Goal: Task Accomplishment & Management: Use online tool/utility

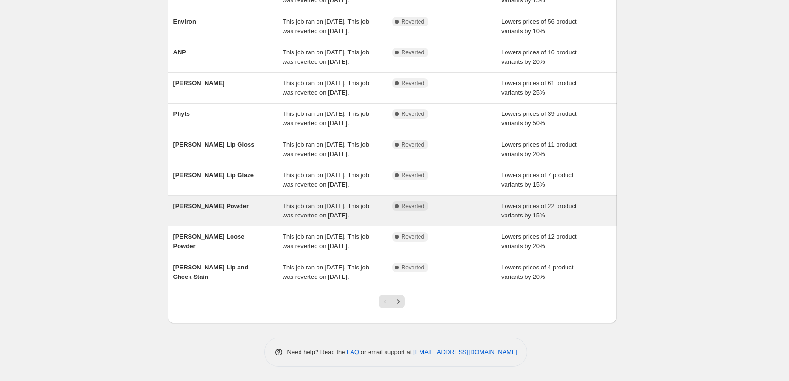
scroll to position [189, 0]
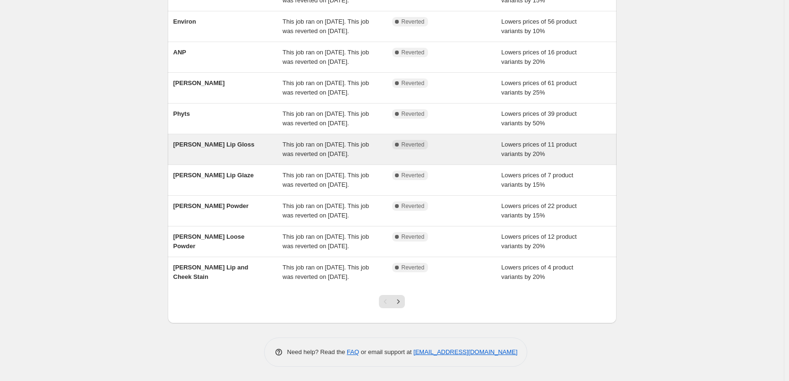
click at [283, 140] on div "[PERSON_NAME] Lip Gloss" at bounding box center [228, 149] width 110 height 19
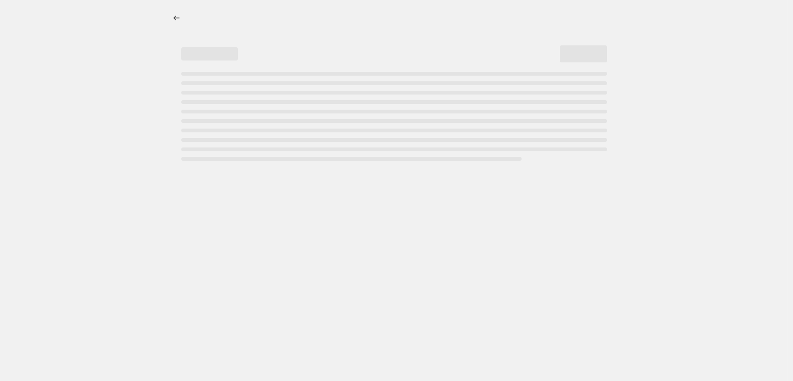
select select "percentage"
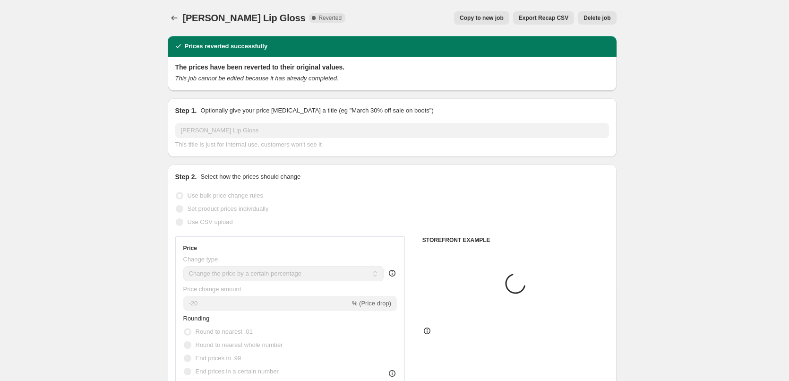
select select "tag"
select select "vendor"
click at [472, 19] on span "Copy to new job" at bounding box center [481, 18] width 44 height 8
select select "percentage"
select select "tag"
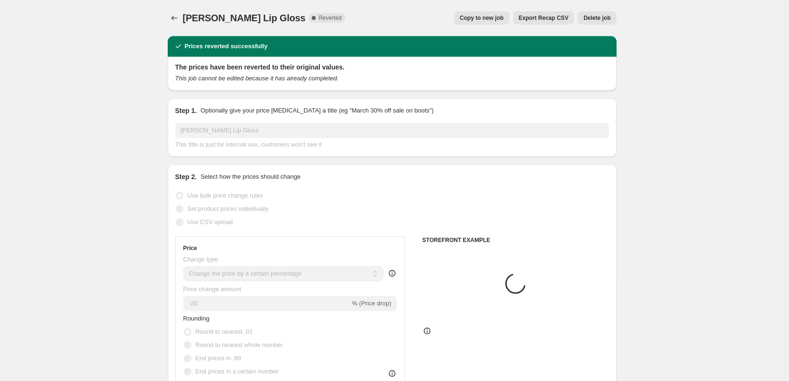
select select "vendor"
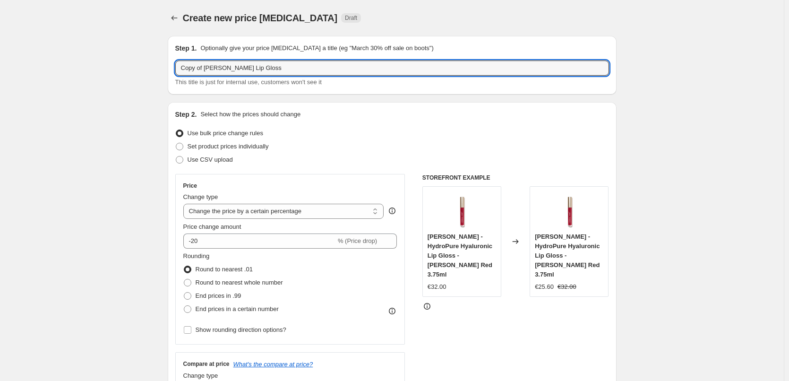
drag, startPoint x: 206, startPoint y: 69, endPoint x: 99, endPoint y: 83, distance: 108.5
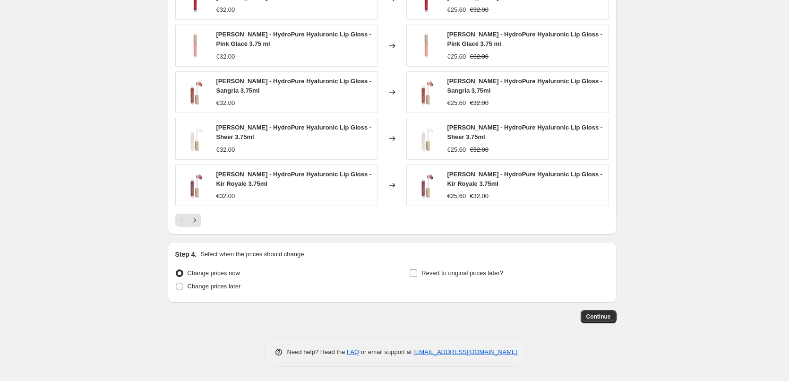
type input "[PERSON_NAME] Lip Gloss"
click at [437, 270] on span "Revert to original prices later?" at bounding box center [462, 272] width 82 height 7
click at [417, 270] on input "Revert to original prices later?" at bounding box center [413, 273] width 8 height 8
checkbox input "true"
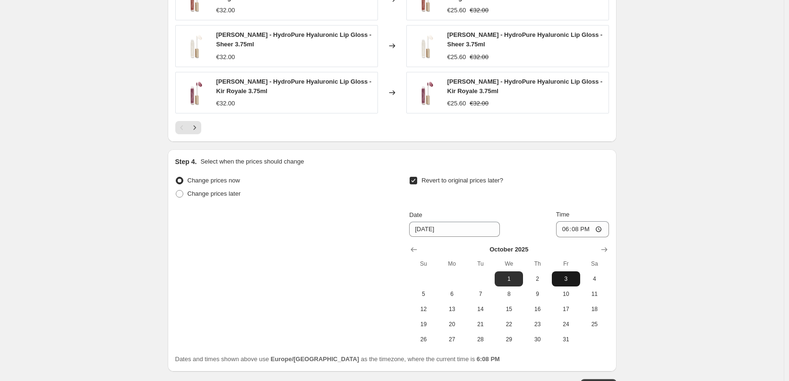
scroll to position [867, 0]
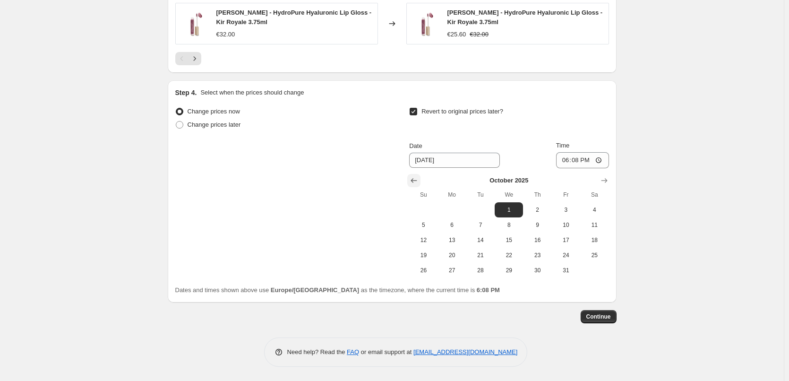
click at [413, 181] on icon "Show previous month, September 2025" at bounding box center [413, 180] width 9 height 9
click at [539, 255] on span "25" at bounding box center [537, 255] width 21 height 8
type input "[DATE]"
click at [568, 159] on input "18:08" at bounding box center [582, 160] width 53 height 16
click at [603, 158] on input "15:00" at bounding box center [582, 160] width 53 height 16
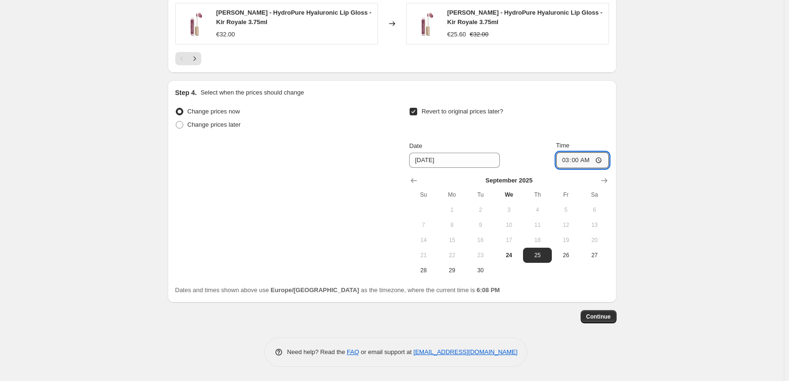
type input "03:00"
click at [603, 317] on span "Continue" at bounding box center [598, 317] width 25 height 8
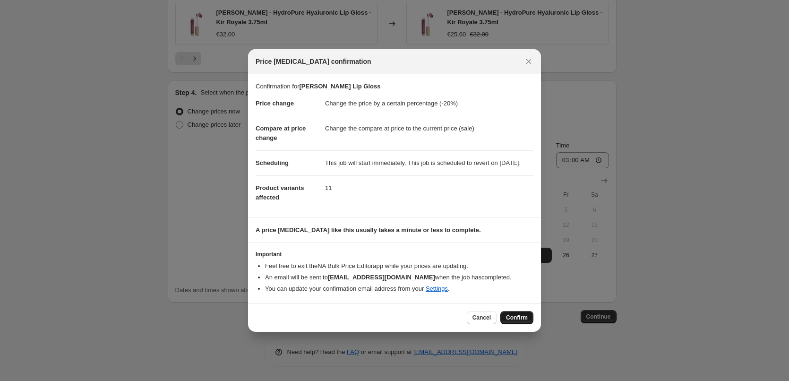
click at [521, 321] on span "Confirm" at bounding box center [517, 318] width 22 height 8
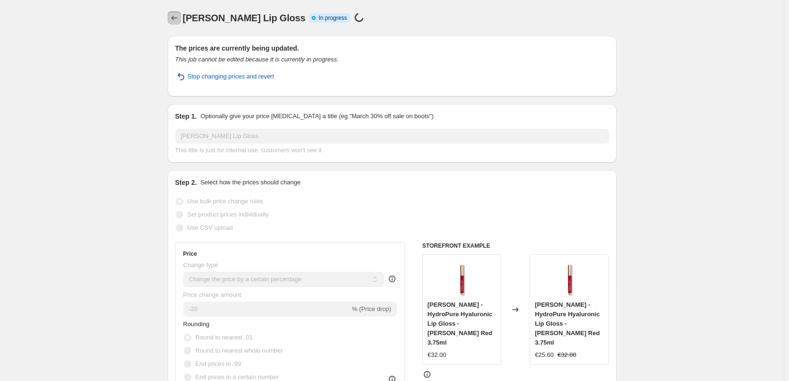
click at [178, 17] on icon "Price change jobs" at bounding box center [174, 17] width 9 height 9
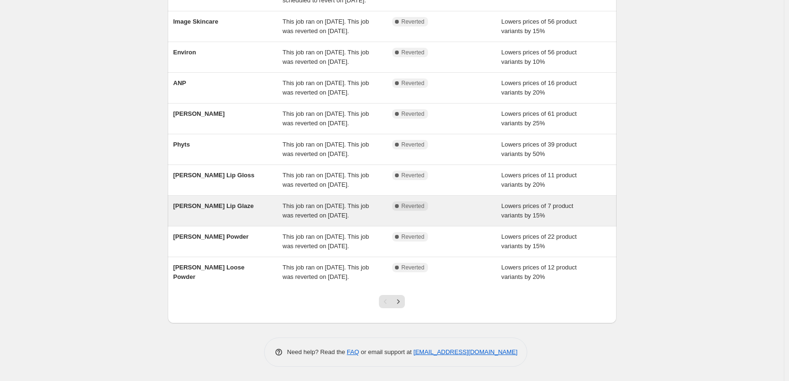
scroll to position [189, 0]
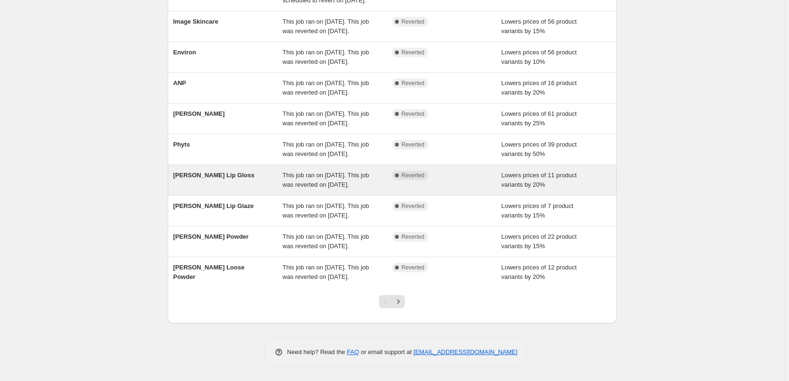
click at [276, 170] on div "[PERSON_NAME] Lip Gloss" at bounding box center [228, 179] width 110 height 19
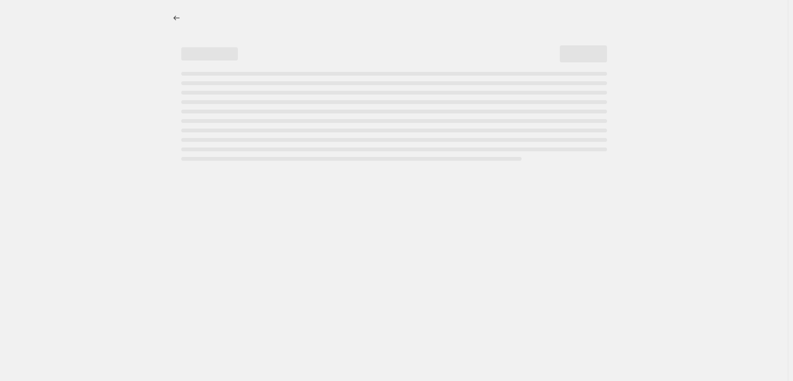
select select "percentage"
select select "tag"
select select "vendor"
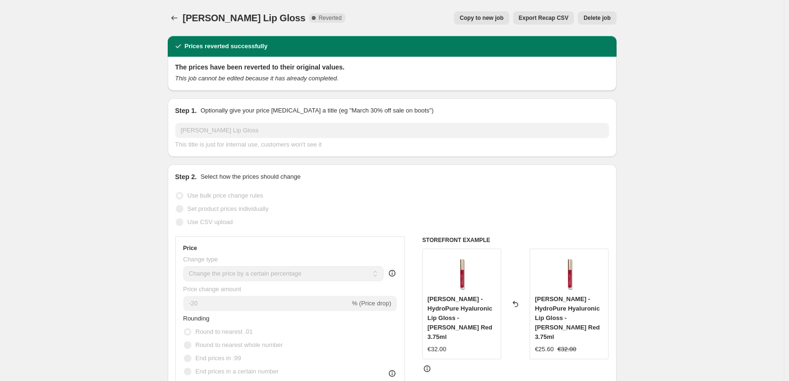
click at [602, 17] on span "Delete job" at bounding box center [596, 18] width 27 height 8
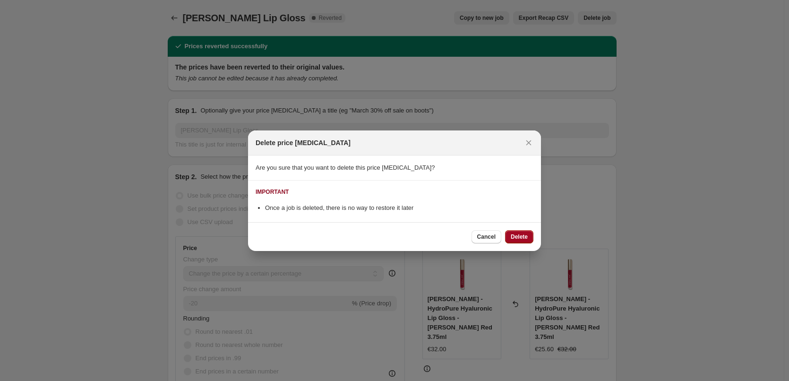
click at [520, 239] on span "Delete" at bounding box center [518, 237] width 17 height 8
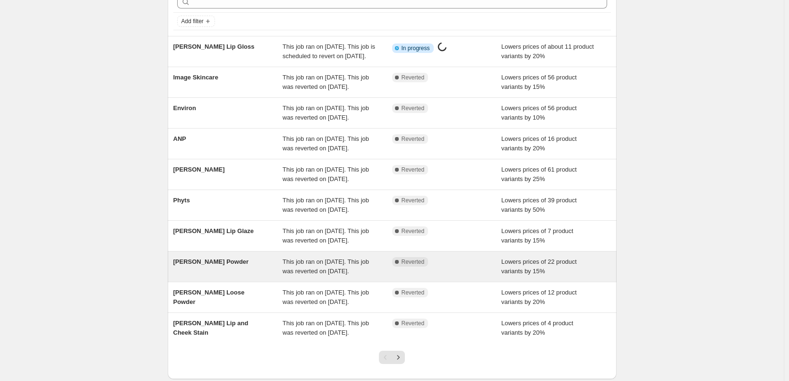
scroll to position [200, 0]
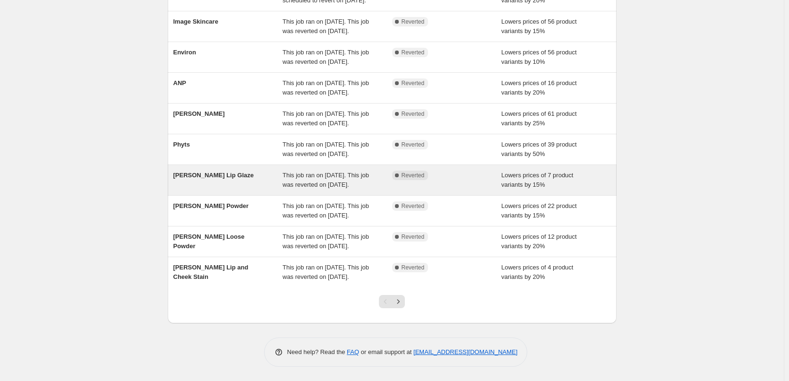
click at [329, 171] on span "This job ran on [DATE]. This job was reverted on [DATE]." at bounding box center [325, 179] width 86 height 17
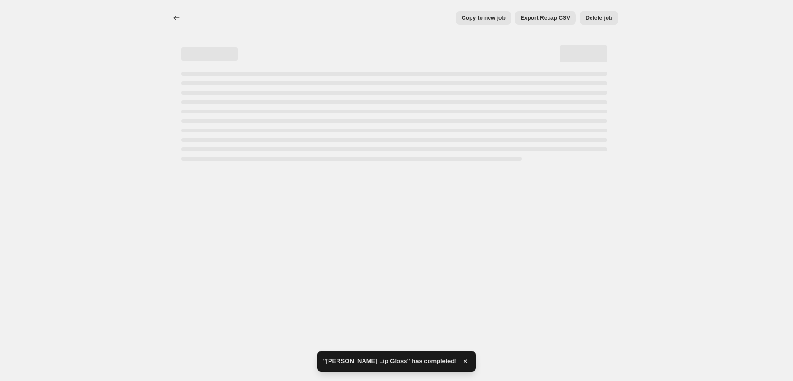
select select "percentage"
select select "tag"
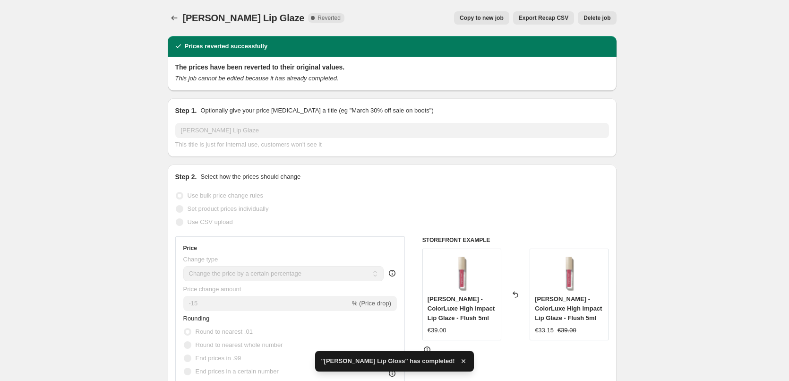
click at [491, 21] on span "Copy to new job" at bounding box center [481, 18] width 44 height 8
select select "percentage"
select select "tag"
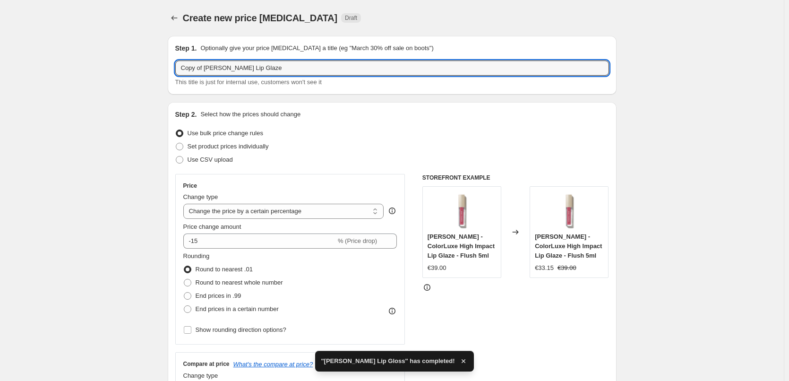
drag, startPoint x: 205, startPoint y: 68, endPoint x: -12, endPoint y: 76, distance: 216.9
click at [0, 76] on html "Home Settings Plans Skip to content Create new price [MEDICAL_DATA]. This page …" at bounding box center [394, 190] width 789 height 381
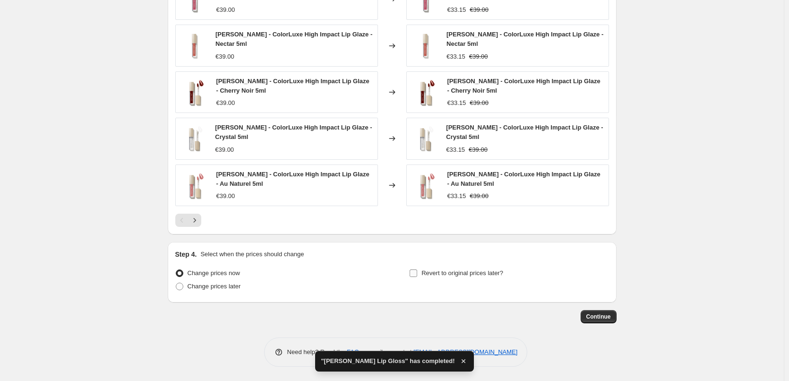
type input "[PERSON_NAME] Lip Glaze"
click at [429, 277] on span "Revert to original prices later?" at bounding box center [462, 272] width 82 height 9
click at [417, 277] on input "Revert to original prices later?" at bounding box center [413, 273] width 8 height 8
checkbox input "true"
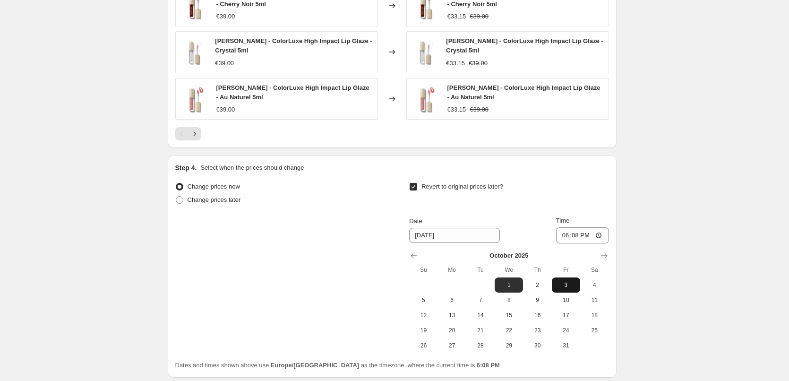
scroll to position [847, 0]
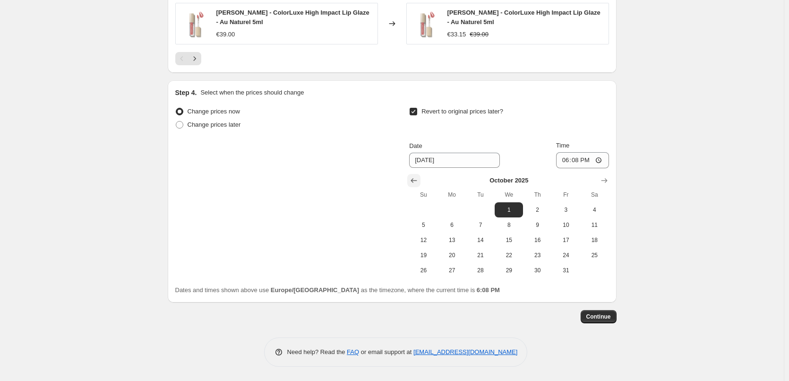
click at [415, 179] on icon "Show previous month, September 2025" at bounding box center [414, 180] width 6 height 5
click at [529, 260] on button "25" at bounding box center [537, 254] width 28 height 15
type input "[DATE]"
click at [565, 160] on input "18:08" at bounding box center [582, 160] width 53 height 16
click at [599, 159] on input "15:00" at bounding box center [582, 160] width 53 height 16
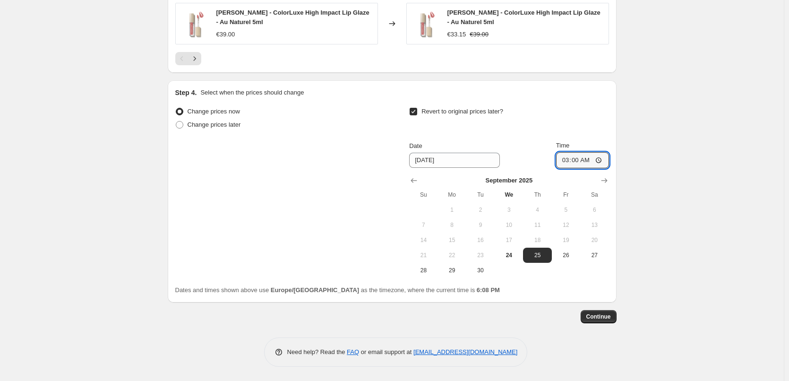
type input "03:00"
click at [605, 314] on span "Continue" at bounding box center [598, 317] width 25 height 8
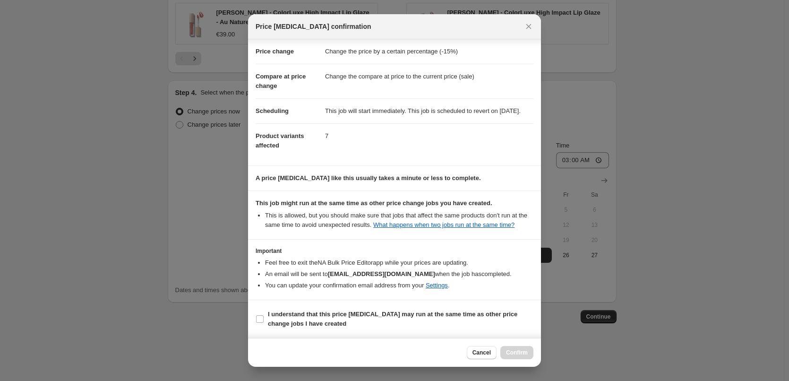
scroll to position [26, 0]
click at [296, 317] on b "I understand that this price [MEDICAL_DATA] may run at the same time as other p…" at bounding box center [392, 318] width 249 height 17
click at [263, 317] on input "I understand that this price [MEDICAL_DATA] may run at the same time as other p…" at bounding box center [260, 319] width 8 height 8
checkbox input "true"
click at [522, 352] on span "Confirm" at bounding box center [517, 352] width 22 height 8
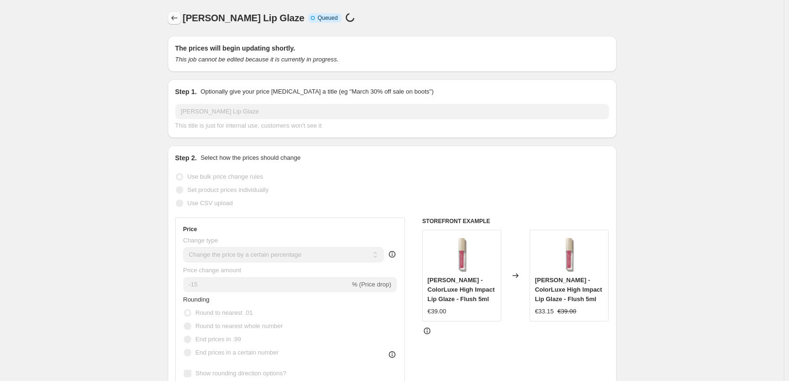
click at [170, 20] on button "Price change jobs" at bounding box center [174, 17] width 13 height 13
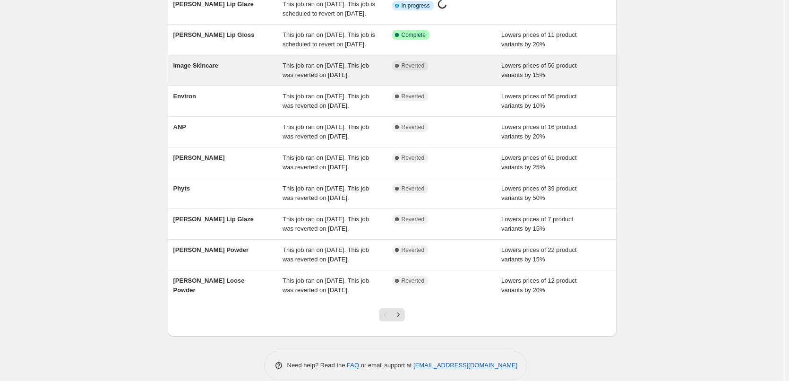
scroll to position [94, 0]
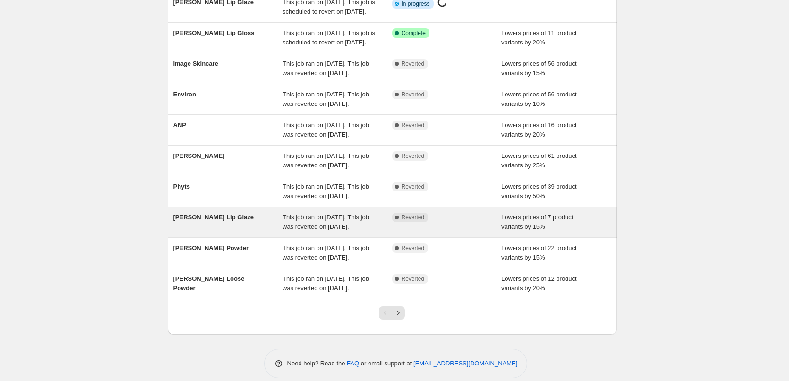
click at [301, 230] on span "This job ran on [DATE]. This job was reverted on [DATE]." at bounding box center [325, 221] width 86 height 17
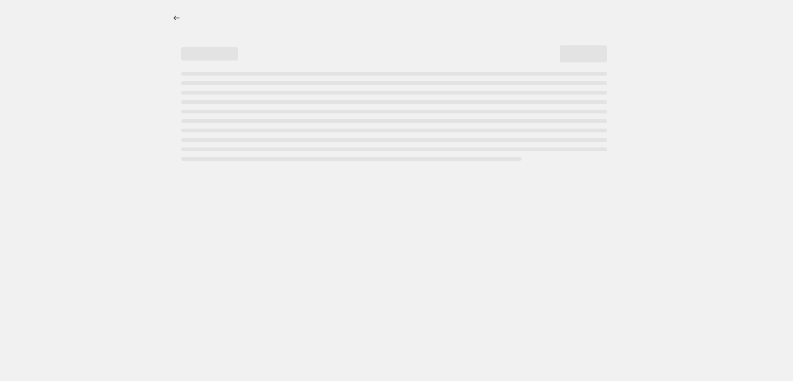
select select "percentage"
select select "tag"
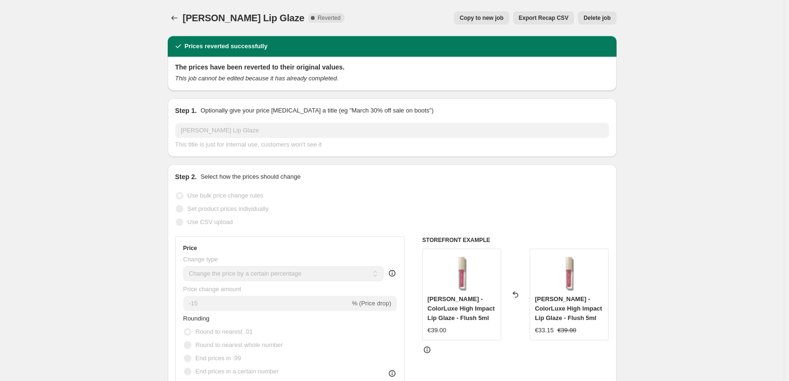
click at [588, 16] on span "Delete job" at bounding box center [596, 18] width 27 height 8
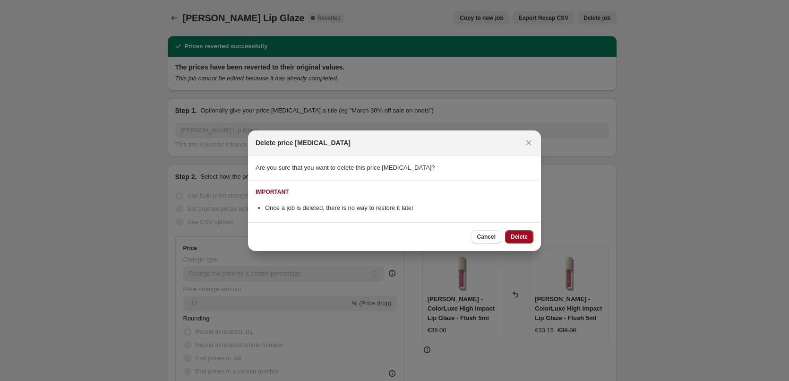
click at [518, 234] on span "Delete" at bounding box center [518, 237] width 17 height 8
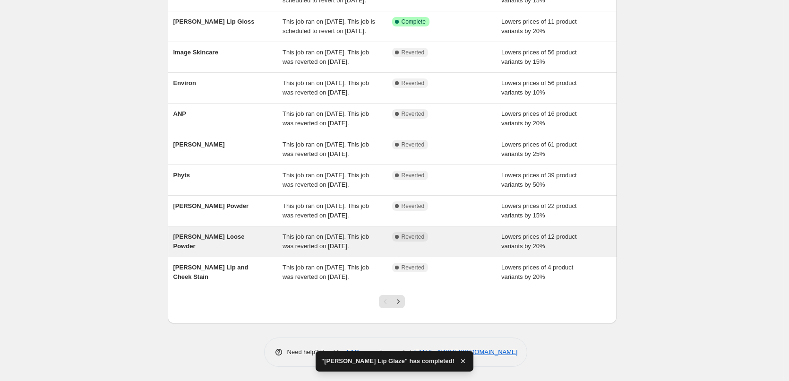
scroll to position [200, 0]
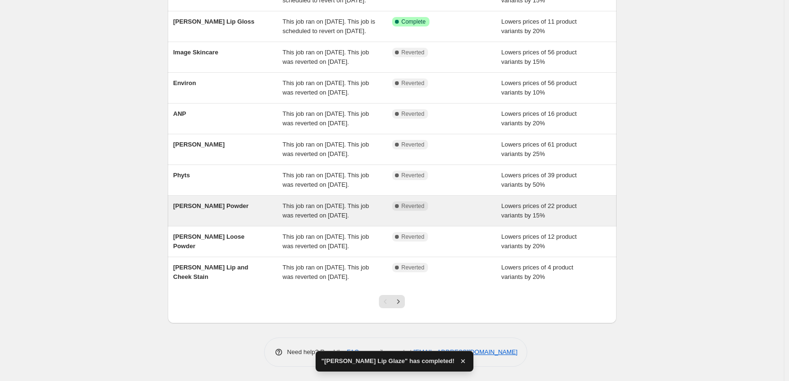
click at [360, 202] on span "This job ran on [DATE]. This job was reverted on [DATE]." at bounding box center [325, 210] width 86 height 17
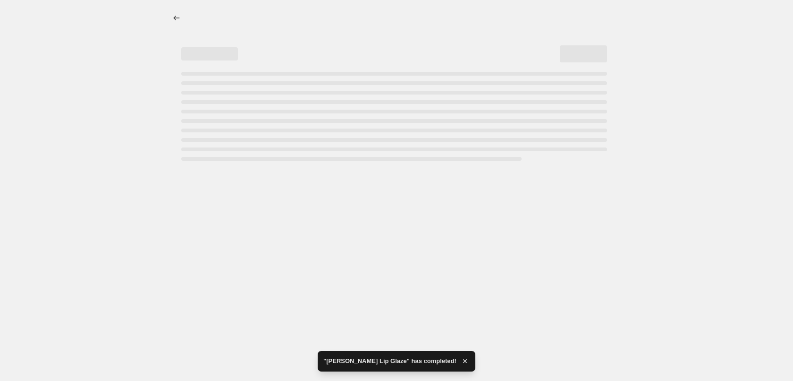
select select "percentage"
select select "tag"
select select "vendor"
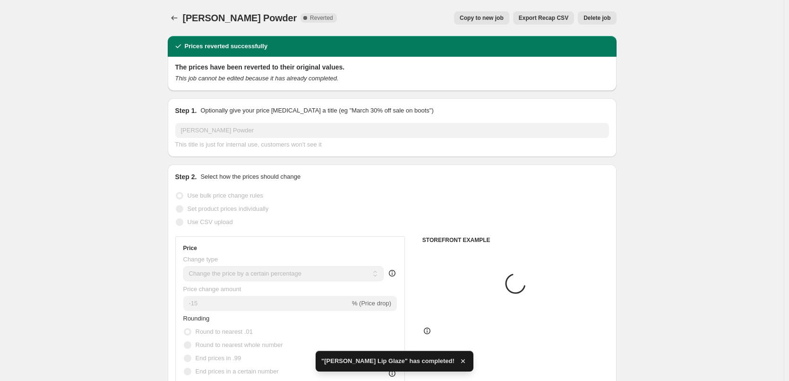
click at [481, 16] on span "Copy to new job" at bounding box center [481, 18] width 44 height 8
select select "percentage"
select select "tag"
select select "vendor"
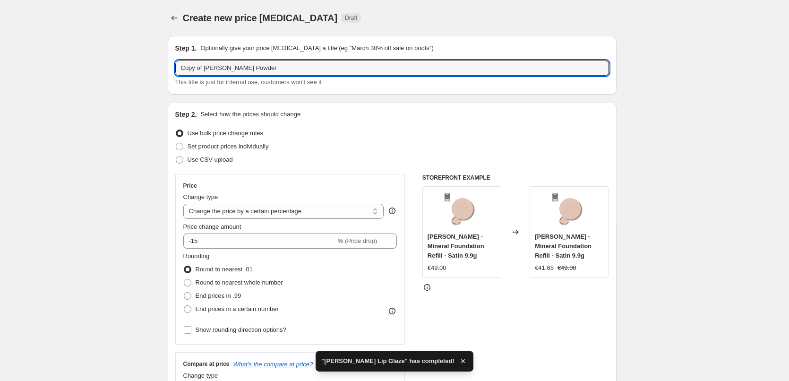
drag, startPoint x: 206, startPoint y: 68, endPoint x: 0, endPoint y: 76, distance: 206.1
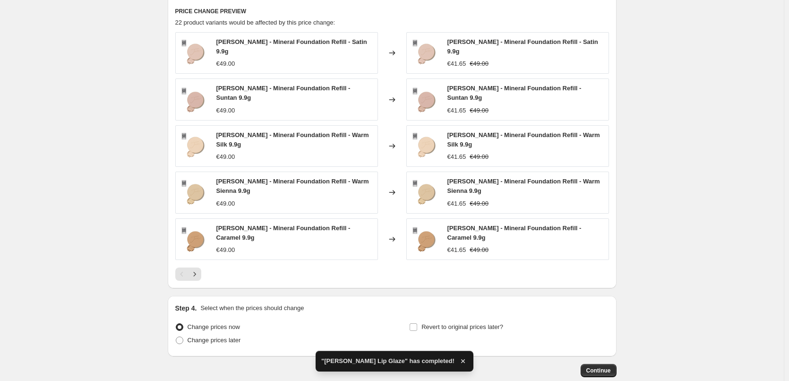
scroll to position [700, 0]
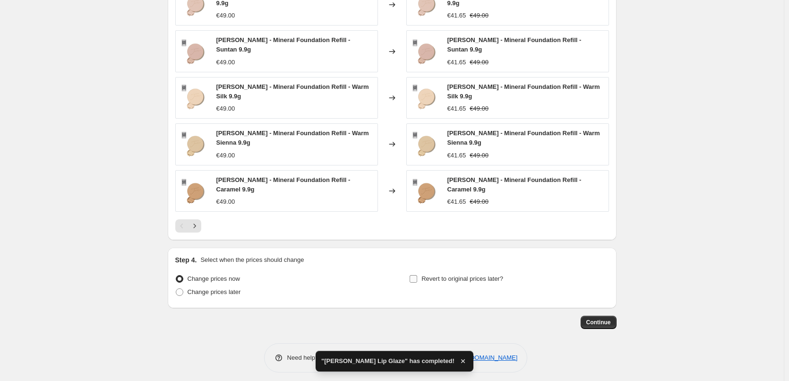
type input "[PERSON_NAME] Powder"
drag, startPoint x: 433, startPoint y: 274, endPoint x: 468, endPoint y: 262, distance: 37.0
click at [433, 275] on span "Revert to original prices later?" at bounding box center [462, 278] width 82 height 7
click at [417, 275] on input "Revert to original prices later?" at bounding box center [413, 279] width 8 height 8
checkbox input "true"
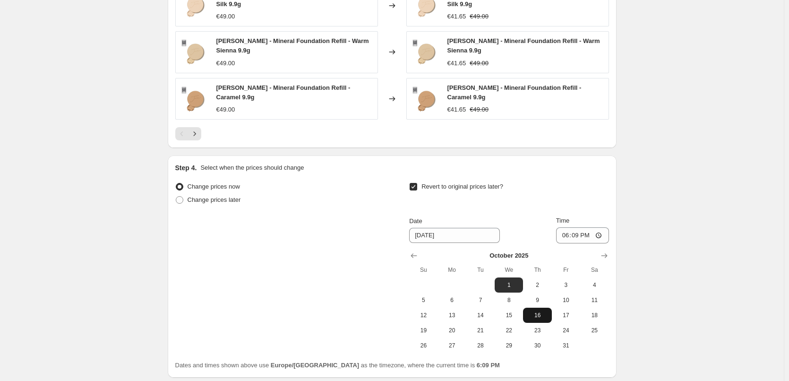
scroll to position [861, 0]
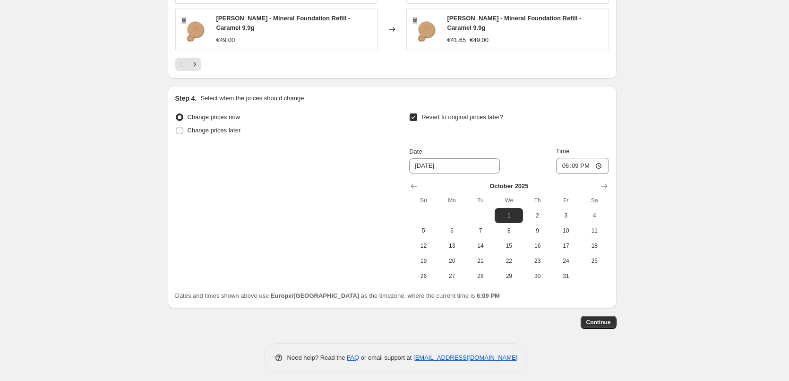
click at [407, 180] on div "[DATE] Su Mo Tu We Th Fr Sa 1 2 3 4 5 6 7 8 9 10 11 12 13 14 15 16 17 18 19 20 …" at bounding box center [504, 229] width 207 height 110
click at [416, 181] on icon "Show previous month, September 2025" at bounding box center [413, 185] width 9 height 9
click at [535, 257] on span "25" at bounding box center [537, 261] width 21 height 8
type input "[DATE]"
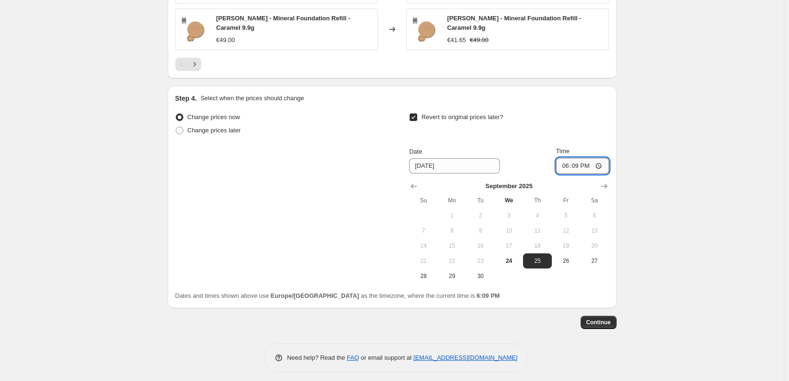
click at [569, 158] on input "18:09" at bounding box center [582, 166] width 53 height 16
click at [602, 160] on input "15:00" at bounding box center [582, 166] width 53 height 16
type input "03:00"
click at [608, 318] on span "Continue" at bounding box center [598, 322] width 25 height 8
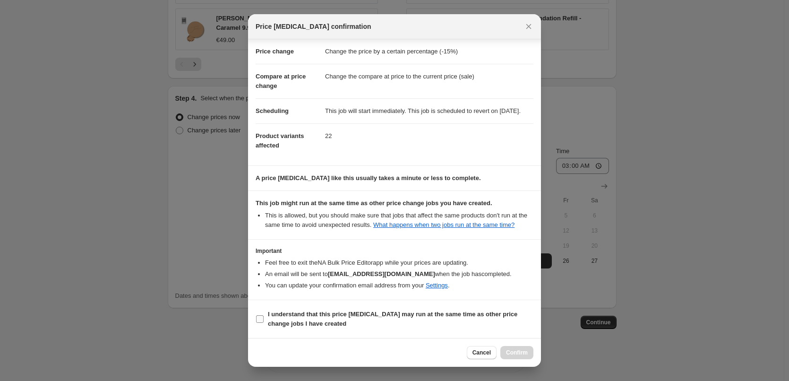
scroll to position [26, 0]
click at [308, 319] on b "I understand that this price [MEDICAL_DATA] may run at the same time as other p…" at bounding box center [392, 318] width 249 height 17
click at [263, 319] on input "I understand that this price [MEDICAL_DATA] may run at the same time as other p…" at bounding box center [260, 319] width 8 height 8
checkbox input "true"
click at [526, 349] on span "Confirm" at bounding box center [517, 352] width 22 height 8
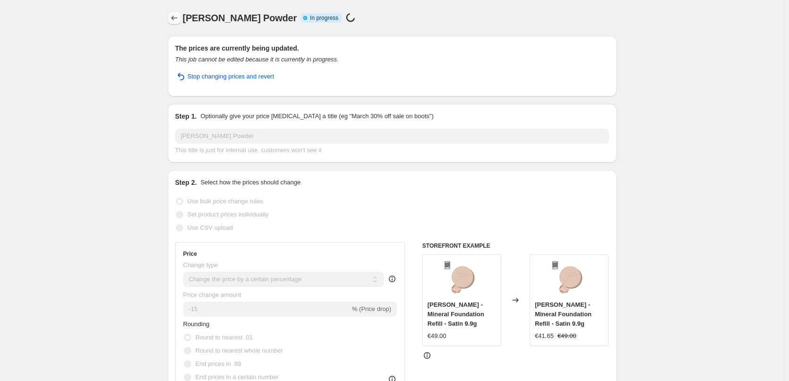
click at [177, 21] on icon "Price change jobs" at bounding box center [174, 17] width 9 height 9
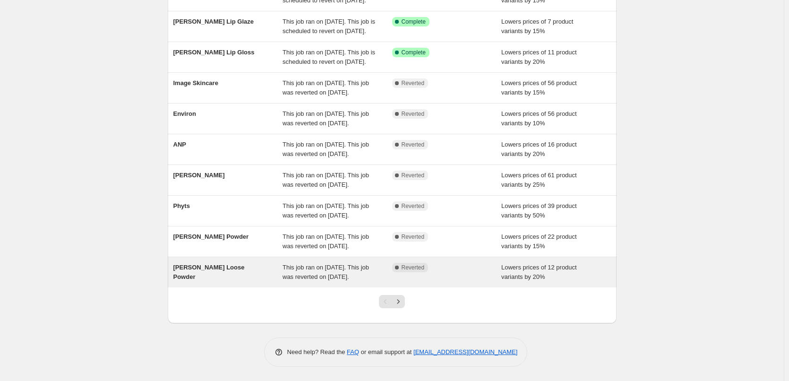
scroll to position [200, 0]
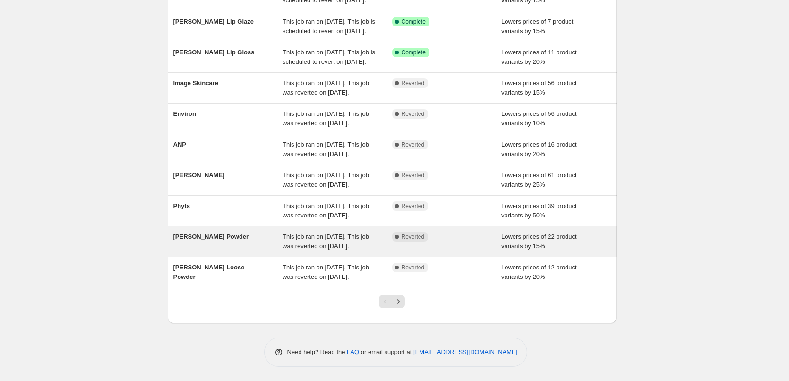
click at [332, 232] on div "This job ran on [DATE]. This job was reverted on [DATE]." at bounding box center [337, 241] width 110 height 19
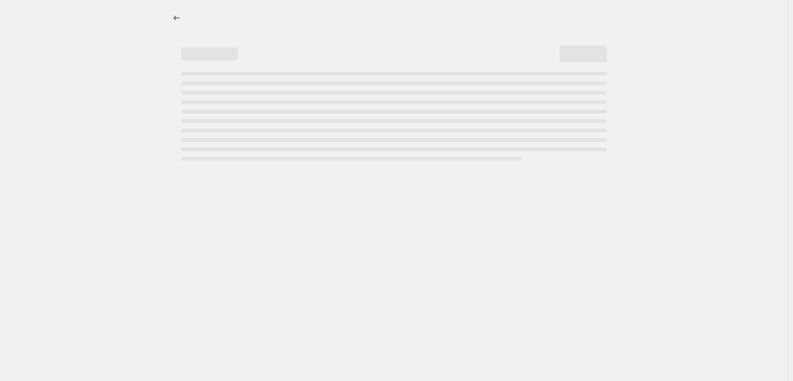
select select "percentage"
select select "tag"
select select "vendor"
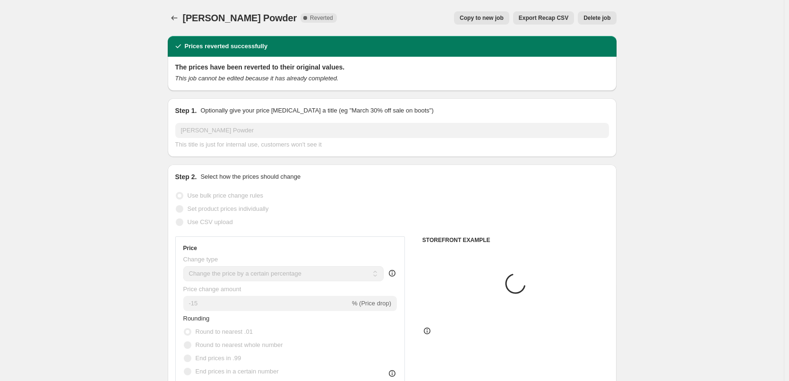
click at [590, 18] on span "Delete job" at bounding box center [596, 18] width 27 height 8
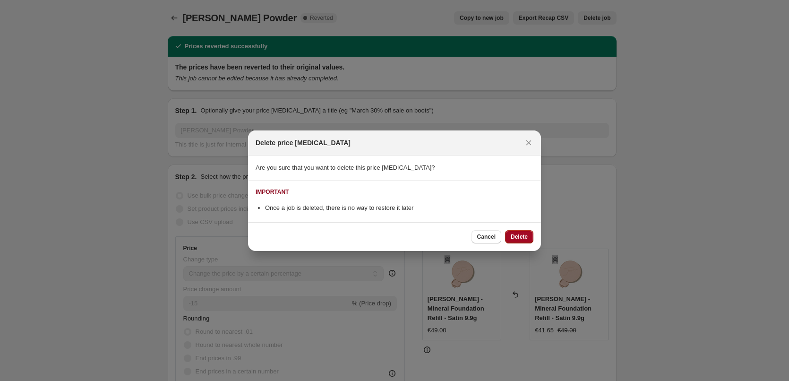
click at [521, 239] on span "Delete" at bounding box center [518, 237] width 17 height 8
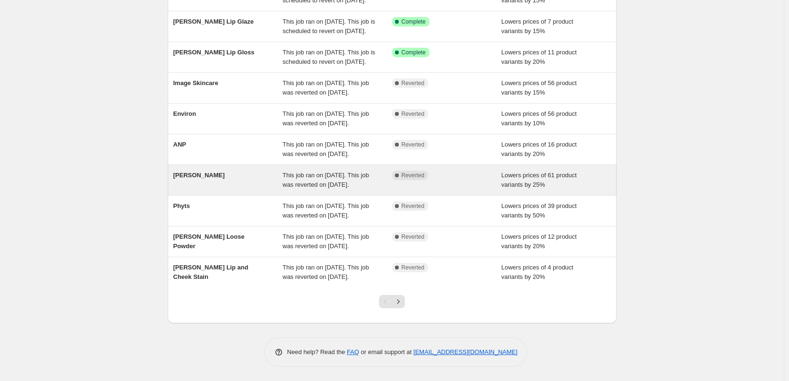
scroll to position [200, 0]
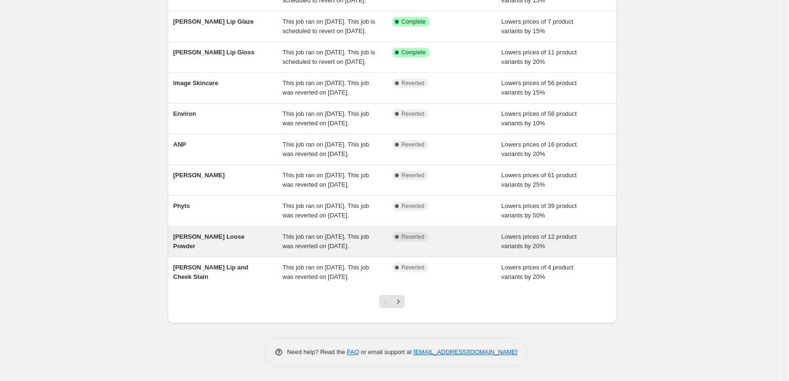
click at [306, 233] on span "This job ran on [DATE]. This job was reverted on [DATE]." at bounding box center [325, 241] width 86 height 17
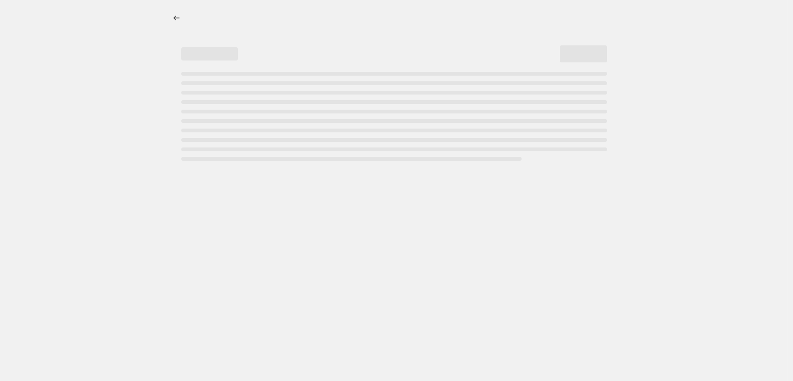
select select "percentage"
select select "tag"
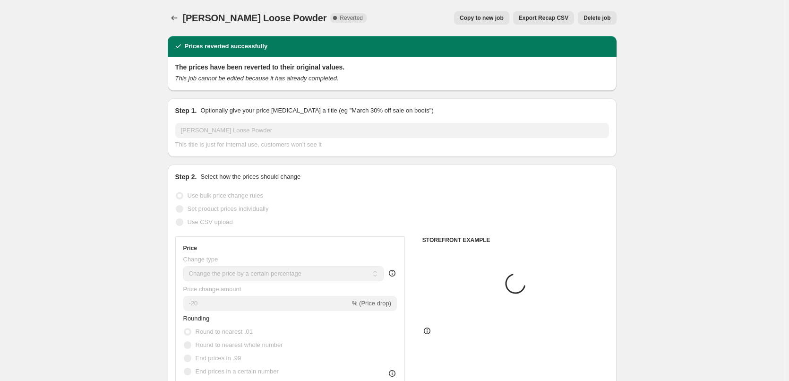
click at [496, 21] on span "Copy to new job" at bounding box center [481, 18] width 44 height 8
select select "percentage"
select select "tag"
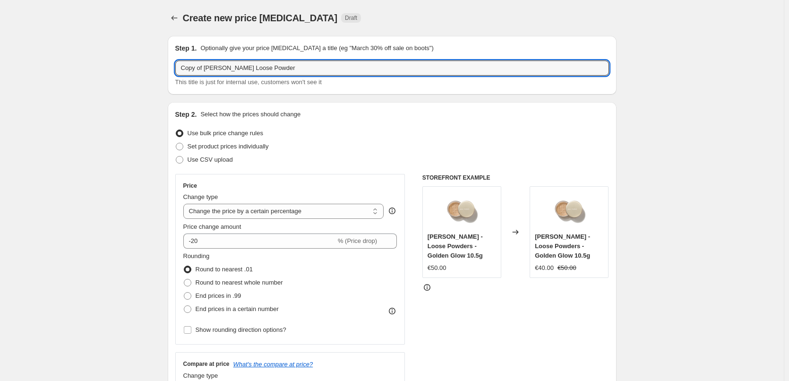
drag, startPoint x: 204, startPoint y: 68, endPoint x: 14, endPoint y: 71, distance: 190.3
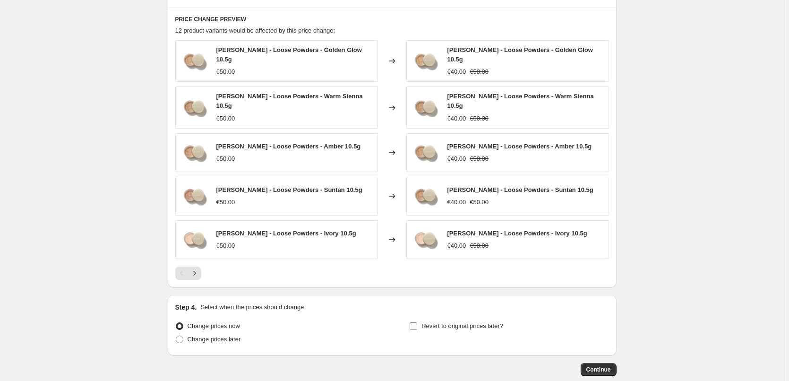
type input "[PERSON_NAME] Loose Powder"
click at [433, 322] on span "Revert to original prices later?" at bounding box center [462, 325] width 82 height 7
click at [417, 322] on input "Revert to original prices later?" at bounding box center [413, 326] width 8 height 8
checkbox input "true"
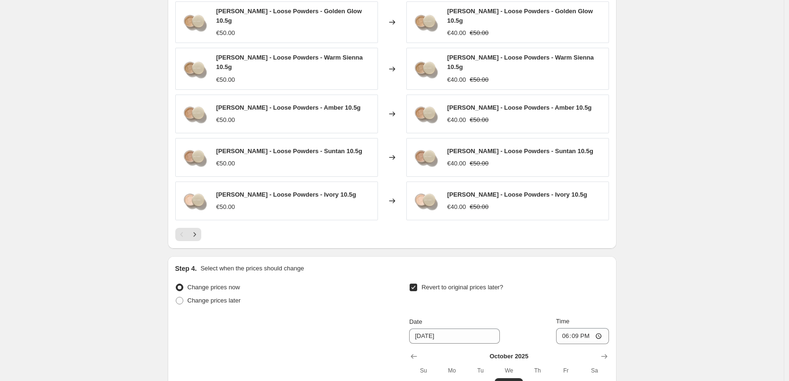
scroll to position [832, 0]
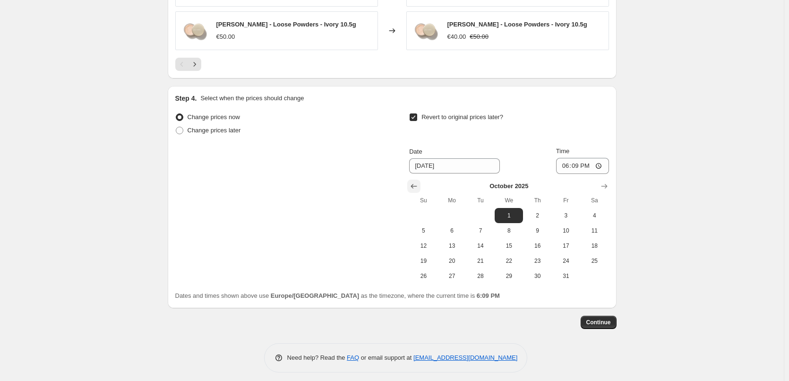
click at [420, 179] on button "Show previous month, September 2025" at bounding box center [413, 185] width 13 height 13
click at [540, 258] on span "25" at bounding box center [537, 261] width 21 height 8
type input "[DATE]"
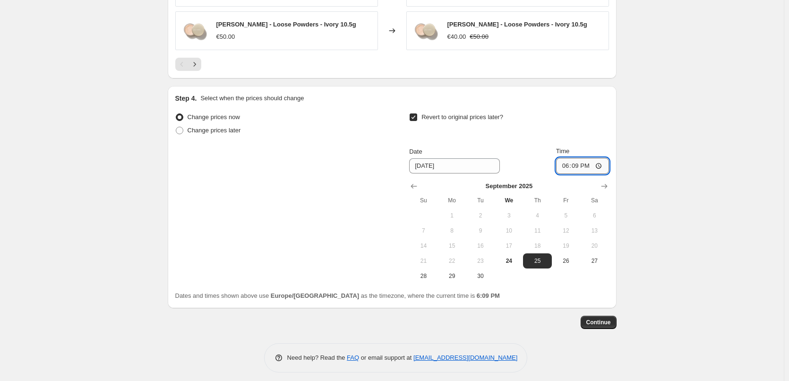
click at [566, 161] on input "18:09" at bounding box center [582, 166] width 53 height 16
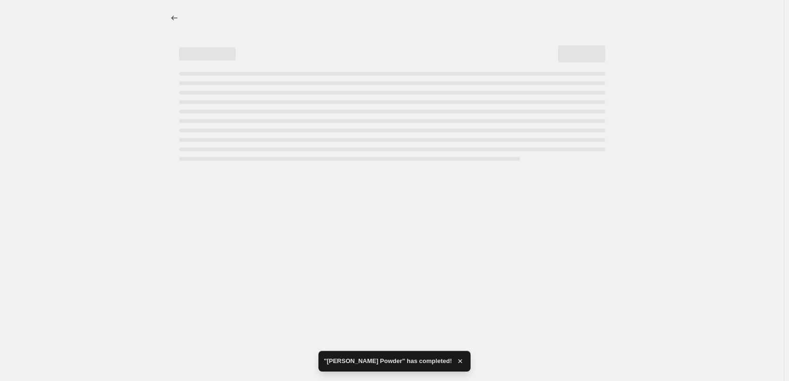
scroll to position [0, 0]
select select "percentage"
select select "tag"
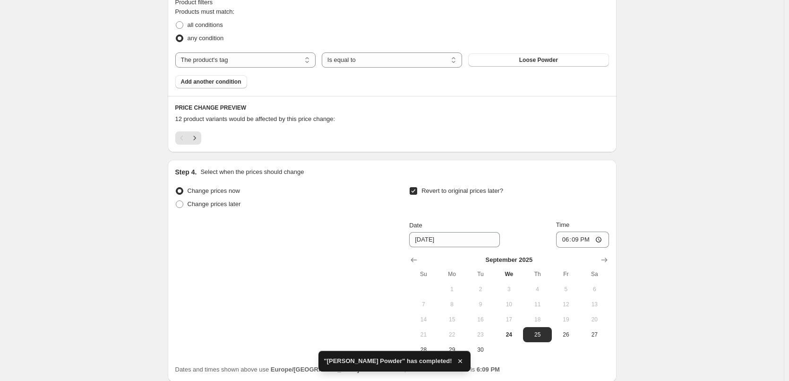
scroll to position [614, 0]
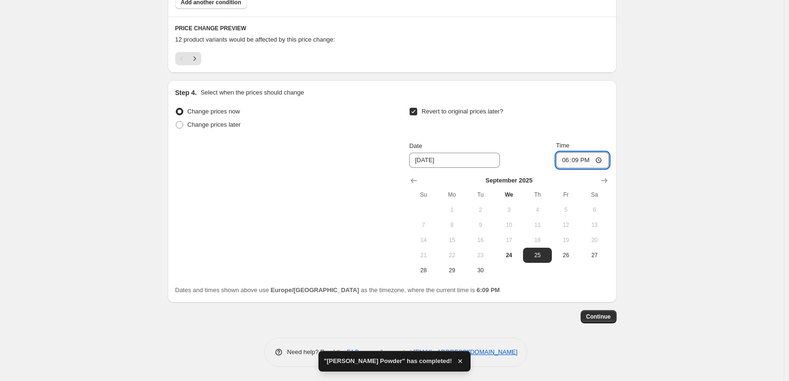
click at [564, 164] on input "18:09" at bounding box center [582, 160] width 53 height 16
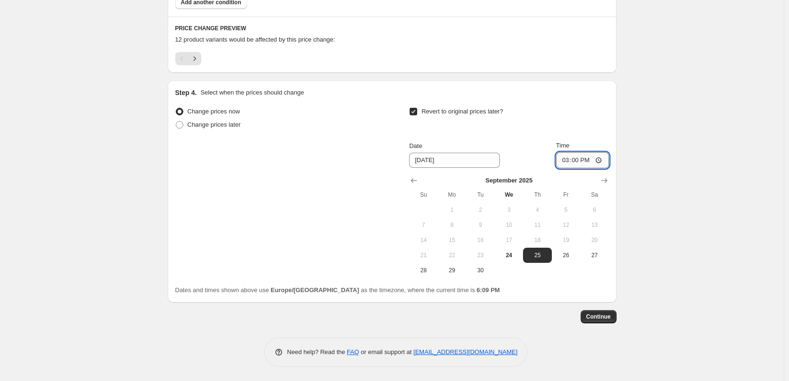
click at [601, 157] on input "15:00" at bounding box center [582, 160] width 53 height 16
type input "03:00"
click at [605, 320] on span "Continue" at bounding box center [598, 317] width 25 height 8
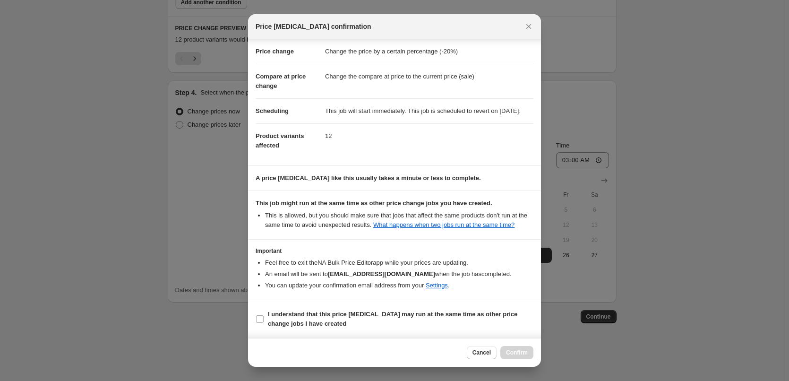
scroll to position [26, 0]
click at [289, 308] on label "I understand that this price [MEDICAL_DATA] may run at the same time as other p…" at bounding box center [394, 318] width 278 height 23
click at [263, 315] on input "I understand that this price [MEDICAL_DATA] may run at the same time as other p…" at bounding box center [260, 319] width 8 height 8
checkbox input "true"
click at [519, 352] on span "Confirm" at bounding box center [517, 352] width 22 height 8
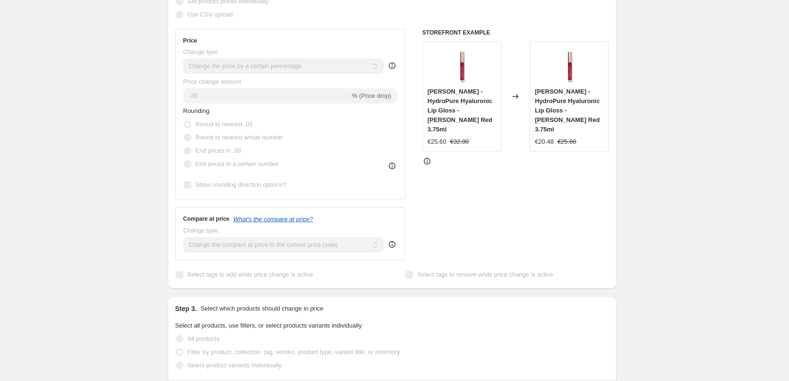
scroll to position [0, 0]
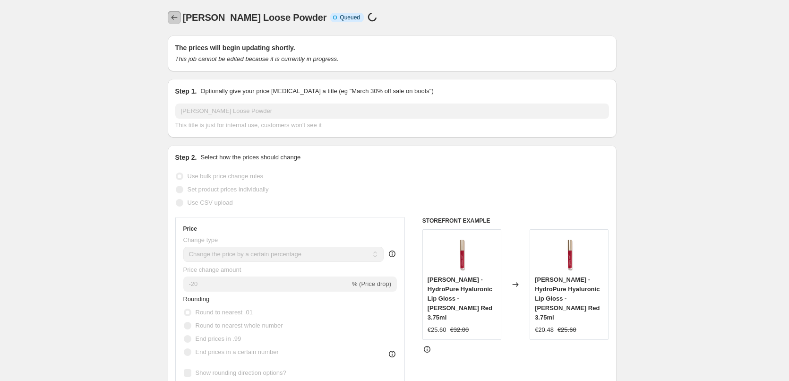
click at [178, 19] on icon "Price change jobs" at bounding box center [174, 17] width 9 height 9
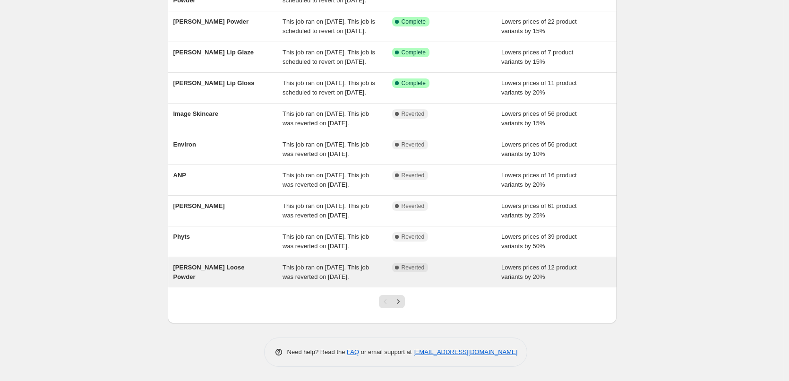
scroll to position [200, 0]
click at [279, 263] on div "[PERSON_NAME] Loose Powder" at bounding box center [228, 272] width 110 height 19
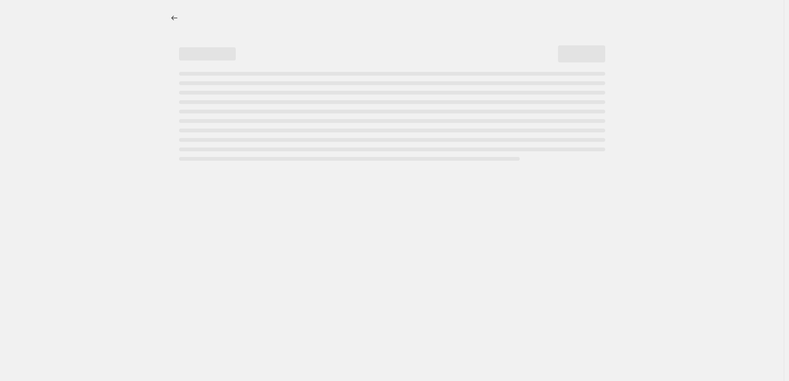
select select "percentage"
select select "tag"
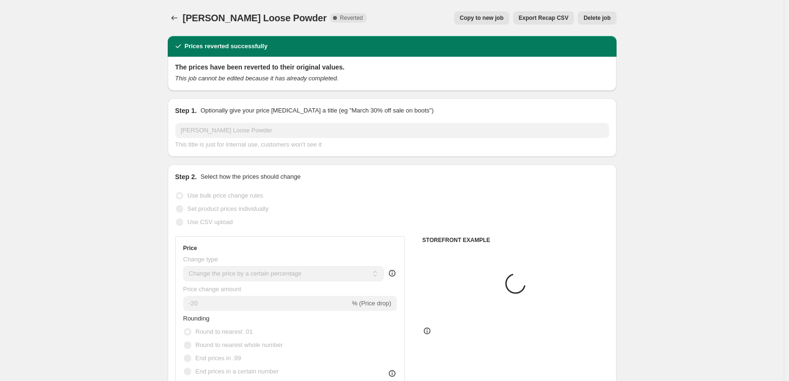
click at [592, 18] on span "Delete job" at bounding box center [596, 18] width 27 height 8
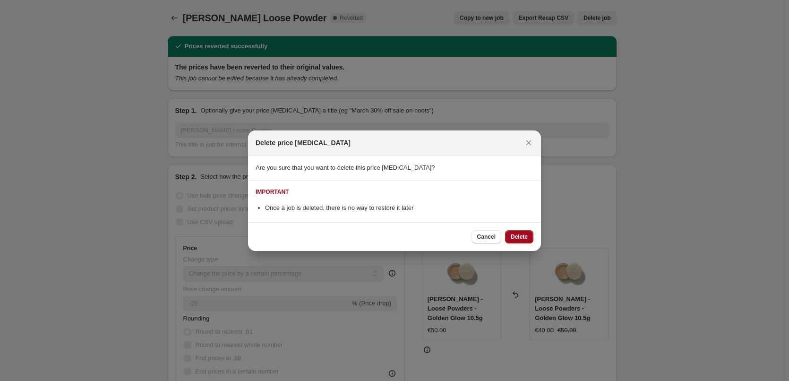
click at [517, 237] on span "Delete" at bounding box center [518, 237] width 17 height 8
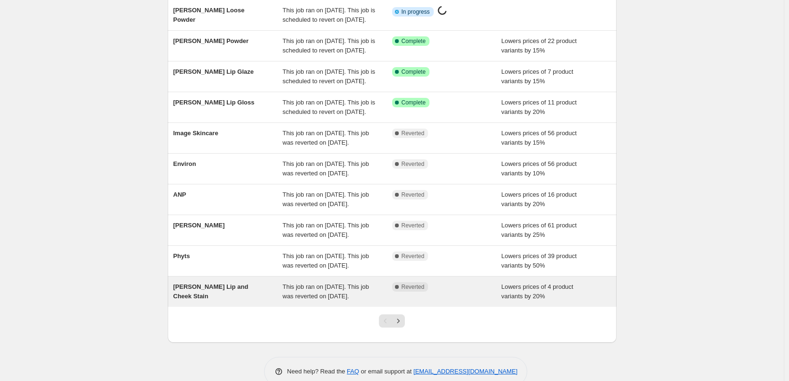
scroll to position [200, 0]
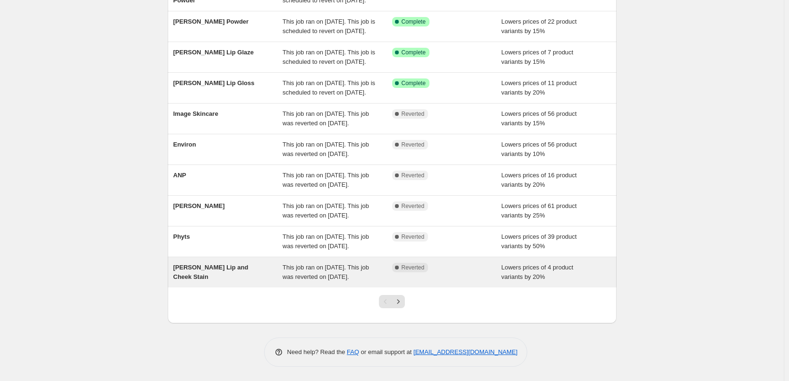
click at [338, 268] on span "This job ran on [DATE]. This job was reverted on [DATE]." at bounding box center [325, 271] width 86 height 17
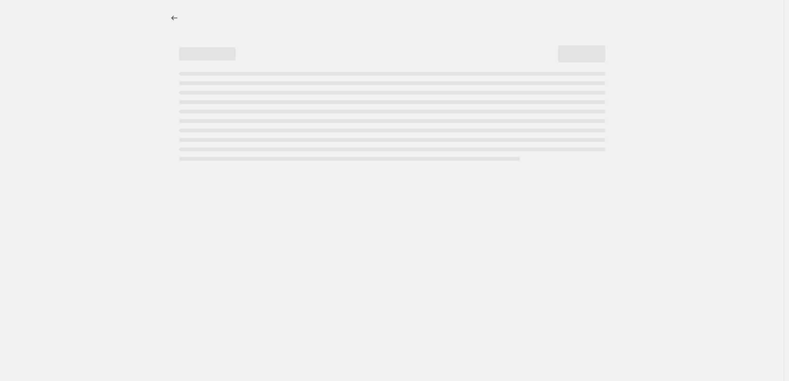
select select "percentage"
select select "tag"
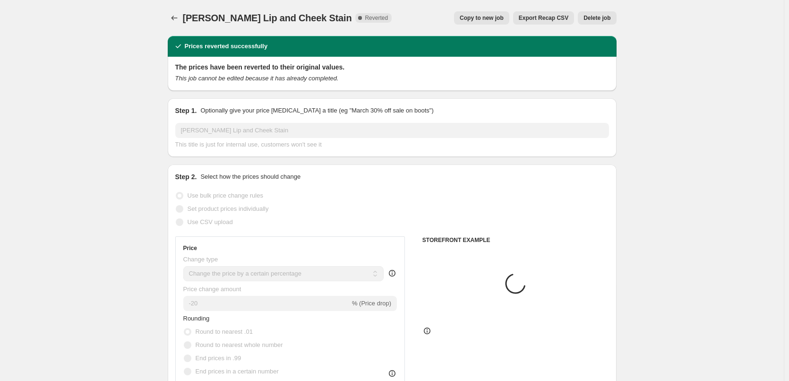
click at [472, 22] on button "Copy to new job" at bounding box center [481, 17] width 55 height 13
select select "percentage"
select select "tag"
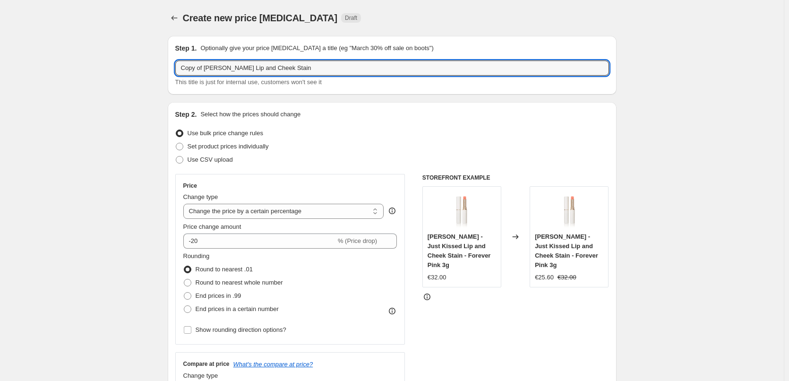
drag, startPoint x: 205, startPoint y: 68, endPoint x: 97, endPoint y: 76, distance: 108.9
type input "[PERSON_NAME] Lip and Cheek Stain"
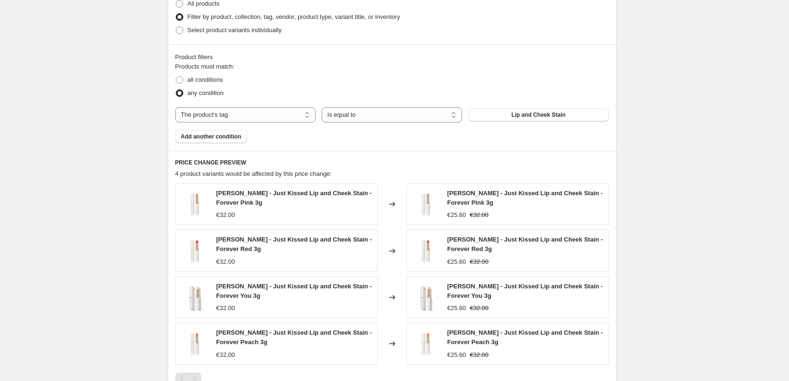
scroll to position [639, 0]
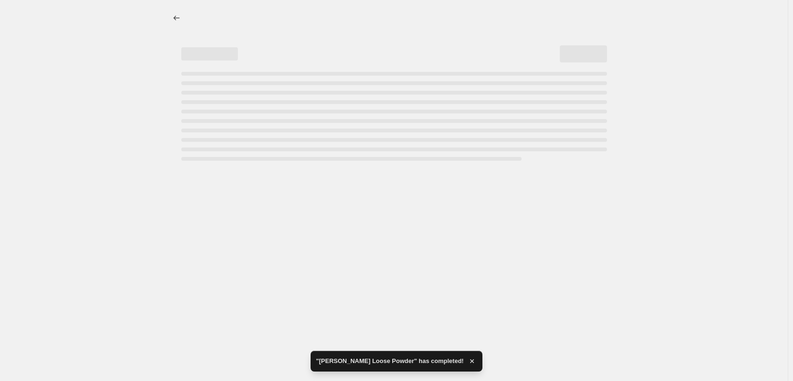
select select "percentage"
select select "tag"
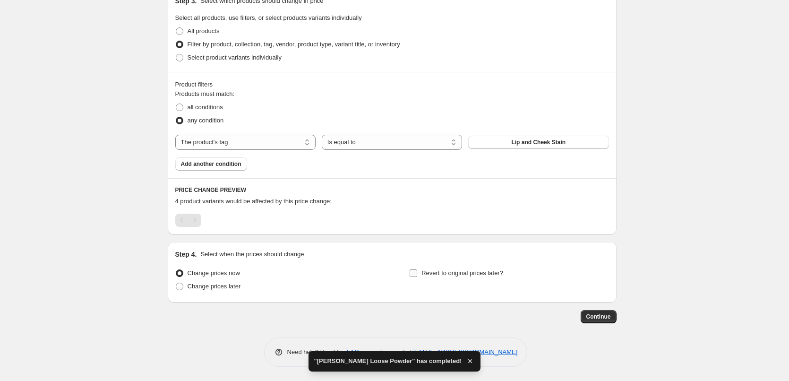
click at [434, 272] on span "Revert to original prices later?" at bounding box center [462, 272] width 82 height 7
click at [417, 272] on input "Revert to original prices later?" at bounding box center [413, 273] width 8 height 8
checkbox input "true"
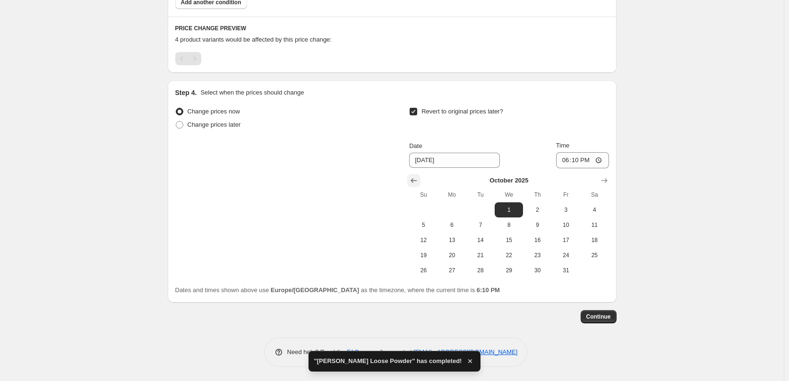
click at [412, 180] on icon "Show previous month, September 2025" at bounding box center [413, 180] width 9 height 9
click at [535, 255] on span "25" at bounding box center [537, 255] width 21 height 8
type input "[DATE]"
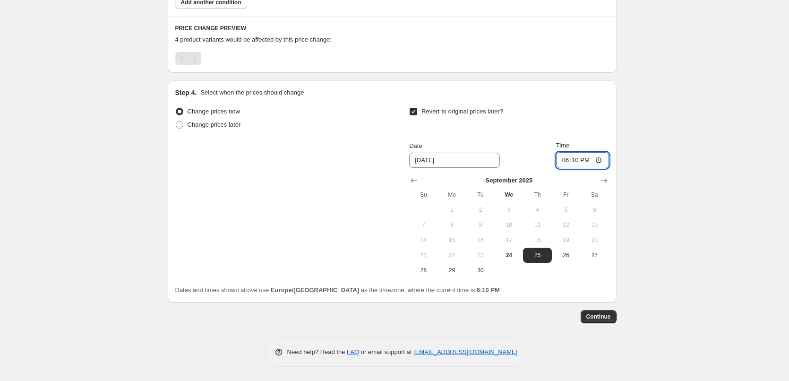
click at [563, 162] on input "18:10" at bounding box center [582, 160] width 53 height 16
click at [600, 159] on input "15:00" at bounding box center [582, 160] width 53 height 16
type input "03:00"
click at [608, 315] on span "Continue" at bounding box center [598, 317] width 25 height 8
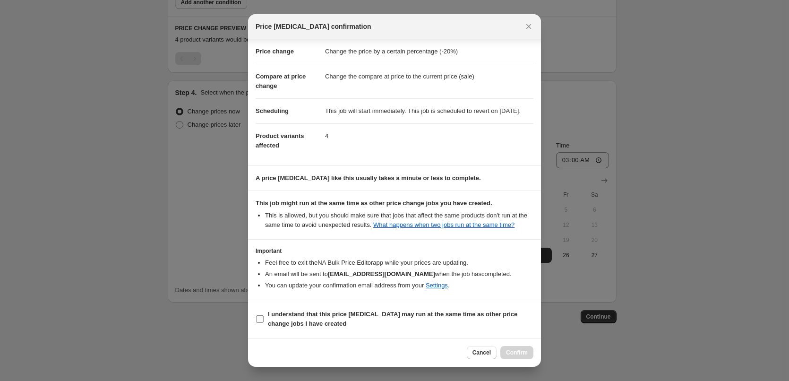
drag, startPoint x: 281, startPoint y: 323, endPoint x: 427, endPoint y: 329, distance: 146.1
click at [285, 323] on b "I understand that this price [MEDICAL_DATA] may run at the same time as other p…" at bounding box center [392, 318] width 249 height 17
click at [276, 318] on span "I understand that this price [MEDICAL_DATA] may run at the same time as other p…" at bounding box center [400, 318] width 265 height 19
click at [263, 318] on input "I understand that this price [MEDICAL_DATA] may run at the same time as other p…" at bounding box center [260, 319] width 8 height 8
checkbox input "true"
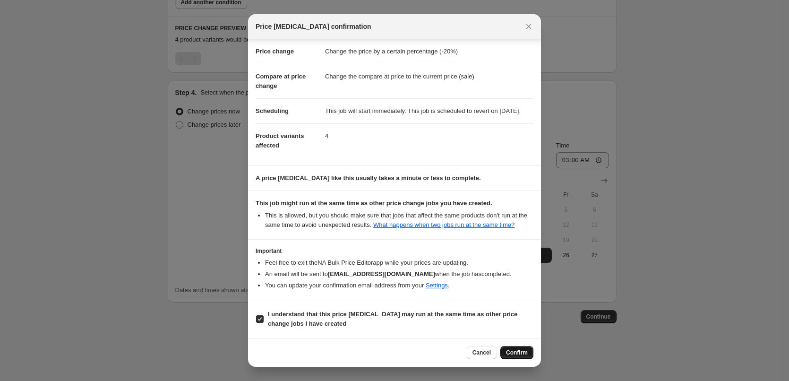
click at [526, 351] on span "Confirm" at bounding box center [517, 352] width 22 height 8
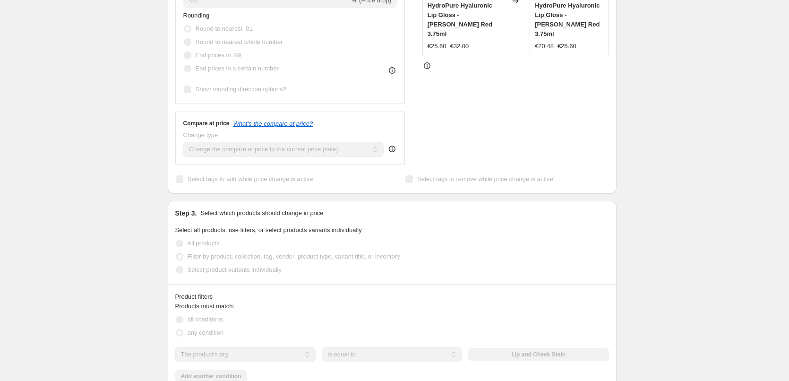
scroll to position [0, 0]
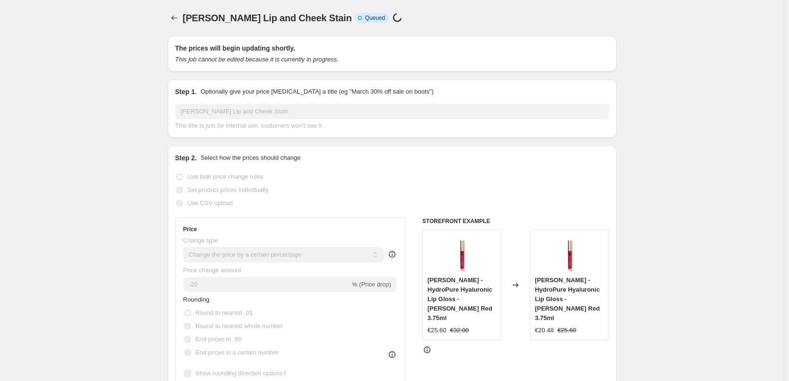
click at [171, 18] on icon "Price change jobs" at bounding box center [174, 17] width 9 height 9
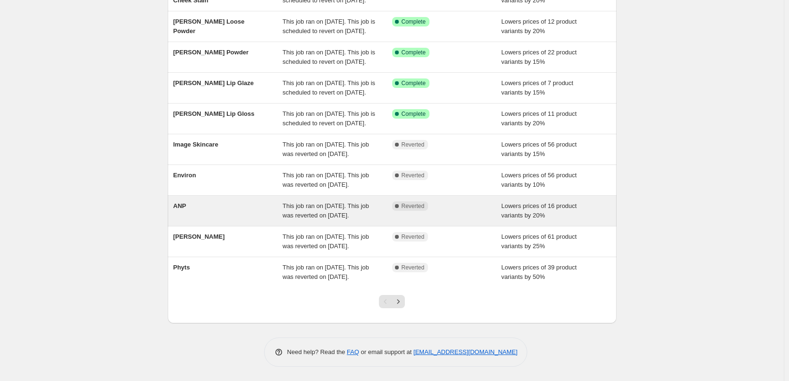
scroll to position [189, 0]
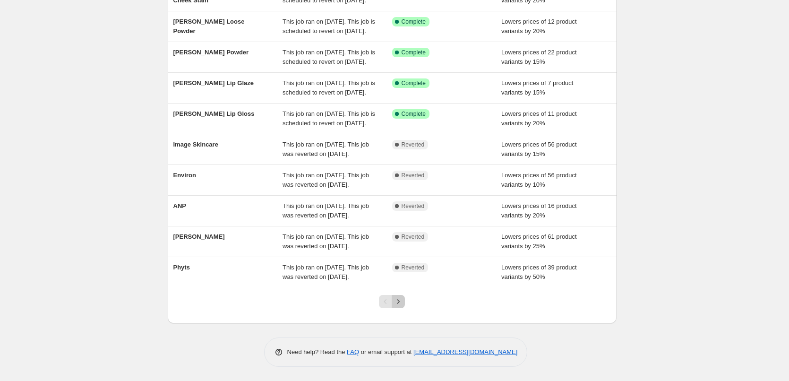
click at [399, 306] on icon "Next" at bounding box center [397, 301] width 9 height 9
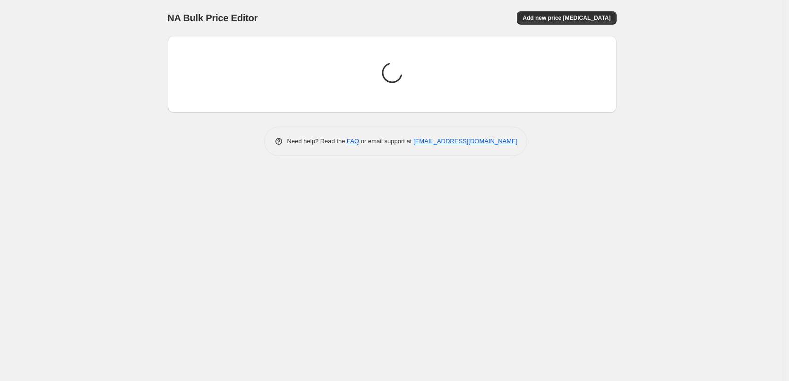
scroll to position [0, 0]
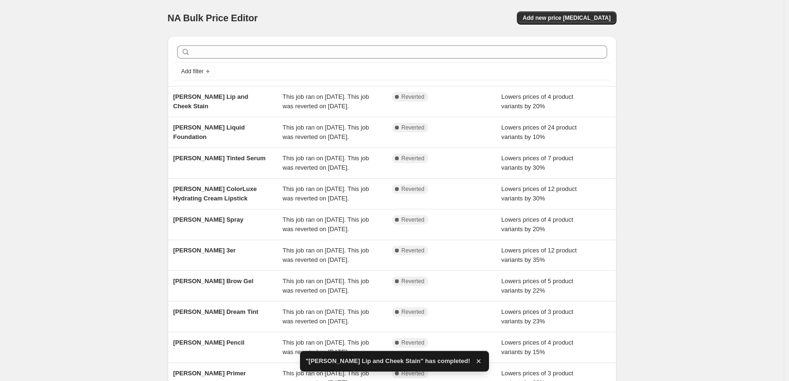
click at [291, 102] on span "This job ran on [DATE]. This job was reverted on [DATE]." at bounding box center [325, 101] width 86 height 17
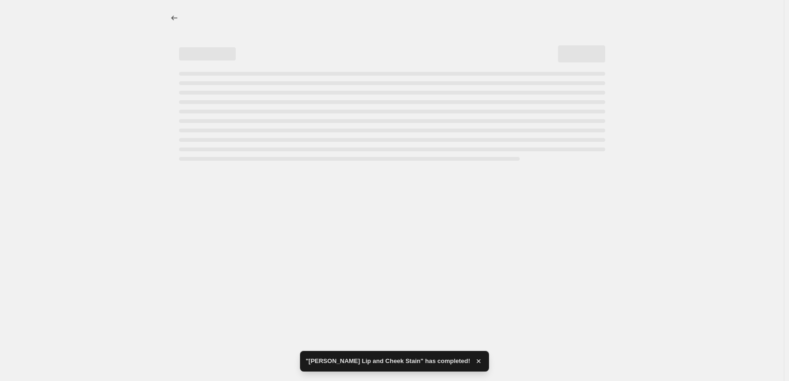
select select "percentage"
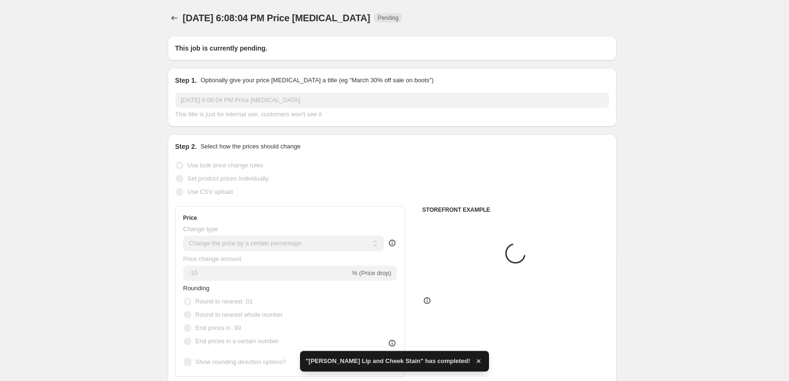
type input "[PERSON_NAME] Lip and Cheek Stain"
radio input "false"
radio input "true"
checkbox input "true"
select select "tag"
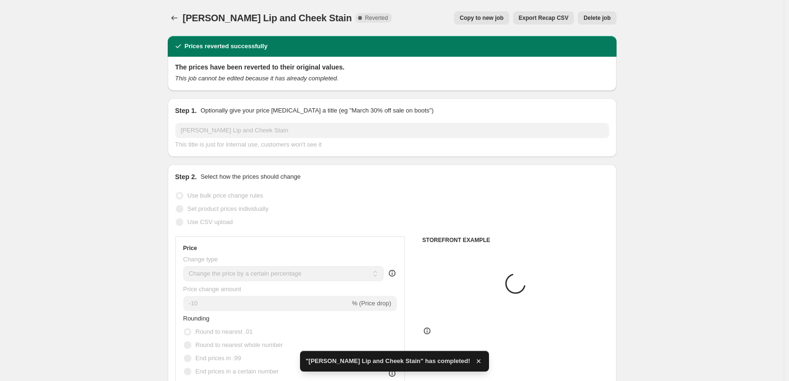
click at [597, 22] on button "Delete job" at bounding box center [597, 17] width 38 height 13
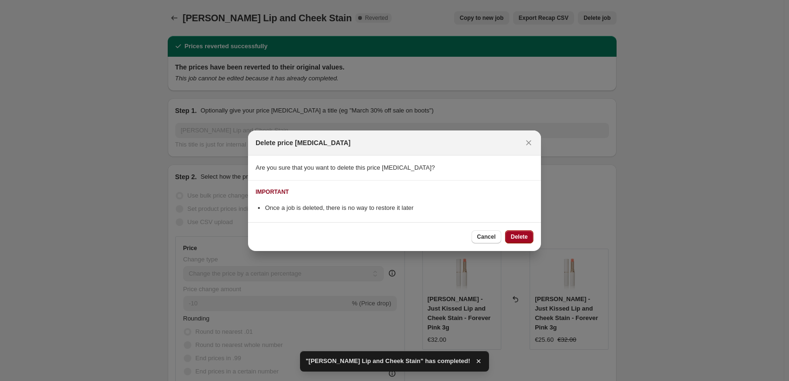
click at [523, 233] on span "Delete" at bounding box center [518, 237] width 17 height 8
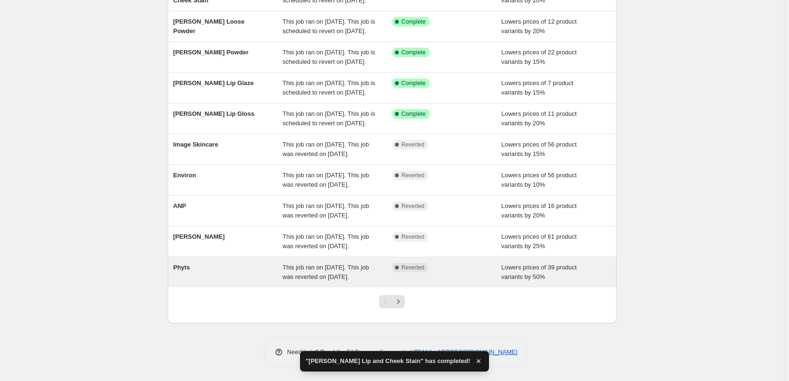
scroll to position [200, 0]
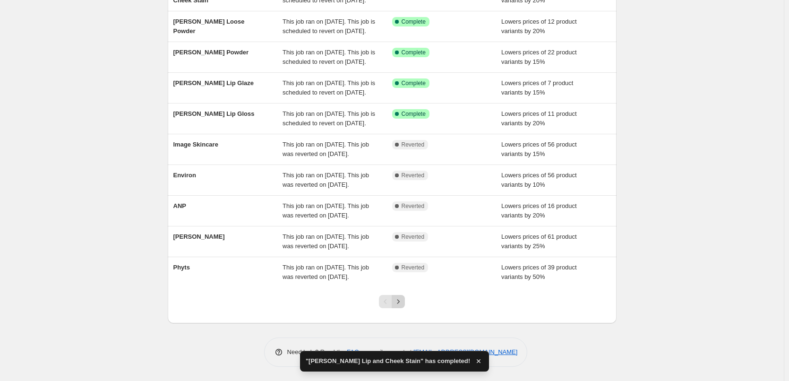
click at [403, 301] on icon "Next" at bounding box center [397, 301] width 9 height 9
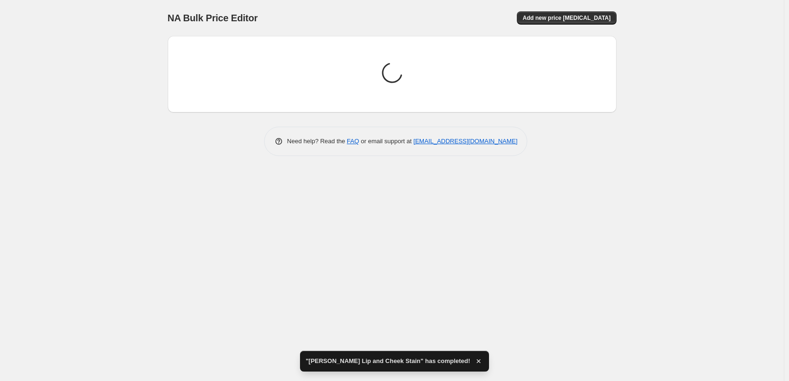
scroll to position [0, 0]
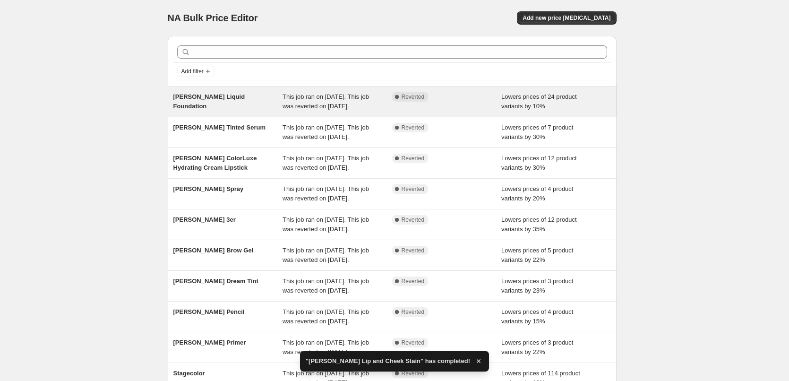
click at [351, 111] on div "This job ran on [DATE]. This job was reverted on [DATE]." at bounding box center [337, 101] width 110 height 19
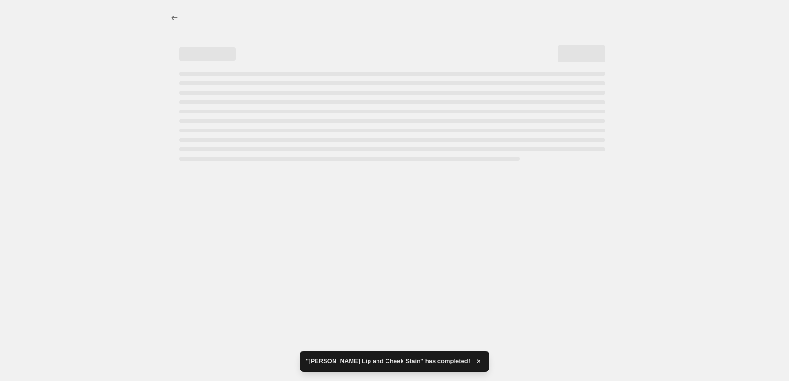
select select "percentage"
select select "tag"
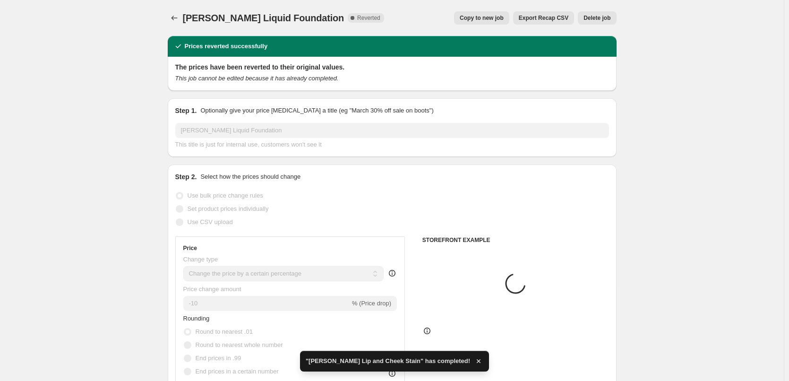
click at [501, 21] on span "Copy to new job" at bounding box center [481, 18] width 44 height 8
select select "percentage"
select select "tag"
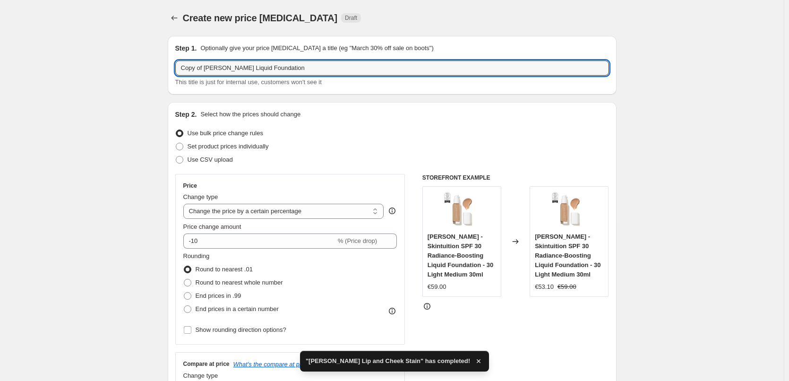
drag, startPoint x: 206, startPoint y: 67, endPoint x: 56, endPoint y: 71, distance: 149.7
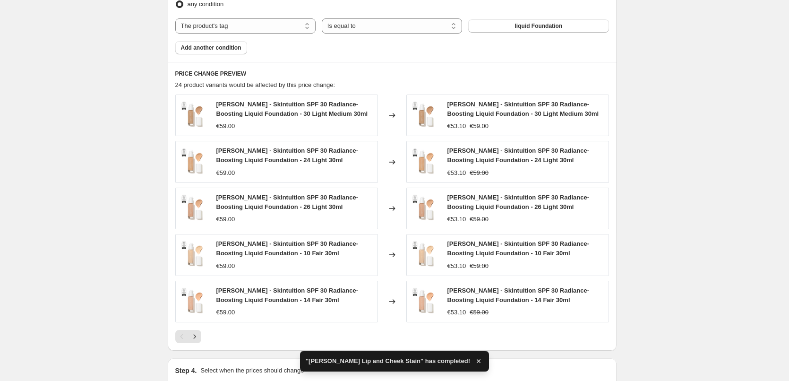
scroll to position [685, 0]
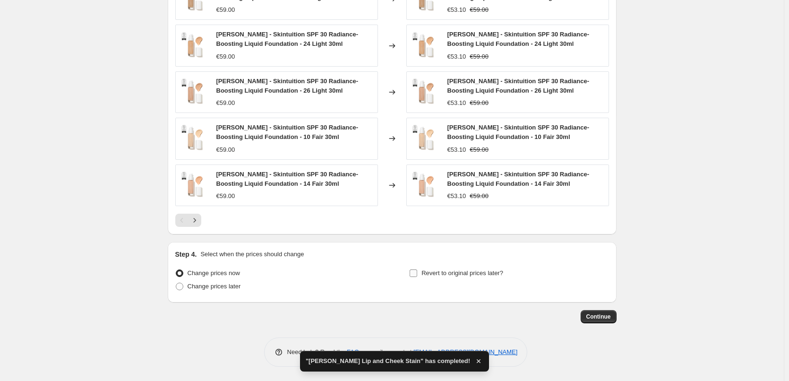
type input "[PERSON_NAME] Liquid Foundation"
click at [417, 270] on input "Revert to original prices later?" at bounding box center [413, 273] width 8 height 8
checkbox input "true"
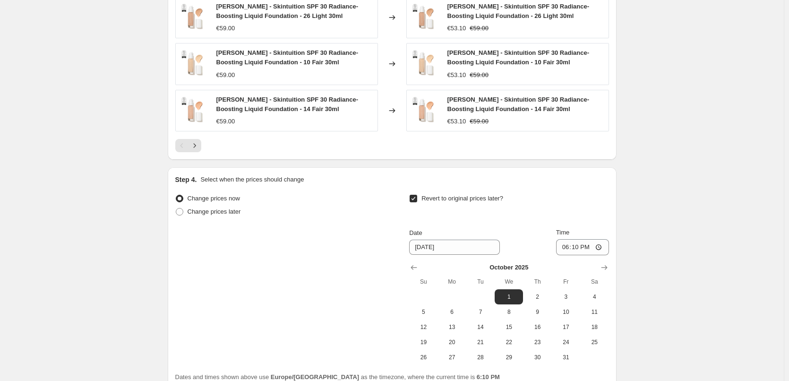
scroll to position [847, 0]
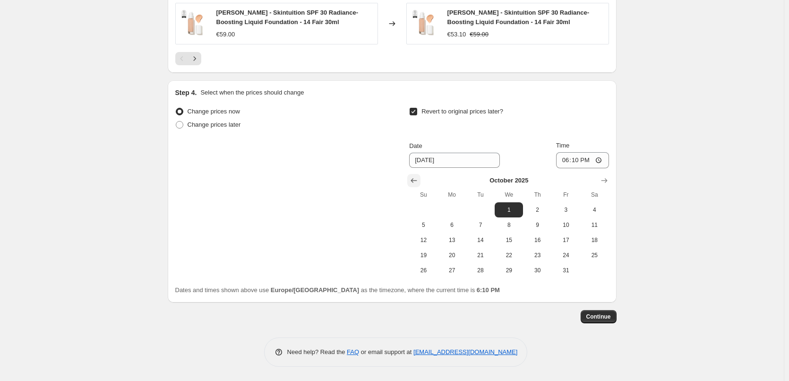
click at [412, 178] on icon "Show previous month, September 2025" at bounding box center [413, 180] width 9 height 9
click at [536, 255] on span "25" at bounding box center [537, 255] width 21 height 8
type input "[DATE]"
click at [575, 157] on input "18:10" at bounding box center [582, 160] width 53 height 16
click at [564, 162] on input "18:10" at bounding box center [582, 160] width 53 height 16
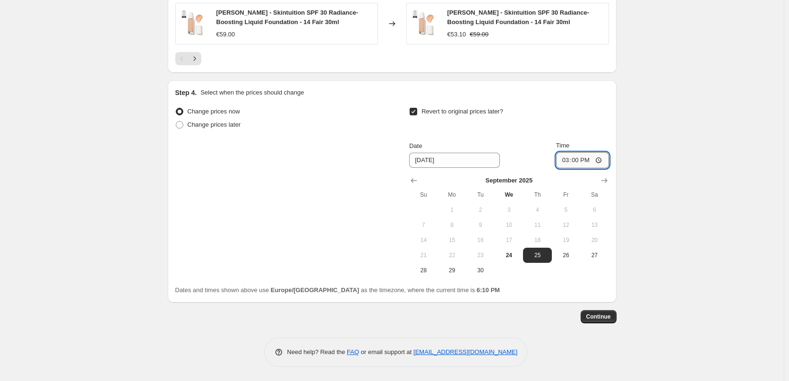
click at [599, 160] on input "15:00" at bounding box center [582, 160] width 53 height 16
type input "03:00"
click at [613, 311] on button "Continue" at bounding box center [598, 316] width 36 height 13
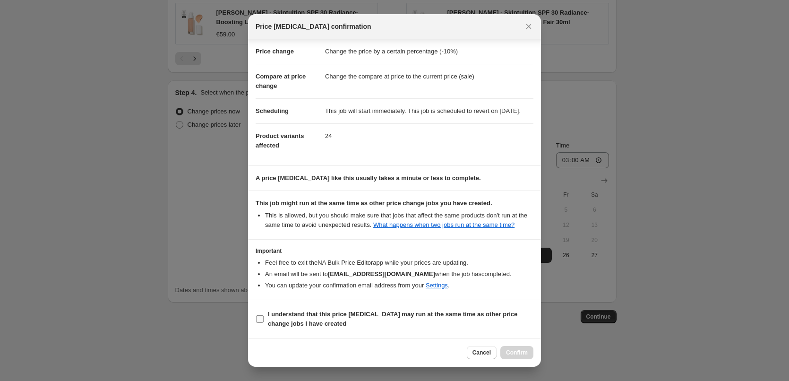
scroll to position [26, 0]
click at [318, 322] on b "I understand that this price [MEDICAL_DATA] may run at the same time as other p…" at bounding box center [392, 318] width 249 height 17
click at [263, 322] on input "I understand that this price [MEDICAL_DATA] may run at the same time as other p…" at bounding box center [260, 319] width 8 height 8
checkbox input "true"
click at [518, 345] on div "Cancel Confirm" at bounding box center [394, 352] width 293 height 29
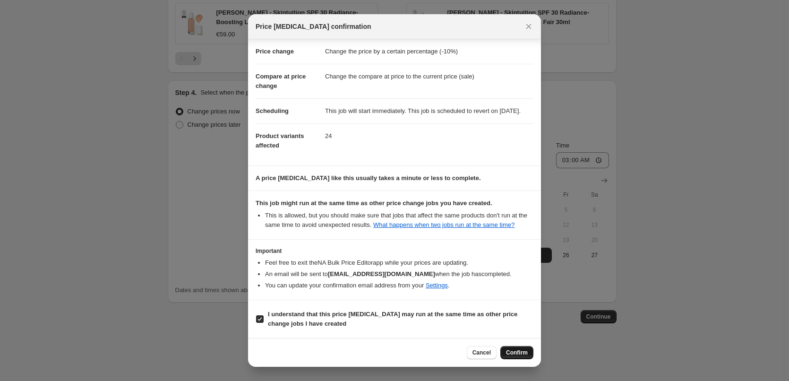
click at [518, 346] on button "Confirm" at bounding box center [516, 352] width 33 height 13
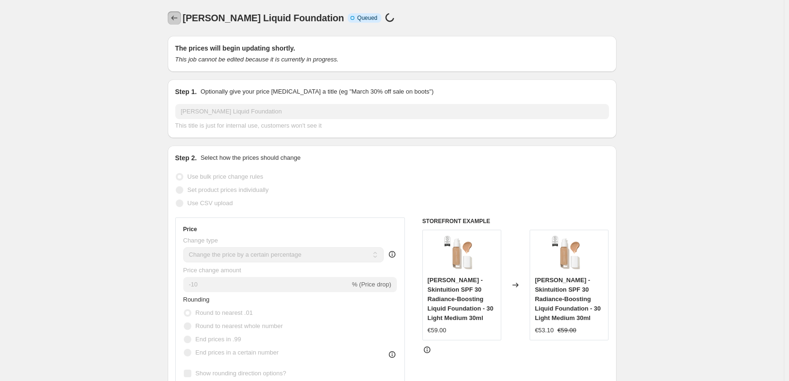
click at [176, 21] on icon "Price change jobs" at bounding box center [174, 17] width 9 height 9
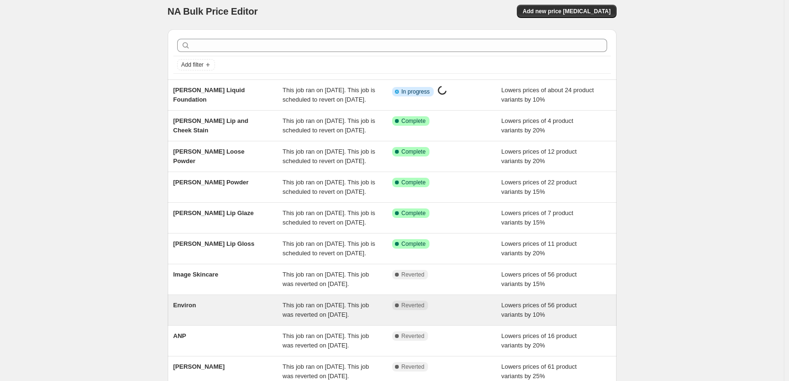
scroll to position [200, 0]
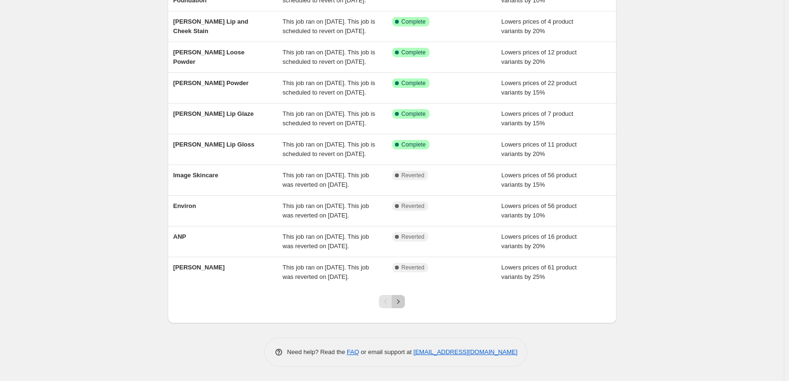
click at [403, 302] on icon "Next" at bounding box center [397, 301] width 9 height 9
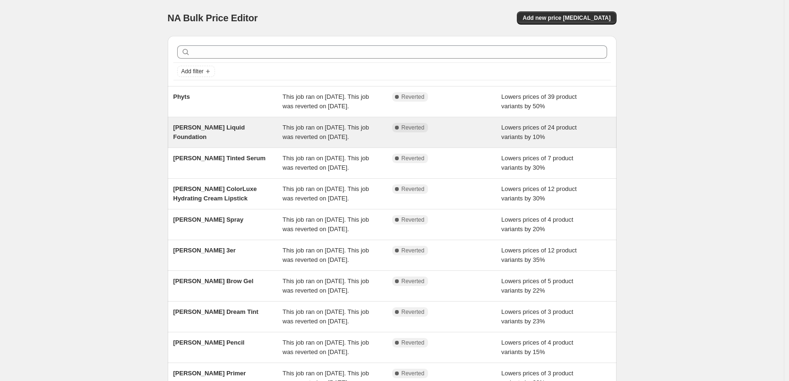
click at [325, 140] on span "This job ran on [DATE]. This job was reverted on [DATE]." at bounding box center [325, 132] width 86 height 17
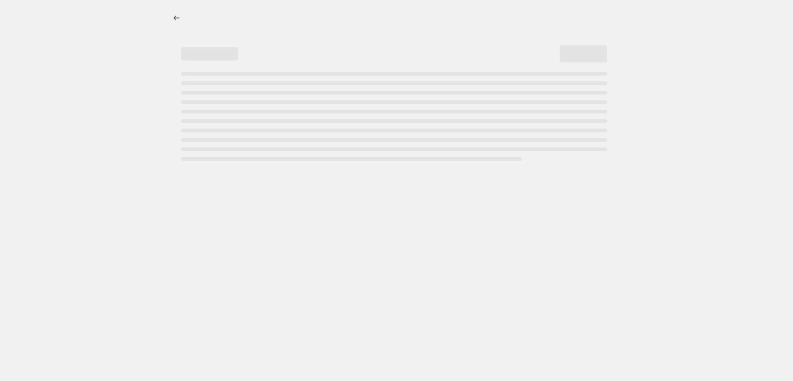
select select "percentage"
select select "tag"
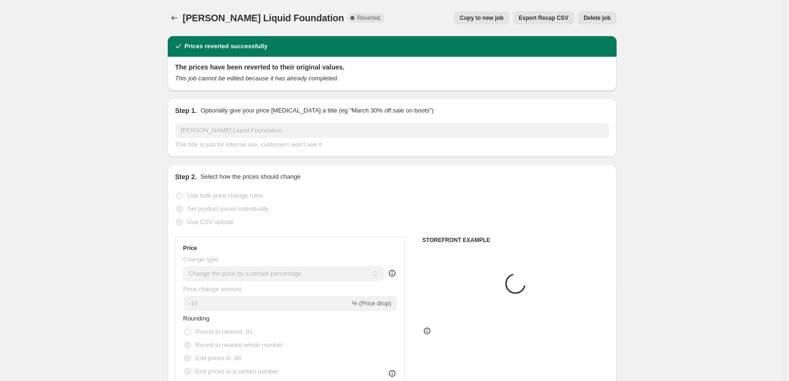
click at [588, 17] on span "Delete job" at bounding box center [596, 18] width 27 height 8
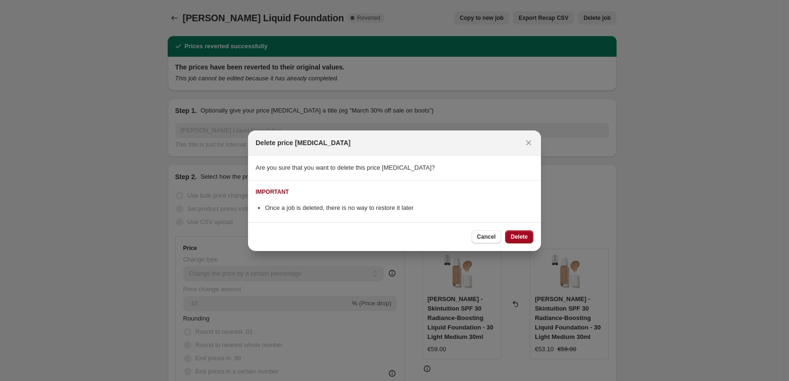
click at [518, 240] on span "Delete" at bounding box center [518, 237] width 17 height 8
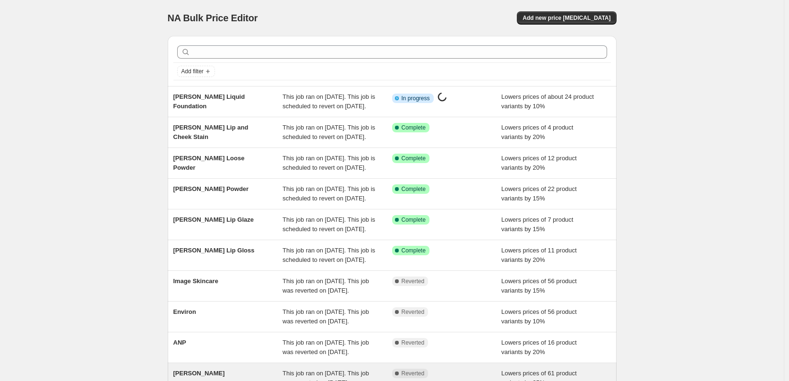
scroll to position [200, 0]
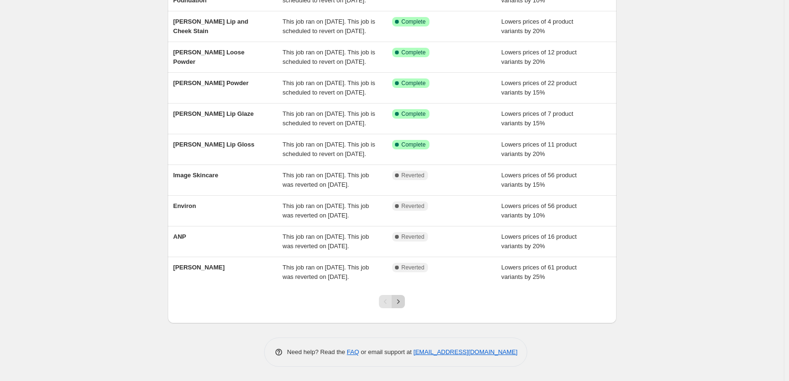
click at [399, 303] on icon "Next" at bounding box center [398, 301] width 2 height 4
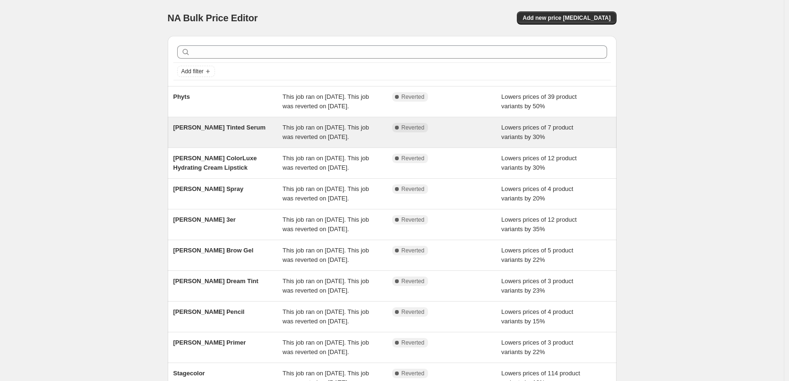
click at [293, 138] on span "This job ran on [DATE]. This job was reverted on [DATE]." at bounding box center [325, 132] width 86 height 17
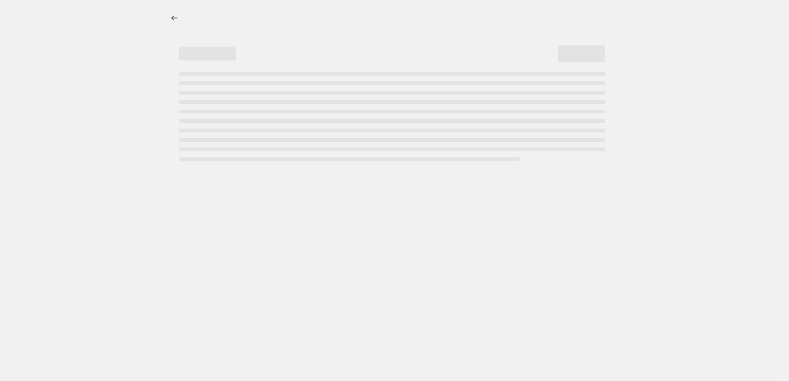
select select "percentage"
select select "tag"
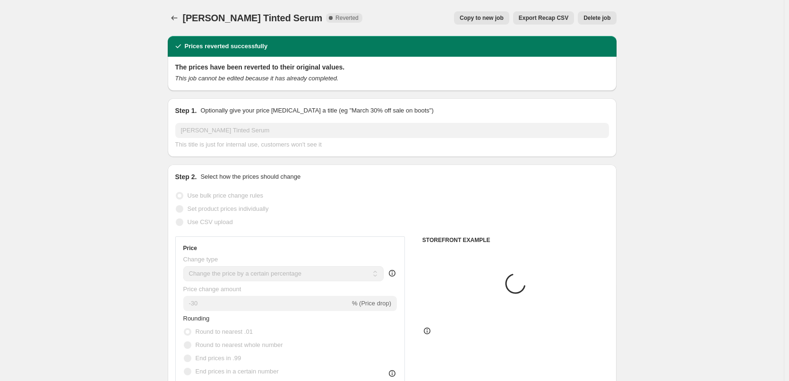
click at [487, 17] on span "Copy to new job" at bounding box center [481, 18] width 44 height 8
select select "percentage"
select select "tag"
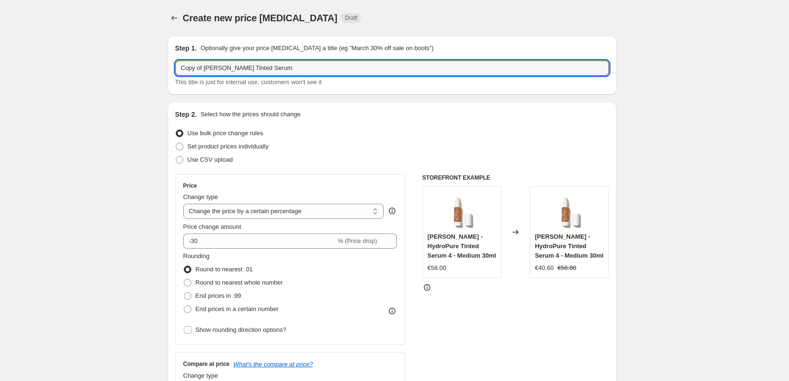
drag, startPoint x: 206, startPoint y: 69, endPoint x: 39, endPoint y: 74, distance: 167.2
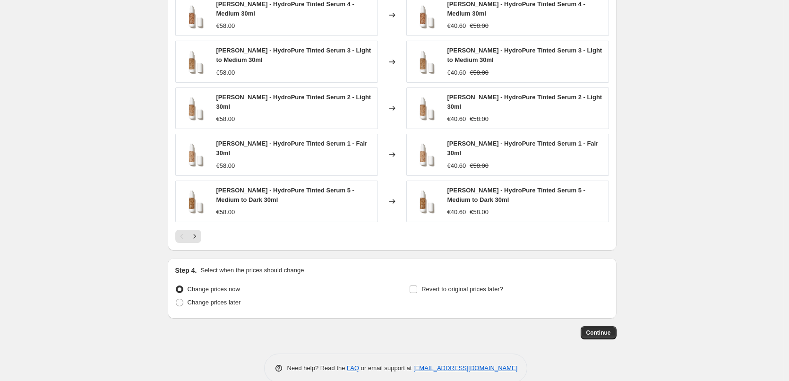
scroll to position [679, 0]
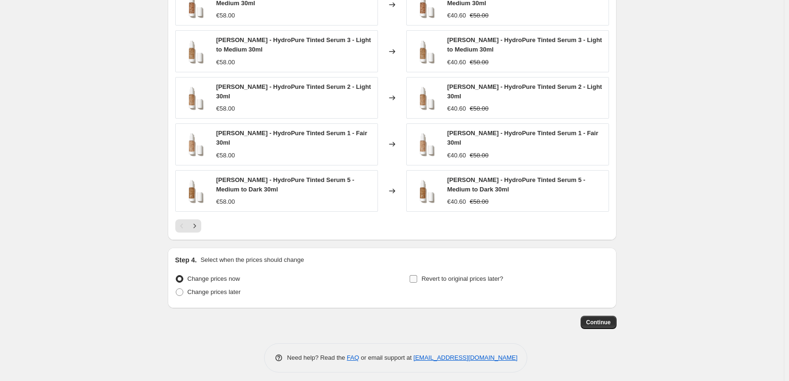
type input "[PERSON_NAME] Tinted Serum"
click at [429, 275] on span "Revert to original prices later?" at bounding box center [462, 278] width 82 height 7
click at [417, 275] on input "Revert to original prices later?" at bounding box center [413, 279] width 8 height 8
checkbox input "true"
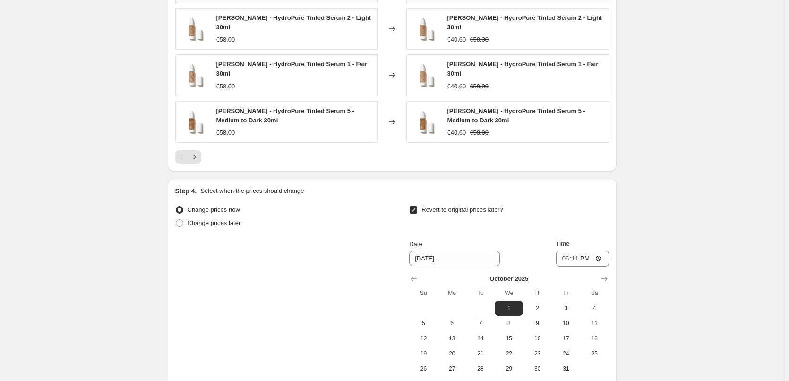
scroll to position [841, 0]
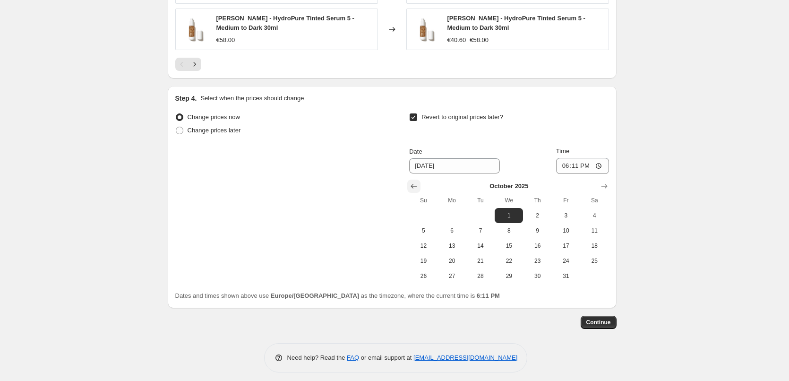
click at [409, 183] on button "Show previous month, September 2025" at bounding box center [413, 185] width 13 height 13
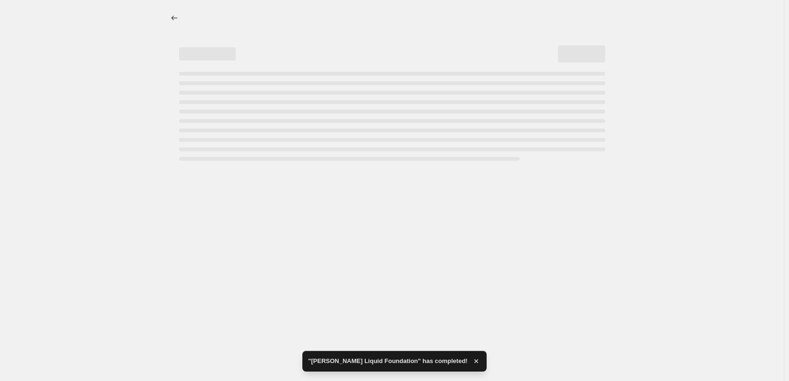
scroll to position [0, 0]
select select "percentage"
select select "tag"
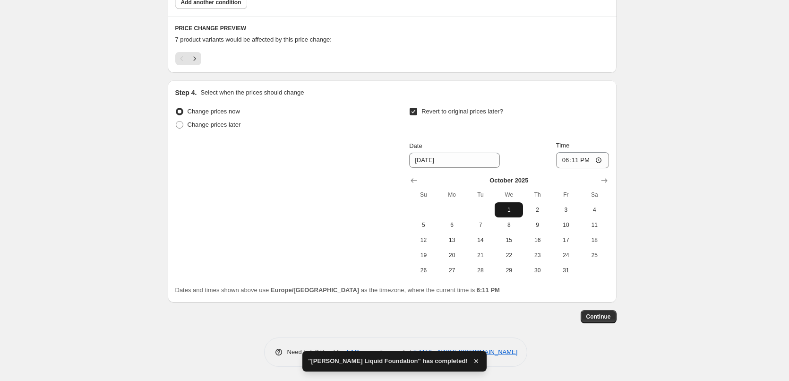
scroll to position [614, 0]
click at [409, 179] on button "Show previous month, September 2025" at bounding box center [413, 180] width 13 height 13
click at [537, 259] on button "25" at bounding box center [537, 254] width 28 height 15
type input "[DATE]"
click at [569, 158] on input "18:11" at bounding box center [582, 160] width 53 height 16
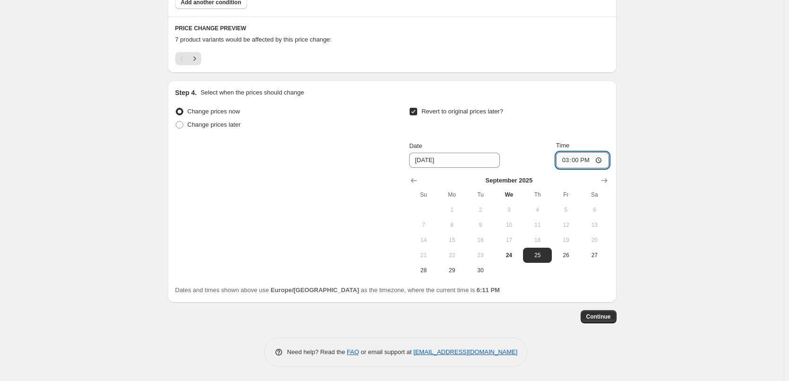
click at [598, 161] on input "15:00" at bounding box center [582, 160] width 53 height 16
type input "03:00"
click at [596, 319] on span "Continue" at bounding box center [598, 317] width 25 height 8
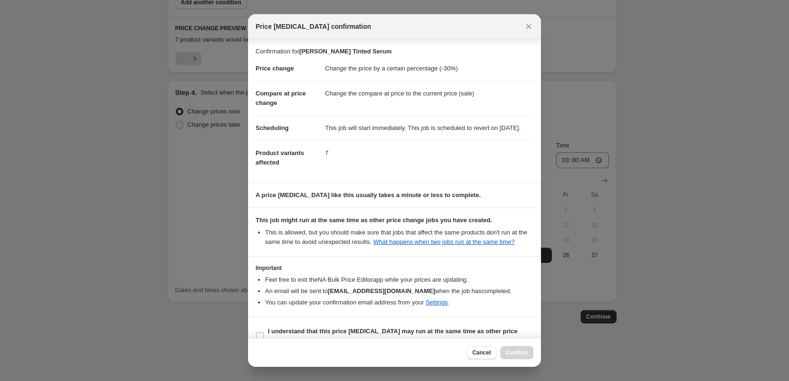
scroll to position [26, 0]
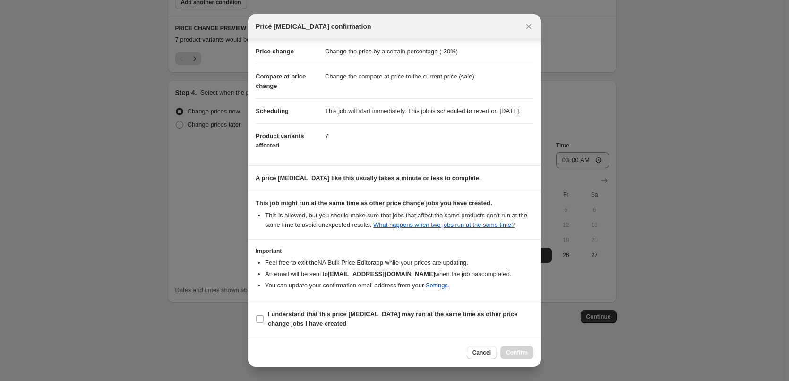
click at [313, 306] on section "I understand that this price [MEDICAL_DATA] may run at the same time as other p…" at bounding box center [394, 319] width 293 height 38
click at [314, 314] on b "I understand that this price [MEDICAL_DATA] may run at the same time as other p…" at bounding box center [392, 318] width 249 height 17
click at [263, 315] on input "I understand that this price [MEDICAL_DATA] may run at the same time as other p…" at bounding box center [260, 319] width 8 height 8
checkbox input "true"
click at [527, 352] on span "Confirm" at bounding box center [517, 352] width 22 height 8
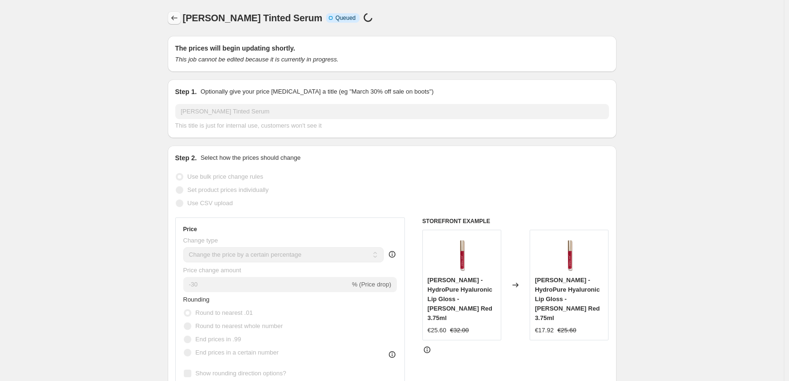
click at [177, 20] on icon "Price change jobs" at bounding box center [174, 17] width 9 height 9
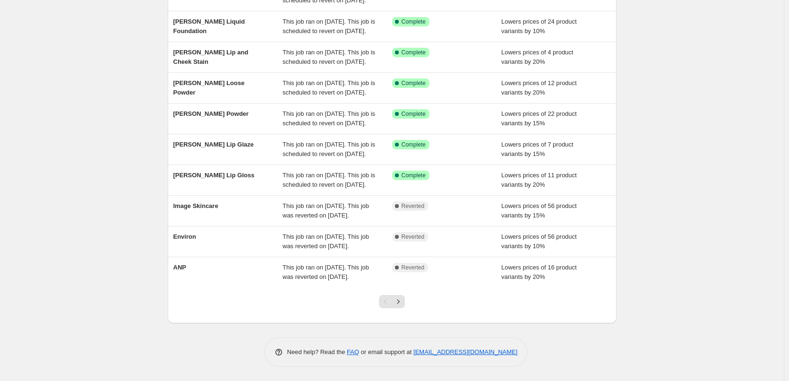
scroll to position [200, 0]
click at [403, 303] on icon "Next" at bounding box center [397, 301] width 9 height 9
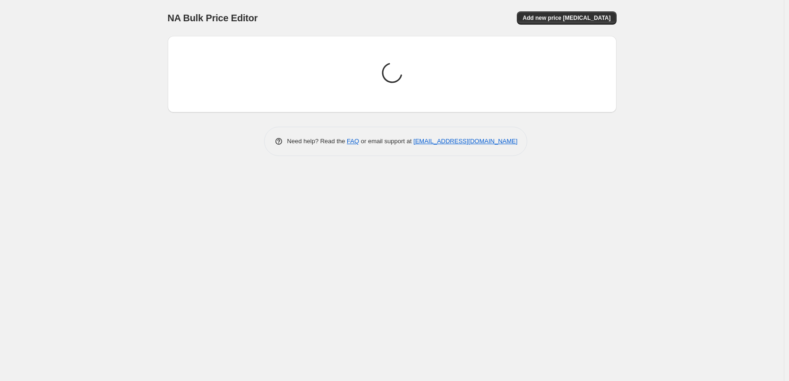
scroll to position [0, 0]
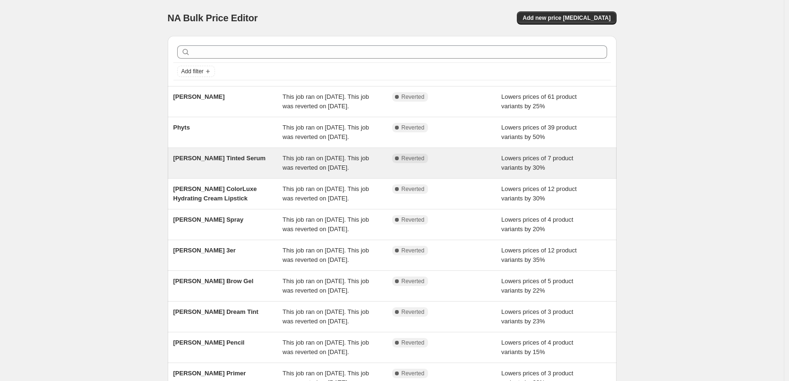
click at [352, 171] on span "This job ran on [DATE]. This job was reverted on [DATE]." at bounding box center [325, 162] width 86 height 17
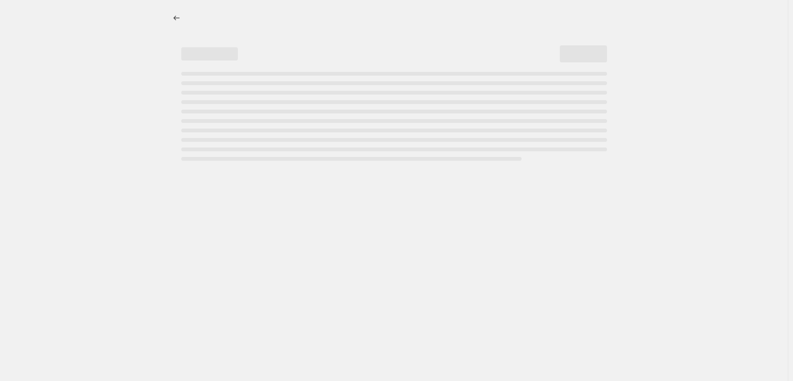
select select "percentage"
select select "tag"
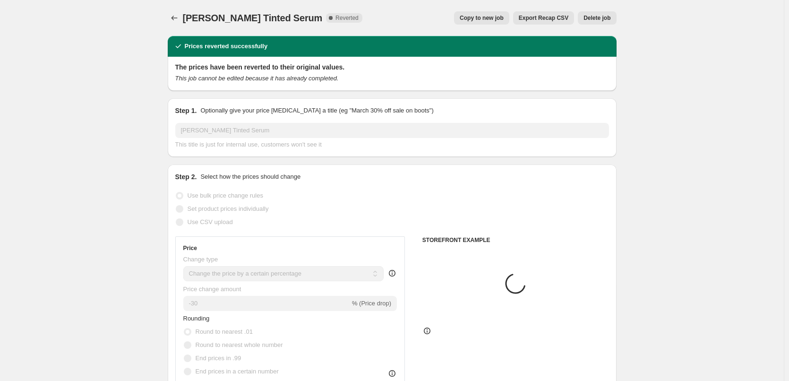
click at [600, 20] on span "Delete job" at bounding box center [596, 18] width 27 height 8
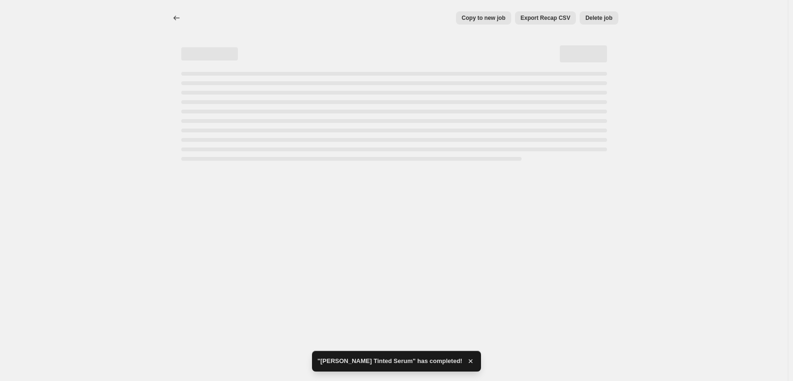
click at [523, 233] on div "Copy to new job Export Recap CSV Delete job More actions Copy to new job Export…" at bounding box center [394, 190] width 788 height 381
select select "percentage"
select select "tag"
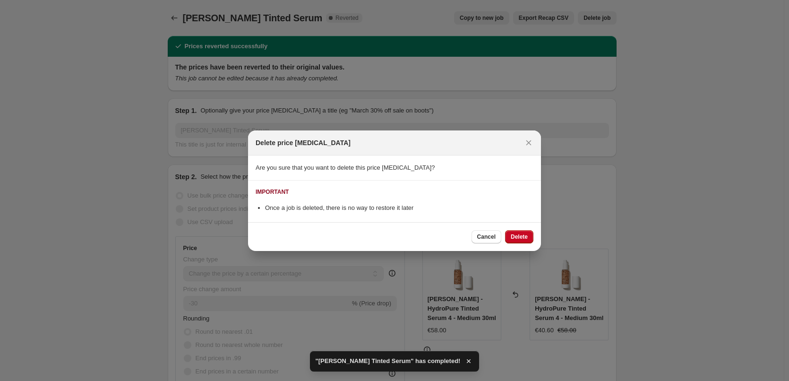
click at [523, 233] on span "Delete" at bounding box center [518, 237] width 17 height 8
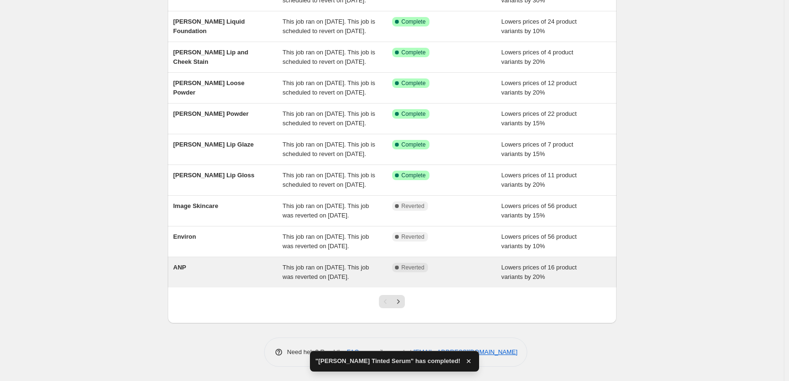
scroll to position [200, 0]
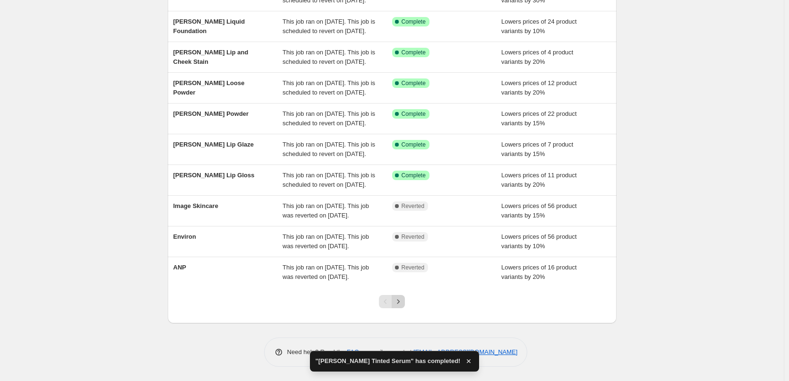
click at [399, 301] on icon "Next" at bounding box center [397, 301] width 9 height 9
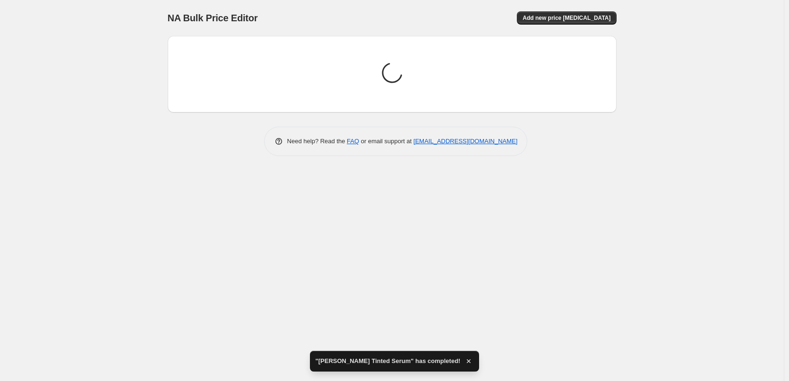
scroll to position [0, 0]
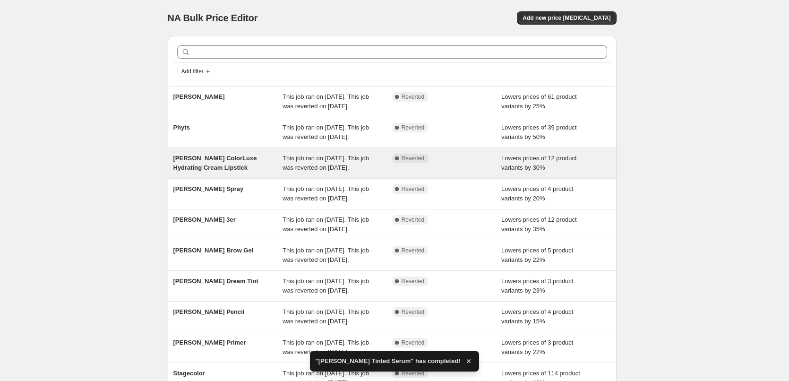
click at [381, 172] on div "This job ran on [DATE]. This job was reverted on [DATE]." at bounding box center [337, 162] width 110 height 19
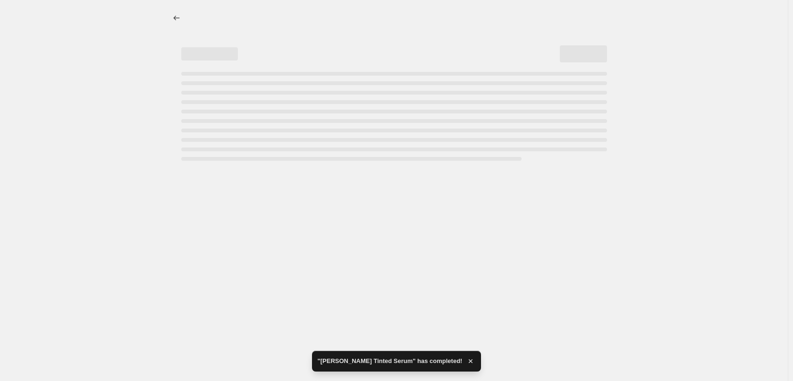
select select "percentage"
select select "tag"
select select "vendor"
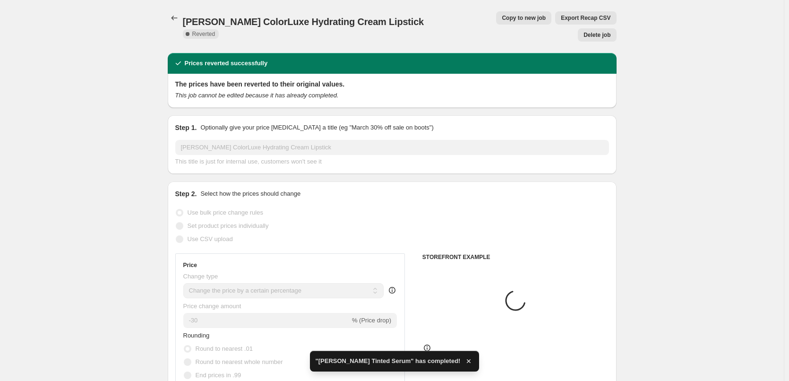
click at [501, 20] on span "Copy to new job" at bounding box center [523, 18] width 44 height 8
select select "percentage"
select select "tag"
select select "vendor"
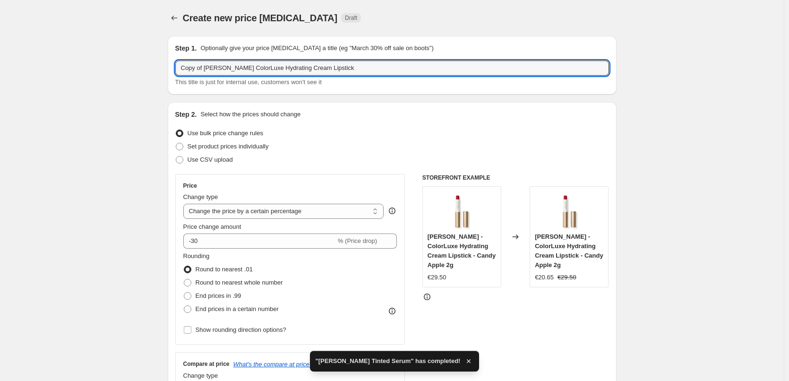
drag, startPoint x: 205, startPoint y: 69, endPoint x: 60, endPoint y: 79, distance: 144.8
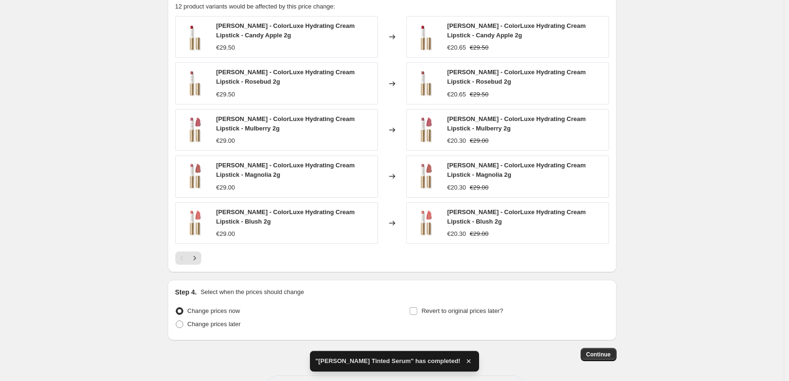
scroll to position [706, 0]
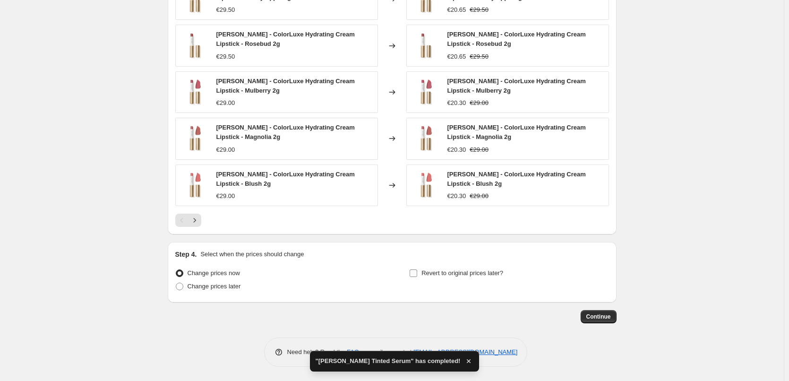
type input "[PERSON_NAME] ColorLuxe Hydrating Cream Lipstick"
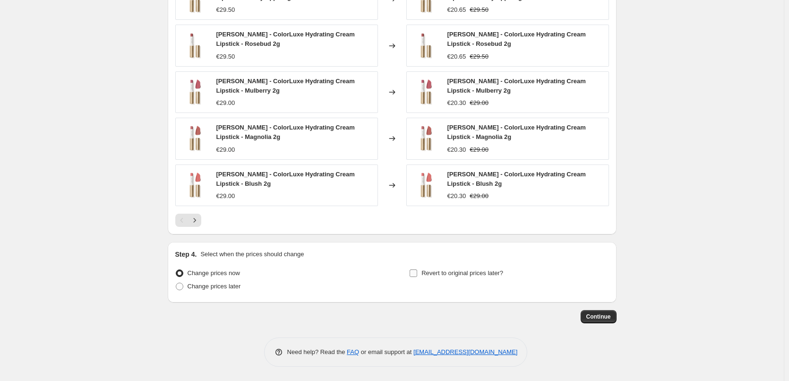
click at [450, 277] on span "Revert to original prices later?" at bounding box center [462, 272] width 82 height 9
click at [417, 277] on input "Revert to original prices later?" at bounding box center [413, 273] width 8 height 8
checkbox input "true"
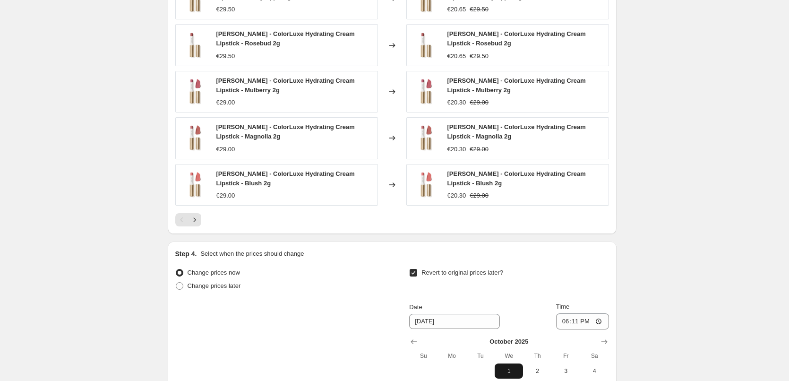
scroll to position [867, 0]
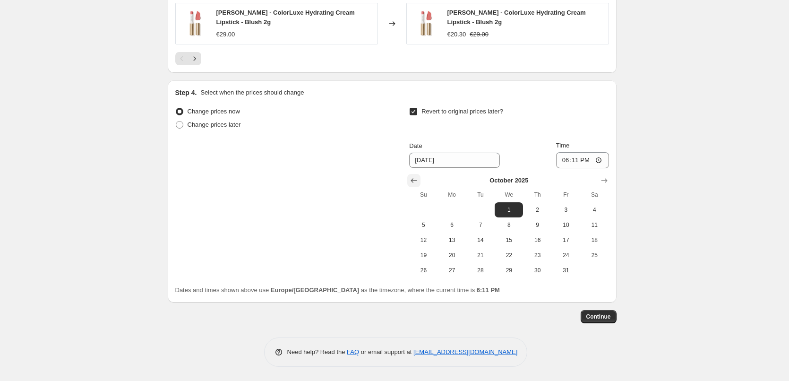
click at [417, 178] on icon "Show previous month, September 2025" at bounding box center [413, 180] width 9 height 9
click at [530, 255] on span "25" at bounding box center [537, 255] width 21 height 8
type input "[DATE]"
click at [563, 161] on input "18:11" at bounding box center [582, 160] width 53 height 16
click at [599, 162] on input "15:00" at bounding box center [582, 160] width 53 height 16
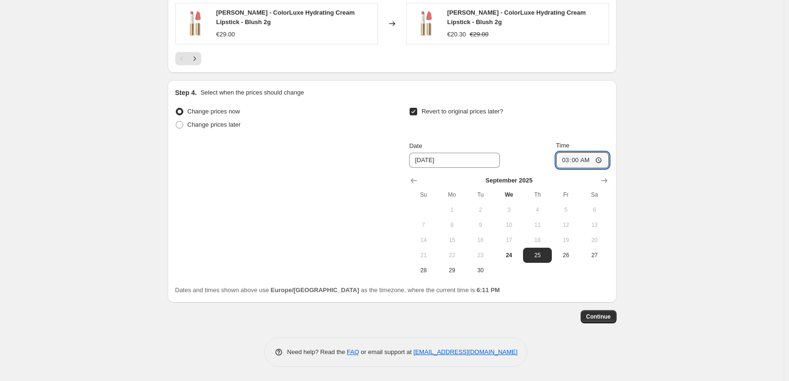
type input "03:00"
click at [599, 319] on span "Continue" at bounding box center [598, 317] width 25 height 8
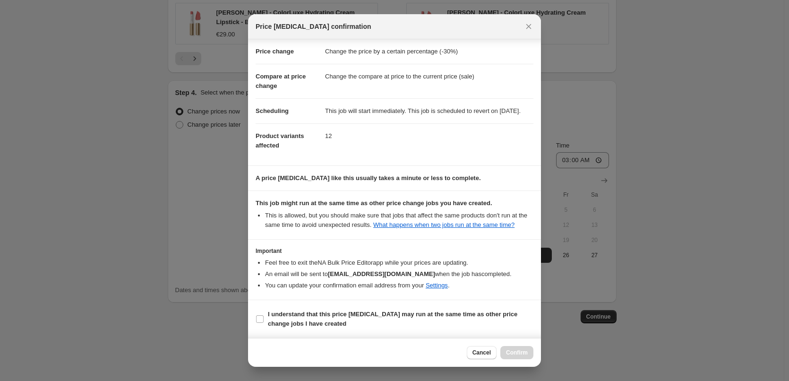
scroll to position [26, 0]
click at [294, 320] on b "I understand that this price [MEDICAL_DATA] may run at the same time as other p…" at bounding box center [392, 318] width 249 height 17
click at [263, 320] on input "I understand that this price [MEDICAL_DATA] may run at the same time as other p…" at bounding box center [260, 319] width 8 height 8
checkbox input "true"
click at [515, 348] on button "Confirm" at bounding box center [516, 352] width 33 height 13
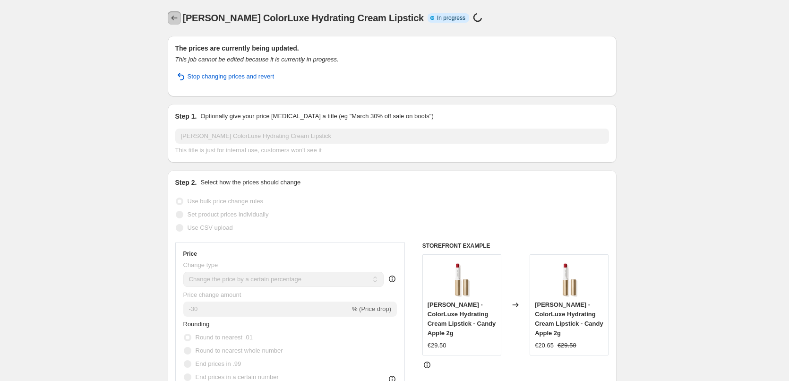
click at [176, 19] on icon "Price change jobs" at bounding box center [174, 17] width 9 height 9
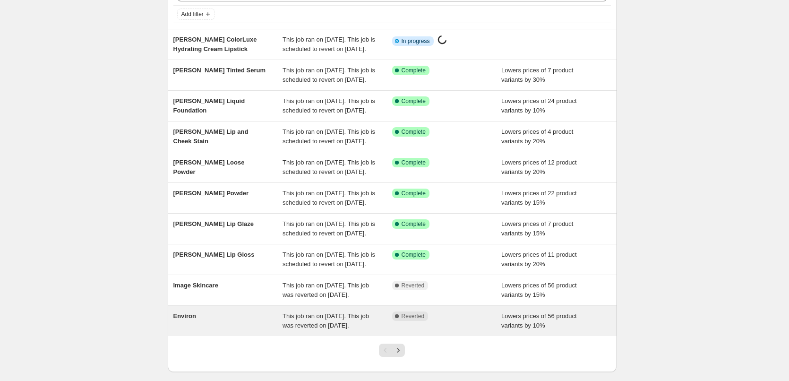
scroll to position [200, 0]
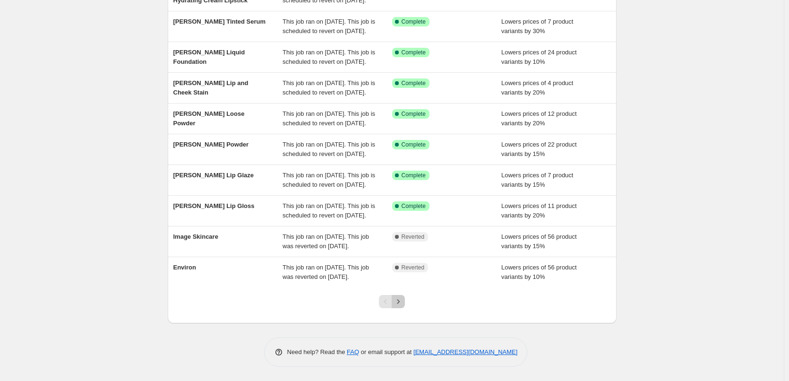
click at [396, 304] on icon "Next" at bounding box center [397, 301] width 9 height 9
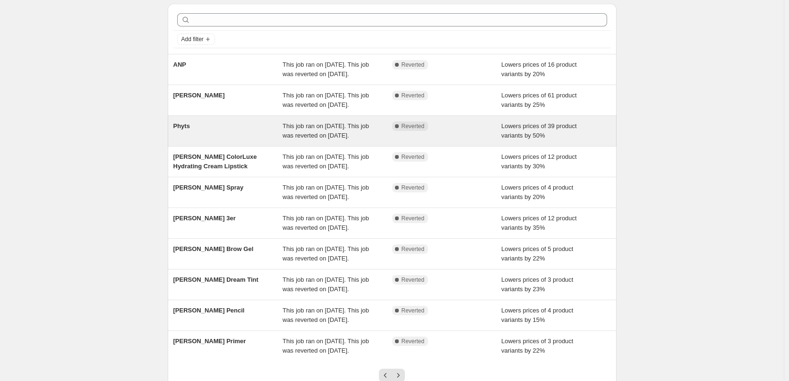
scroll to position [142, 0]
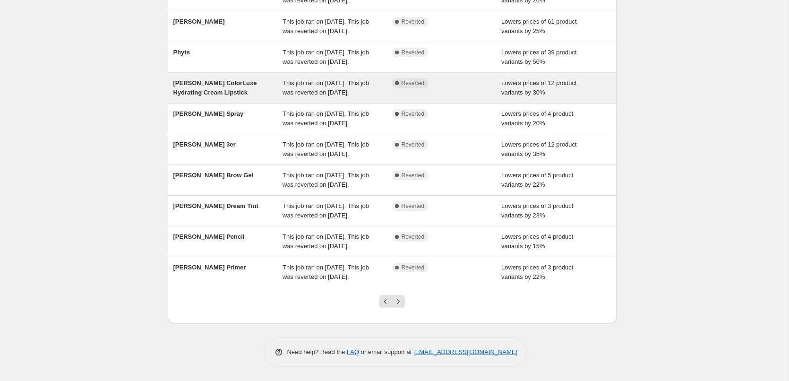
click at [320, 73] on div "[PERSON_NAME] ColorLuxe Hydrating Cream Lipstick This job ran on [DATE]. This j…" at bounding box center [392, 88] width 449 height 30
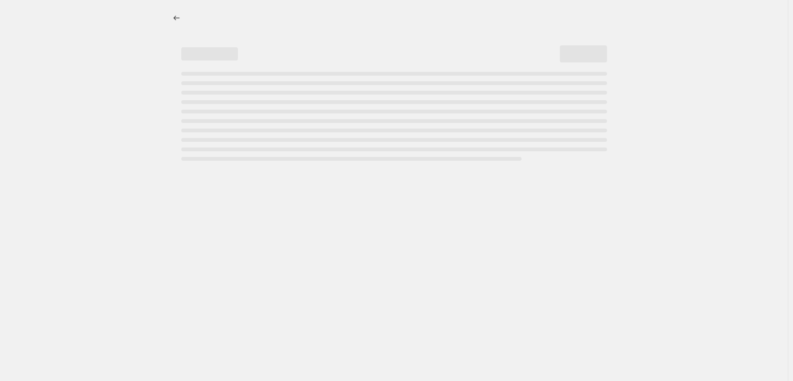
select select "percentage"
select select "tag"
select select "vendor"
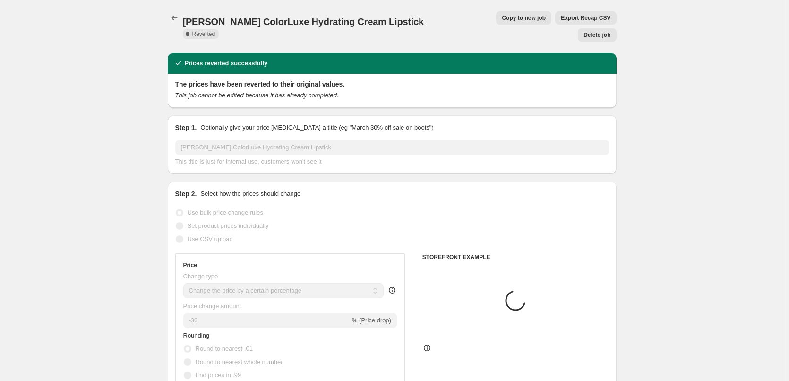
click at [600, 31] on span "Delete job" at bounding box center [596, 35] width 27 height 8
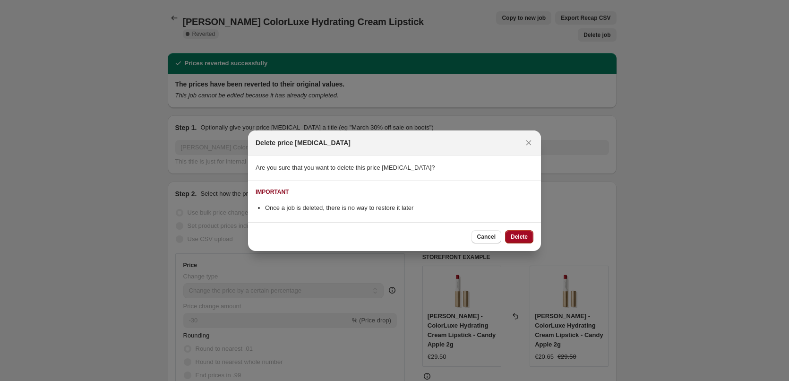
click at [523, 238] on span "Delete" at bounding box center [518, 237] width 17 height 8
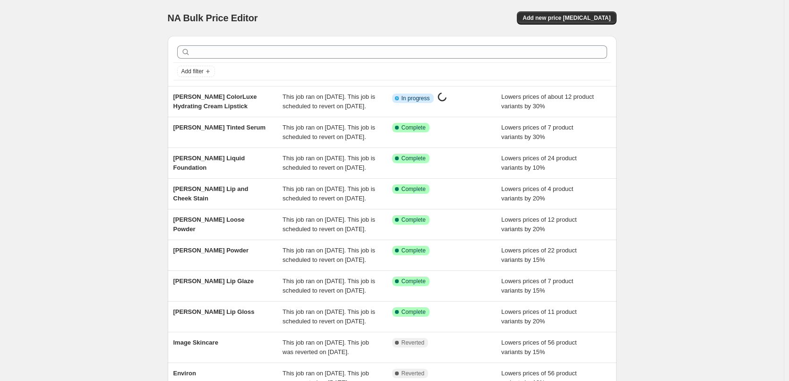
scroll to position [200, 0]
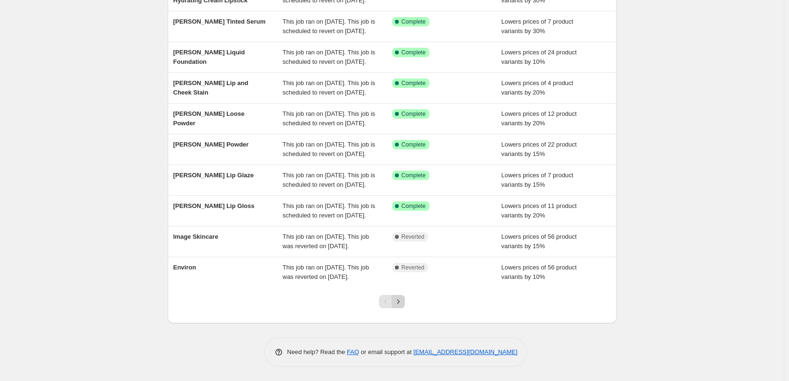
click at [401, 302] on icon "Next" at bounding box center [397, 301] width 9 height 9
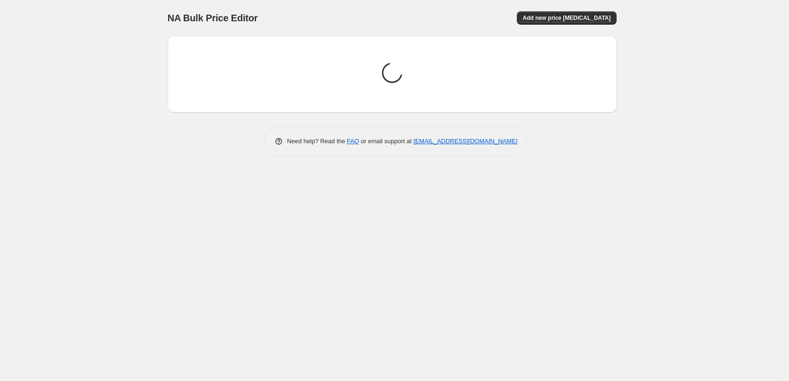
scroll to position [0, 0]
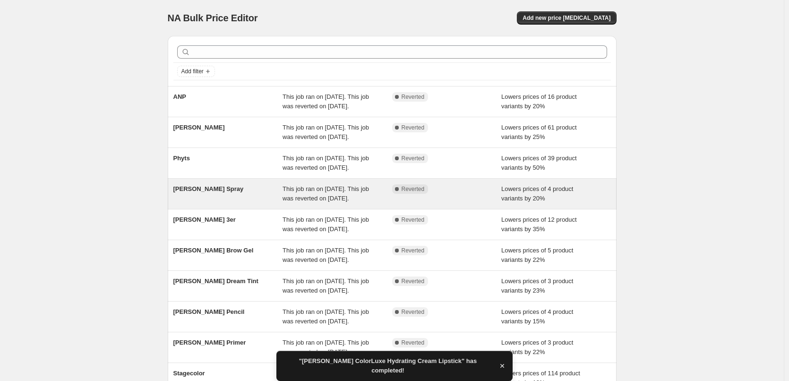
click at [307, 202] on span "This job ran on [DATE]. This job was reverted on [DATE]." at bounding box center [325, 193] width 86 height 17
select select "percentage"
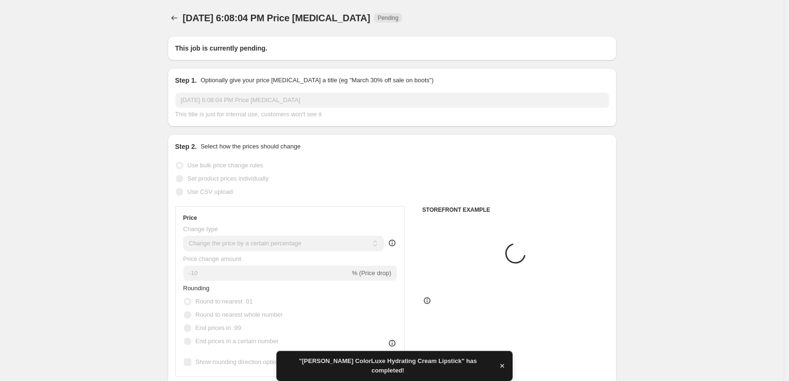
type input "[PERSON_NAME] Spray"
radio input "false"
radio input "true"
checkbox input "true"
select select "tag"
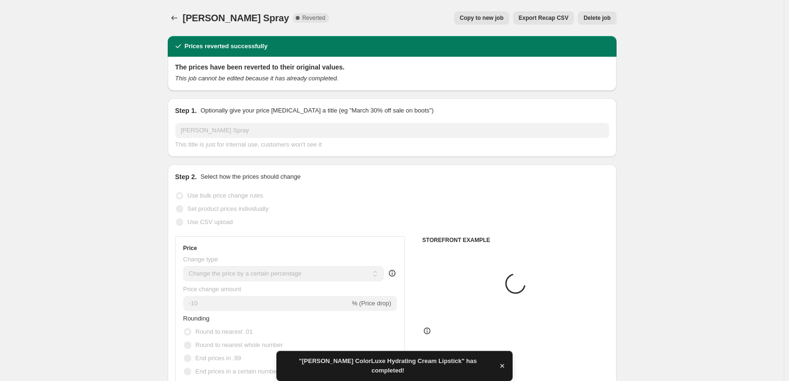
click at [494, 15] on span "Copy to new job" at bounding box center [481, 18] width 44 height 8
select select "percentage"
select select "tag"
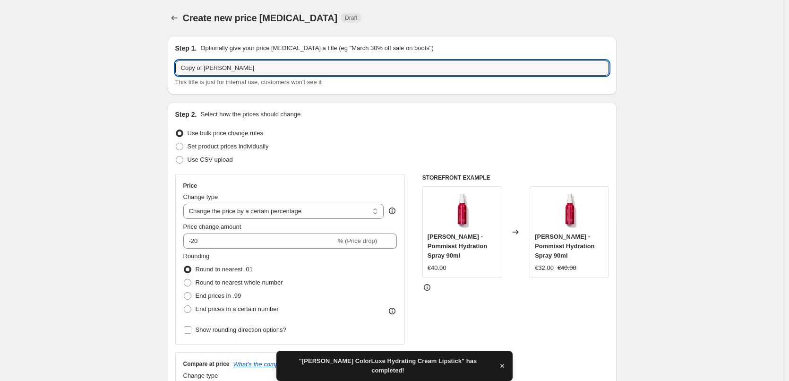
drag, startPoint x: 206, startPoint y: 69, endPoint x: 46, endPoint y: 70, distance: 160.1
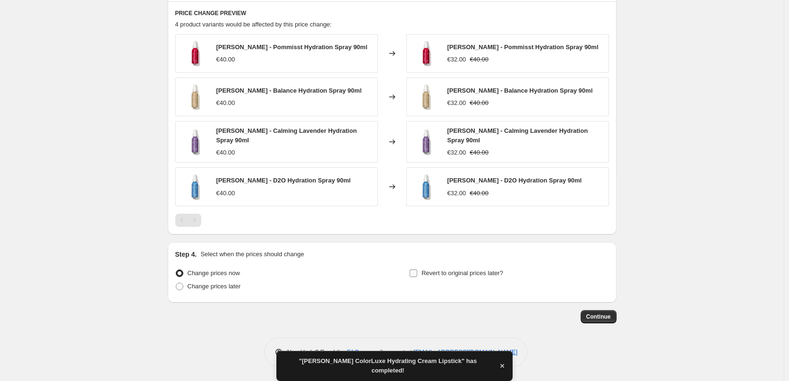
type input "[PERSON_NAME] Spray"
click at [445, 270] on span "Revert to original prices later?" at bounding box center [462, 272] width 82 height 7
click at [417, 270] on input "Revert to original prices later?" at bounding box center [413, 273] width 8 height 8
checkbox input "true"
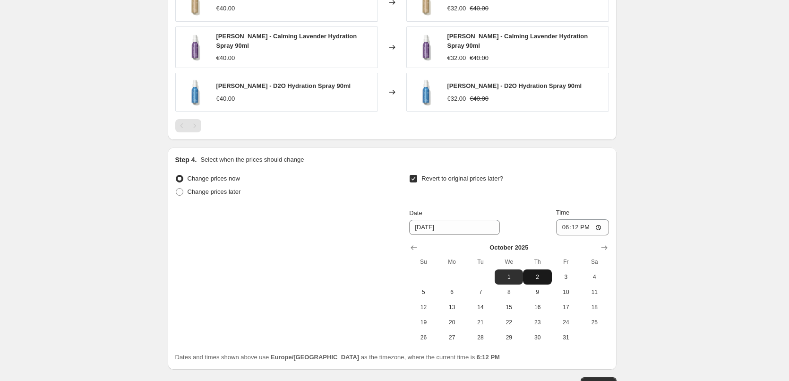
scroll to position [791, 0]
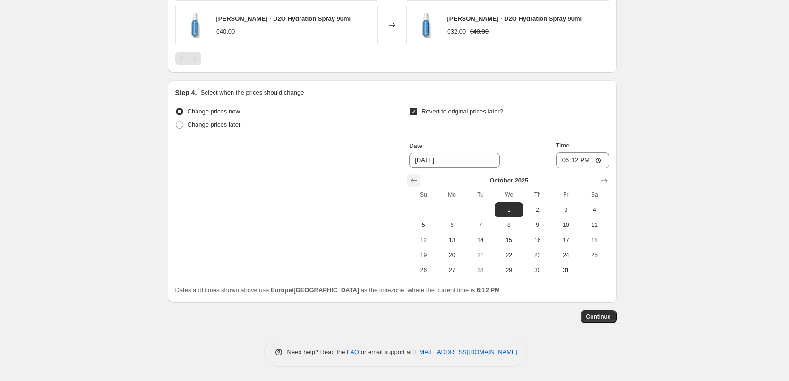
click at [416, 182] on icon "Show previous month, September 2025" at bounding box center [414, 180] width 6 height 5
click at [533, 258] on span "25" at bounding box center [537, 255] width 21 height 8
type input "[DATE]"
click at [567, 160] on input "18:12" at bounding box center [582, 160] width 53 height 16
click at [600, 160] on input "15:00" at bounding box center [582, 160] width 53 height 16
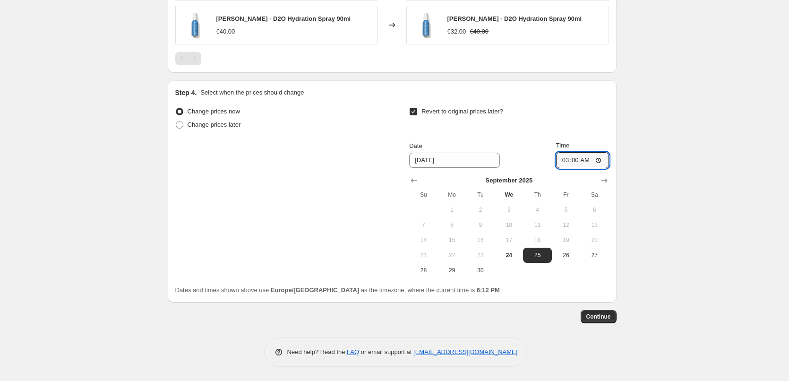
type input "03:00"
click at [589, 313] on span "Continue" at bounding box center [598, 317] width 25 height 8
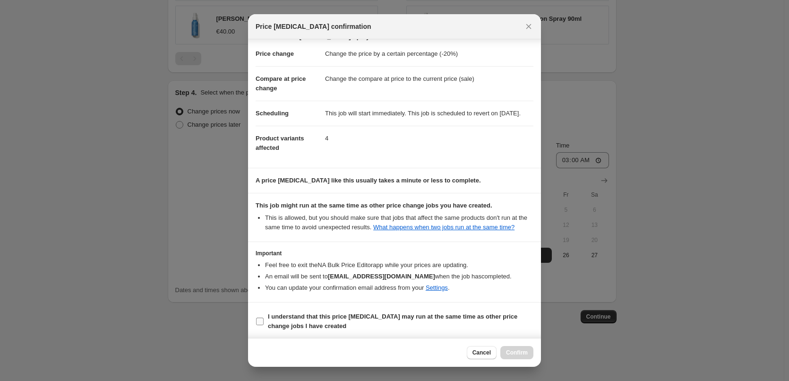
scroll to position [26, 0]
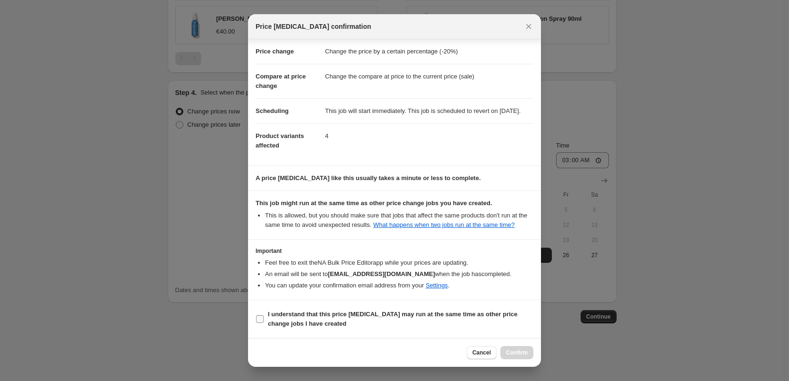
click at [319, 316] on b "I understand that this price [MEDICAL_DATA] may run at the same time as other p…" at bounding box center [392, 318] width 249 height 17
click at [263, 316] on input "I understand that this price [MEDICAL_DATA] may run at the same time as other p…" at bounding box center [260, 319] width 8 height 8
checkbox input "true"
click at [517, 355] on span "Confirm" at bounding box center [517, 352] width 22 height 8
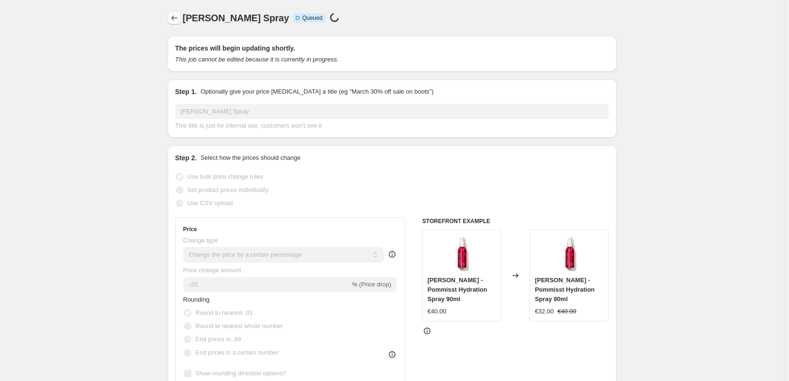
click at [175, 20] on icon "Price change jobs" at bounding box center [174, 18] width 6 height 5
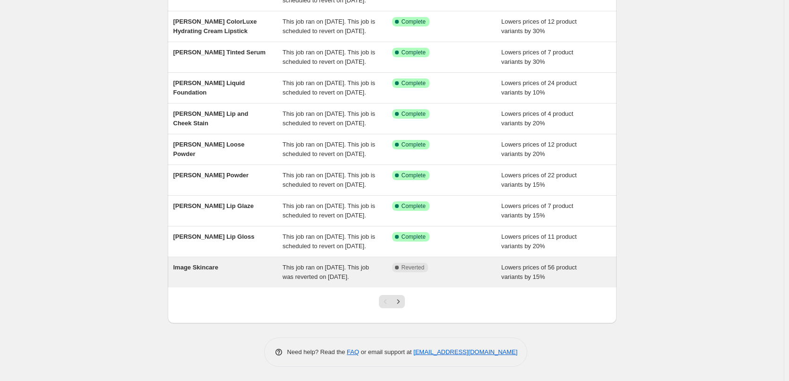
scroll to position [189, 0]
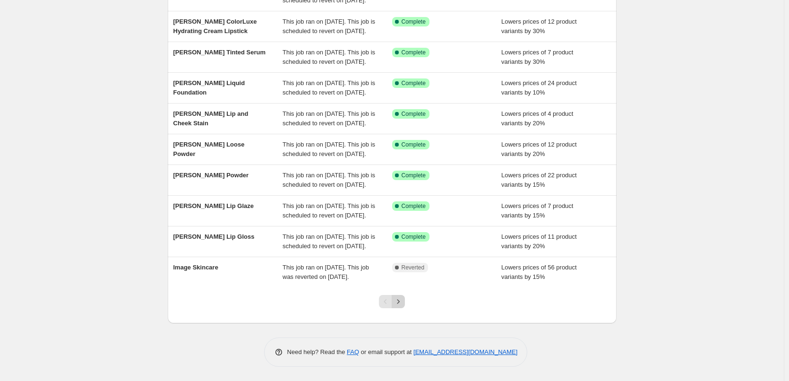
click at [402, 306] on icon "Next" at bounding box center [397, 301] width 9 height 9
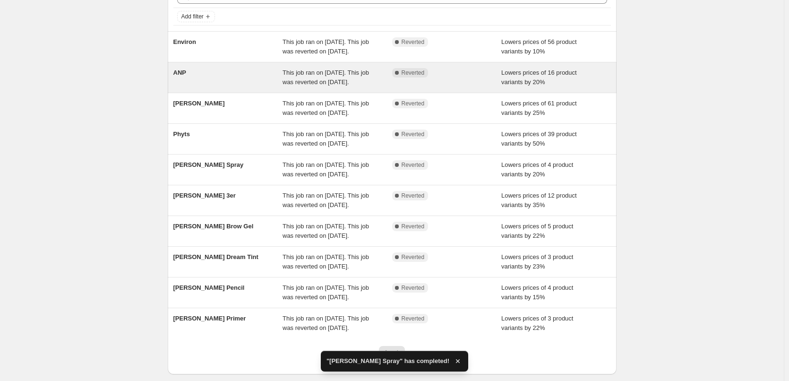
scroll to position [200, 0]
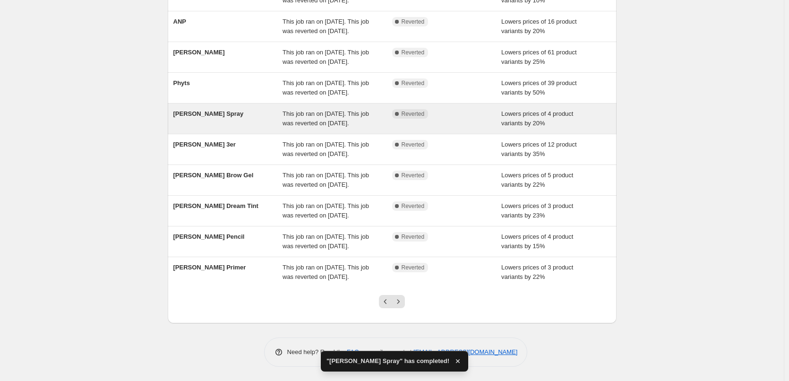
click at [295, 110] on span "This job ran on [DATE]. This job was reverted on [DATE]." at bounding box center [325, 118] width 86 height 17
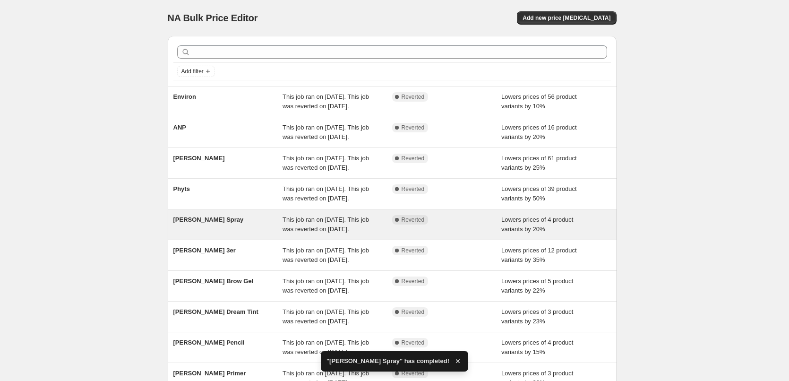
select select "percentage"
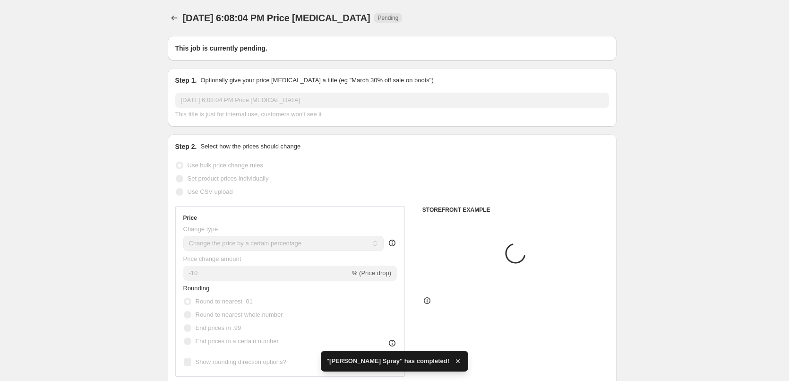
type input "[PERSON_NAME] Spray"
radio input "false"
radio input "true"
checkbox input "true"
select select "tag"
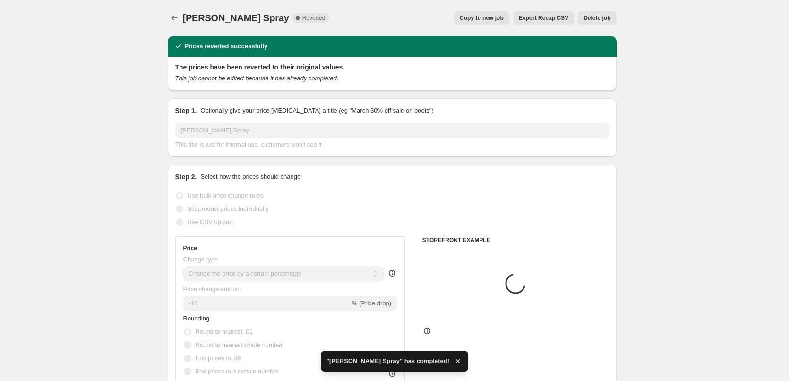
click at [597, 18] on span "Delete job" at bounding box center [596, 18] width 27 height 8
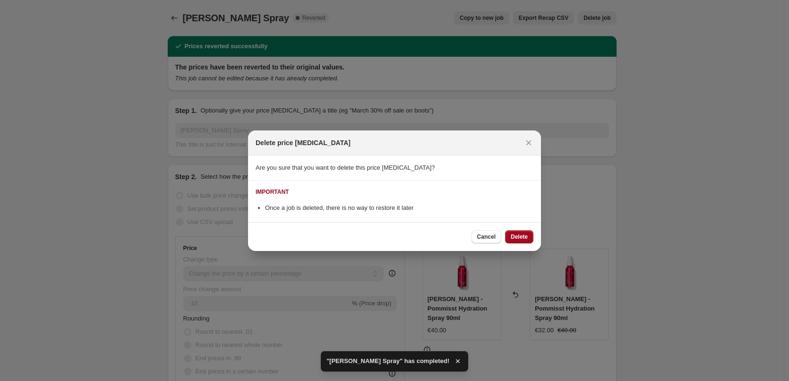
click at [526, 234] on span "Delete" at bounding box center [518, 237] width 17 height 8
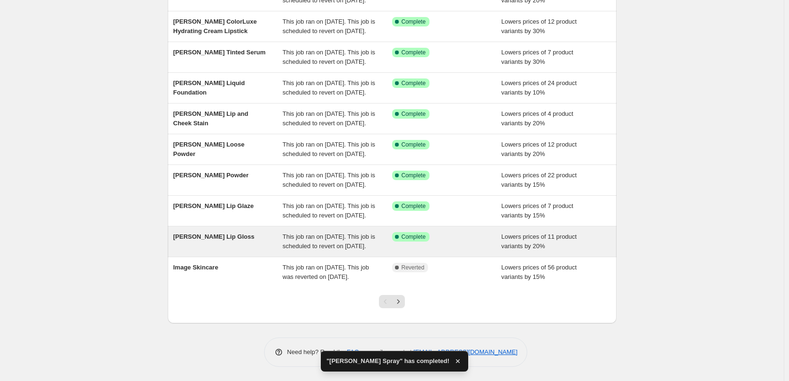
scroll to position [200, 0]
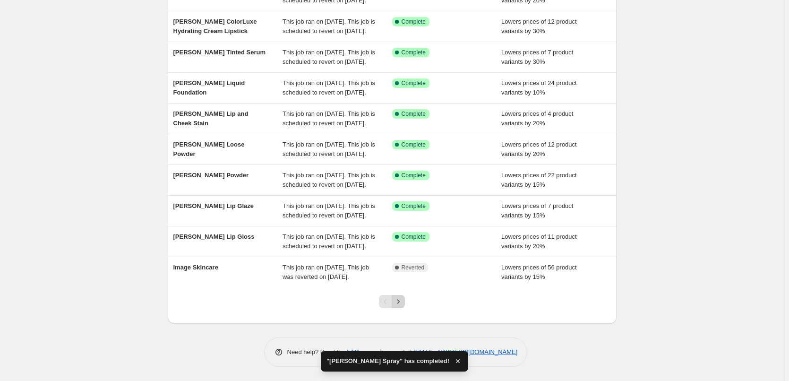
click at [403, 303] on icon "Next" at bounding box center [397, 301] width 9 height 9
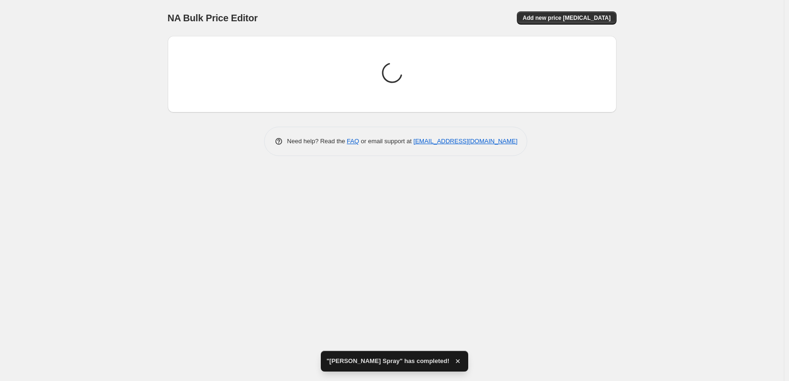
scroll to position [0, 0]
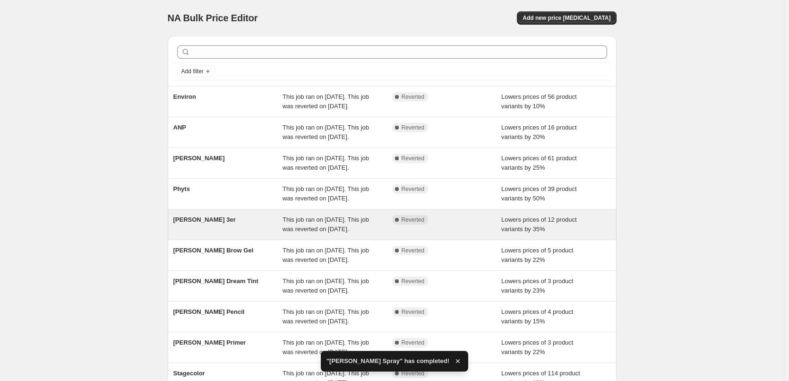
click at [356, 234] on div "This job ran on [DATE]. This job was reverted on [DATE]." at bounding box center [337, 224] width 110 height 19
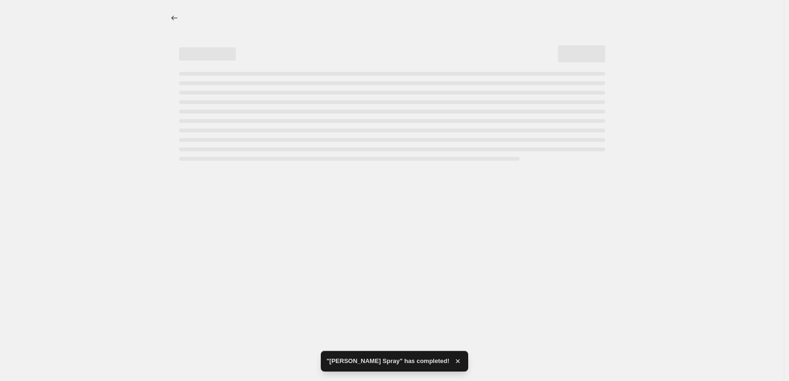
select select "percentage"
select select "tag"
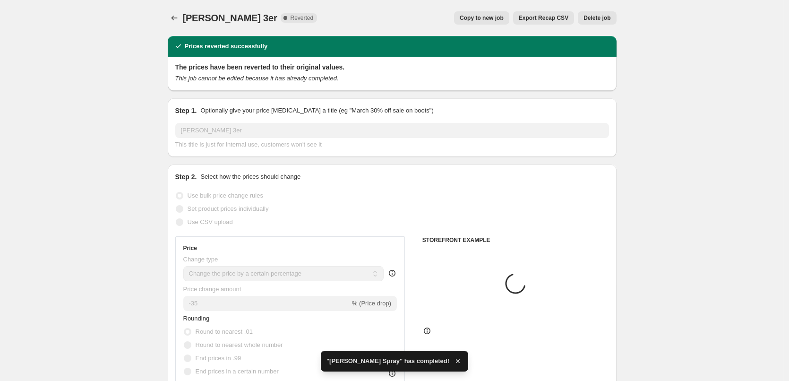
click at [488, 15] on span "Copy to new job" at bounding box center [481, 18] width 44 height 8
select select "percentage"
select select "tag"
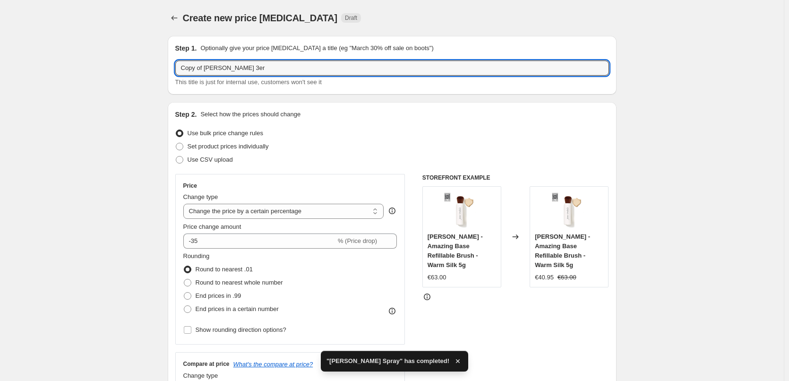
drag, startPoint x: 207, startPoint y: 67, endPoint x: 99, endPoint y: 66, distance: 107.7
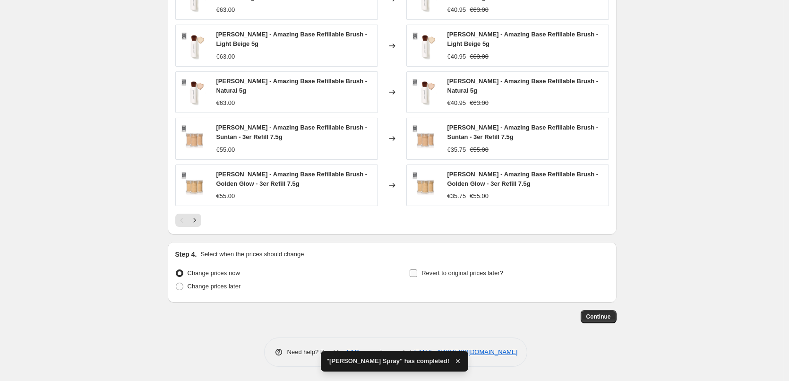
type input "[PERSON_NAME] 3er"
click at [426, 275] on span "Revert to original prices later?" at bounding box center [462, 272] width 82 height 7
click at [417, 275] on input "Revert to original prices later?" at bounding box center [413, 273] width 8 height 8
checkbox input "true"
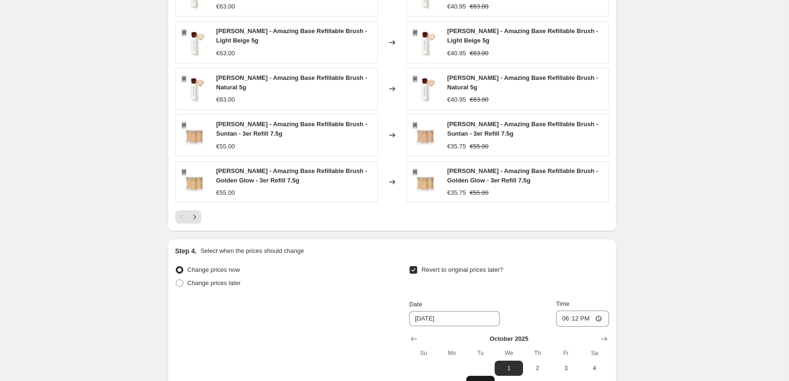
scroll to position [847, 0]
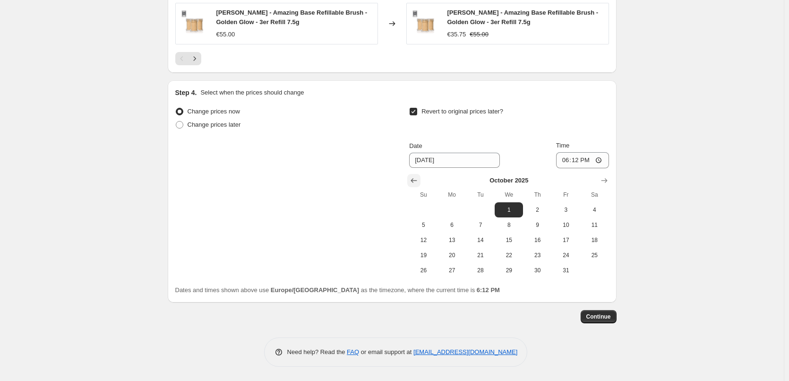
click at [414, 178] on icon "Show previous month, September 2025" at bounding box center [413, 180] width 9 height 9
click at [540, 256] on span "25" at bounding box center [537, 255] width 21 height 8
type input "[DATE]"
click at [564, 159] on input "18:12" at bounding box center [582, 160] width 53 height 16
click at [602, 161] on input "15:00" at bounding box center [582, 160] width 53 height 16
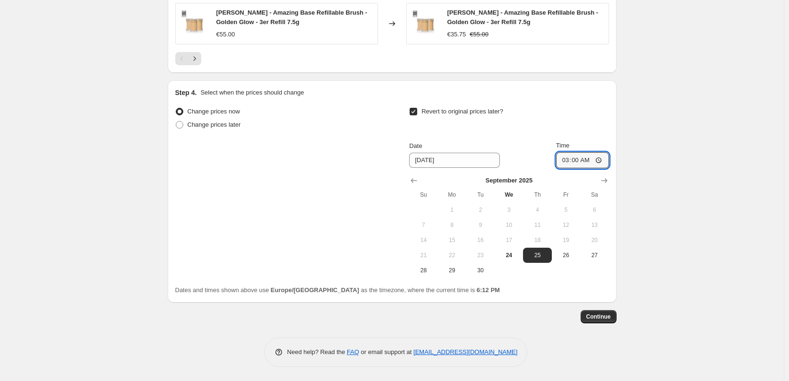
type input "03:00"
drag, startPoint x: 670, startPoint y: 194, endPoint x: 668, endPoint y: 203, distance: 9.6
click at [602, 317] on span "Continue" at bounding box center [598, 317] width 25 height 8
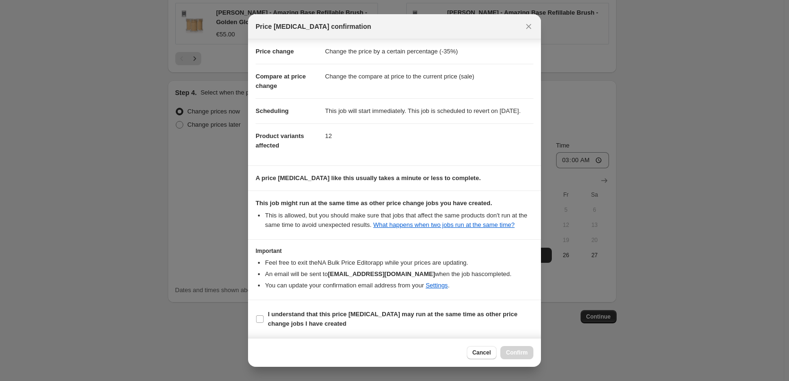
scroll to position [26, 0]
click at [308, 317] on b "I understand that this price [MEDICAL_DATA] may run at the same time as other p…" at bounding box center [392, 318] width 249 height 17
click at [263, 317] on input "I understand that this price [MEDICAL_DATA] may run at the same time as other p…" at bounding box center [260, 319] width 8 height 8
checkbox input "true"
click at [518, 352] on span "Confirm" at bounding box center [517, 352] width 22 height 8
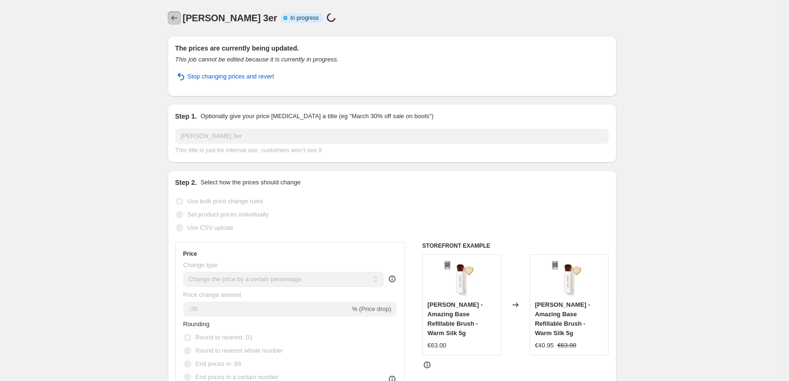
click at [175, 20] on icon "Price change jobs" at bounding box center [174, 18] width 6 height 5
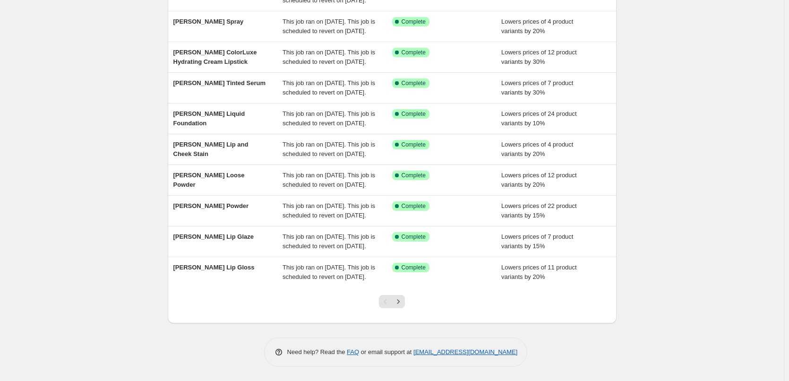
scroll to position [200, 0]
click at [399, 302] on icon "Next" at bounding box center [397, 301] width 9 height 9
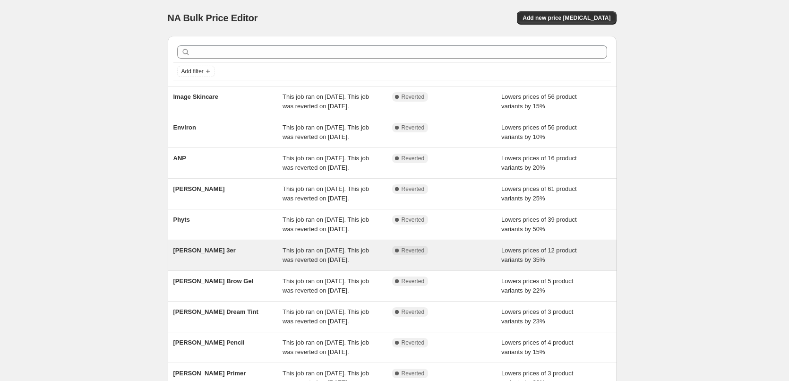
click at [304, 263] on span "This job ran on [DATE]. This job was reverted on [DATE]." at bounding box center [325, 254] width 86 height 17
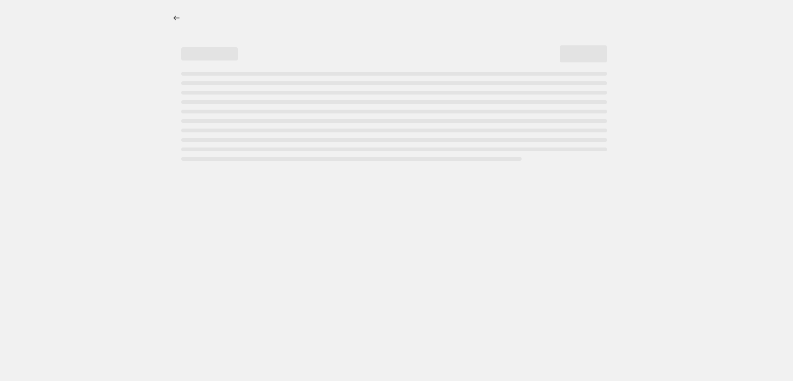
select select "percentage"
select select "tag"
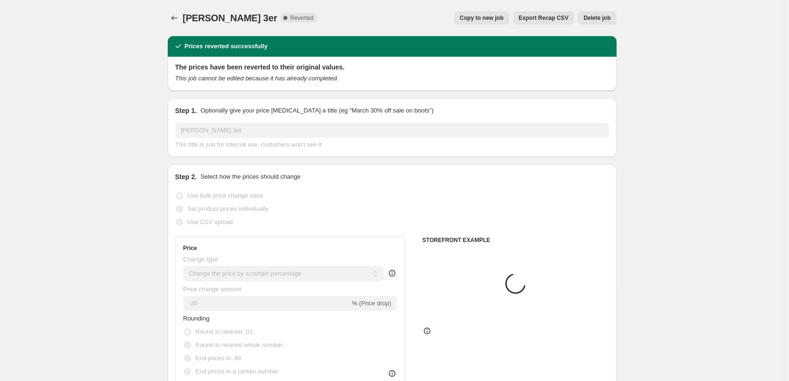
click at [594, 17] on span "Delete job" at bounding box center [596, 18] width 27 height 8
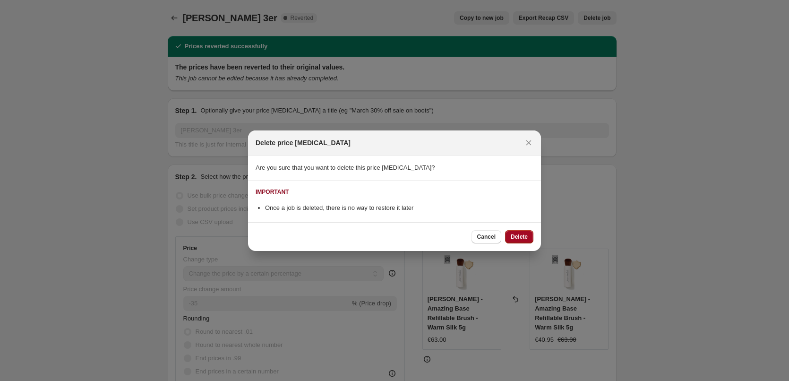
click at [518, 238] on span "Delete" at bounding box center [518, 237] width 17 height 8
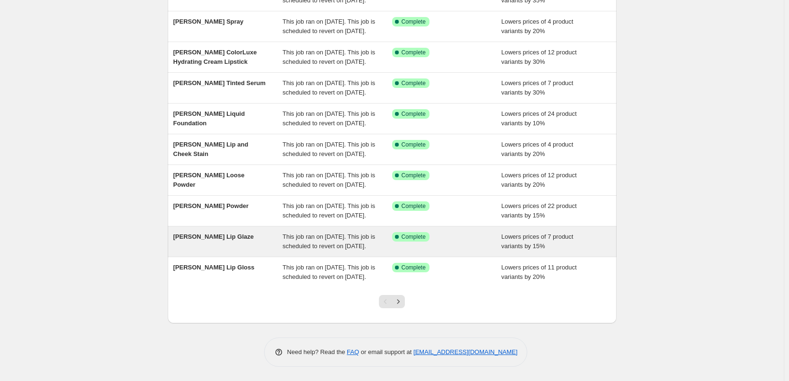
scroll to position [200, 0]
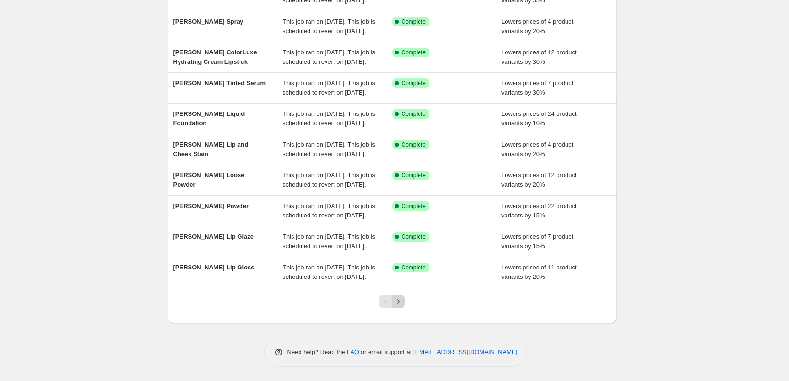
click at [403, 302] on icon "Next" at bounding box center [397, 301] width 9 height 9
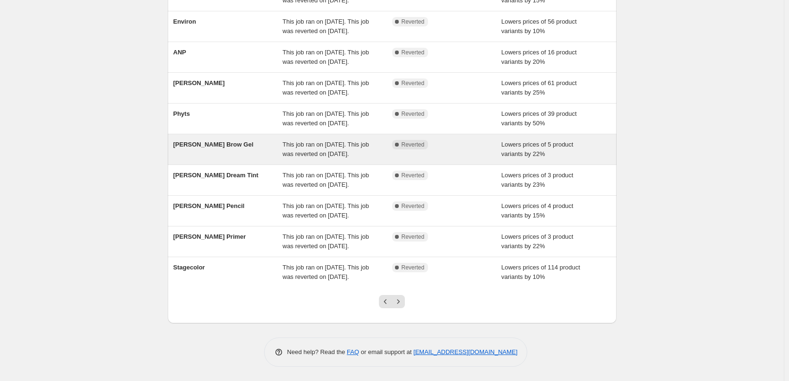
click at [351, 141] on span "This job ran on [DATE]. This job was reverted on [DATE]." at bounding box center [325, 149] width 86 height 17
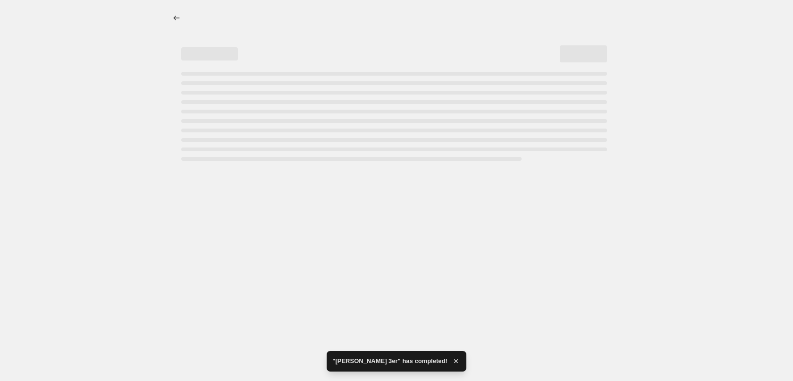
select select "percentage"
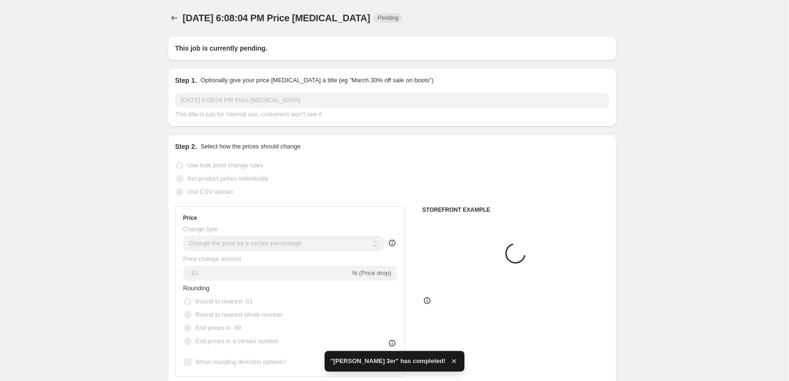
type input "[PERSON_NAME] Brow Gel"
radio input "false"
radio input "true"
checkbox input "true"
select select "tag"
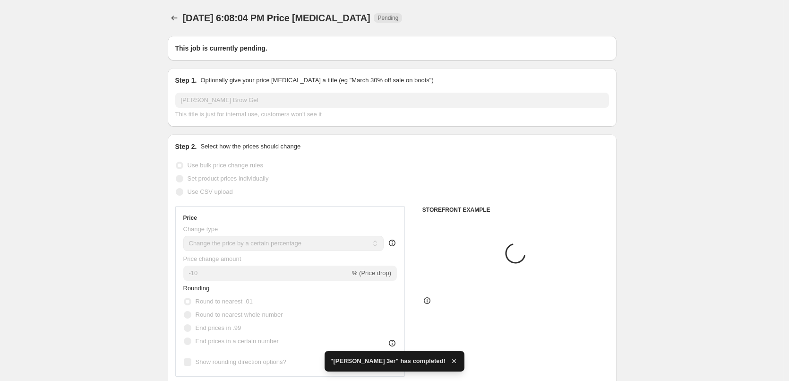
select select "vendor"
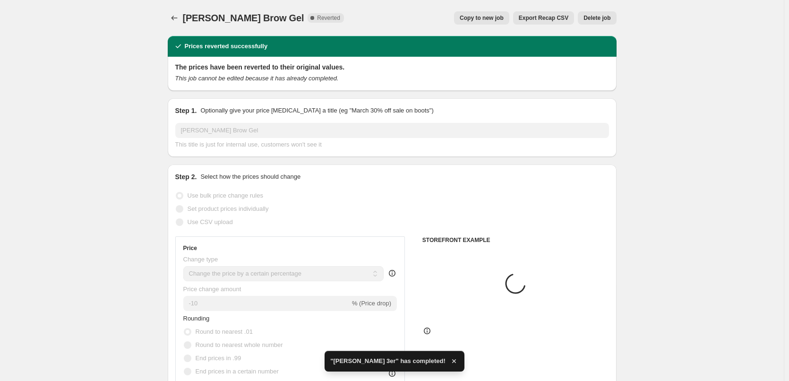
click at [499, 15] on span "Copy to new job" at bounding box center [481, 18] width 44 height 8
select select "percentage"
select select "tag"
select select "vendor"
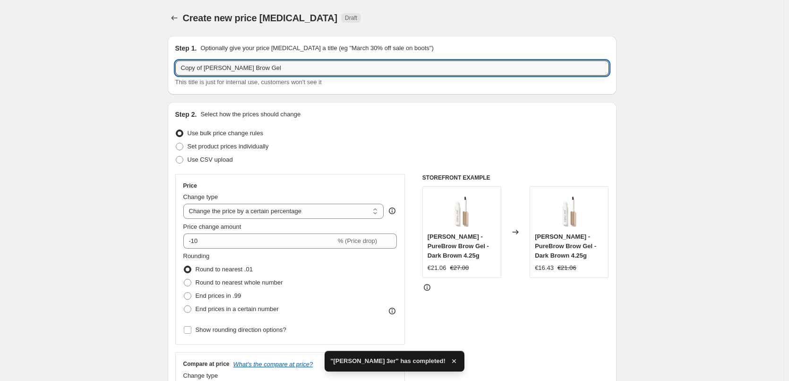
drag, startPoint x: 193, startPoint y: 69, endPoint x: 44, endPoint y: 67, distance: 149.2
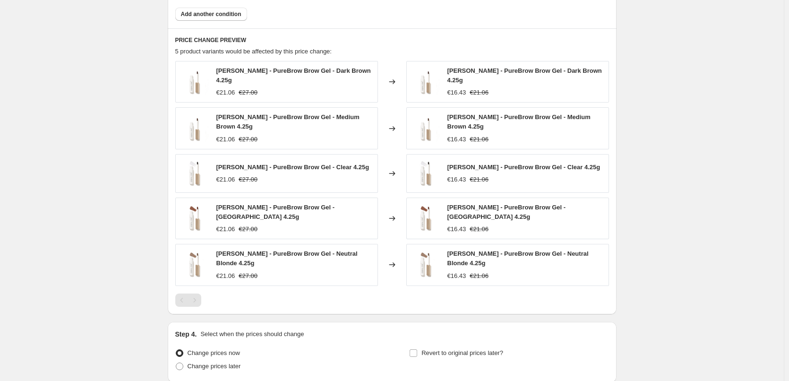
scroll to position [650, 0]
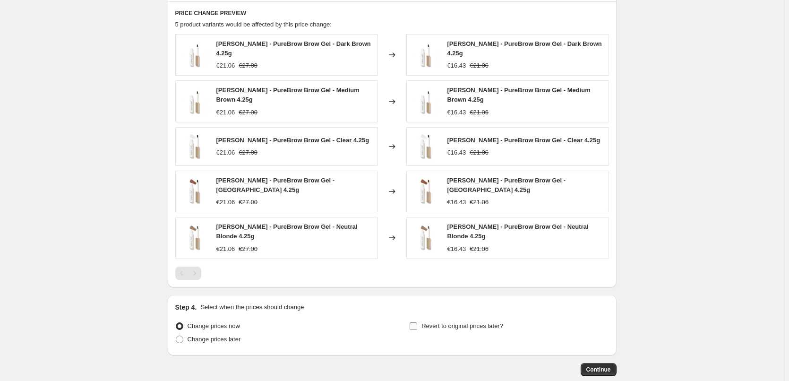
type input "[PERSON_NAME] Brow Gel"
click at [425, 322] on span "Revert to original prices later?" at bounding box center [462, 325] width 82 height 7
click at [417, 322] on input "Revert to original prices later?" at bounding box center [413, 326] width 8 height 8
checkbox input "true"
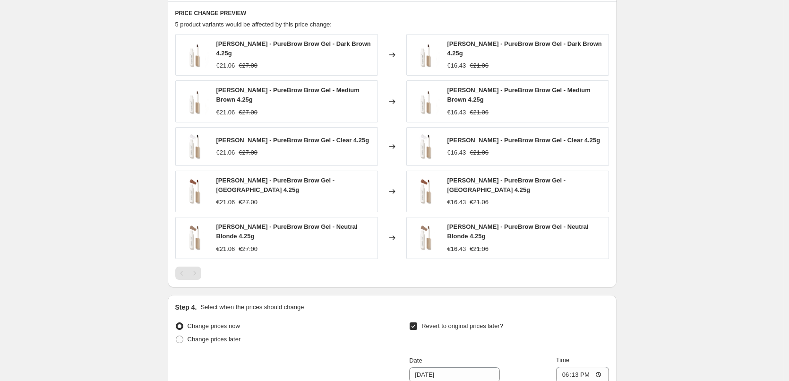
scroll to position [858, 0]
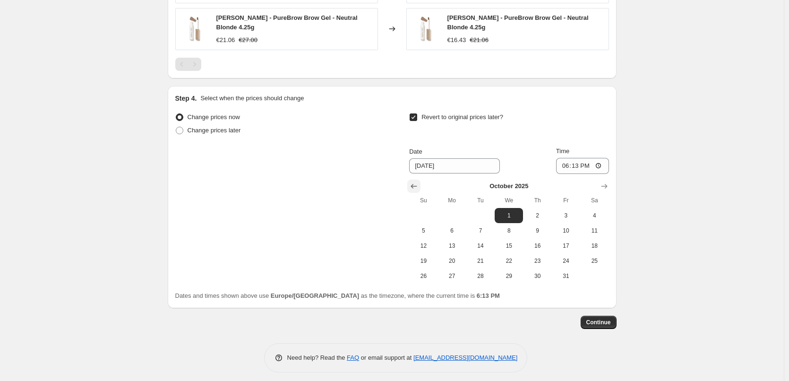
click at [415, 184] on icon "Show previous month, September 2025" at bounding box center [414, 186] width 6 height 5
click at [537, 257] on span "25" at bounding box center [537, 261] width 21 height 8
type input "[DATE]"
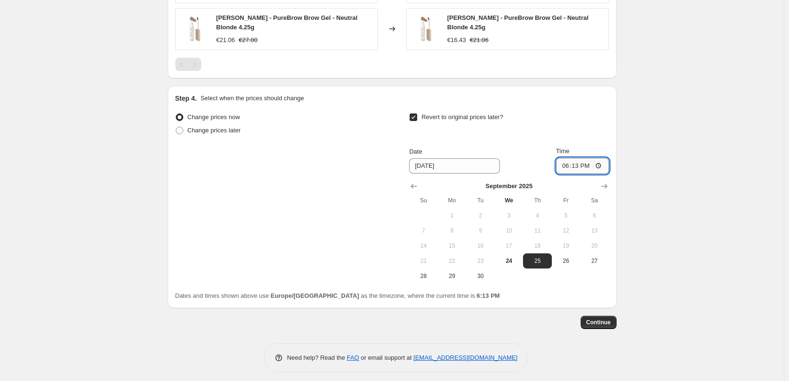
click at [564, 161] on input "18:13" at bounding box center [582, 166] width 53 height 16
click at [602, 165] on input "15:00" at bounding box center [582, 166] width 53 height 16
click at [602, 158] on input "15:00" at bounding box center [582, 166] width 53 height 16
type input "03:00"
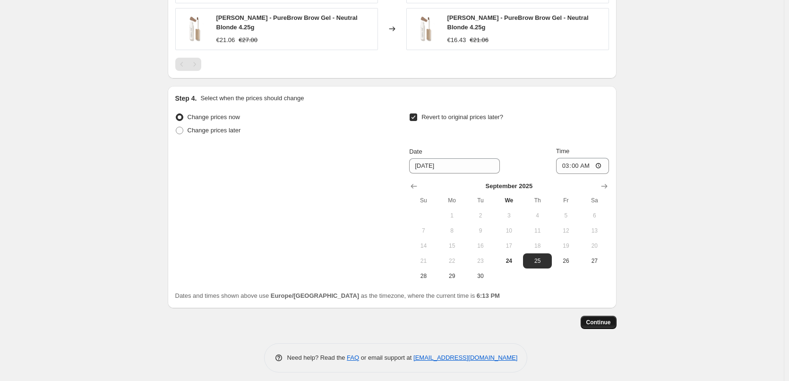
click at [602, 318] on span "Continue" at bounding box center [598, 322] width 25 height 8
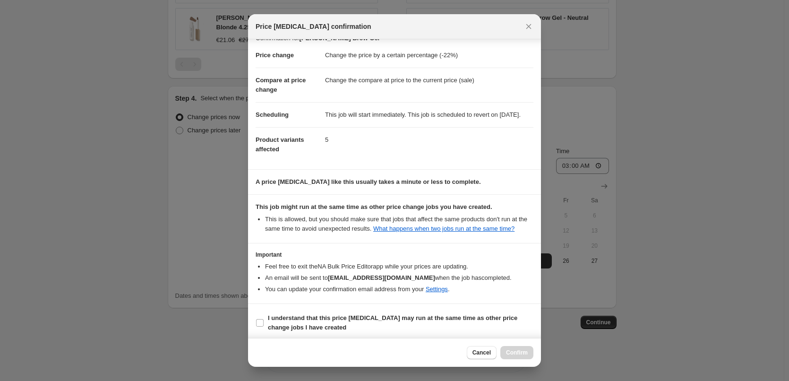
scroll to position [26, 0]
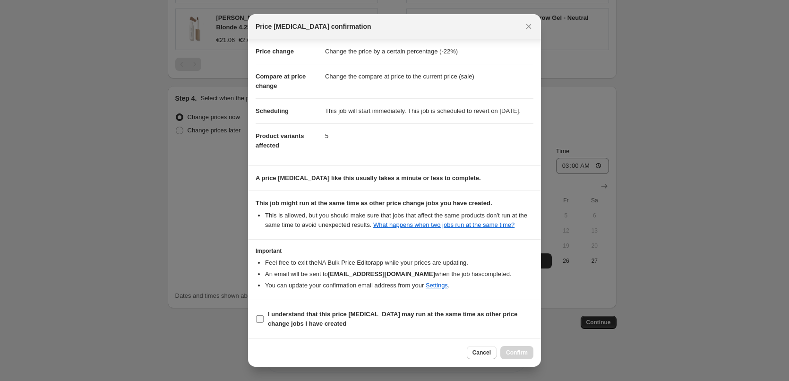
click at [298, 320] on b "I understand that this price [MEDICAL_DATA] may run at the same time as other p…" at bounding box center [392, 318] width 249 height 17
click at [263, 320] on input "I understand that this price [MEDICAL_DATA] may run at the same time as other p…" at bounding box center [260, 319] width 8 height 8
checkbox input "true"
click at [525, 353] on span "Confirm" at bounding box center [517, 352] width 22 height 8
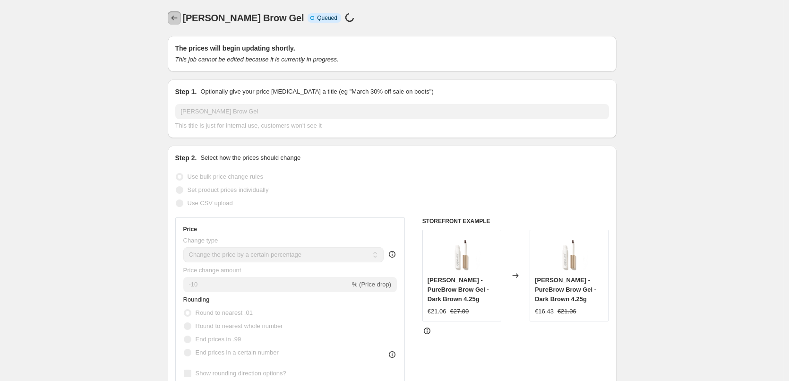
click at [172, 18] on icon "Price change jobs" at bounding box center [174, 17] width 9 height 9
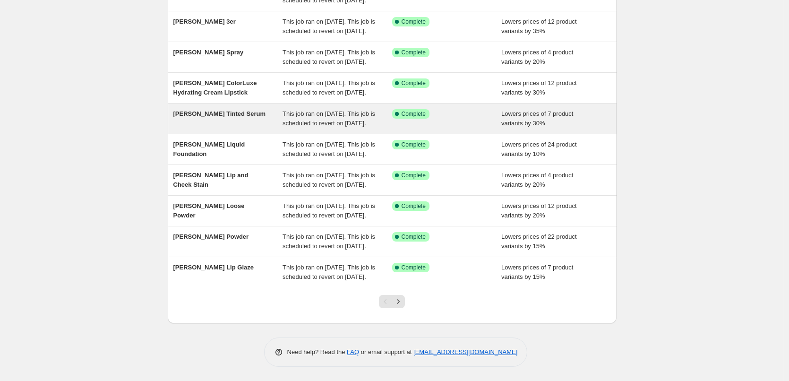
scroll to position [200, 0]
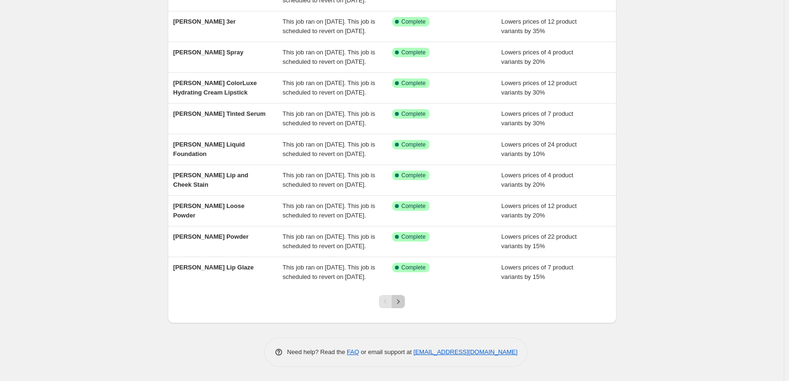
click at [405, 304] on button "Next" at bounding box center [397, 301] width 13 height 13
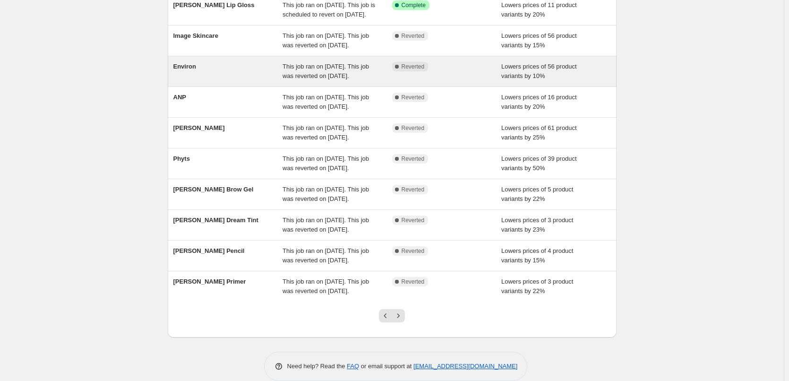
scroll to position [94, 0]
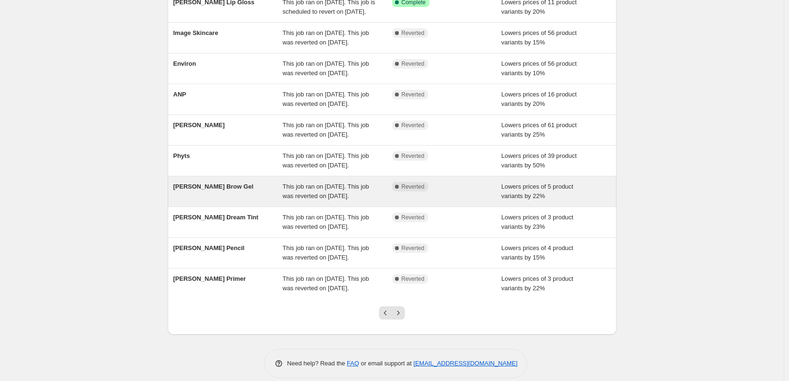
click at [329, 199] on span "This job ran on [DATE]. This job was reverted on [DATE]." at bounding box center [325, 191] width 86 height 17
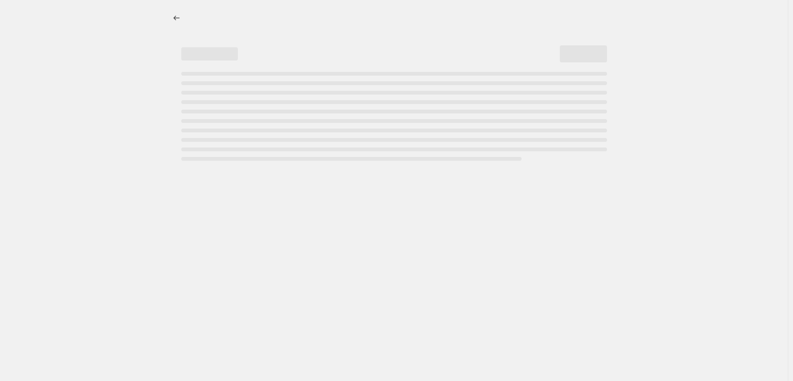
select select "percentage"
select select "tag"
select select "vendor"
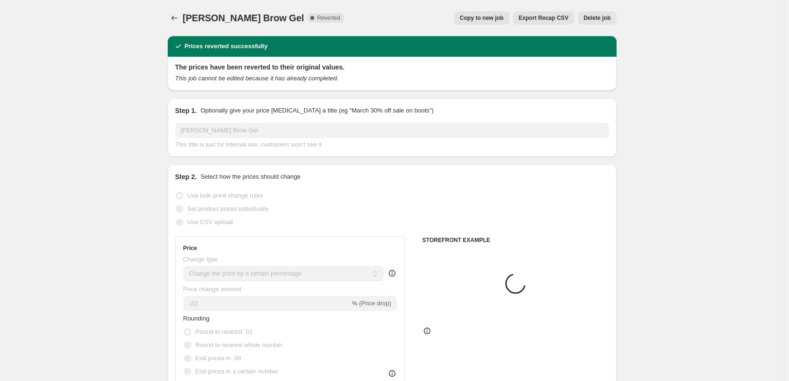
click at [595, 21] on button "Delete job" at bounding box center [597, 17] width 38 height 13
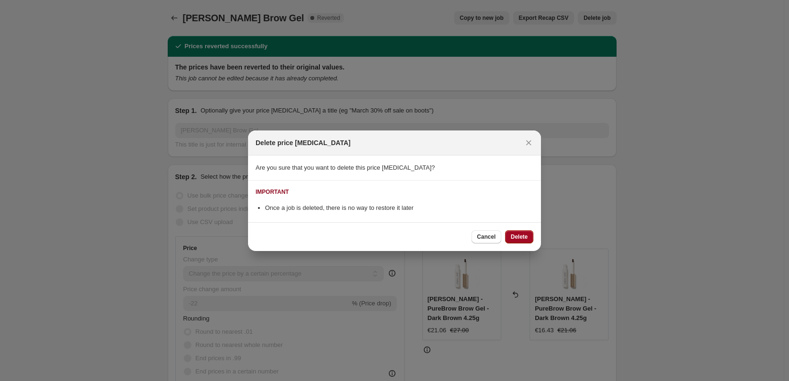
click at [527, 239] on span "Delete" at bounding box center [518, 237] width 17 height 8
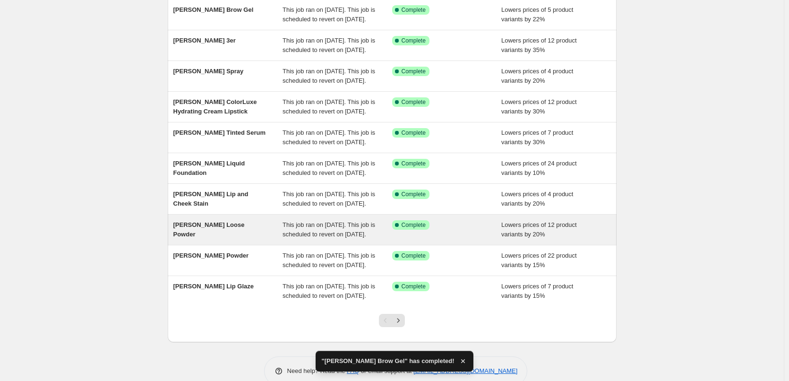
scroll to position [189, 0]
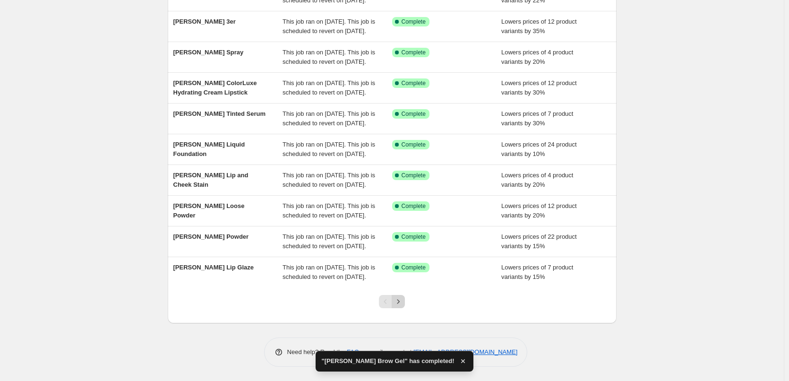
click at [398, 306] on icon "Next" at bounding box center [397, 301] width 9 height 9
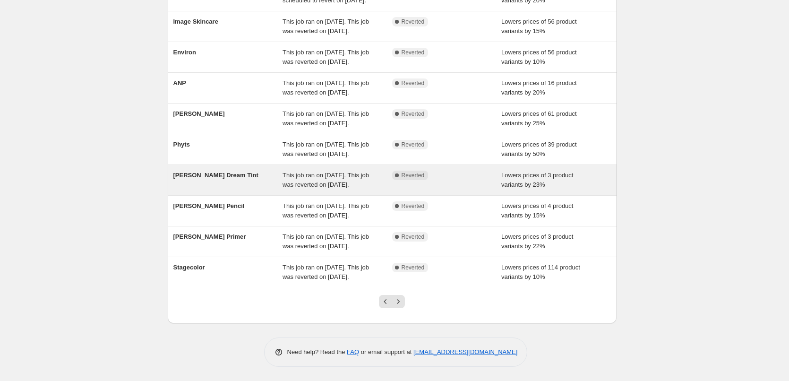
click at [329, 171] on span "This job ran on [DATE]. This job was reverted on [DATE]." at bounding box center [325, 179] width 86 height 17
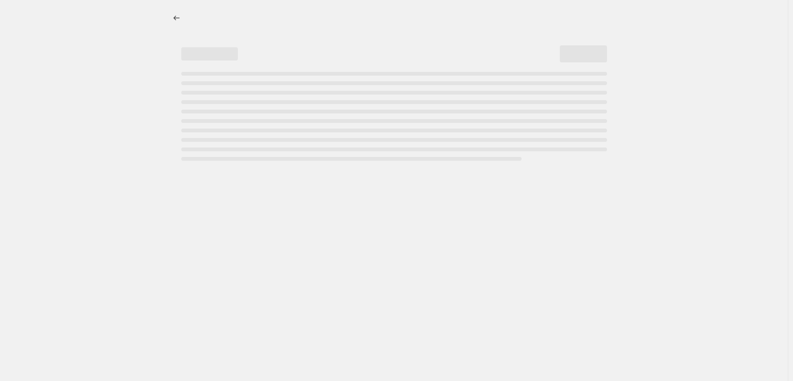
select select "percentage"
select select "vendor"
select select "tag"
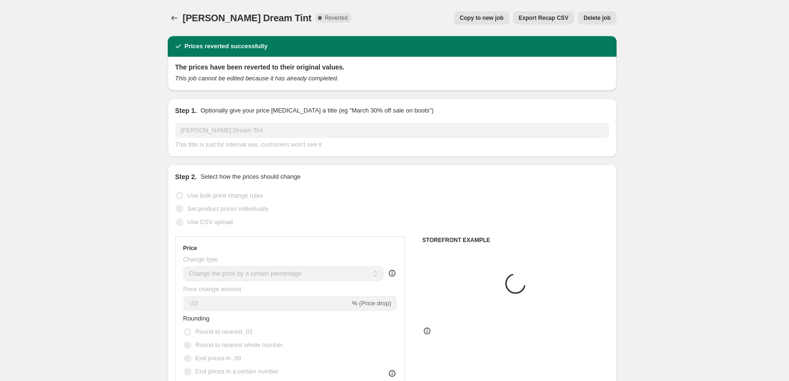
click at [500, 19] on span "Copy to new job" at bounding box center [481, 18] width 44 height 8
select select "percentage"
select select "vendor"
select select "tag"
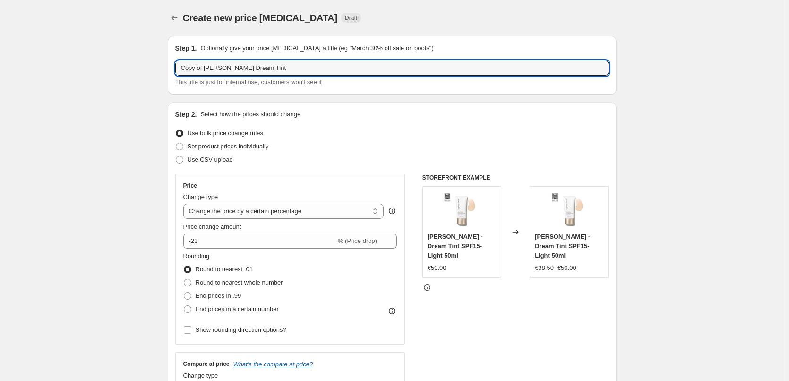
drag, startPoint x: 205, startPoint y: 68, endPoint x: 41, endPoint y: 74, distance: 164.4
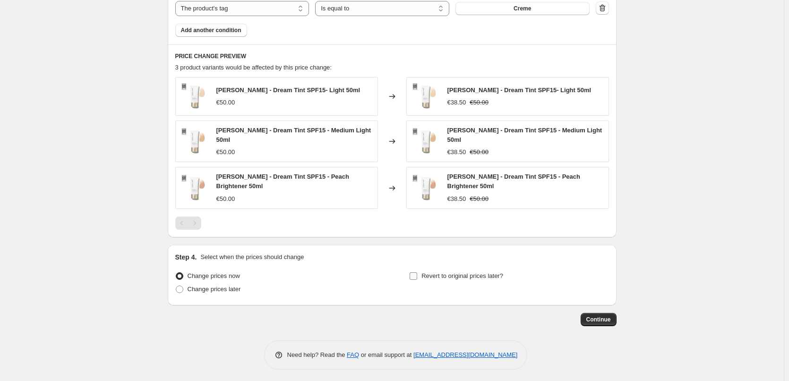
type input "[PERSON_NAME] Dream Tint"
click at [423, 270] on label "Revert to original prices later?" at bounding box center [456, 275] width 94 height 13
click at [417, 272] on input "Revert to original prices later?" at bounding box center [413, 276] width 8 height 8
checkbox input "true"
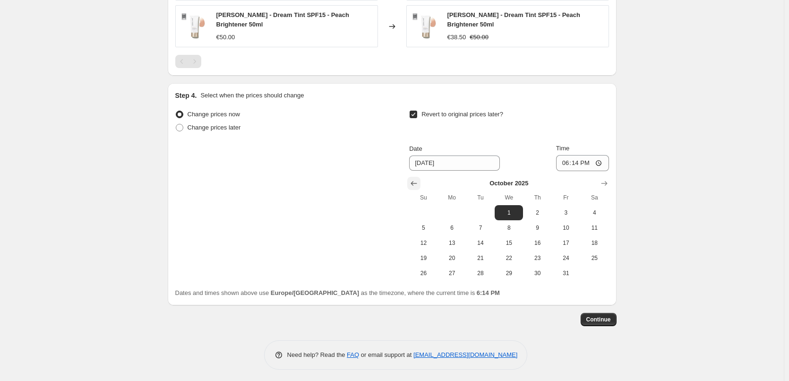
click at [414, 178] on icon "Show previous month, September 2025" at bounding box center [413, 182] width 9 height 9
click at [535, 255] on span "25" at bounding box center [537, 258] width 21 height 8
type input "[DATE]"
click at [563, 158] on input "18:14" at bounding box center [582, 163] width 53 height 16
click at [601, 160] on input "15:00" at bounding box center [582, 163] width 53 height 16
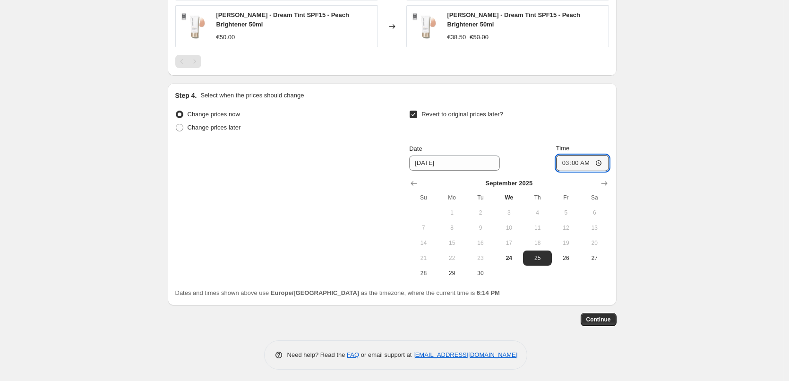
type input "03:00"
click at [594, 321] on button "Continue" at bounding box center [598, 319] width 36 height 13
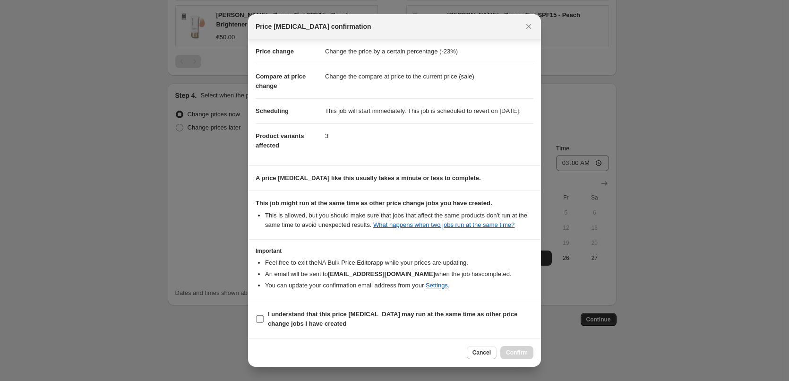
scroll to position [26, 0]
click at [286, 318] on span "I understand that this price [MEDICAL_DATA] may run at the same time as other p…" at bounding box center [400, 318] width 265 height 19
click at [263, 318] on input "I understand that this price [MEDICAL_DATA] may run at the same time as other p…" at bounding box center [260, 319] width 8 height 8
checkbox input "true"
click at [505, 355] on button "Confirm" at bounding box center [516, 352] width 33 height 13
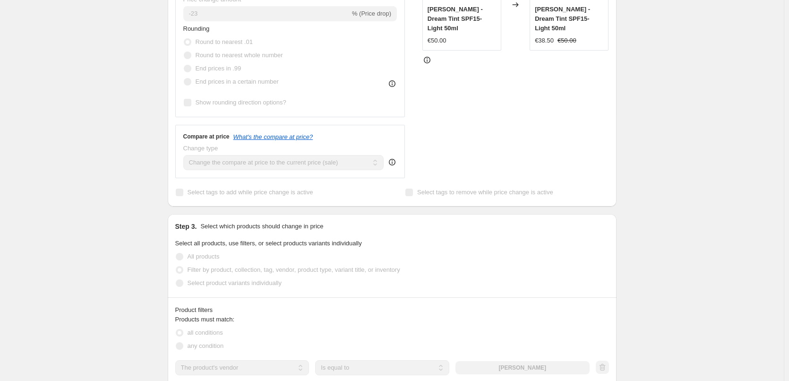
scroll to position [107, 0]
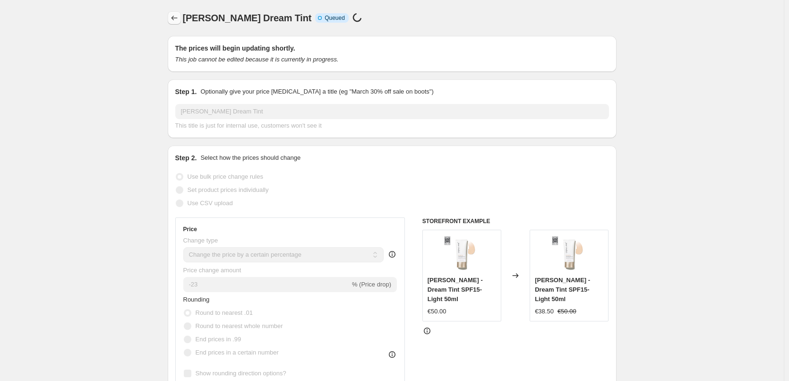
click at [174, 19] on icon "Price change jobs" at bounding box center [174, 17] width 9 height 9
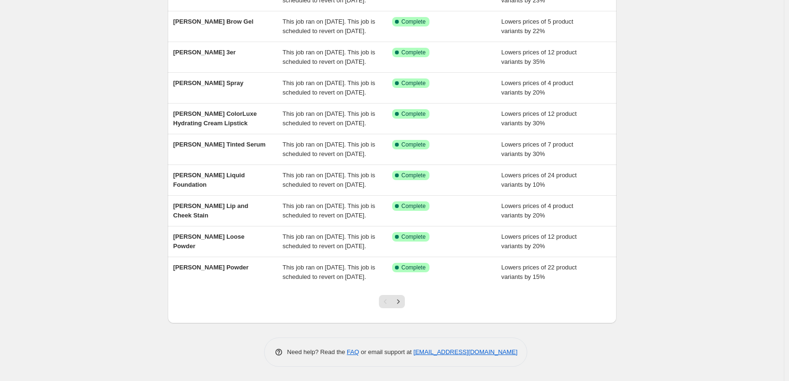
scroll to position [200, 0]
click at [399, 300] on icon "Next" at bounding box center [397, 301] width 9 height 9
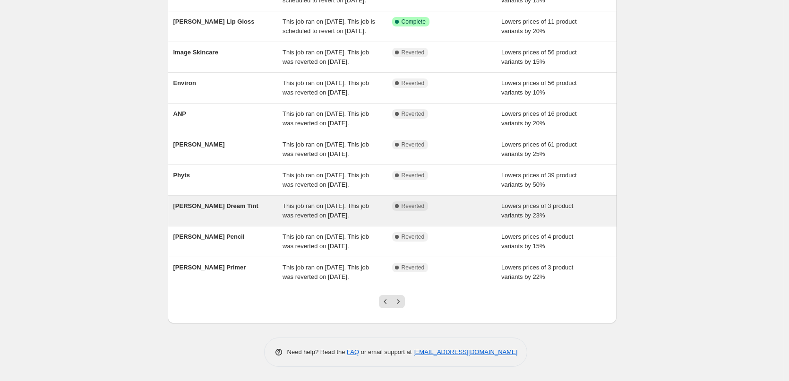
click at [323, 202] on span "This job ran on [DATE]. This job was reverted on [DATE]." at bounding box center [325, 210] width 86 height 17
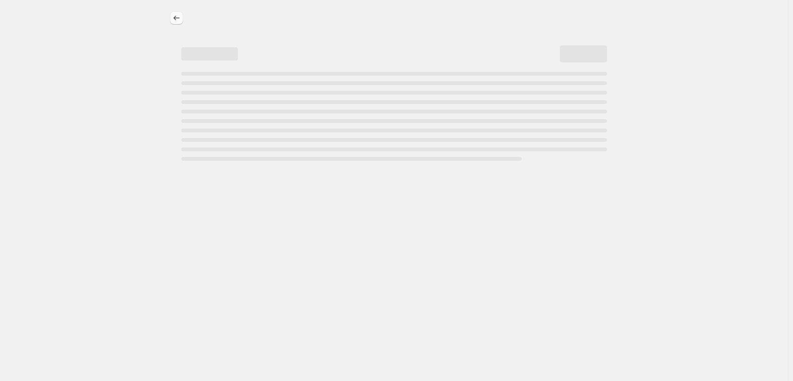
select select "percentage"
select select "vendor"
select select "tag"
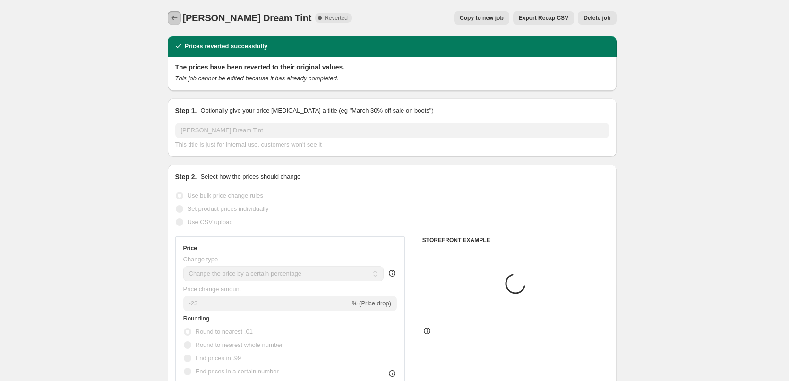
click at [170, 18] on button "Price change jobs" at bounding box center [174, 17] width 13 height 13
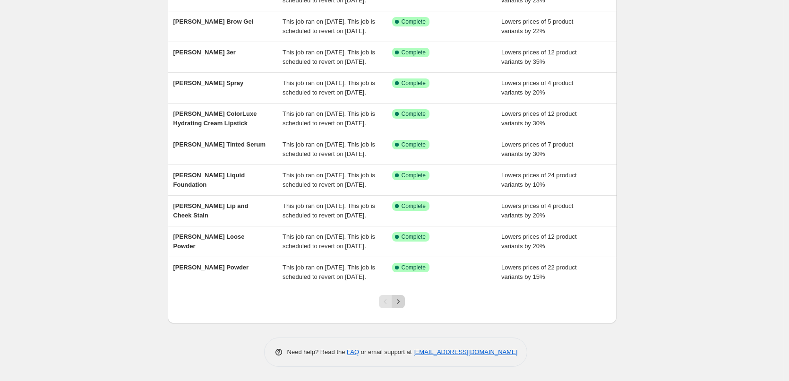
click at [402, 299] on icon "Next" at bounding box center [397, 301] width 9 height 9
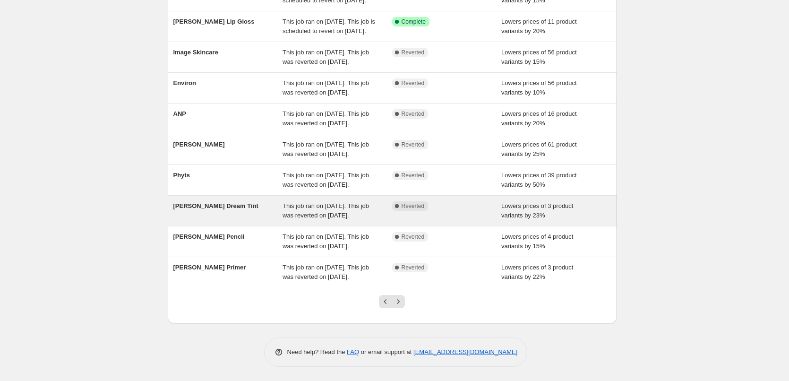
click at [364, 202] on span "This job ran on [DATE]. This job was reverted on [DATE]." at bounding box center [325, 210] width 86 height 17
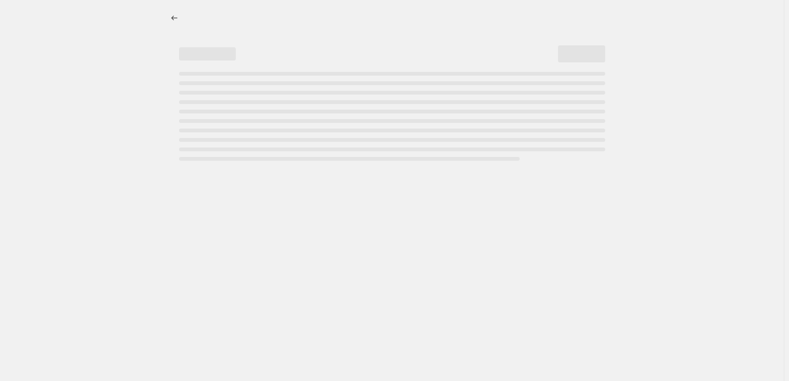
select select "percentage"
select select "vendor"
select select "tag"
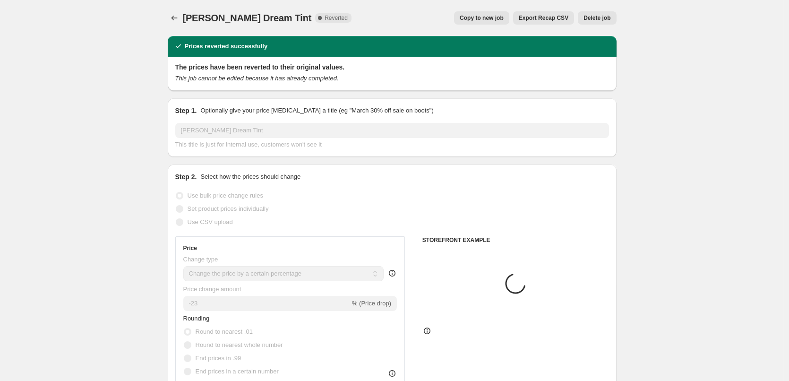
click at [598, 15] on span "Delete job" at bounding box center [596, 18] width 27 height 8
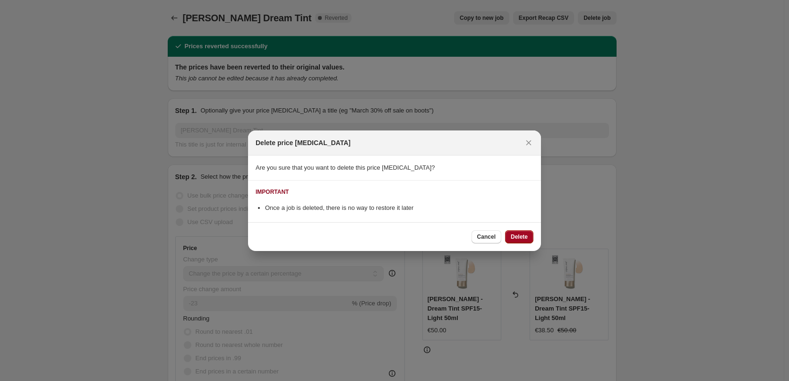
click at [525, 239] on span "Delete" at bounding box center [518, 237] width 17 height 8
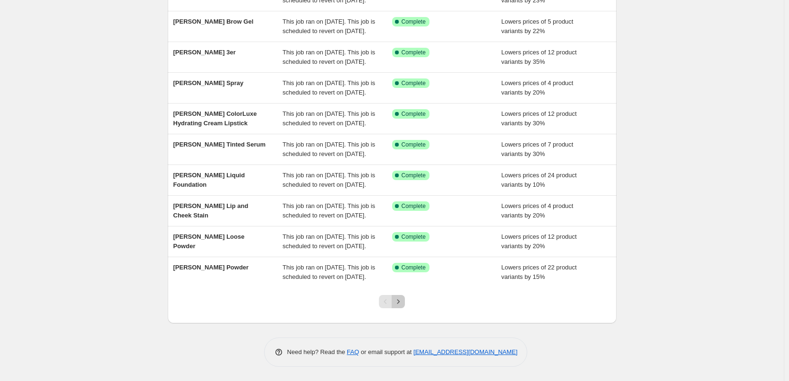
click at [403, 300] on icon "Next" at bounding box center [397, 301] width 9 height 9
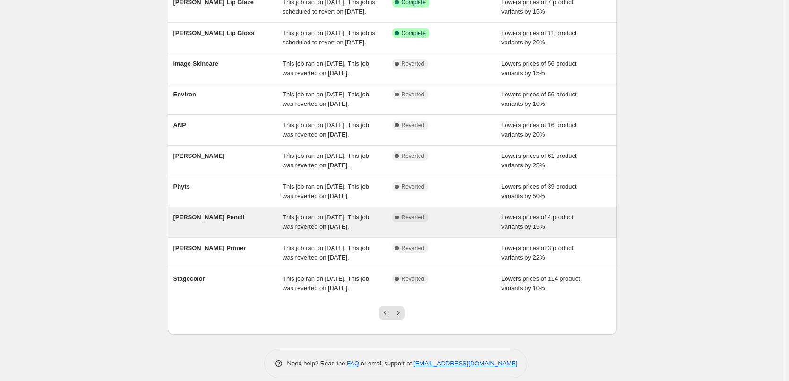
click at [331, 230] on span "This job ran on [DATE]. This job was reverted on [DATE]." at bounding box center [325, 221] width 86 height 17
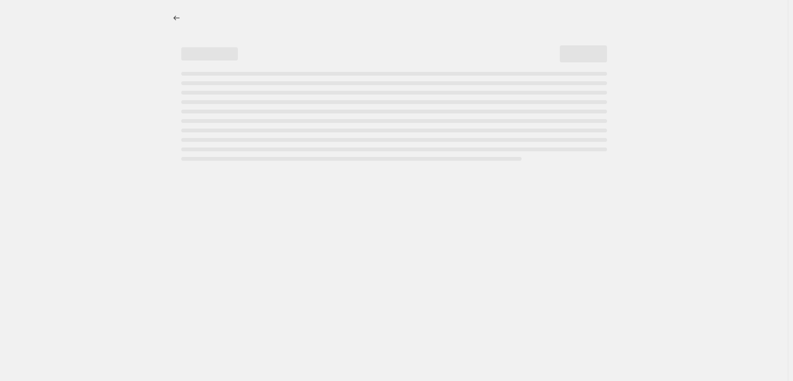
select select "percentage"
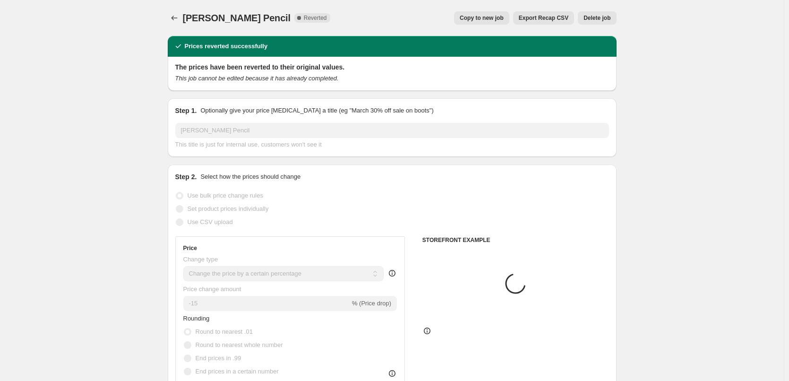
click at [482, 14] on button "Copy to new job" at bounding box center [481, 17] width 55 height 13
select select "percentage"
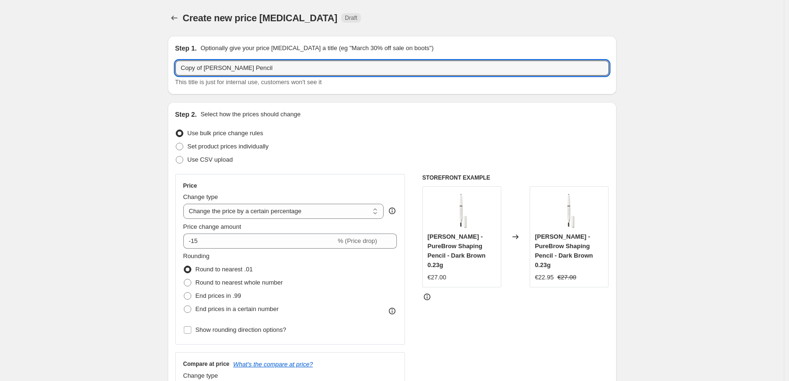
drag, startPoint x: 206, startPoint y: 67, endPoint x: 105, endPoint y: 69, distance: 101.1
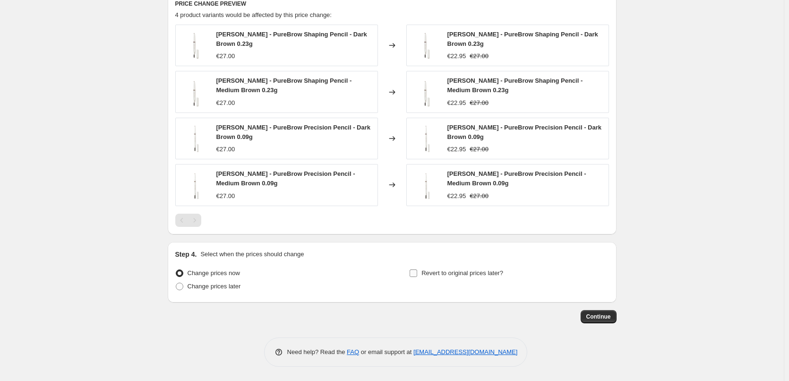
type input "[PERSON_NAME] Pencil"
click at [426, 275] on span "Revert to original prices later?" at bounding box center [462, 272] width 82 height 7
click at [417, 275] on input "Revert to original prices later?" at bounding box center [413, 273] width 8 height 8
checkbox input "true"
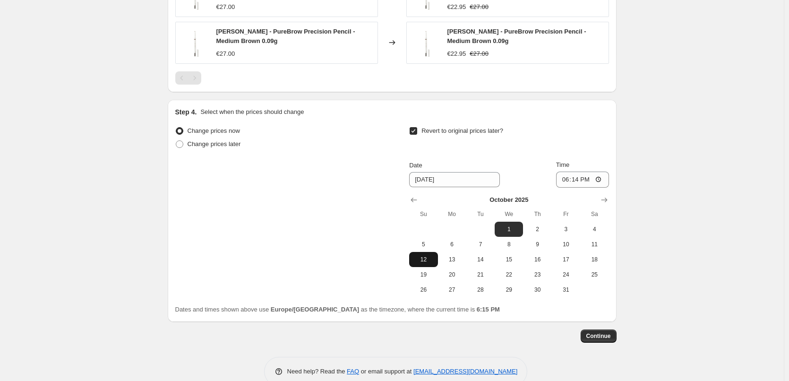
scroll to position [885, 0]
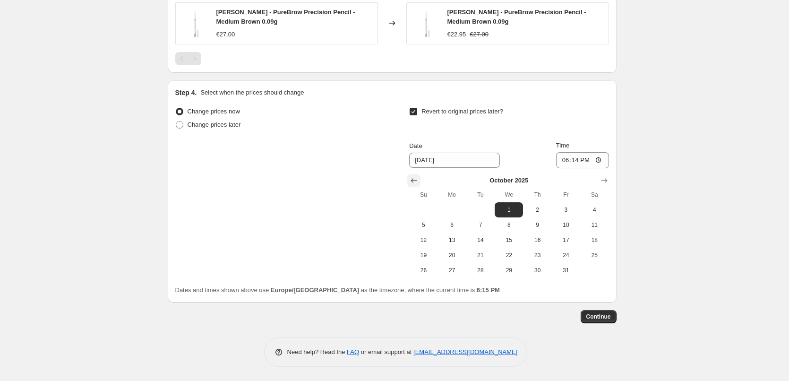
click at [411, 179] on button "Show previous month, September 2025" at bounding box center [413, 180] width 13 height 13
click at [542, 255] on span "25" at bounding box center [537, 255] width 21 height 8
type input "[DATE]"
click at [568, 161] on input "18:14" at bounding box center [582, 160] width 53 height 16
click at [602, 160] on input "15:00" at bounding box center [582, 160] width 53 height 16
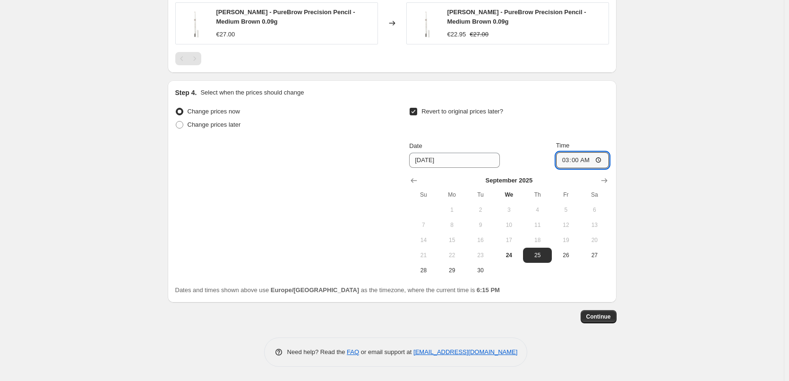
type input "03:00"
click at [600, 313] on span "Continue" at bounding box center [598, 317] width 25 height 8
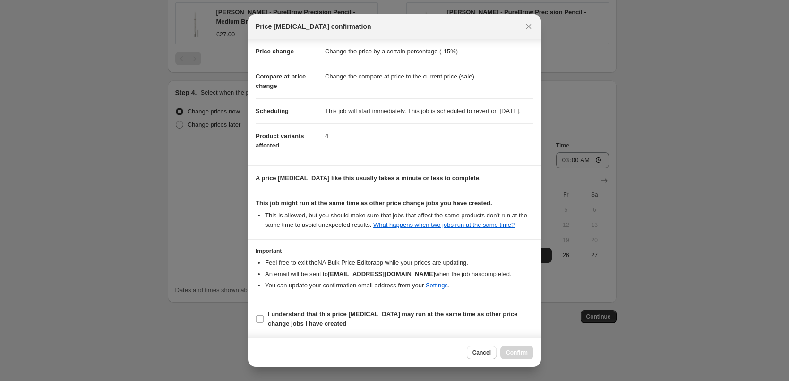
scroll to position [26, 0]
click at [283, 318] on span "I understand that this price [MEDICAL_DATA] may run at the same time as other p…" at bounding box center [400, 318] width 265 height 19
click at [263, 318] on input "I understand that this price [MEDICAL_DATA] may run at the same time as other p…" at bounding box center [260, 319] width 8 height 8
checkbox input "true"
click at [525, 348] on button "Confirm" at bounding box center [516, 352] width 33 height 13
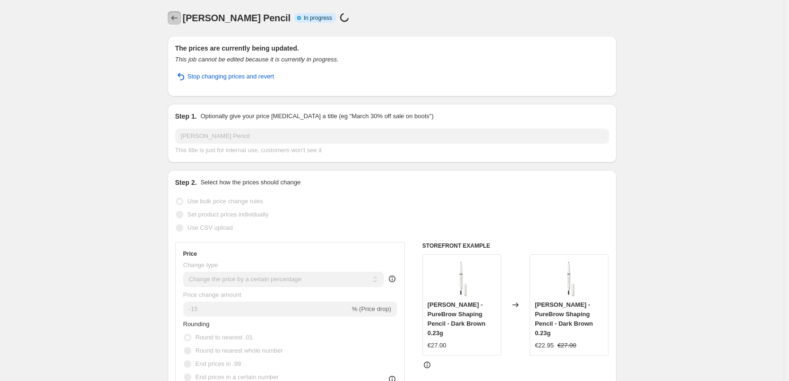
click at [181, 22] on button "Price change jobs" at bounding box center [174, 17] width 13 height 13
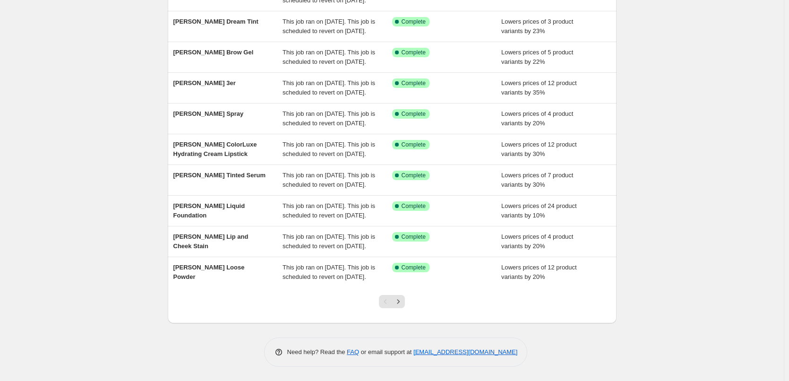
scroll to position [200, 0]
click at [401, 303] on icon "Next" at bounding box center [397, 301] width 9 height 9
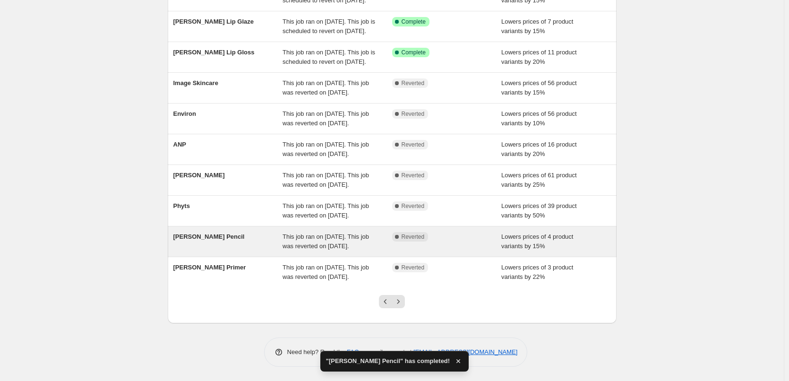
click at [338, 233] on span "This job ran on [DATE]. This job was reverted on [DATE]." at bounding box center [325, 241] width 86 height 17
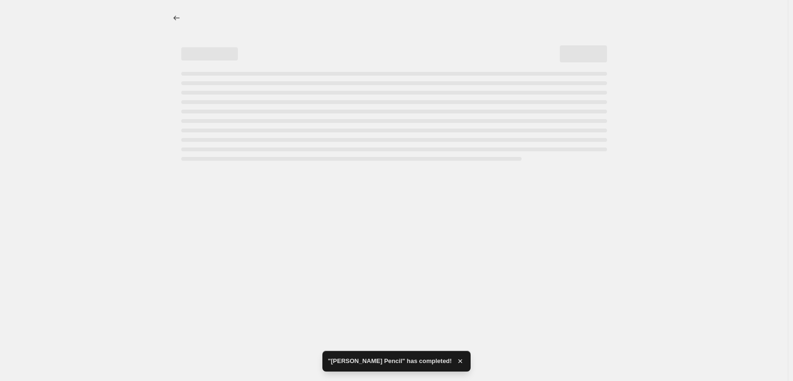
select select "percentage"
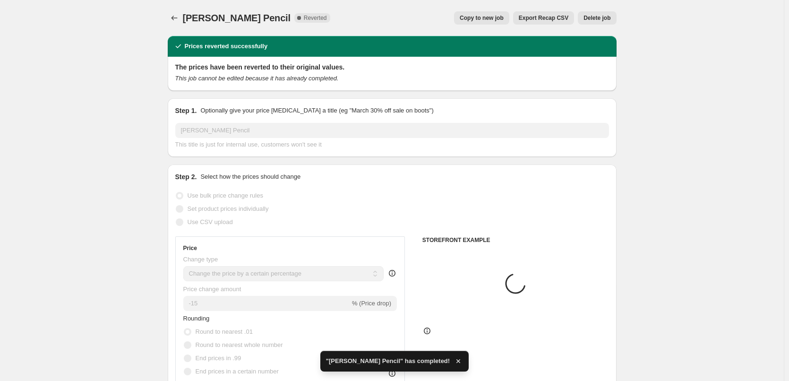
click at [604, 17] on span "Delete job" at bounding box center [596, 18] width 27 height 8
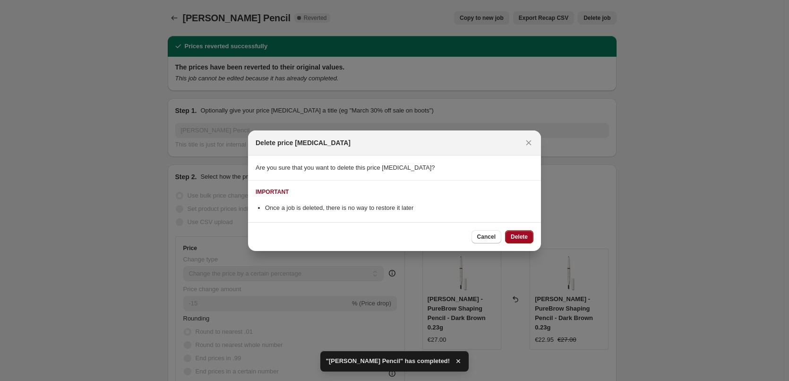
click at [511, 237] on span "Delete" at bounding box center [518, 237] width 17 height 8
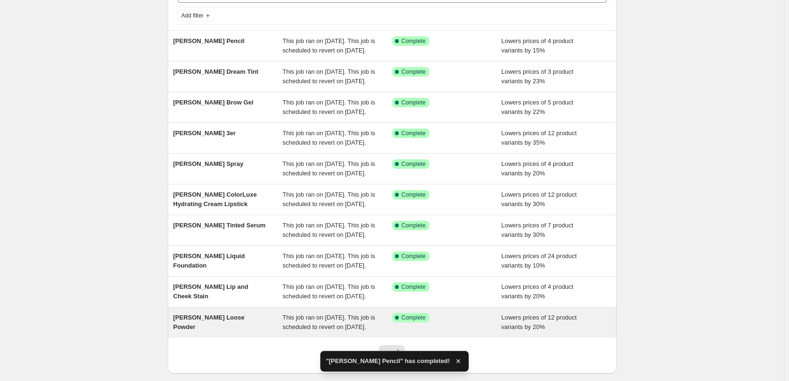
scroll to position [189, 0]
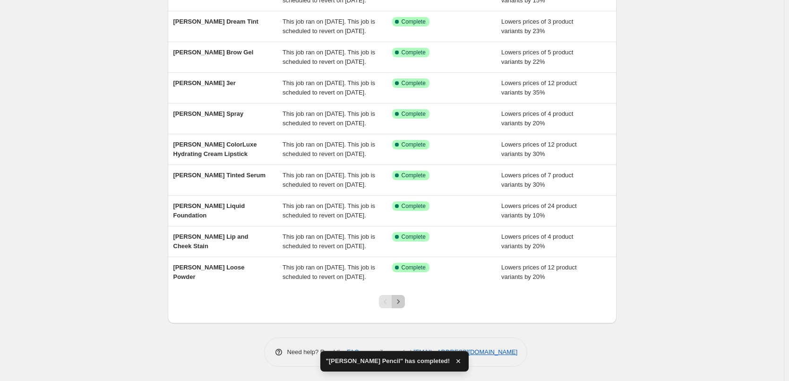
click at [405, 308] on button "Next" at bounding box center [397, 301] width 13 height 13
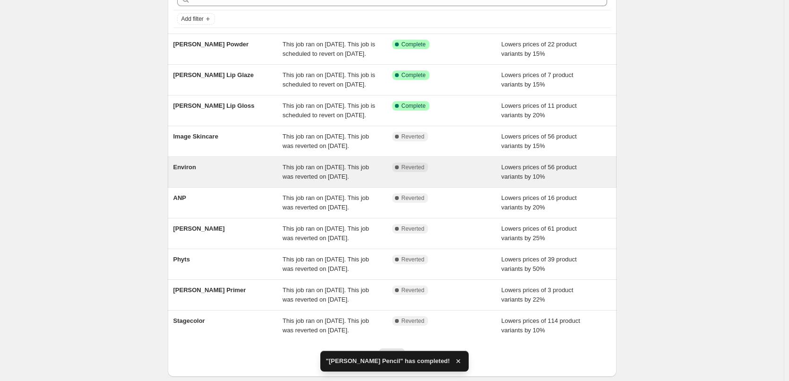
scroll to position [200, 0]
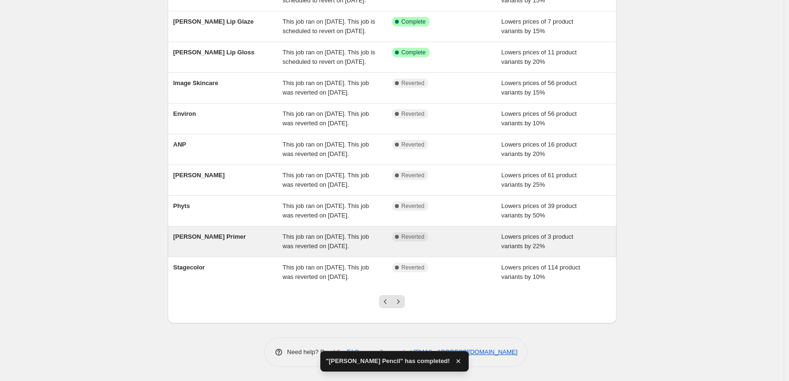
click at [354, 233] on span "This job ran on [DATE]. This job was reverted on [DATE]." at bounding box center [325, 241] width 86 height 17
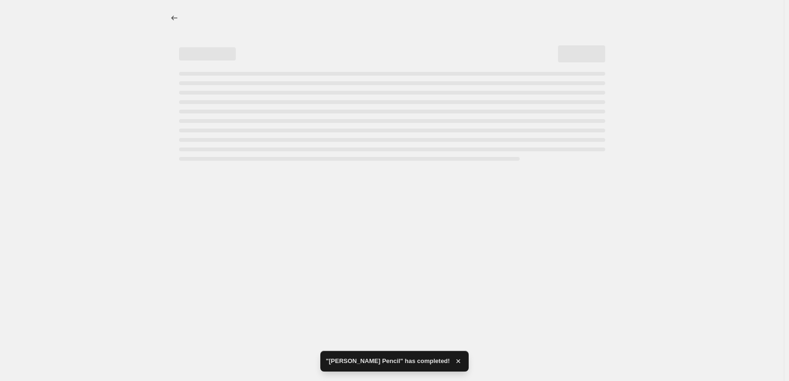
select select "percentage"
select select "tag"
select select "vendor"
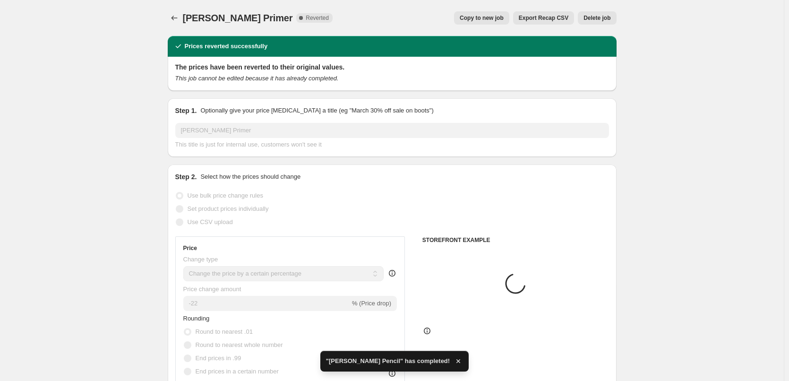
click at [488, 21] on span "Copy to new job" at bounding box center [481, 18] width 44 height 8
select select "percentage"
select select "tag"
select select "vendor"
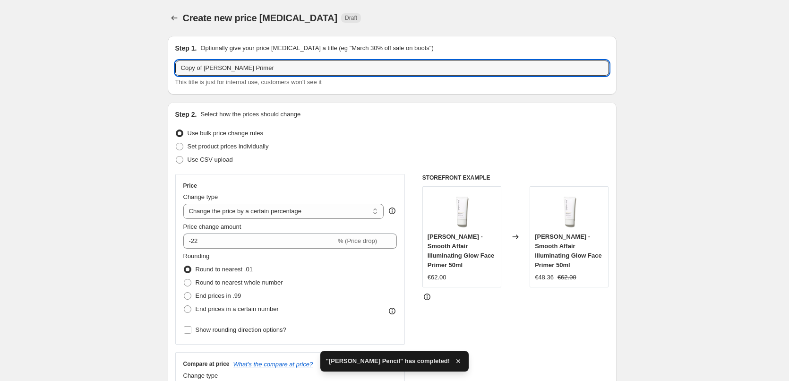
drag, startPoint x: 205, startPoint y: 67, endPoint x: 88, endPoint y: 72, distance: 117.2
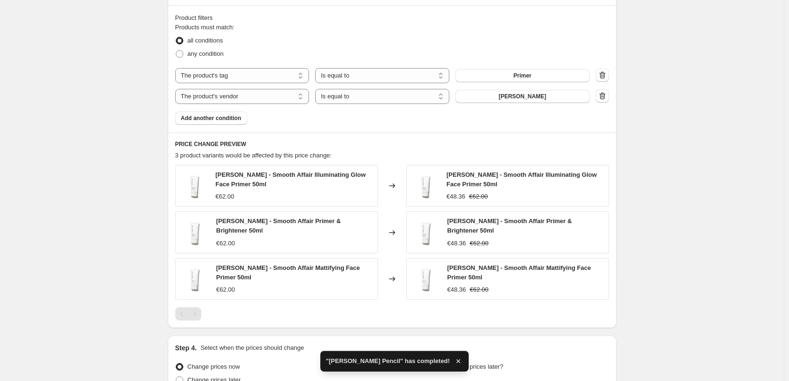
scroll to position [613, 0]
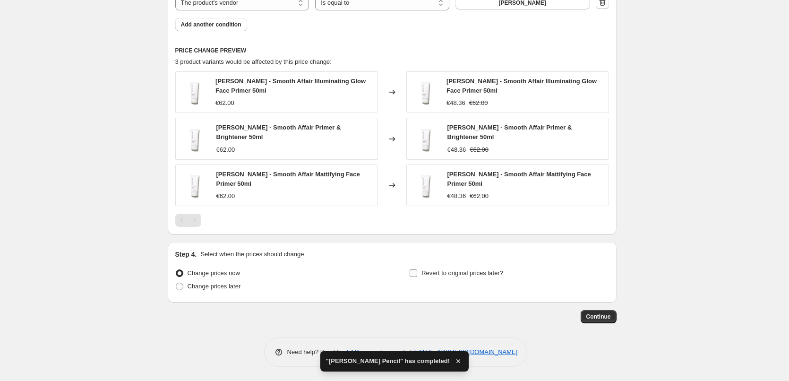
type input "[PERSON_NAME] Primer"
click at [426, 272] on span "Revert to original prices later?" at bounding box center [462, 272] width 82 height 7
click at [417, 272] on input "Revert to original prices later?" at bounding box center [413, 273] width 8 height 8
checkbox input "true"
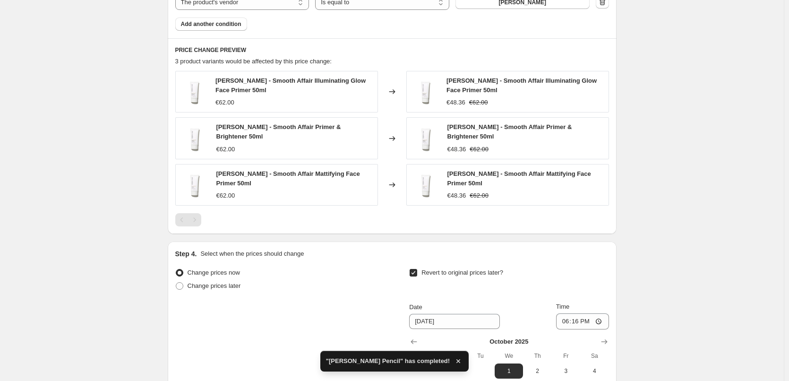
scroll to position [774, 0]
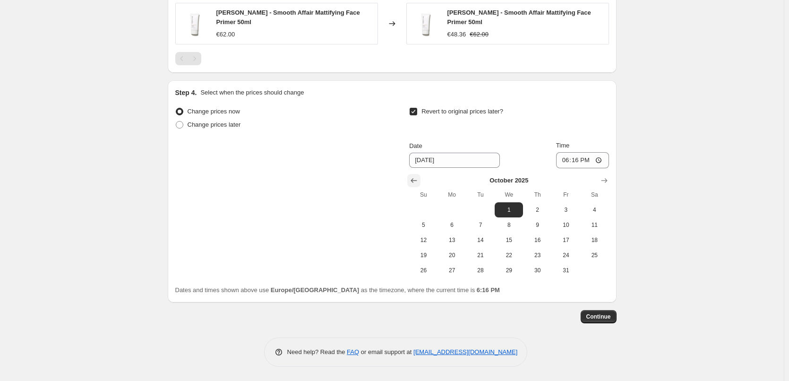
click at [415, 179] on icon "Show previous month, September 2025" at bounding box center [414, 180] width 6 height 5
click at [543, 254] on span "25" at bounding box center [537, 255] width 21 height 8
type input "[DATE]"
click at [565, 161] on input "18:16" at bounding box center [582, 160] width 53 height 16
click at [602, 160] on input "15:00" at bounding box center [582, 160] width 53 height 16
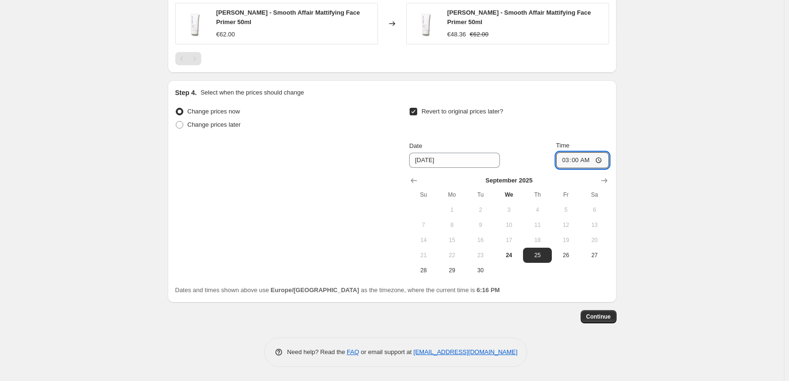
type input "03:00"
click at [595, 315] on span "Continue" at bounding box center [598, 317] width 25 height 8
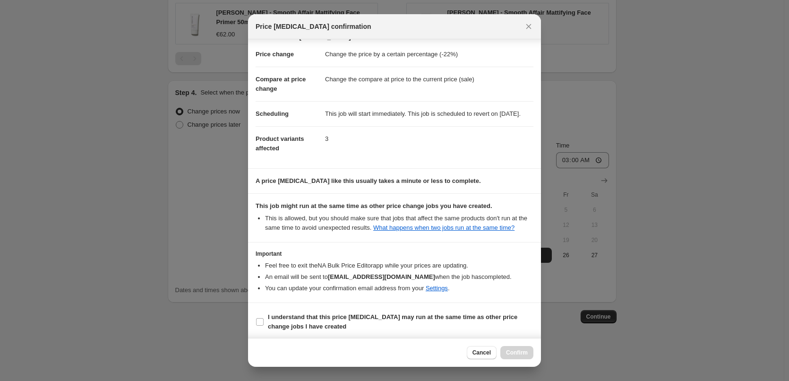
scroll to position [26, 0]
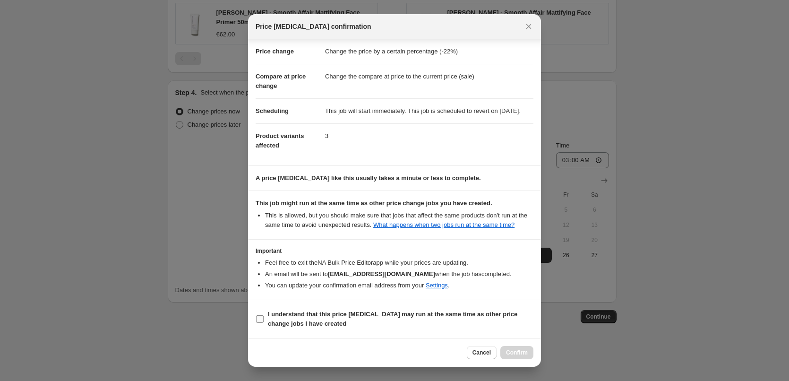
click at [292, 314] on b "I understand that this price [MEDICAL_DATA] may run at the same time as other p…" at bounding box center [392, 318] width 249 height 17
click at [263, 315] on input "I understand that this price [MEDICAL_DATA] may run at the same time as other p…" at bounding box center [260, 319] width 8 height 8
checkbox input "true"
click at [524, 353] on span "Confirm" at bounding box center [517, 352] width 22 height 8
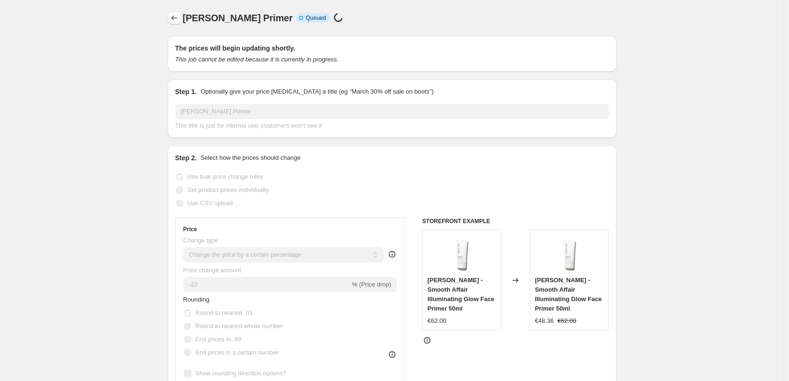
click at [175, 21] on icon "Price change jobs" at bounding box center [174, 17] width 9 height 9
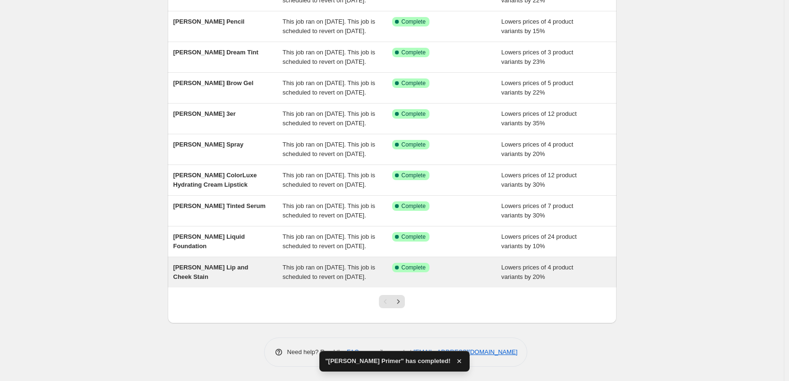
scroll to position [200, 0]
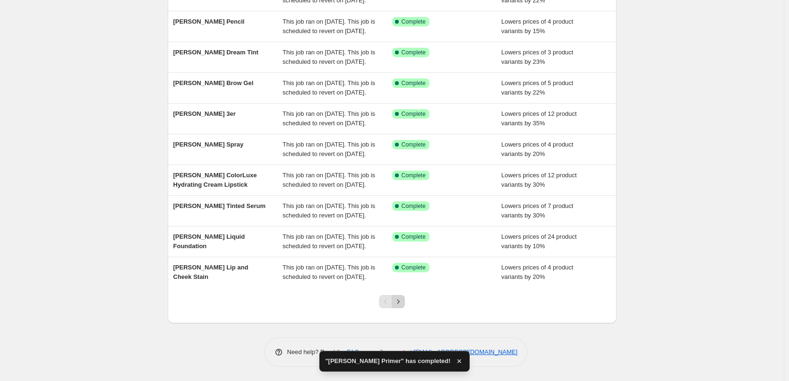
click at [402, 299] on icon "Next" at bounding box center [397, 301] width 9 height 9
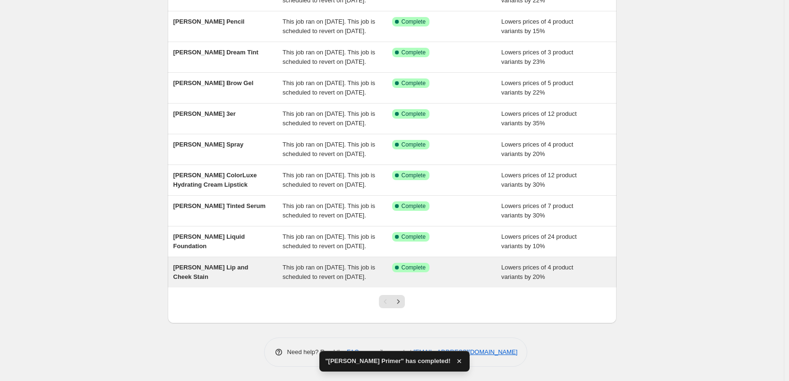
click at [345, 263] on div "This job ran on [DATE]. This job is scheduled to revert on [DATE]." at bounding box center [337, 272] width 110 height 19
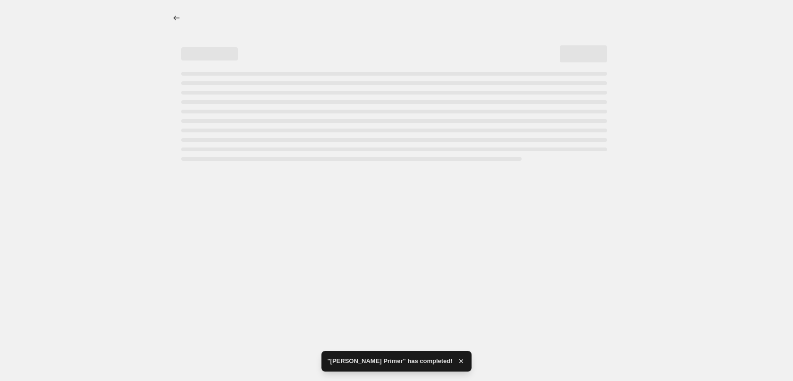
select select "percentage"
select select "tag"
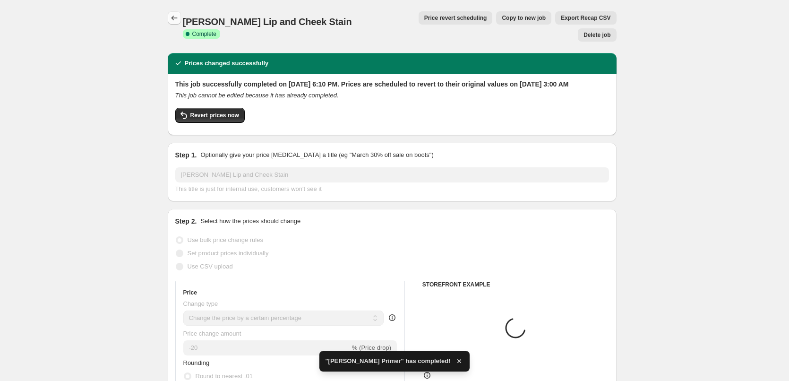
click at [176, 14] on icon "Price change jobs" at bounding box center [174, 17] width 9 height 9
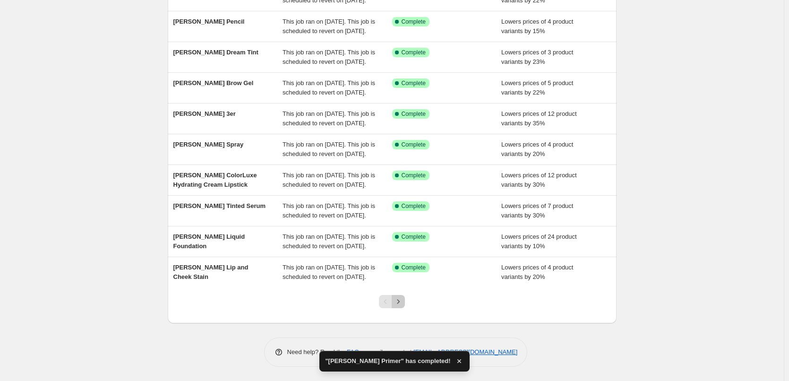
click at [402, 301] on icon "Next" at bounding box center [397, 301] width 9 height 9
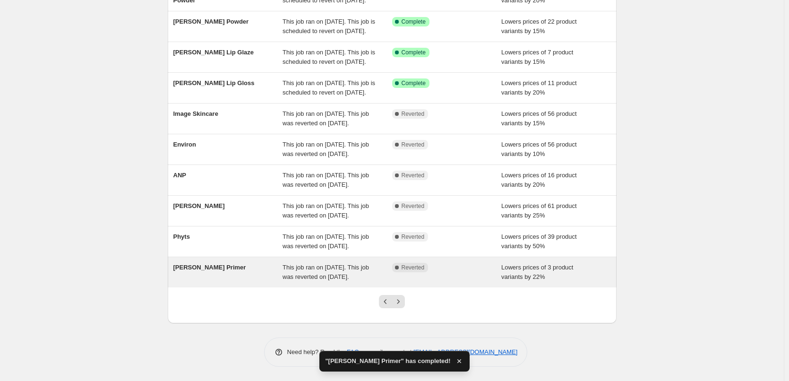
click at [399, 281] on div "Complete Reverted" at bounding box center [447, 272] width 110 height 19
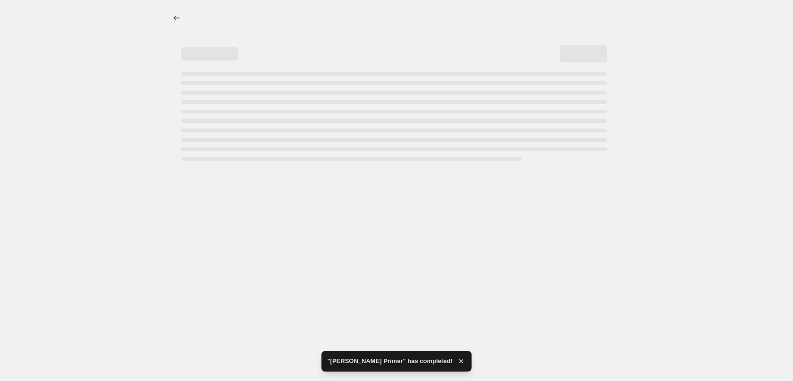
select select "percentage"
select select "tag"
select select "vendor"
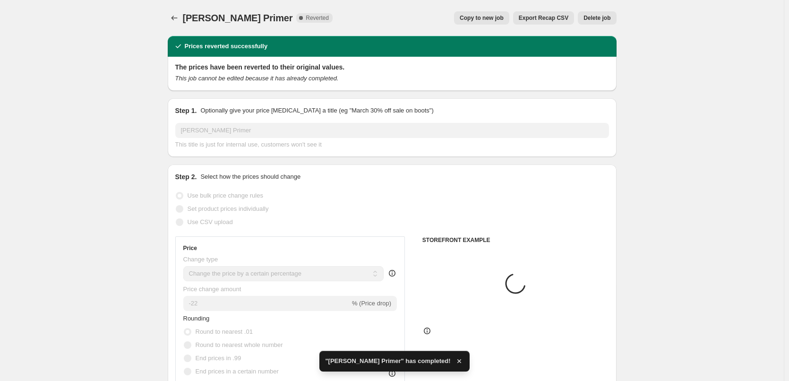
click at [593, 20] on span "Delete job" at bounding box center [596, 18] width 27 height 8
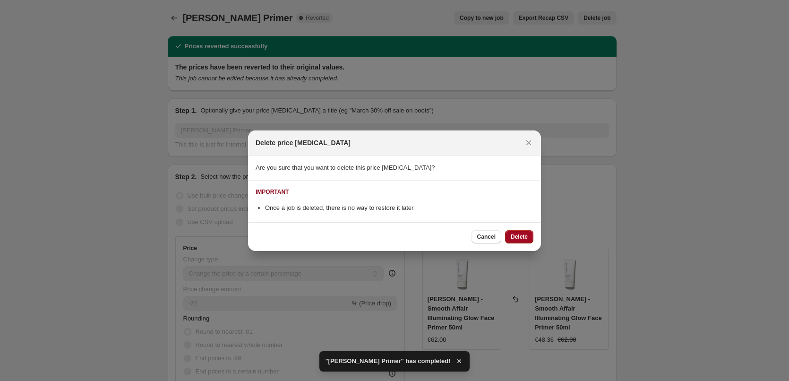
click at [526, 230] on button "Delete" at bounding box center [519, 236] width 28 height 13
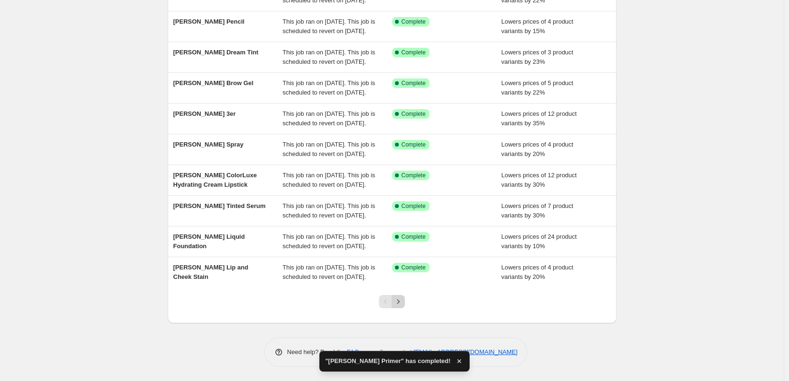
click at [403, 303] on icon "Next" at bounding box center [397, 301] width 9 height 9
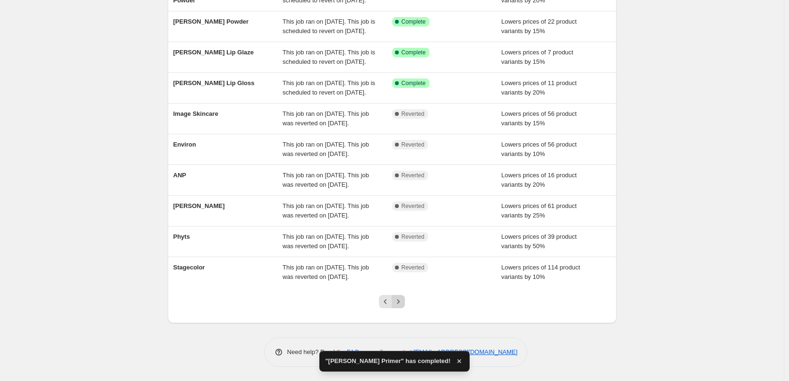
click at [403, 305] on icon "Next" at bounding box center [397, 301] width 9 height 9
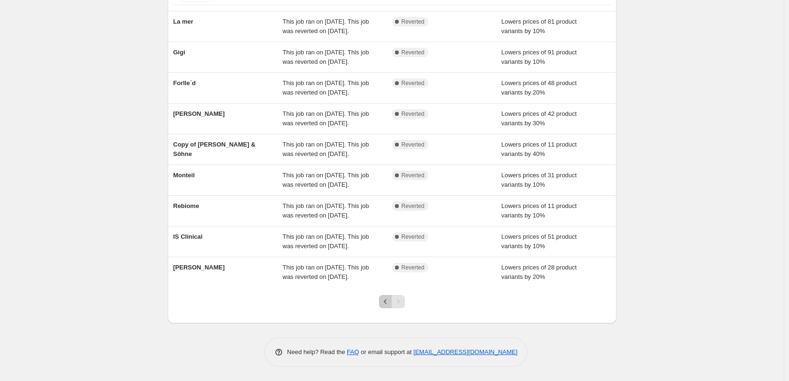
click at [387, 299] on icon "Previous" at bounding box center [385, 301] width 9 height 9
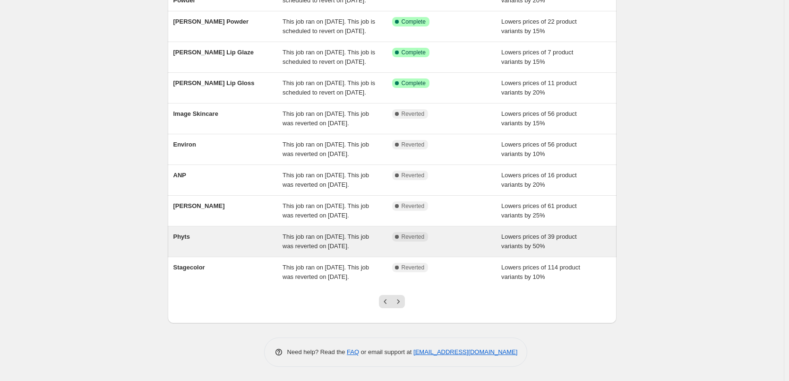
scroll to position [200, 0]
click at [252, 232] on div "Phyts" at bounding box center [228, 241] width 110 height 19
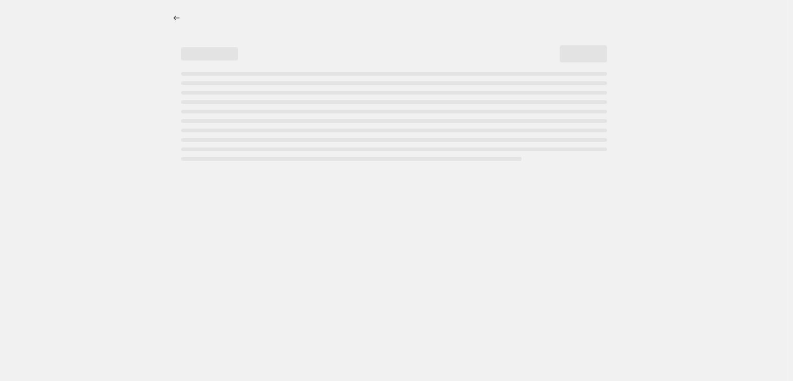
select select "percentage"
select select "vendor"
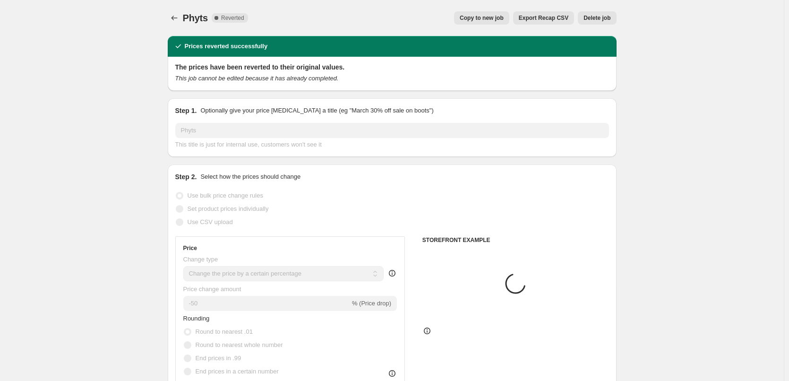
click at [487, 16] on span "Copy to new job" at bounding box center [481, 18] width 44 height 8
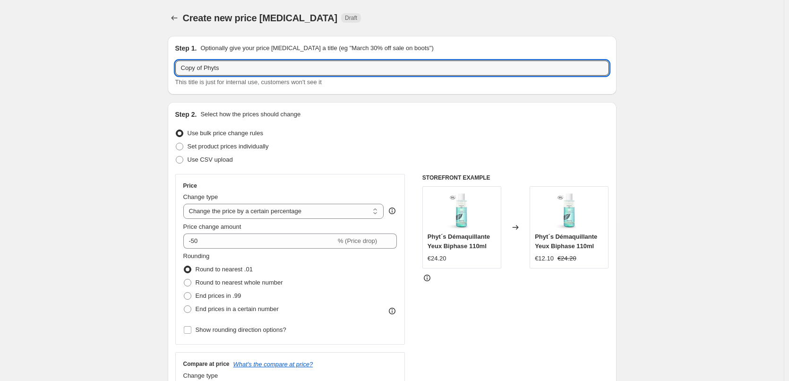
drag, startPoint x: 205, startPoint y: 68, endPoint x: 86, endPoint y: 69, distance: 119.0
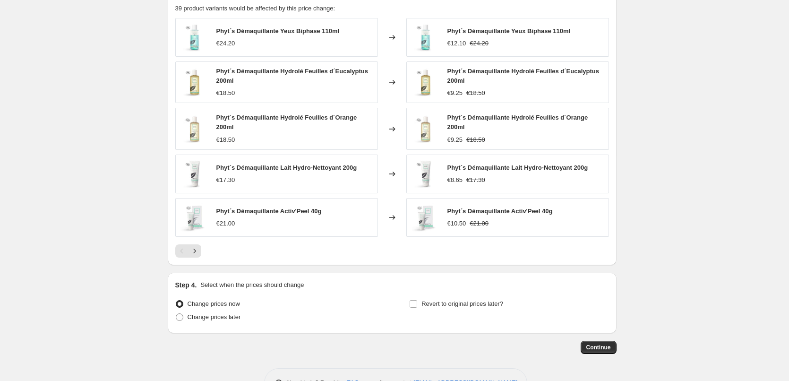
scroll to position [676, 0]
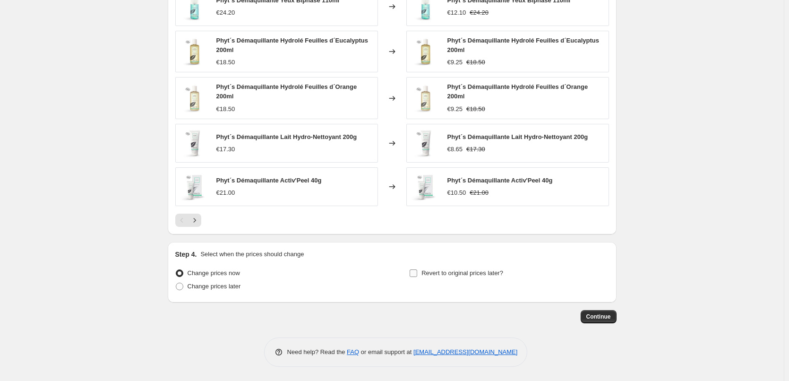
click at [433, 276] on span "Revert to original prices later?" at bounding box center [462, 272] width 82 height 7
click at [417, 276] on input "Revert to original prices later?" at bounding box center [413, 273] width 8 height 8
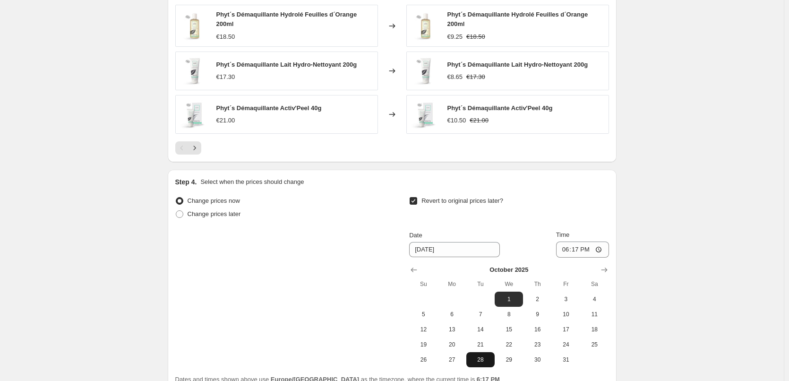
scroll to position [838, 0]
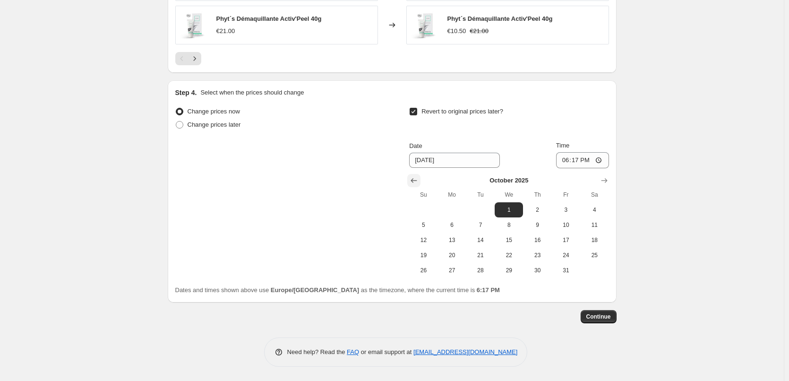
click at [414, 179] on icon "Show previous month, September 2025" at bounding box center [413, 180] width 9 height 9
click at [536, 255] on span "25" at bounding box center [537, 255] width 21 height 8
click at [568, 161] on input "18:17" at bounding box center [582, 160] width 53 height 16
click at [602, 161] on input "15:00" at bounding box center [582, 160] width 53 height 16
click at [378, 170] on div "Change prices now Change prices later Revert to original prices later? Date [DA…" at bounding box center [391, 191] width 433 height 173
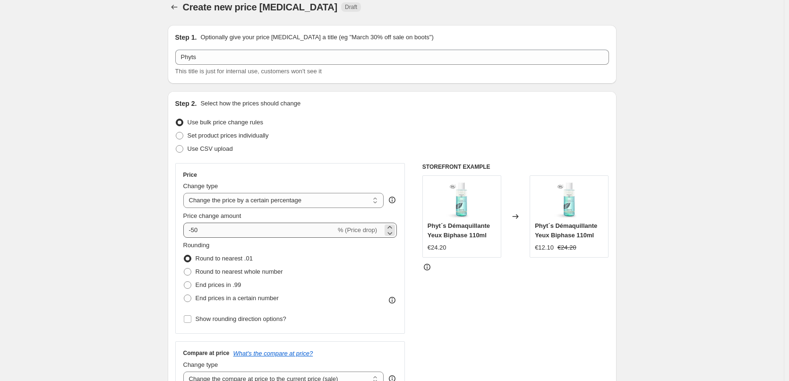
scroll to position [0, 0]
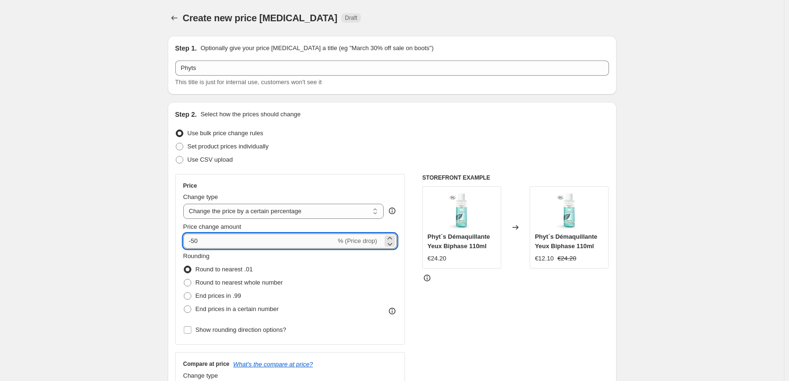
click at [246, 237] on input "-50" at bounding box center [259, 240] width 153 height 15
click at [195, 239] on input "-50" at bounding box center [259, 240] width 153 height 15
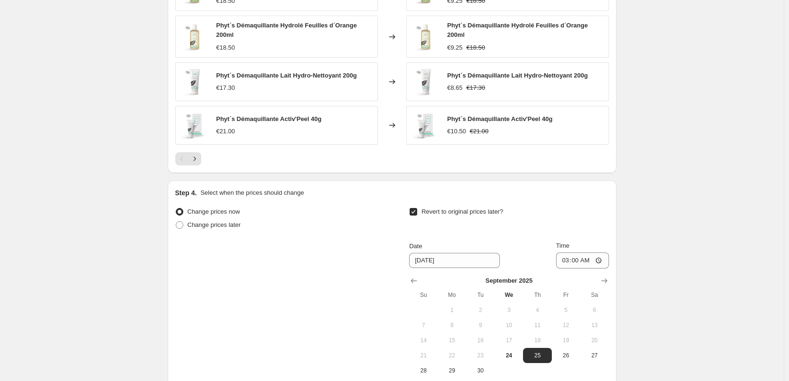
scroll to position [838, 0]
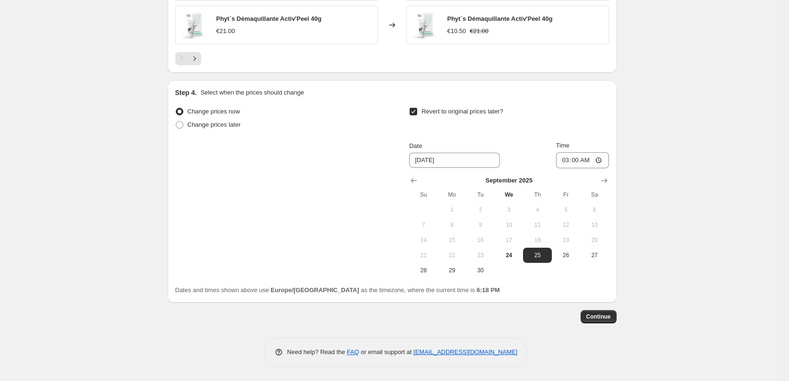
click at [598, 315] on span "Continue" at bounding box center [598, 317] width 25 height 8
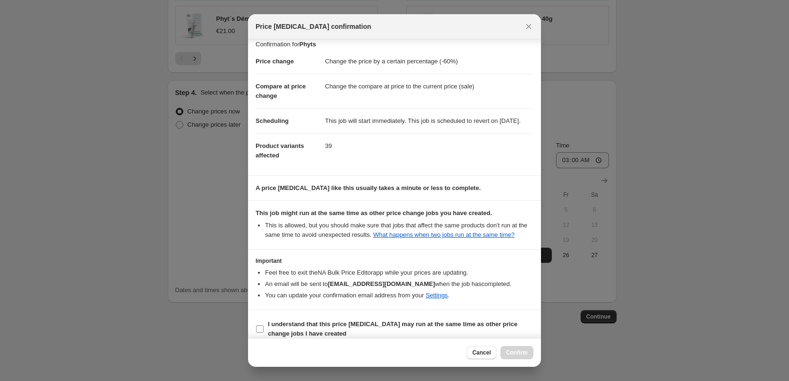
scroll to position [26, 0]
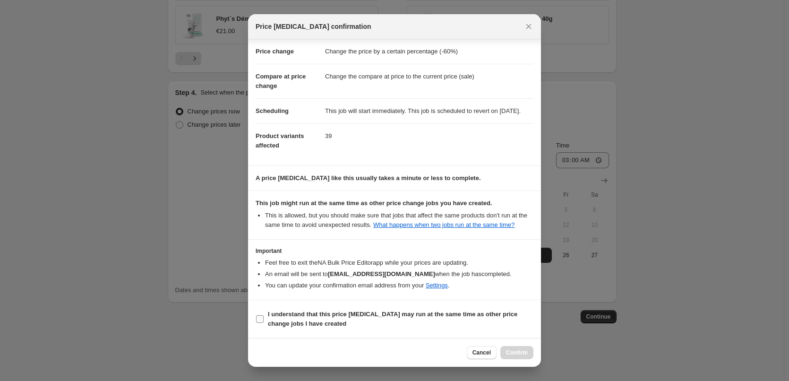
click at [292, 317] on b "I understand that this price [MEDICAL_DATA] may run at the same time as other p…" at bounding box center [392, 318] width 249 height 17
click at [263, 317] on input "I understand that this price [MEDICAL_DATA] may run at the same time as other p…" at bounding box center [260, 319] width 8 height 8
click at [523, 358] on button "Confirm" at bounding box center [516, 352] width 33 height 13
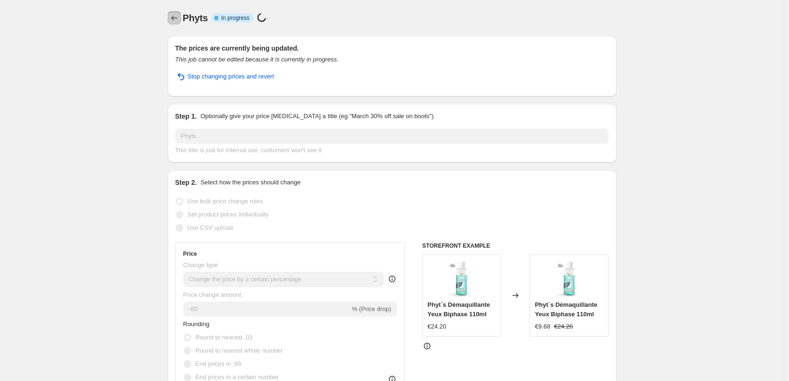
click at [170, 16] on button "Price change jobs" at bounding box center [174, 17] width 13 height 13
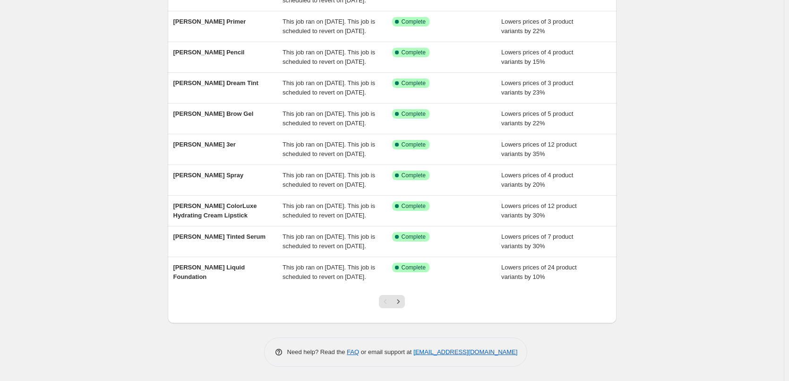
scroll to position [200, 0]
click at [403, 302] on icon "Next" at bounding box center [397, 301] width 9 height 9
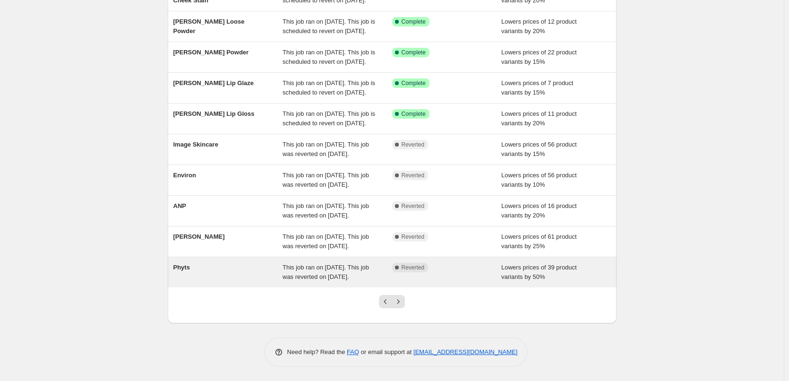
click at [308, 278] on span "This job ran on [DATE]. This job was reverted on [DATE]." at bounding box center [325, 271] width 86 height 17
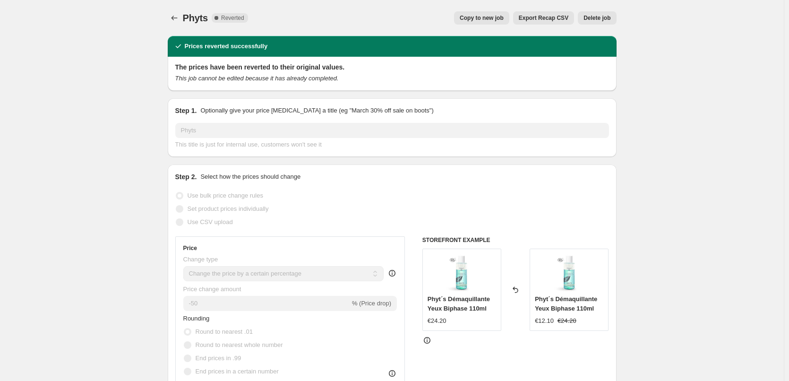
click at [596, 17] on span "Delete job" at bounding box center [596, 18] width 27 height 8
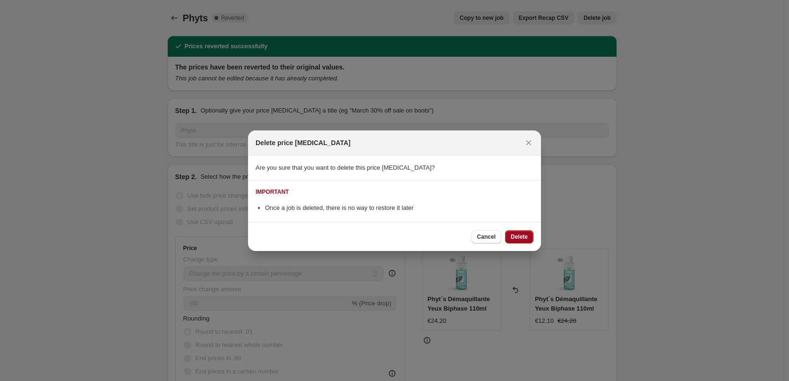
click at [515, 234] on span "Delete" at bounding box center [518, 237] width 17 height 8
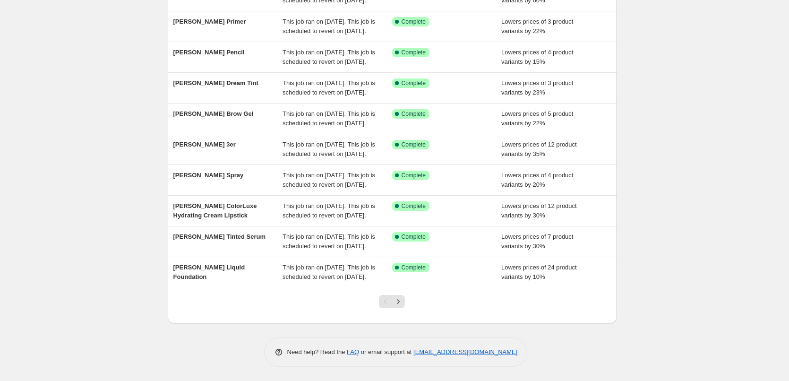
scroll to position [200, 0]
click at [402, 303] on icon "Next" at bounding box center [397, 301] width 9 height 9
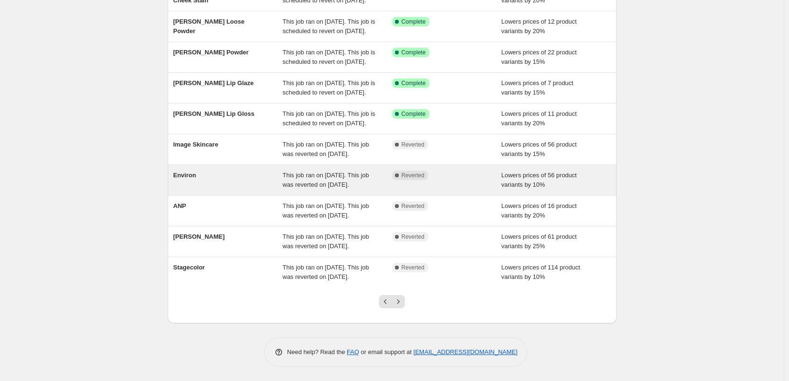
click at [347, 171] on span "This job ran on [DATE]. This job was reverted on [DATE]." at bounding box center [325, 179] width 86 height 17
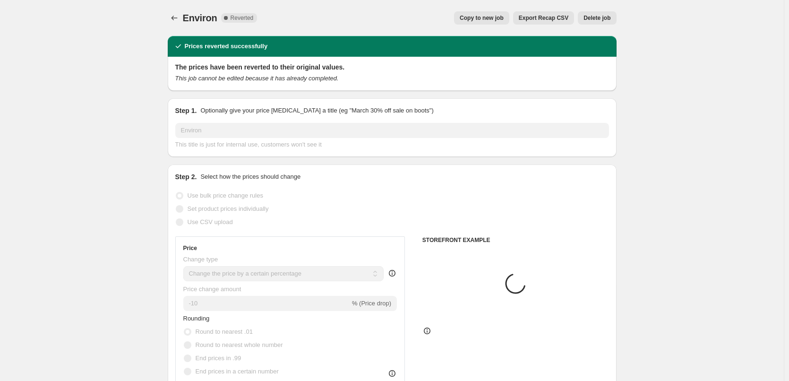
click at [493, 19] on span "Copy to new job" at bounding box center [481, 18] width 44 height 8
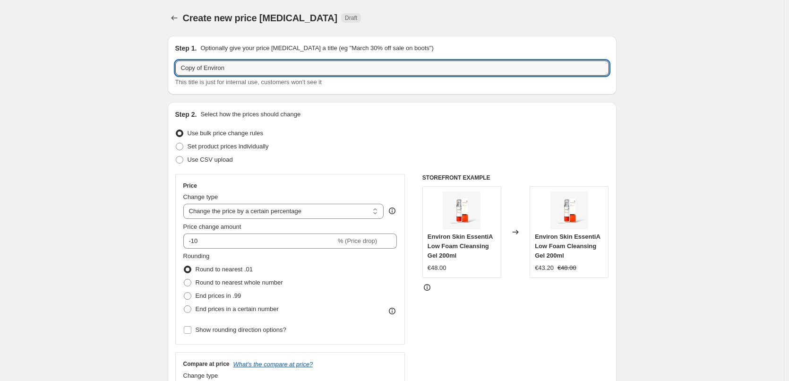
drag, startPoint x: 205, startPoint y: 67, endPoint x: 94, endPoint y: 67, distance: 110.5
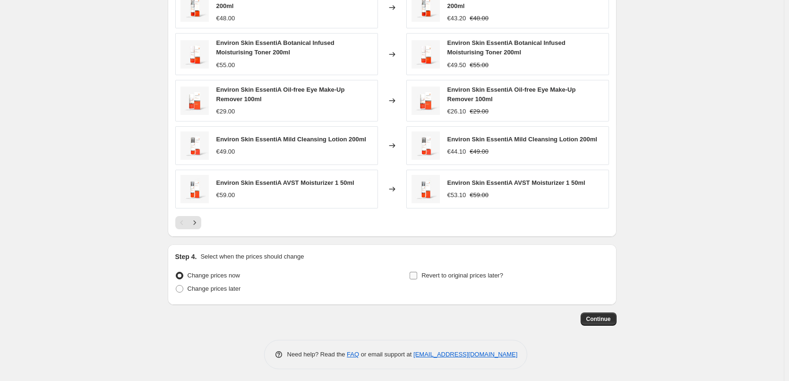
click at [433, 272] on span "Revert to original prices later?" at bounding box center [462, 275] width 82 height 7
click at [417, 272] on input "Revert to original prices later?" at bounding box center [413, 276] width 8 height 8
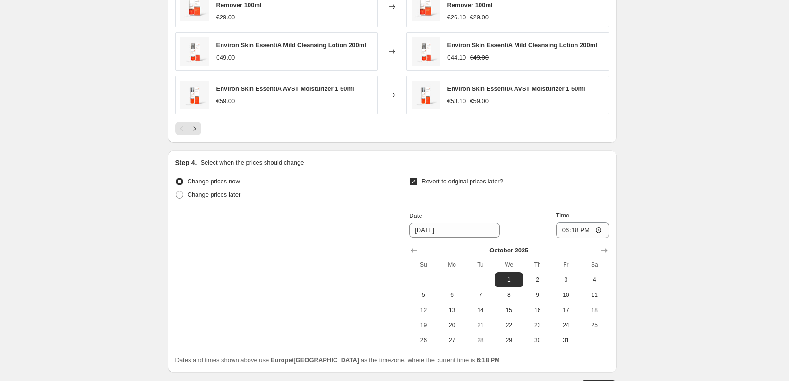
scroll to position [838, 0]
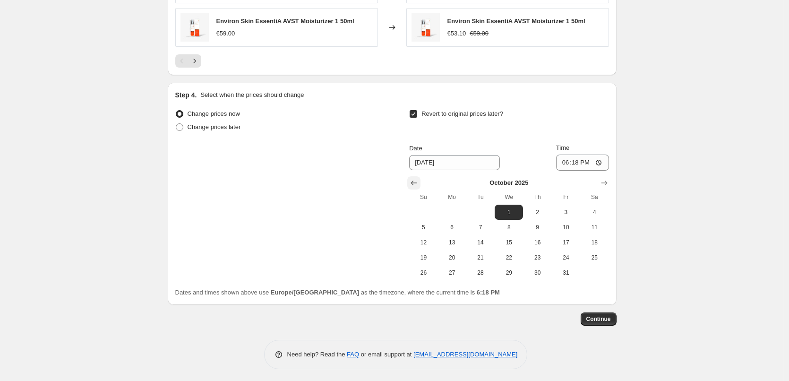
click at [414, 179] on icon "Show previous month, September 2025" at bounding box center [413, 182] width 9 height 9
click at [538, 257] on span "25" at bounding box center [537, 258] width 21 height 8
click at [568, 159] on input "18:18" at bounding box center [582, 162] width 53 height 16
click at [600, 158] on input "15:00" at bounding box center [582, 162] width 53 height 16
drag, startPoint x: 672, startPoint y: 185, endPoint x: 660, endPoint y: 214, distance: 32.4
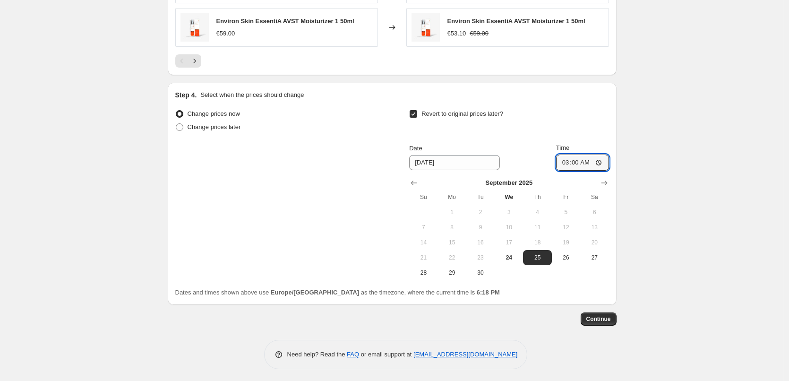
click at [603, 315] on span "Continue" at bounding box center [598, 319] width 25 height 8
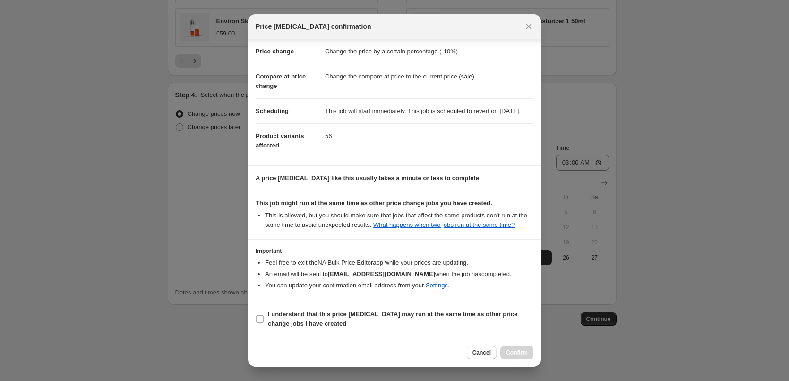
scroll to position [26, 0]
click at [303, 317] on b "I understand that this price [MEDICAL_DATA] may run at the same time as other p…" at bounding box center [392, 318] width 249 height 17
click at [263, 317] on input "I understand that this price [MEDICAL_DATA] may run at the same time as other p…" at bounding box center [260, 319] width 8 height 8
drag, startPoint x: 520, startPoint y: 350, endPoint x: 496, endPoint y: 338, distance: 26.8
click at [520, 350] on span "Confirm" at bounding box center [517, 352] width 22 height 8
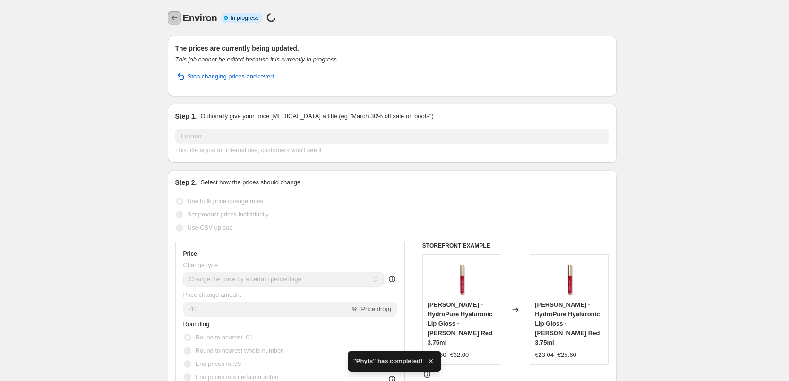
click at [178, 20] on icon "Price change jobs" at bounding box center [174, 17] width 9 height 9
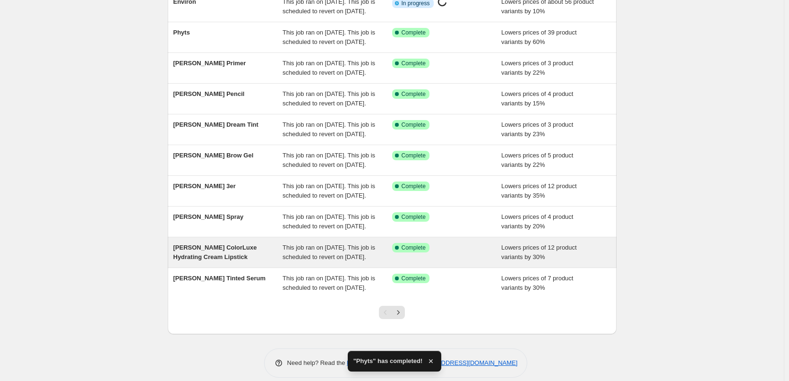
scroll to position [200, 0]
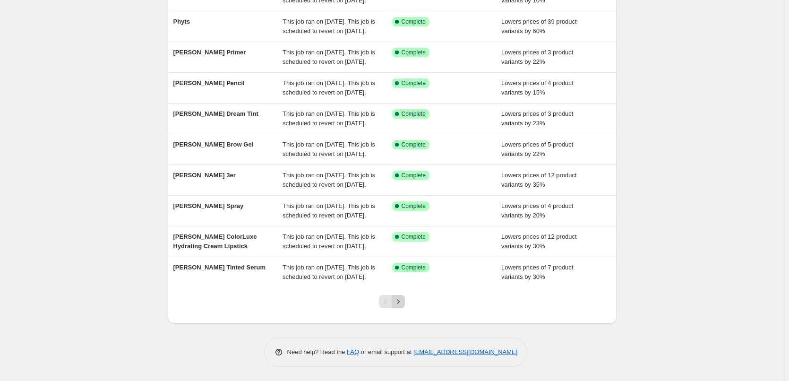
click at [403, 300] on icon "Next" at bounding box center [397, 301] width 9 height 9
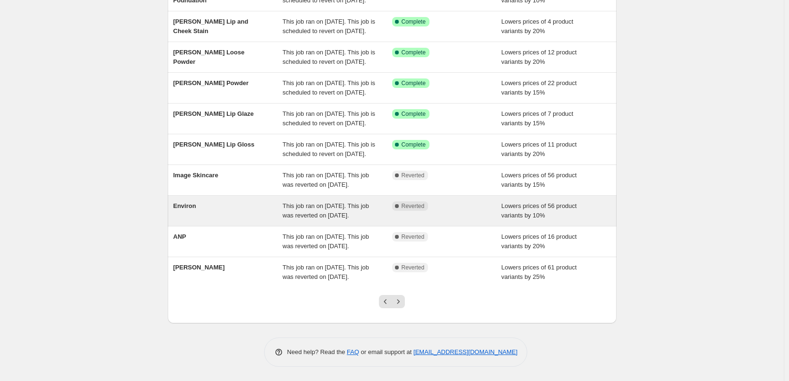
click at [375, 201] on div "This job ran on [DATE]. This job was reverted on [DATE]." at bounding box center [337, 210] width 110 height 19
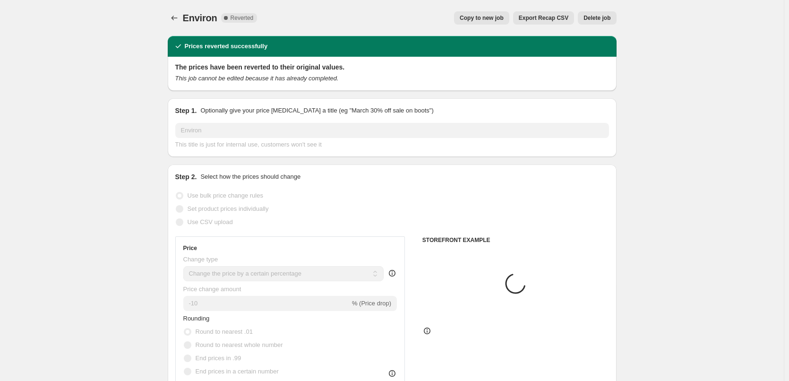
click at [600, 16] on span "Delete job" at bounding box center [596, 18] width 27 height 8
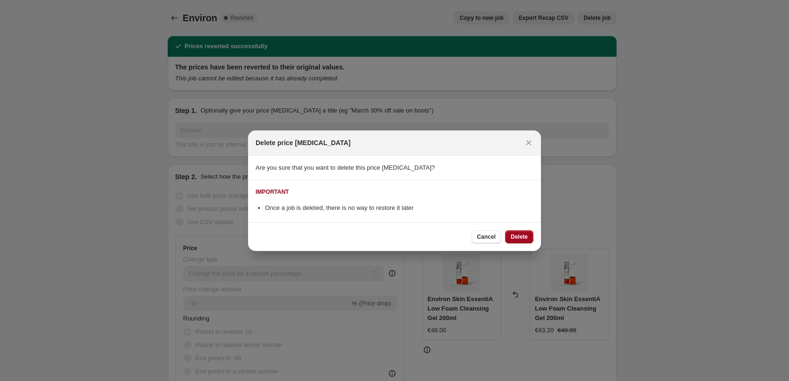
click at [518, 238] on span "Delete" at bounding box center [518, 237] width 17 height 8
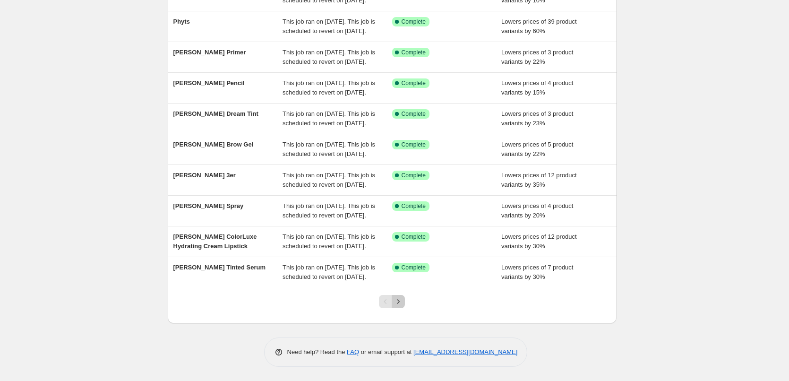
click at [402, 300] on icon "Next" at bounding box center [397, 301] width 9 height 9
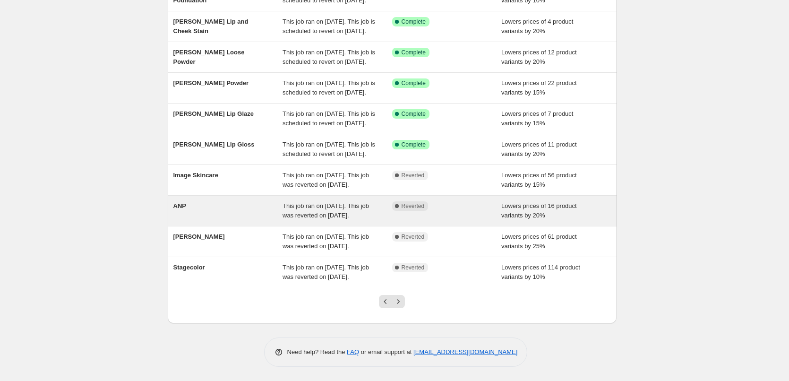
click at [375, 201] on div "This job ran on [DATE]. This job was reverted on [DATE]." at bounding box center [337, 210] width 110 height 19
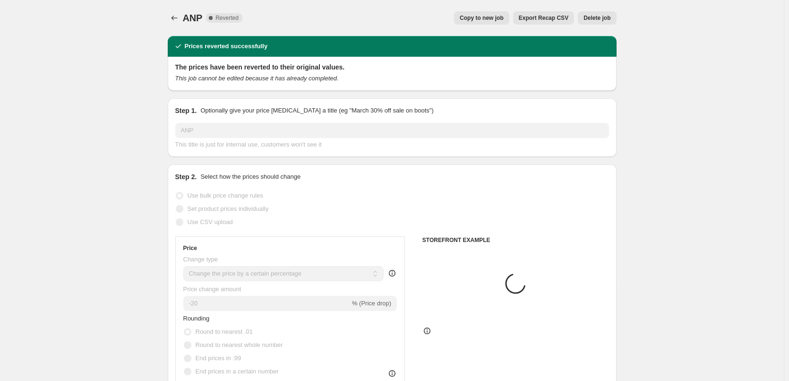
click at [486, 17] on span "Copy to new job" at bounding box center [481, 18] width 44 height 8
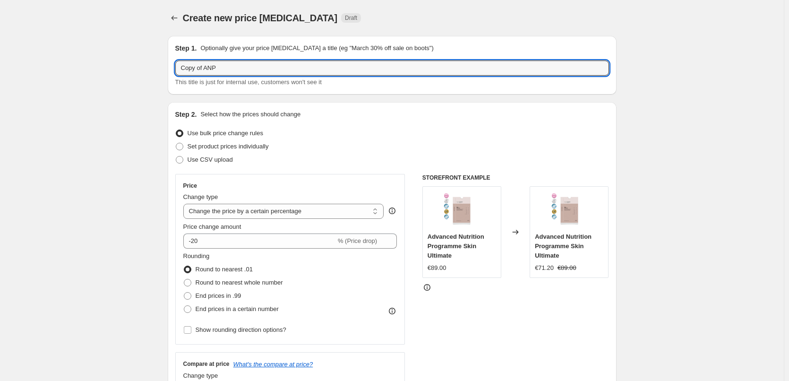
drag, startPoint x: 184, startPoint y: 71, endPoint x: 33, endPoint y: 61, distance: 151.4
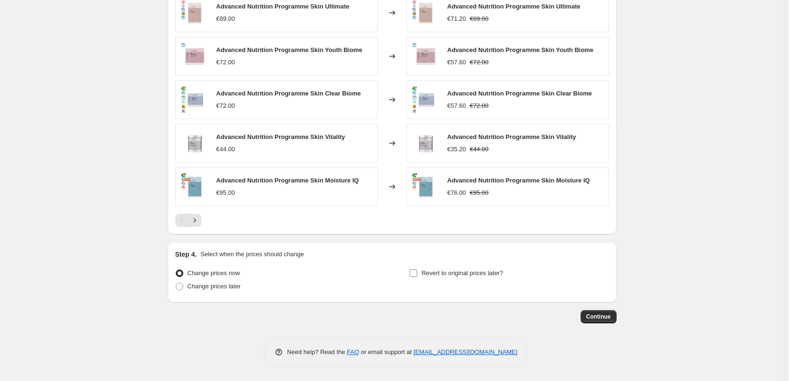
click at [429, 274] on span "Revert to original prices later?" at bounding box center [462, 272] width 82 height 7
click at [417, 274] on input "Revert to original prices later?" at bounding box center [413, 273] width 8 height 8
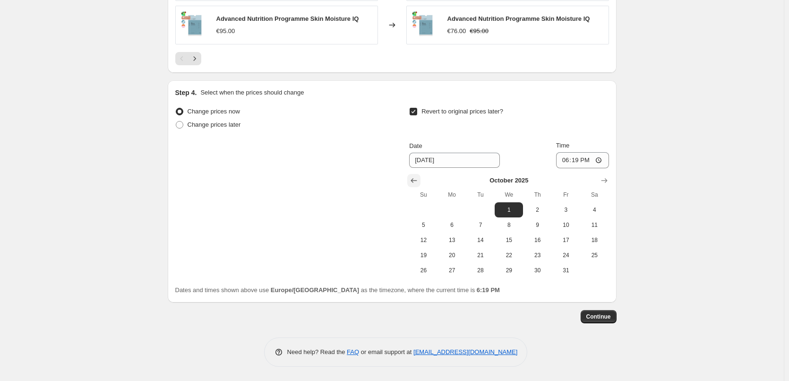
click at [417, 177] on icon "Show previous month, September 2025" at bounding box center [413, 180] width 9 height 9
click at [535, 258] on span "25" at bounding box center [537, 255] width 21 height 8
click at [568, 160] on input "18:19" at bounding box center [582, 160] width 53 height 16
click at [600, 164] on input "15:00" at bounding box center [582, 160] width 53 height 16
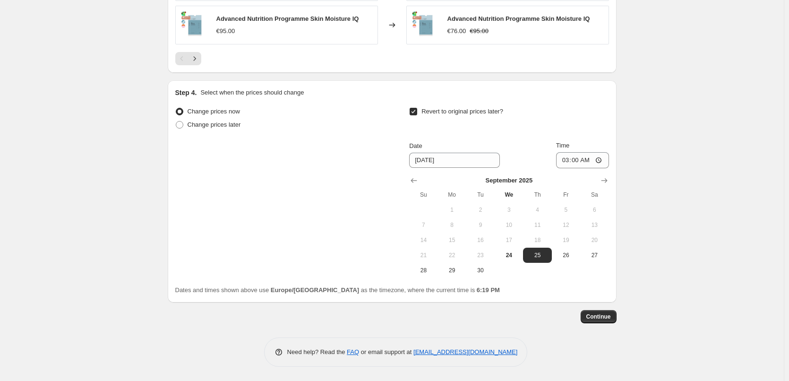
click at [596, 316] on span "Continue" at bounding box center [598, 317] width 25 height 8
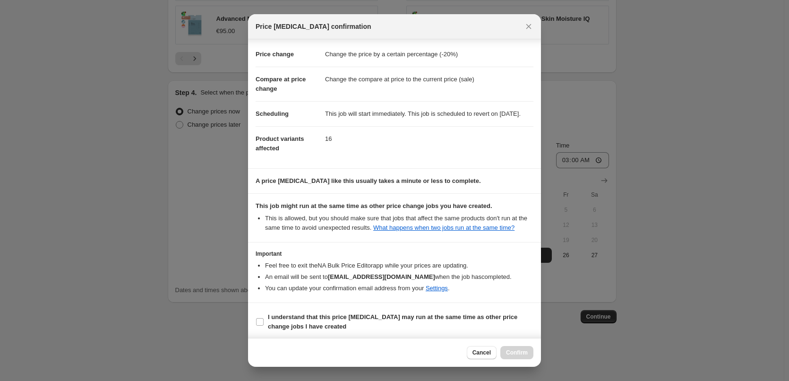
scroll to position [26, 0]
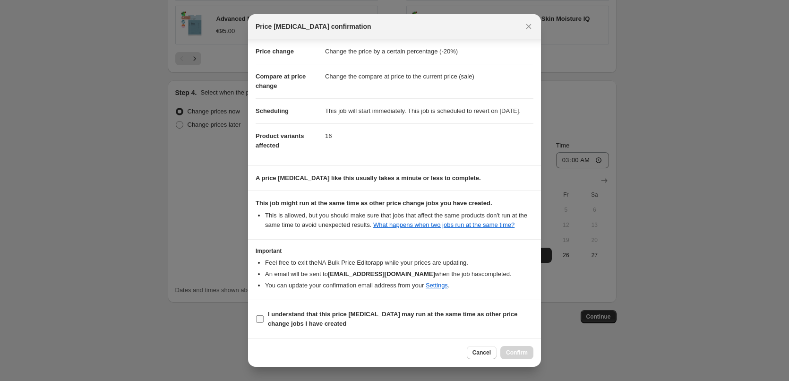
click at [285, 311] on b "I understand that this price [MEDICAL_DATA] may run at the same time as other p…" at bounding box center [392, 318] width 249 height 17
click at [263, 315] on input "I understand that this price [MEDICAL_DATA] may run at the same time as other p…" at bounding box center [260, 319] width 8 height 8
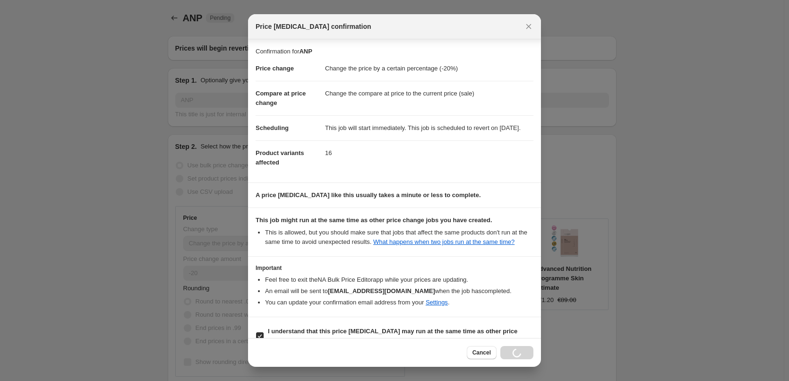
select select "percentage"
select select "vendor"
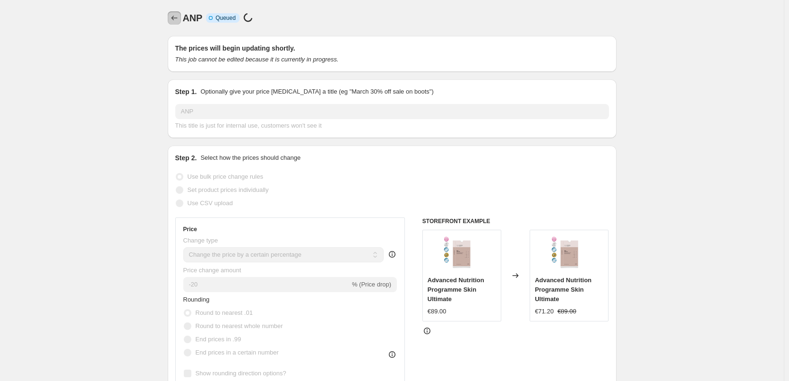
click at [173, 17] on icon "Price change jobs" at bounding box center [174, 17] width 9 height 9
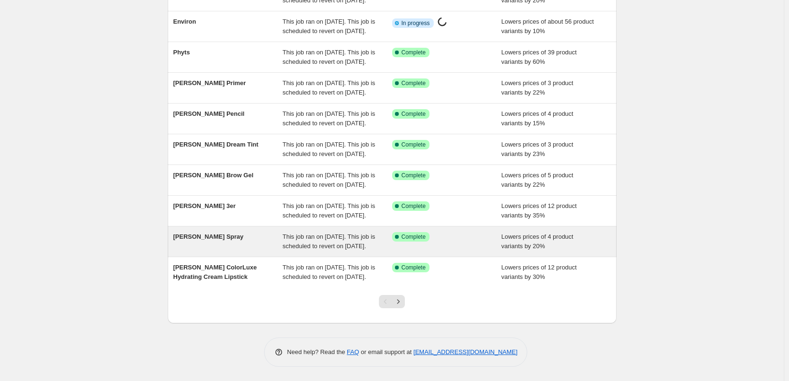
scroll to position [200, 0]
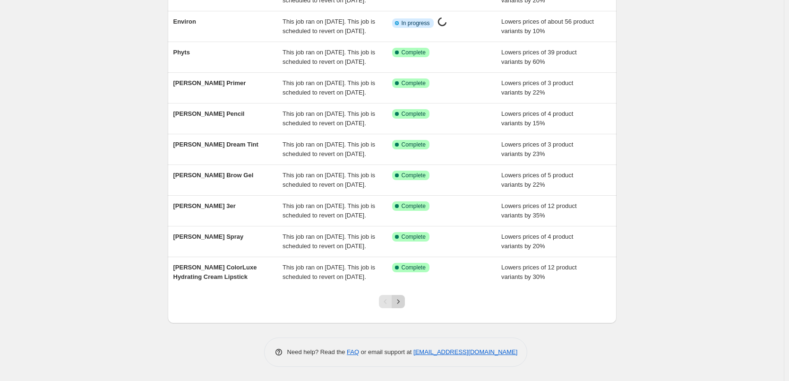
click at [404, 306] on button "Next" at bounding box center [397, 301] width 13 height 13
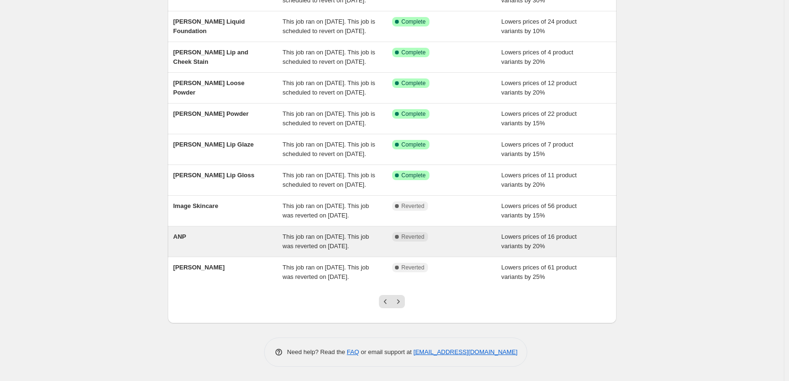
click at [358, 233] on span "This job ran on [DATE]. This job was reverted on [DATE]." at bounding box center [325, 241] width 86 height 17
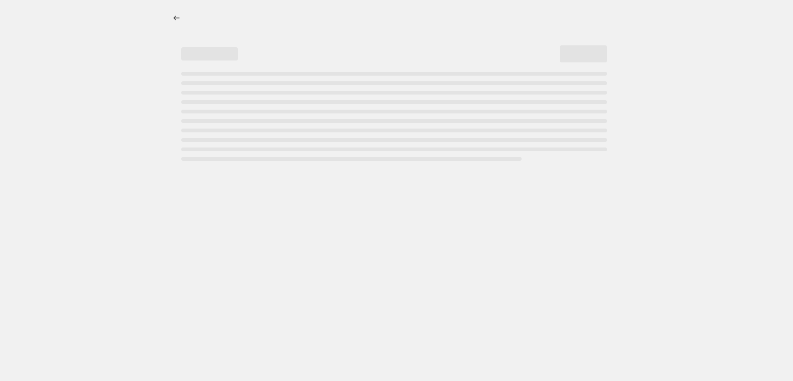
select select "percentage"
select select "vendor"
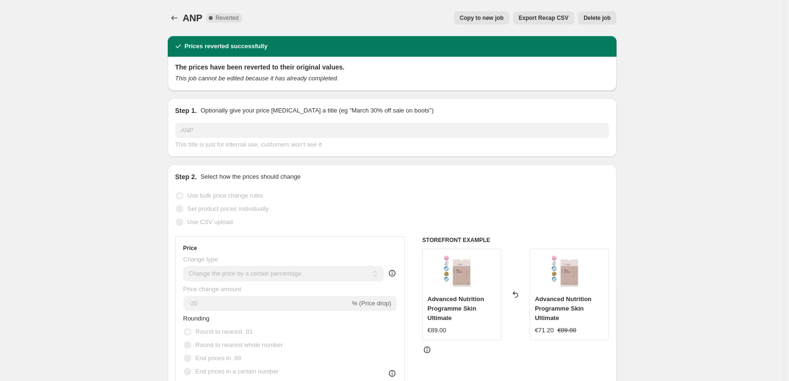
click at [586, 17] on button "Delete job" at bounding box center [597, 17] width 38 height 13
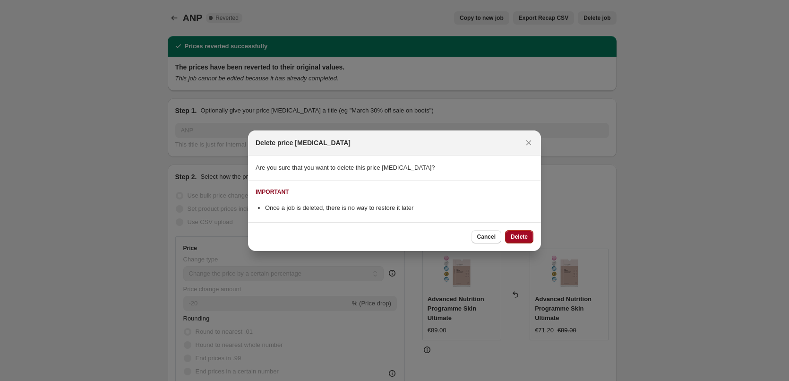
click at [521, 239] on span "Delete" at bounding box center [518, 237] width 17 height 8
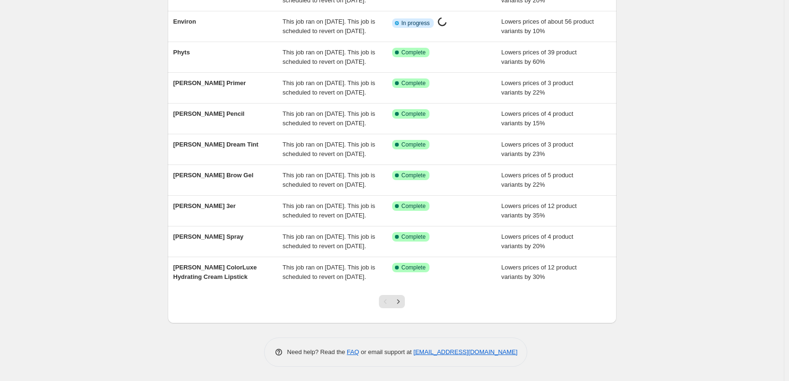
scroll to position [200, 0]
click at [405, 302] on button "Next" at bounding box center [397, 301] width 13 height 13
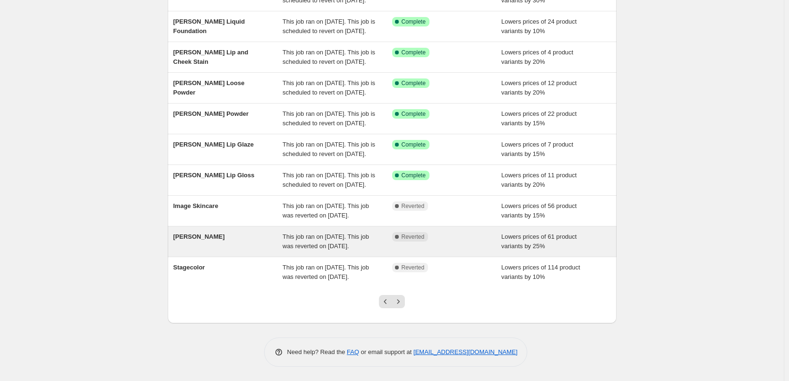
click at [392, 232] on div "This job ran on [DATE]. This job was reverted on [DATE]." at bounding box center [337, 241] width 110 height 19
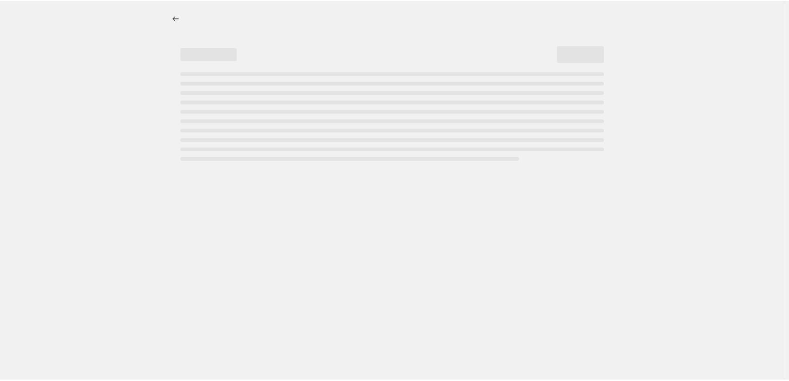
select select "percentage"
select select "vendor"
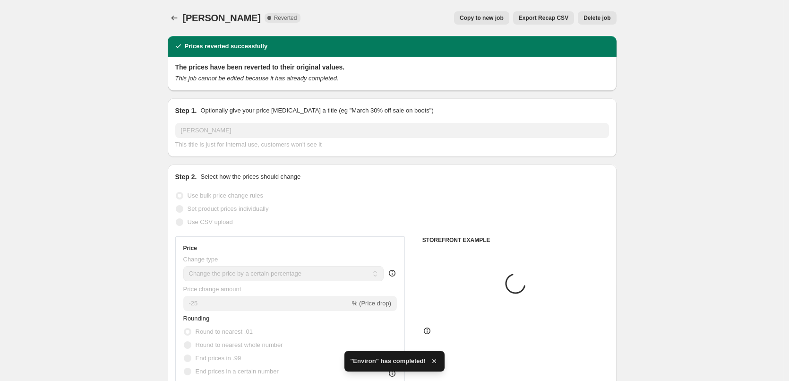
click at [480, 19] on span "Copy to new job" at bounding box center [481, 18] width 44 height 8
select select "percentage"
select select "vendor"
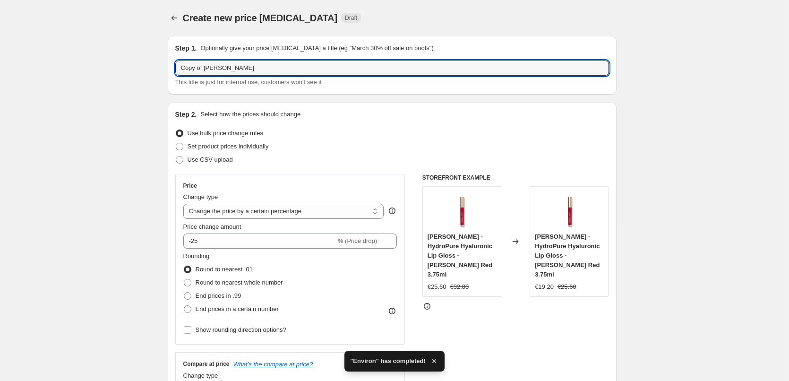
drag, startPoint x: 205, startPoint y: 68, endPoint x: 89, endPoint y: 66, distance: 116.2
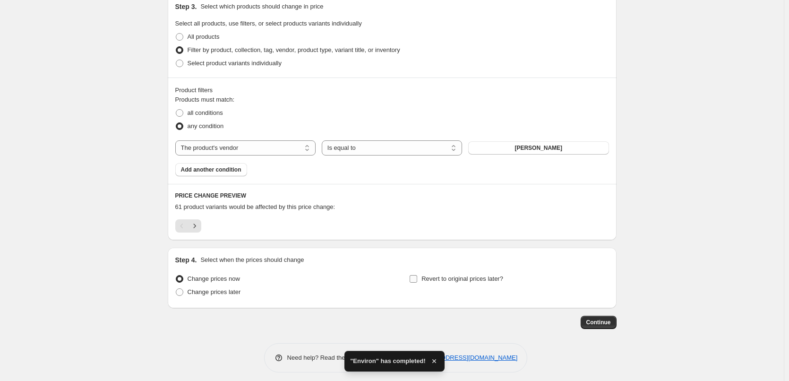
scroll to position [453, 0]
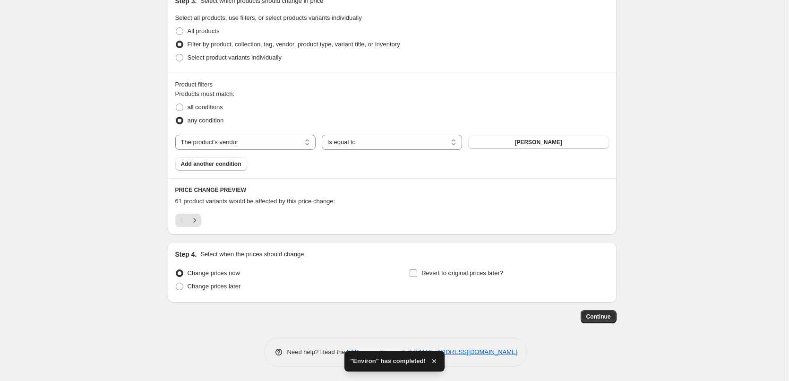
type input "[PERSON_NAME]"
click at [425, 268] on span "Revert to original prices later?" at bounding box center [462, 272] width 82 height 9
click at [417, 269] on input "Revert to original prices later?" at bounding box center [413, 273] width 8 height 8
checkbox input "true"
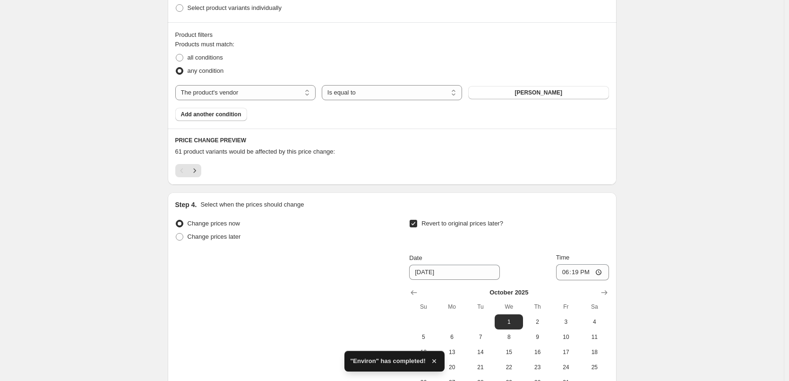
scroll to position [614, 0]
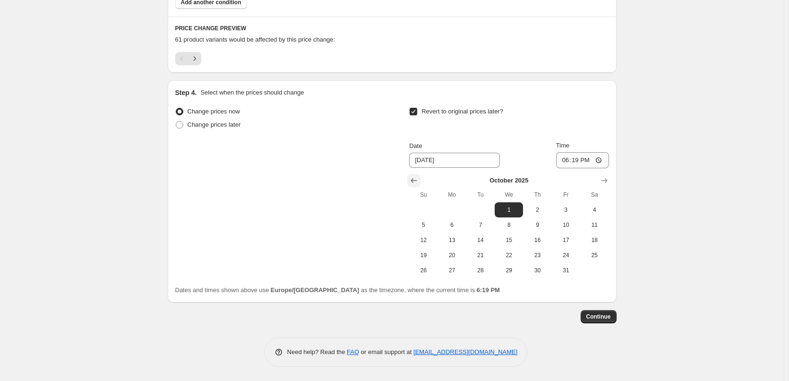
click at [413, 178] on icon "Show previous month, September 2025" at bounding box center [413, 180] width 9 height 9
click at [542, 255] on span "25" at bounding box center [537, 255] width 21 height 8
type input "[DATE]"
click at [564, 161] on input "18:19" at bounding box center [582, 160] width 53 height 16
click at [599, 162] on input "15:00" at bounding box center [582, 160] width 53 height 16
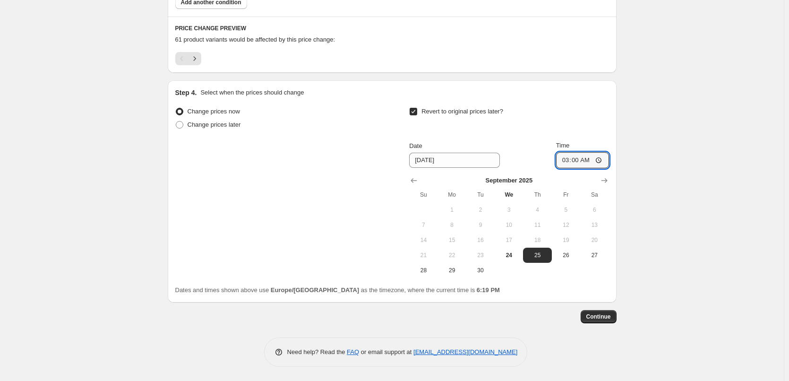
type input "03:00"
click at [602, 313] on span "Continue" at bounding box center [598, 317] width 25 height 8
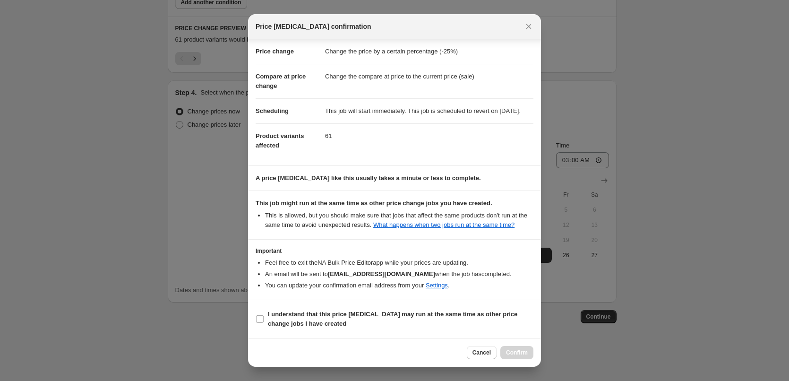
scroll to position [26, 0]
click at [306, 321] on b "I understand that this price [MEDICAL_DATA] may run at the same time as other p…" at bounding box center [392, 318] width 249 height 17
click at [263, 321] on input "I understand that this price [MEDICAL_DATA] may run at the same time as other p…" at bounding box center [260, 319] width 8 height 8
checkbox input "true"
click at [522, 354] on span "Confirm" at bounding box center [517, 352] width 22 height 8
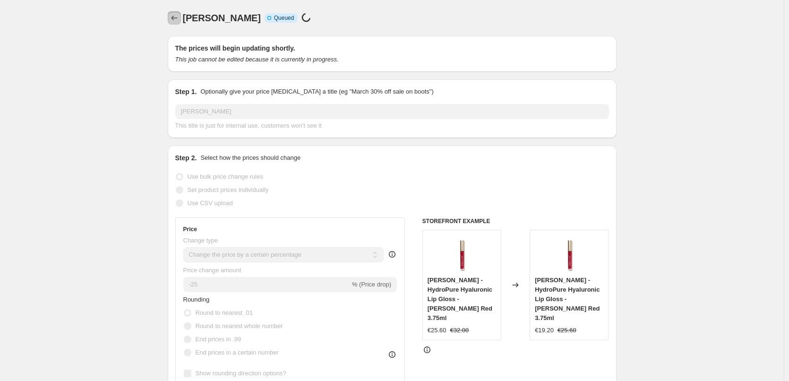
click at [173, 14] on icon "Price change jobs" at bounding box center [174, 17] width 9 height 9
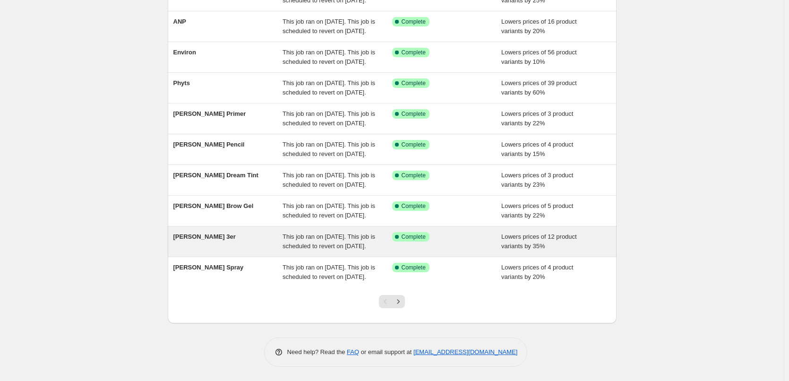
scroll to position [200, 0]
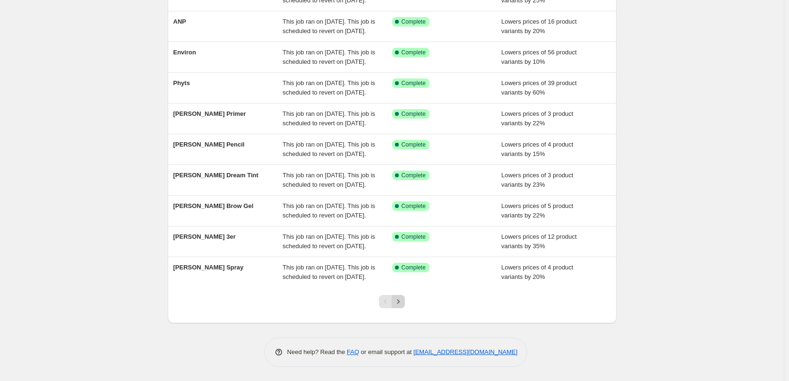
click at [403, 302] on icon "Next" at bounding box center [397, 301] width 9 height 9
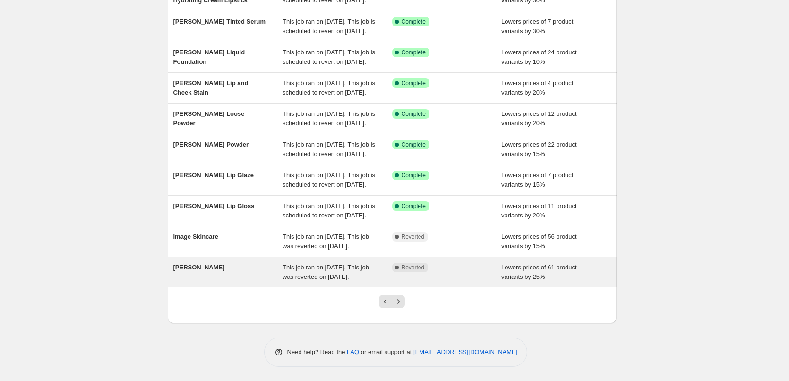
click at [376, 272] on div "This job ran on [DATE]. This job was reverted on [DATE]." at bounding box center [337, 272] width 110 height 19
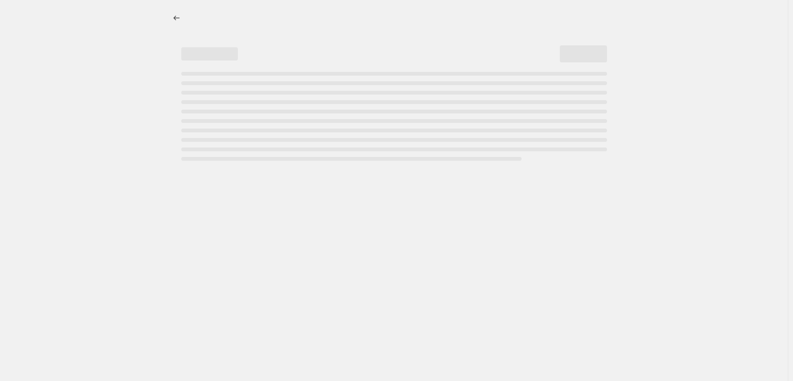
select select "percentage"
select select "vendor"
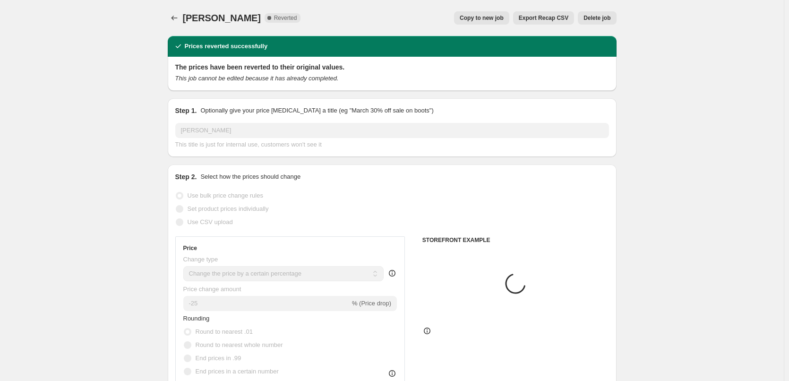
click at [586, 16] on span "Delete job" at bounding box center [596, 18] width 27 height 8
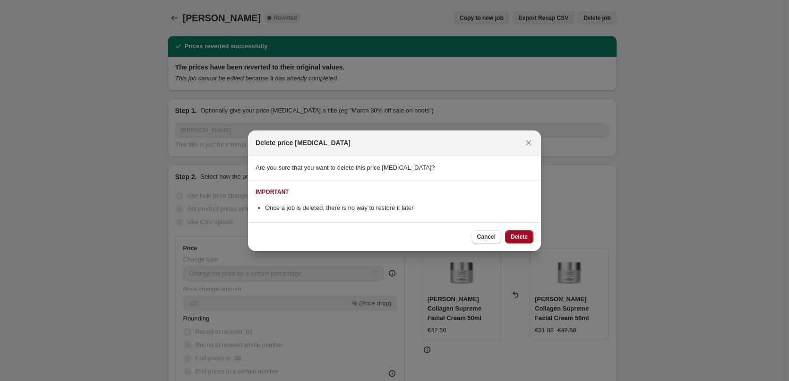
click at [518, 236] on span "Delete" at bounding box center [518, 237] width 17 height 8
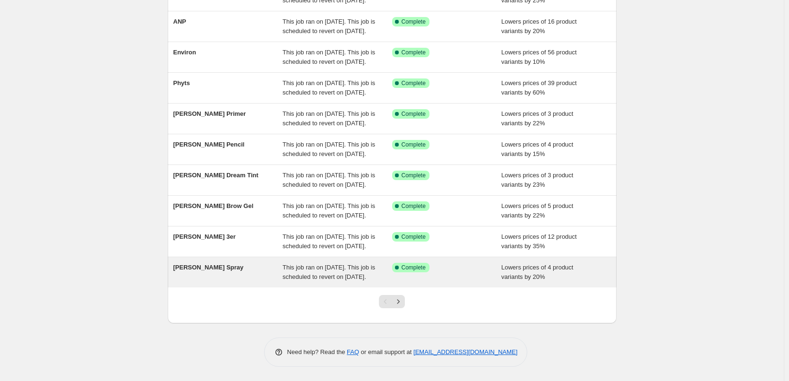
scroll to position [200, 0]
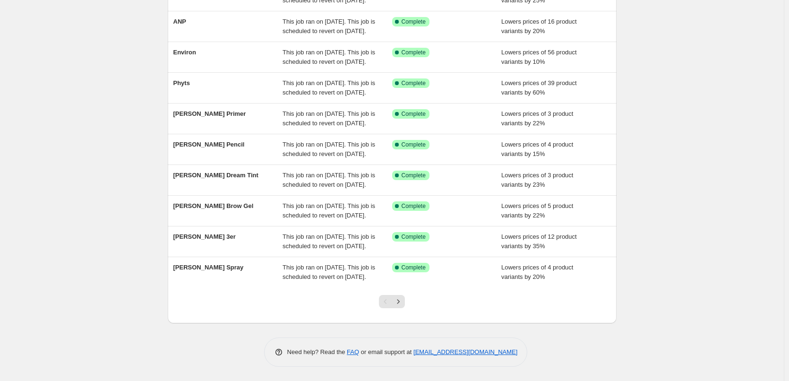
click at [410, 306] on div at bounding box center [392, 305] width 38 height 36
click at [402, 296] on button "Next" at bounding box center [397, 301] width 13 height 13
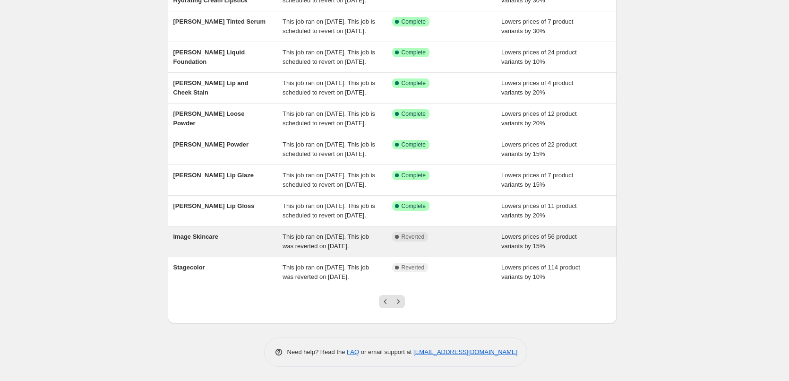
click at [348, 233] on span "This job ran on [DATE]. This job was reverted on [DATE]." at bounding box center [325, 241] width 86 height 17
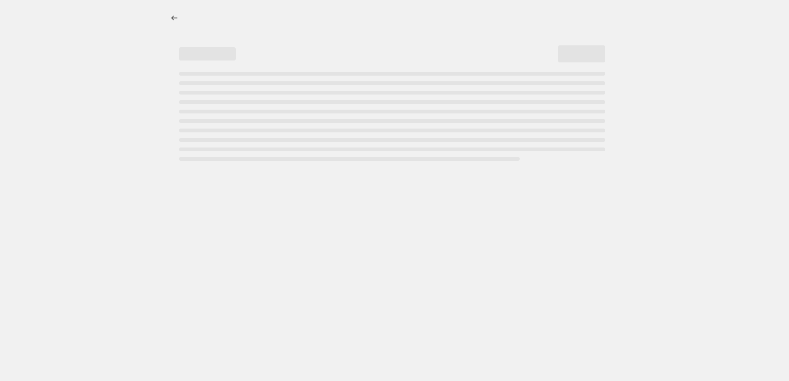
select select "percentage"
select select "remove"
select select "vendor"
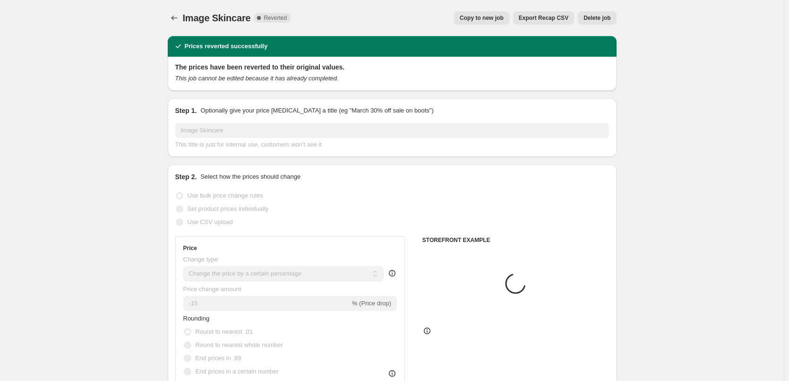
click at [490, 18] on span "Copy to new job" at bounding box center [481, 18] width 44 height 8
select select "percentage"
select select "remove"
select select "vendor"
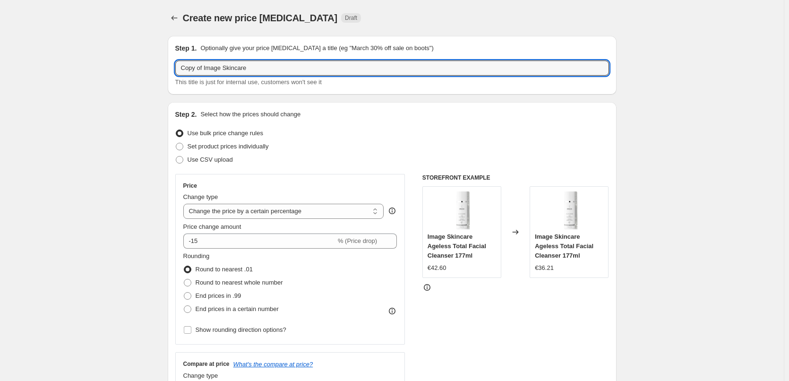
drag, startPoint x: 204, startPoint y: 68, endPoint x: 11, endPoint y: 59, distance: 192.9
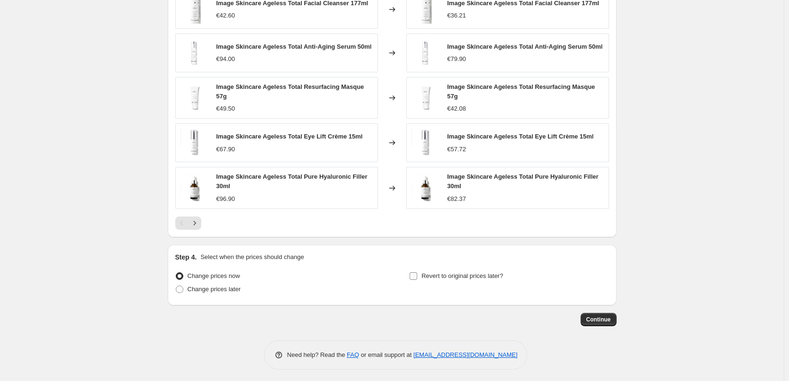
type input "Image Skincare"
click at [422, 273] on label "Revert to original prices later?" at bounding box center [456, 275] width 94 height 13
click at [417, 273] on input "Revert to original prices later?" at bounding box center [413, 276] width 8 height 8
checkbox input "true"
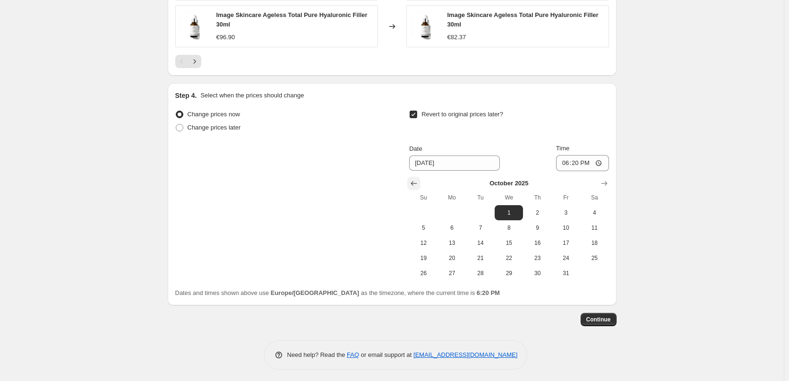
click at [415, 180] on icon "Show previous month, September 2025" at bounding box center [413, 182] width 9 height 9
click at [536, 254] on span "25" at bounding box center [537, 258] width 21 height 8
type input "[DATE]"
click at [564, 165] on input "18:20" at bounding box center [582, 163] width 53 height 16
click at [600, 159] on input "15:00" at bounding box center [582, 163] width 53 height 16
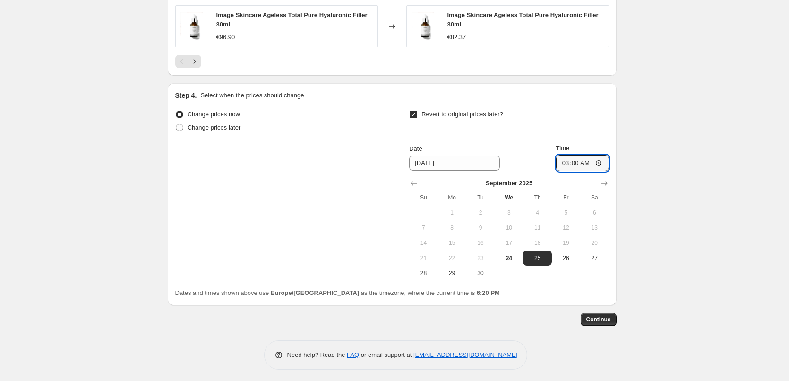
type input "03:00"
click at [603, 316] on span "Continue" at bounding box center [598, 319] width 25 height 8
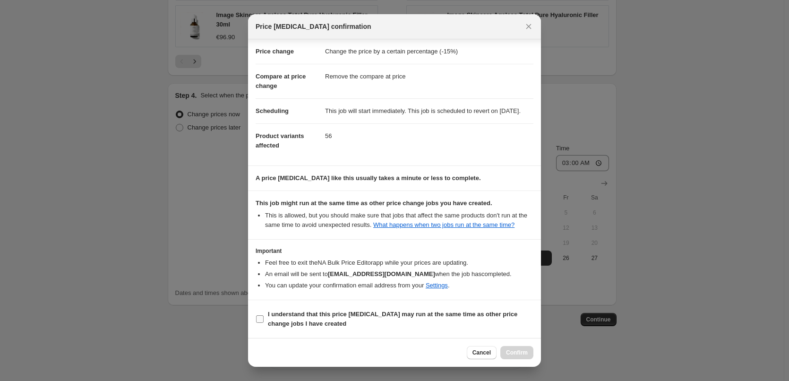
click at [288, 326] on b "I understand that this price [MEDICAL_DATA] may run at the same time as other p…" at bounding box center [392, 318] width 249 height 17
click at [263, 323] on input "I understand that this price [MEDICAL_DATA] may run at the same time as other p…" at bounding box center [260, 319] width 8 height 8
checkbox input "true"
click at [523, 357] on button "Confirm" at bounding box center [516, 352] width 33 height 13
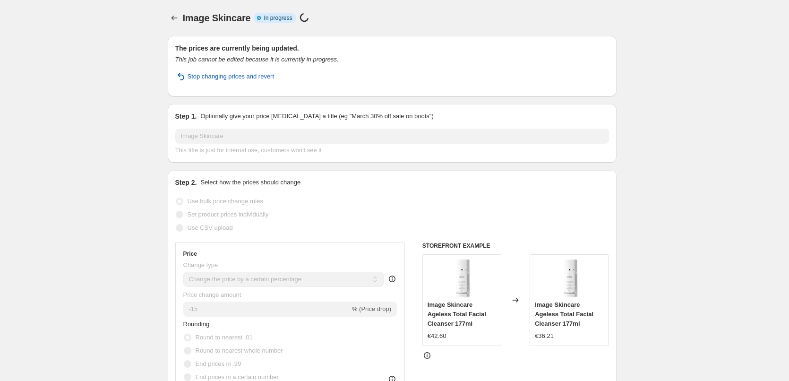
click at [179, 11] on div "Image Skincare. This page is ready Image Skincare Info Partially complete In pr…" at bounding box center [392, 18] width 449 height 36
click at [176, 20] on icon "Price change jobs" at bounding box center [174, 17] width 9 height 9
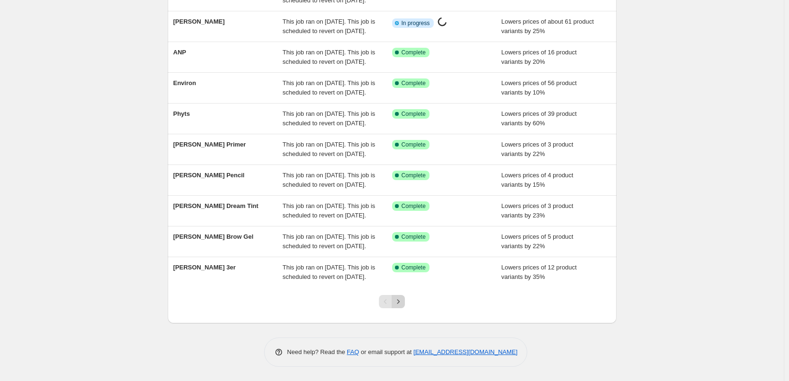
click at [400, 301] on icon "Next" at bounding box center [397, 301] width 9 height 9
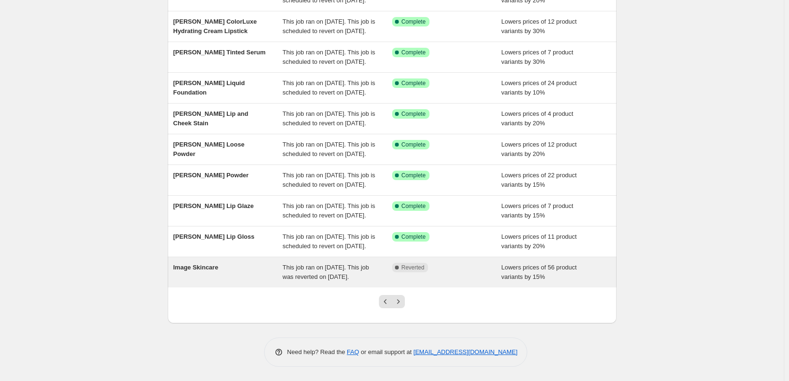
click at [349, 281] on div "This job ran on [DATE]. This job was reverted on [DATE]." at bounding box center [337, 272] width 110 height 19
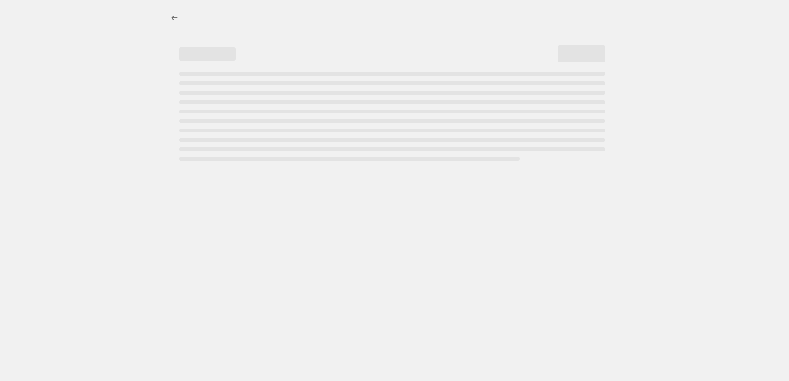
select select "percentage"
select select "remove"
select select "vendor"
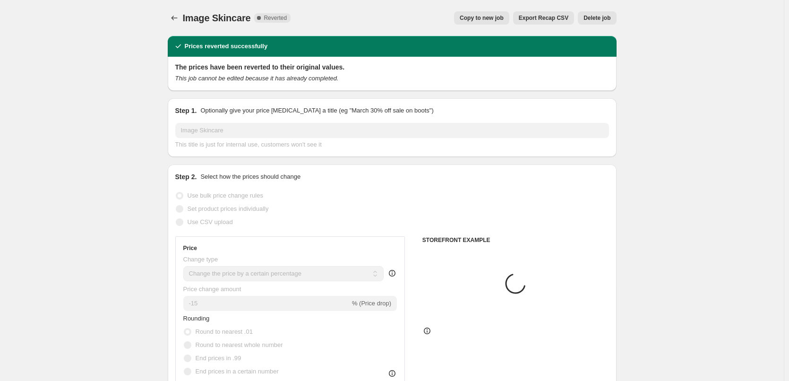
click at [597, 20] on span "Delete job" at bounding box center [596, 18] width 27 height 8
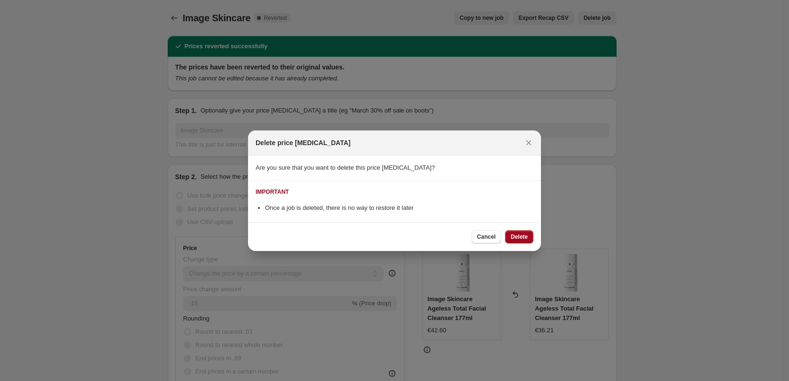
click at [517, 236] on span "Delete" at bounding box center [518, 237] width 17 height 8
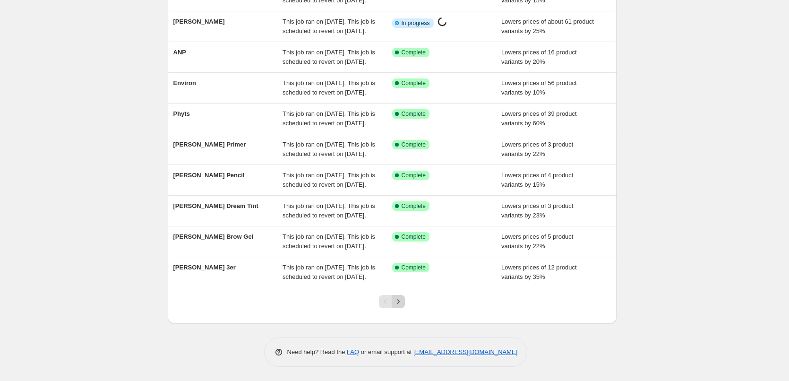
click at [399, 303] on icon "Next" at bounding box center [398, 301] width 2 height 4
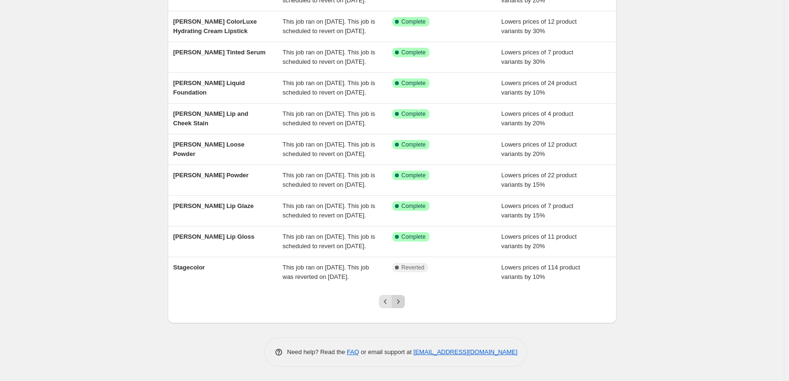
click at [399, 303] on icon "Next" at bounding box center [397, 301] width 9 height 9
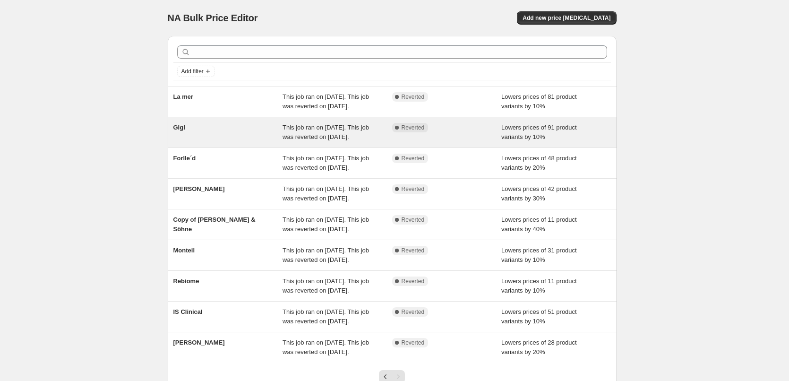
click at [337, 140] on span "This job ran on [DATE]. This job was reverted on [DATE]." at bounding box center [325, 132] width 86 height 17
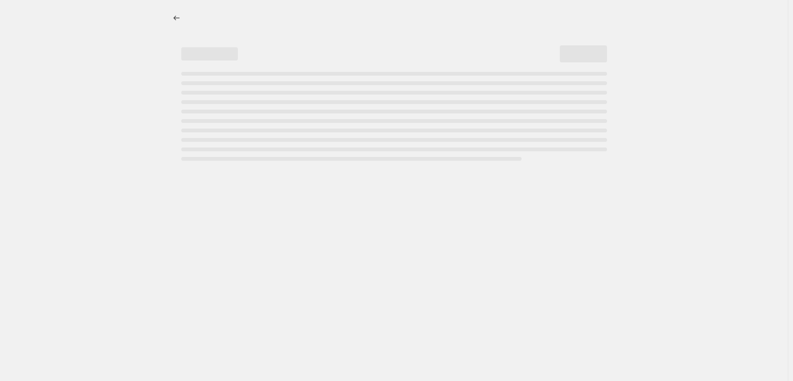
select select "percentage"
select select "vendor"
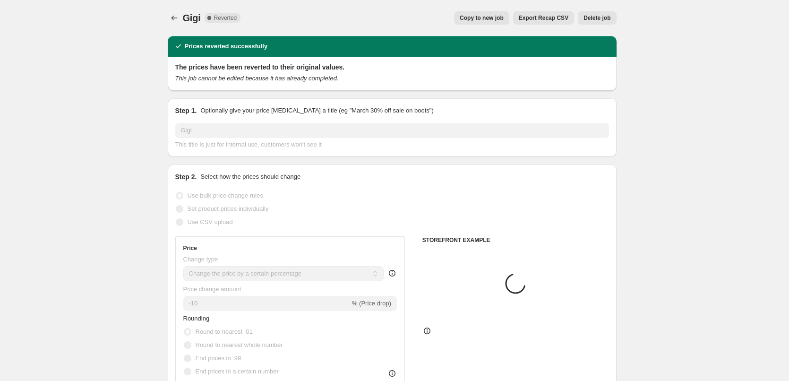
click at [485, 23] on button "Copy to new job" at bounding box center [481, 17] width 55 height 13
select select "percentage"
select select "vendor"
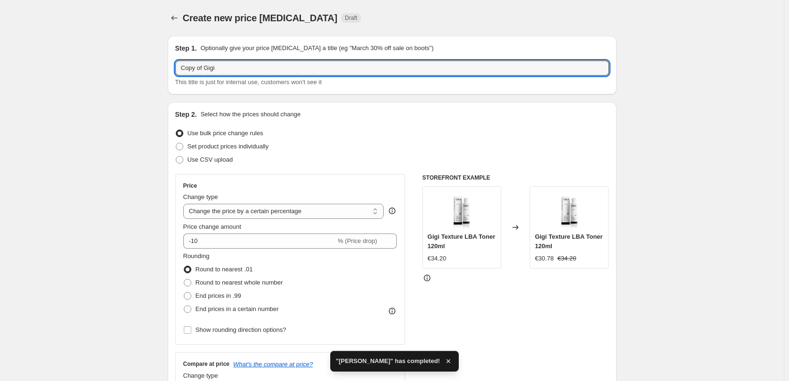
drag, startPoint x: 206, startPoint y: 69, endPoint x: 72, endPoint y: 64, distance: 134.7
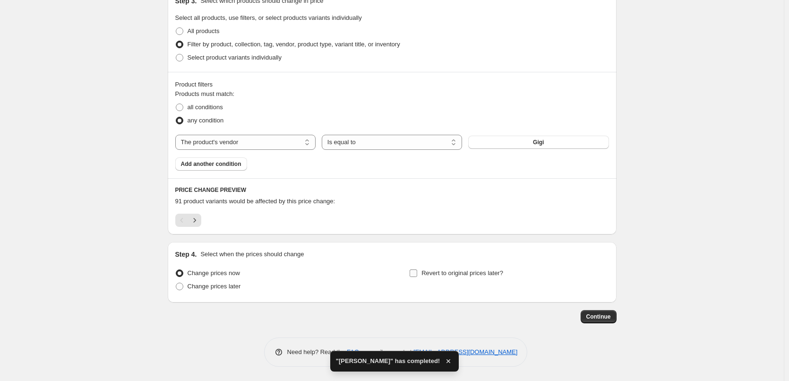
type input "Gigi"
click at [441, 273] on span "Revert to original prices later?" at bounding box center [462, 272] width 82 height 7
click at [417, 273] on input "Revert to original prices later?" at bounding box center [413, 273] width 8 height 8
checkbox input "true"
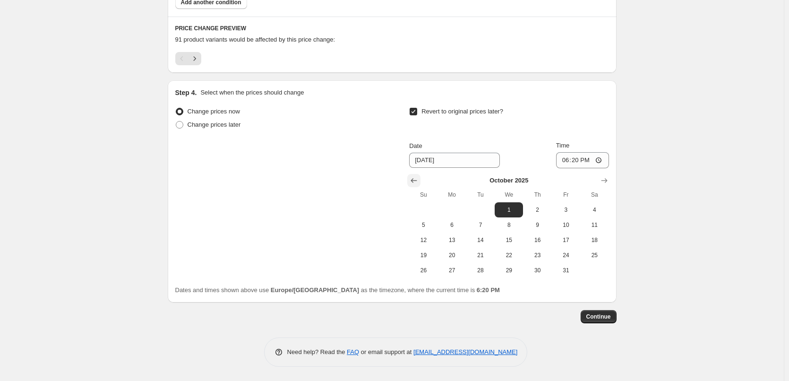
click at [413, 178] on icon "Show previous month, September 2025" at bounding box center [413, 180] width 9 height 9
click at [535, 254] on span "25" at bounding box center [537, 255] width 21 height 8
type input "[DATE]"
click at [564, 159] on input "18:20" at bounding box center [582, 160] width 53 height 16
click at [576, 160] on input "15:06" at bounding box center [582, 160] width 53 height 16
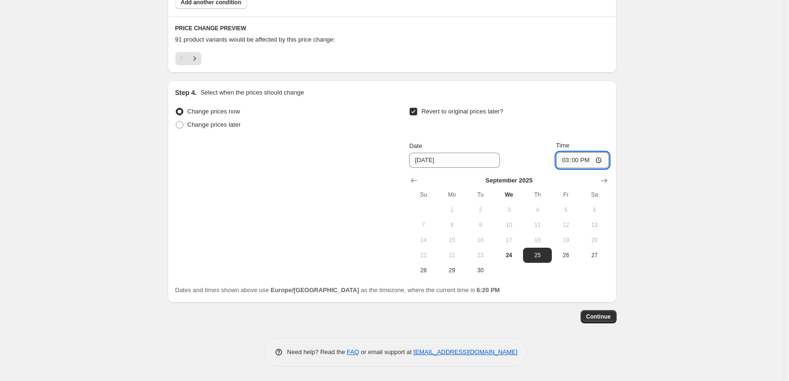
click at [601, 160] on input "15:00" at bounding box center [582, 160] width 53 height 16
type input "03:00"
click at [591, 313] on span "Continue" at bounding box center [598, 317] width 25 height 8
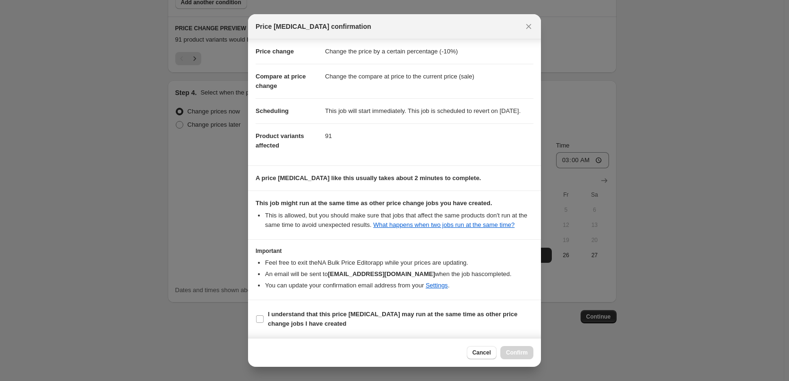
scroll to position [26, 0]
click at [292, 321] on b "I understand that this price [MEDICAL_DATA] may run at the same time as other p…" at bounding box center [392, 318] width 249 height 17
click at [263, 321] on input "I understand that this price [MEDICAL_DATA] may run at the same time as other p…" at bounding box center [260, 319] width 8 height 8
checkbox input "true"
click at [510, 354] on span "Confirm" at bounding box center [517, 352] width 22 height 8
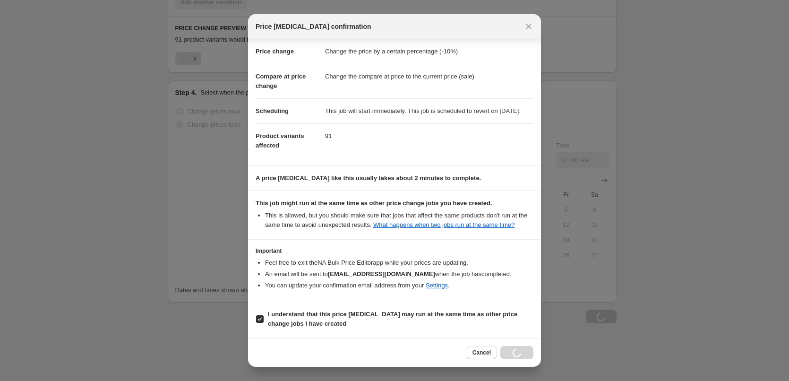
scroll to position [614, 0]
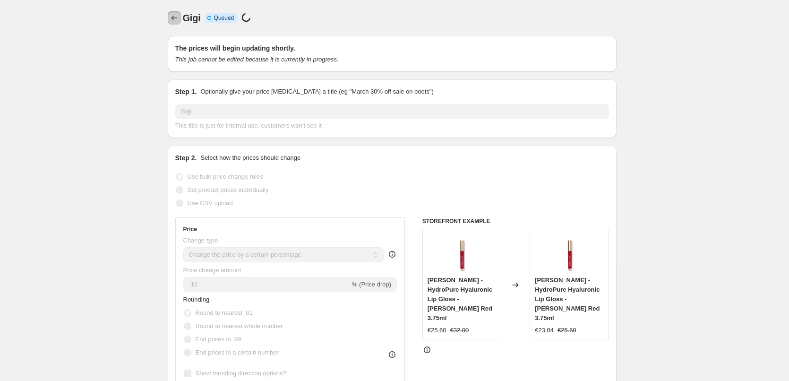
click at [176, 15] on icon "Price change jobs" at bounding box center [174, 17] width 9 height 9
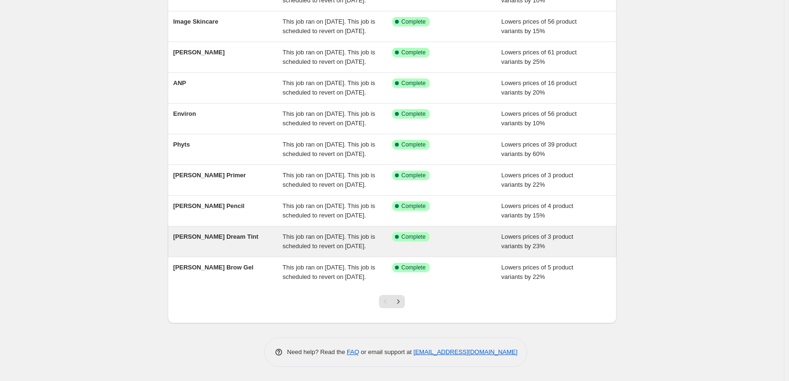
scroll to position [200, 0]
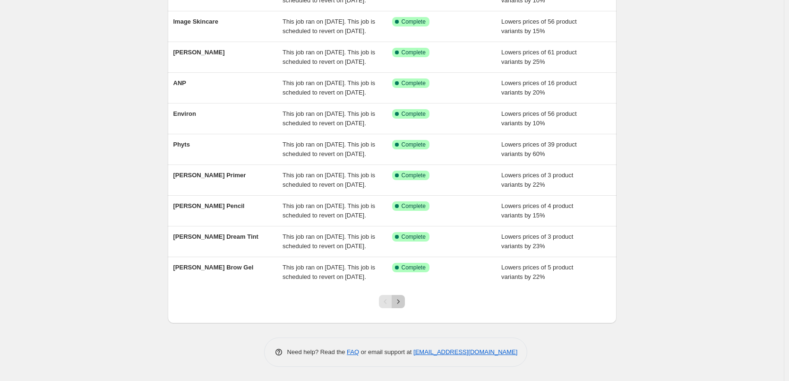
click at [399, 300] on icon "Next" at bounding box center [397, 301] width 9 height 9
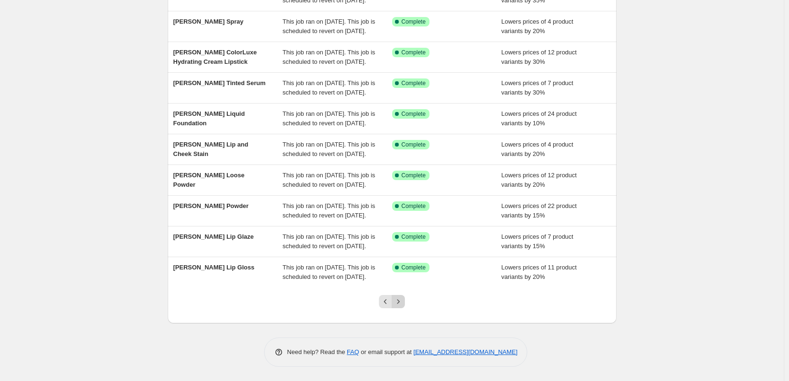
click at [403, 303] on icon "Next" at bounding box center [397, 301] width 9 height 9
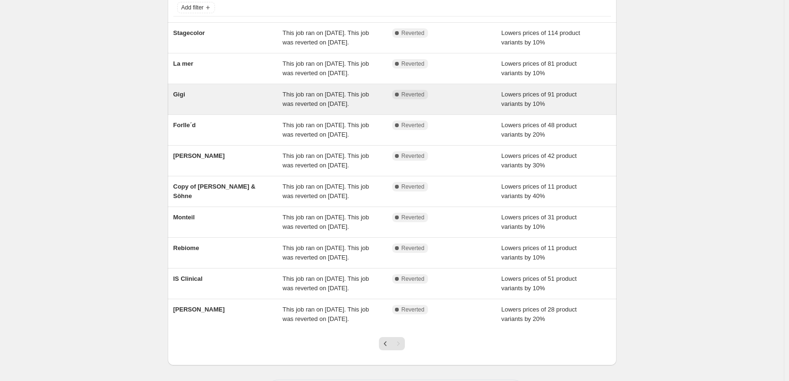
scroll to position [30, 0]
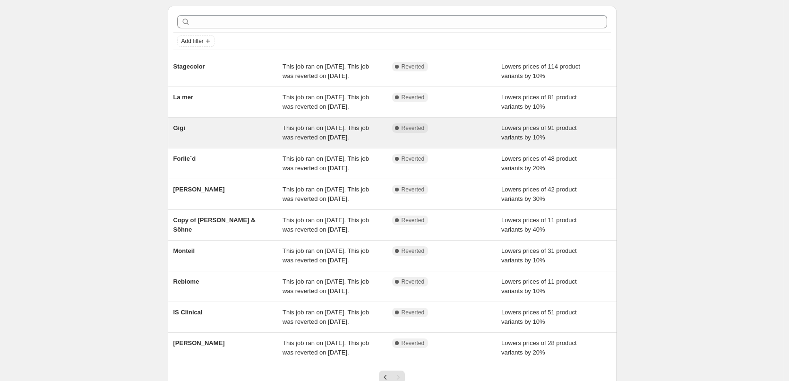
click at [320, 141] on span "This job ran on [DATE]. This job was reverted on [DATE]." at bounding box center [325, 132] width 86 height 17
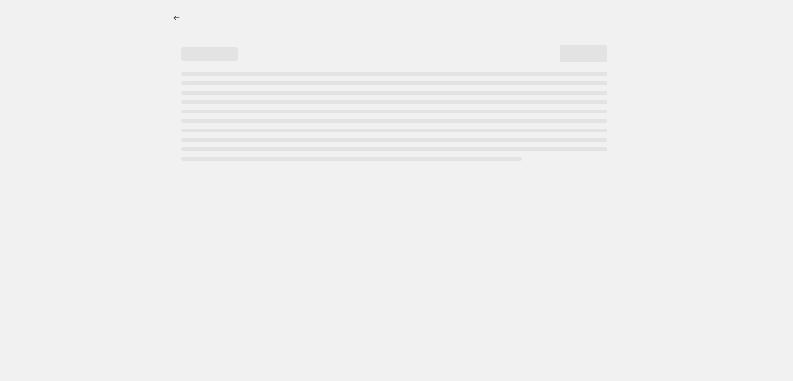
select select "percentage"
select select "vendor"
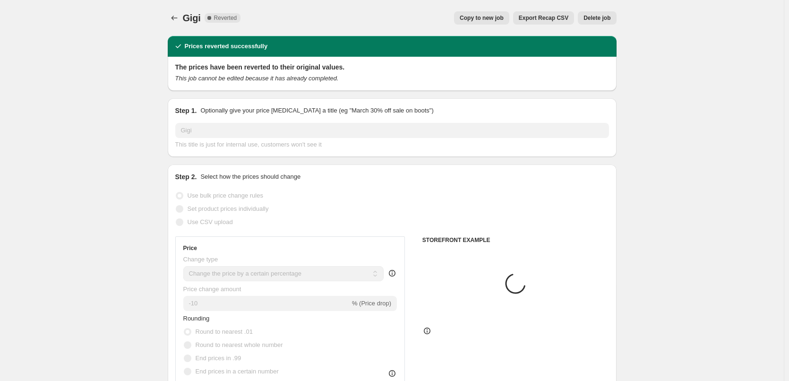
click at [597, 15] on span "Delete job" at bounding box center [596, 18] width 27 height 8
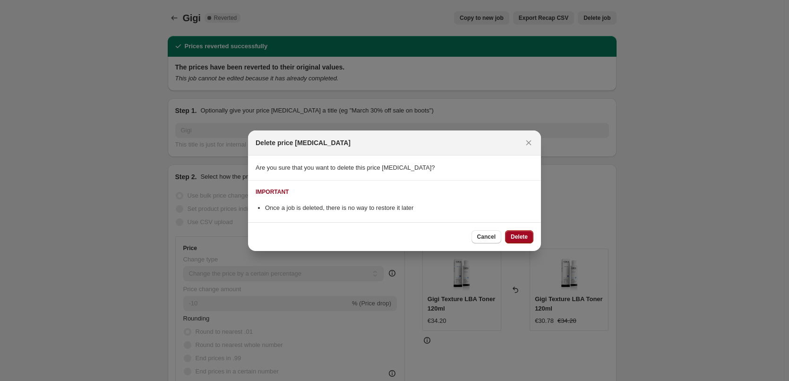
click at [523, 238] on span "Delete" at bounding box center [518, 237] width 17 height 8
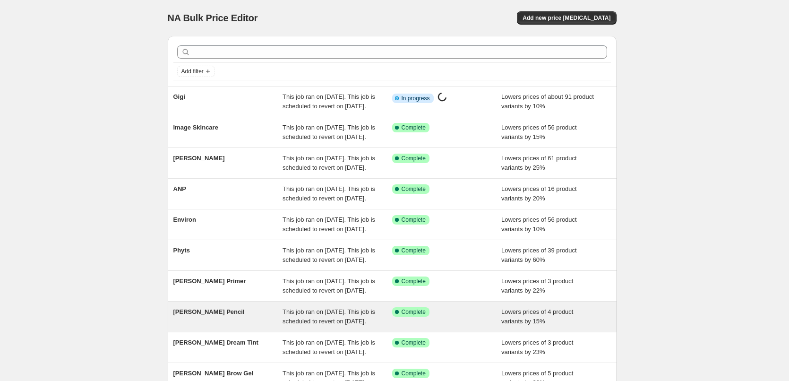
scroll to position [200, 0]
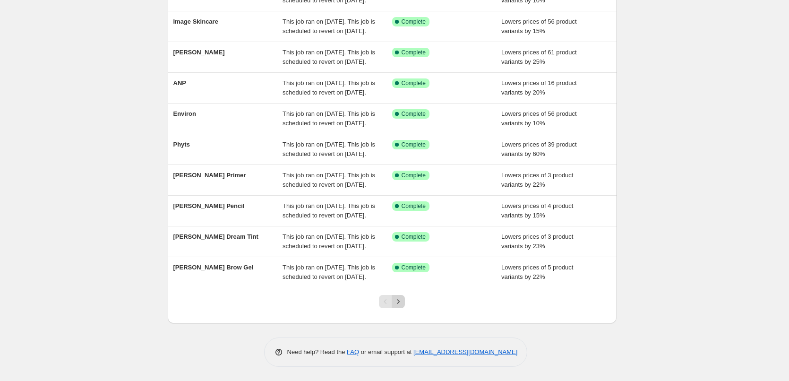
click at [404, 295] on button "Next" at bounding box center [397, 301] width 13 height 13
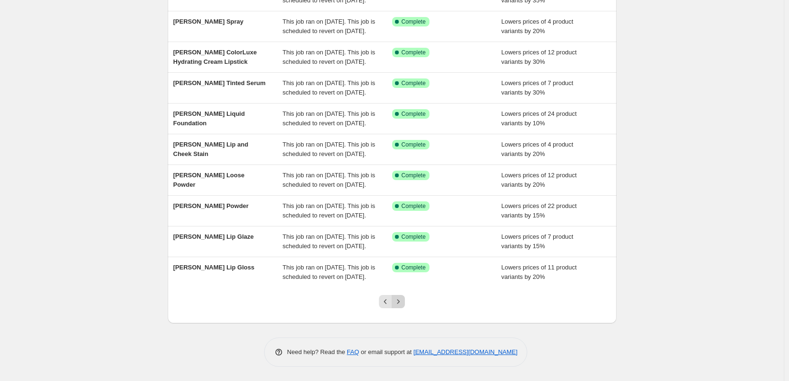
click at [403, 302] on icon "Next" at bounding box center [397, 301] width 9 height 9
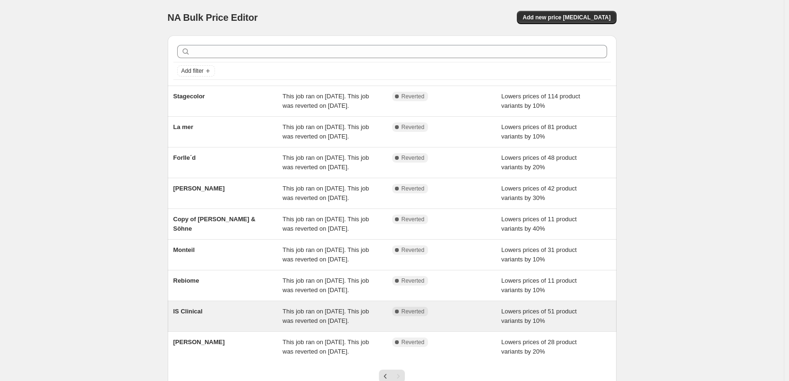
scroll to position [0, 0]
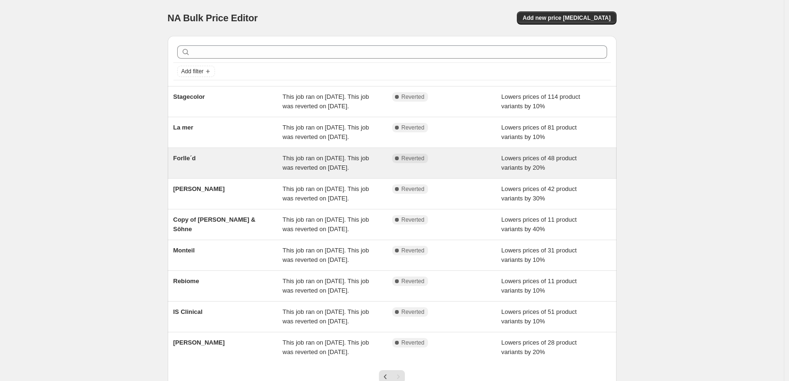
click at [348, 172] on div "This job ran on [DATE]. This job was reverted on [DATE]." at bounding box center [337, 162] width 110 height 19
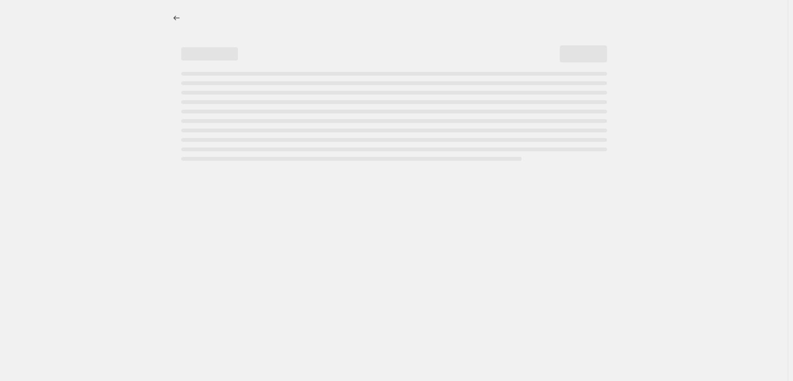
select select "percentage"
select select "remove"
select select "vendor"
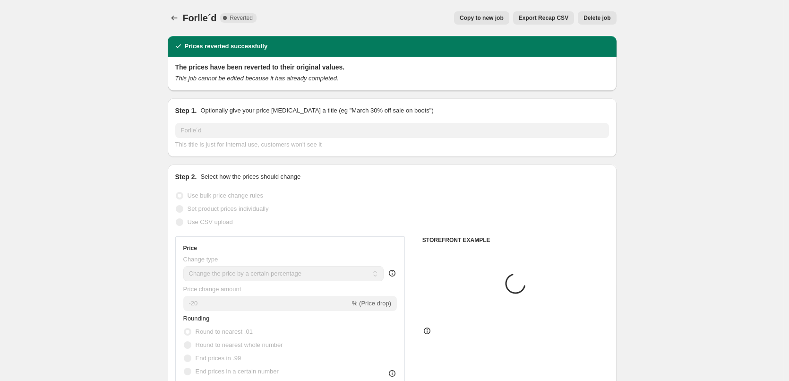
click at [491, 16] on span "Copy to new job" at bounding box center [481, 18] width 44 height 8
select select "percentage"
select select "remove"
select select "vendor"
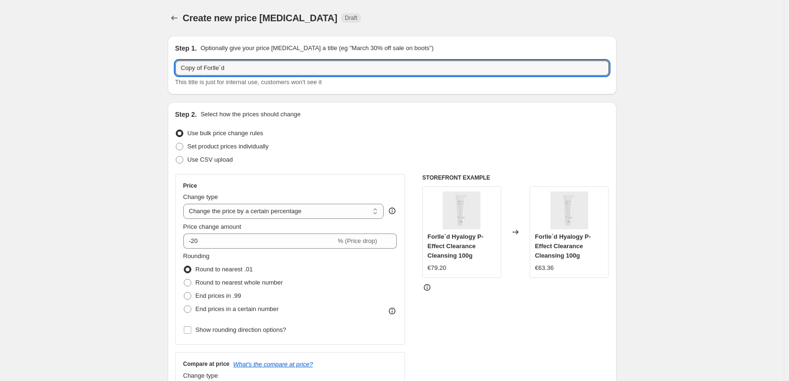
drag, startPoint x: 205, startPoint y: 71, endPoint x: 78, endPoint y: 75, distance: 127.1
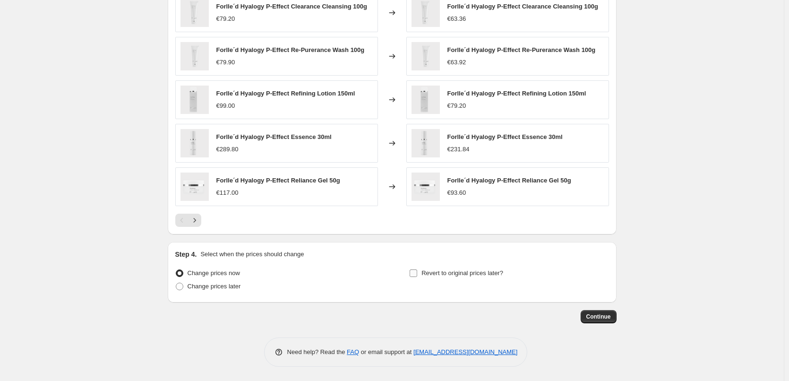
type input "Forlle´d"
click at [434, 275] on span "Revert to original prices later?" at bounding box center [462, 272] width 82 height 7
click at [417, 275] on input "Revert to original prices later?" at bounding box center [413, 273] width 8 height 8
checkbox input "true"
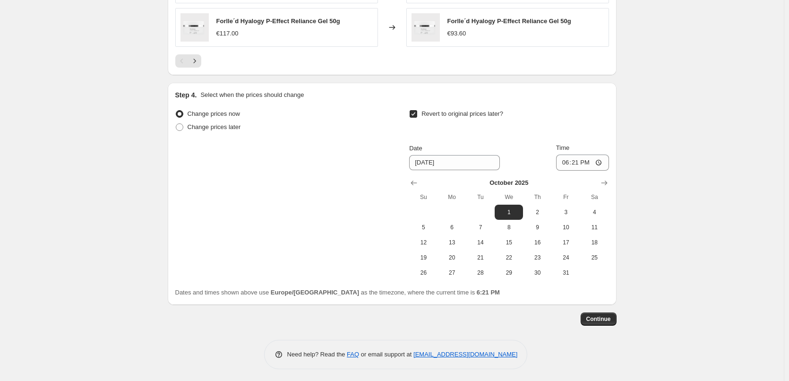
scroll to position [832, 0]
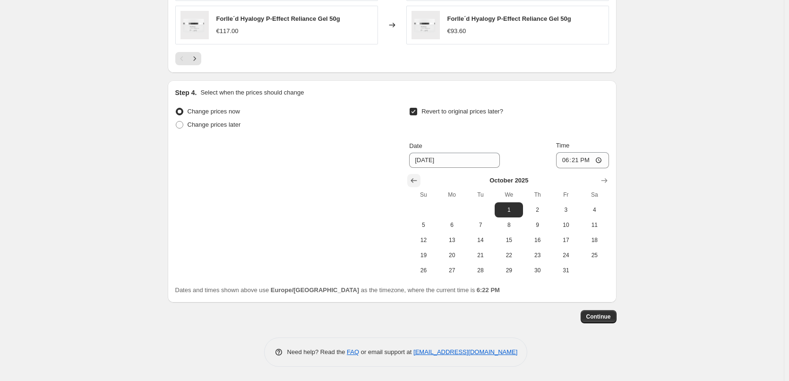
click at [416, 181] on icon "Show previous month, September 2025" at bounding box center [413, 180] width 9 height 9
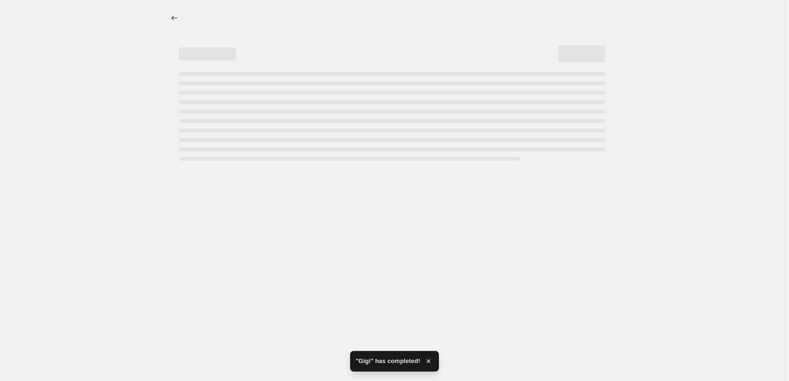
scroll to position [0, 0]
select select "percentage"
select select "remove"
select select "vendor"
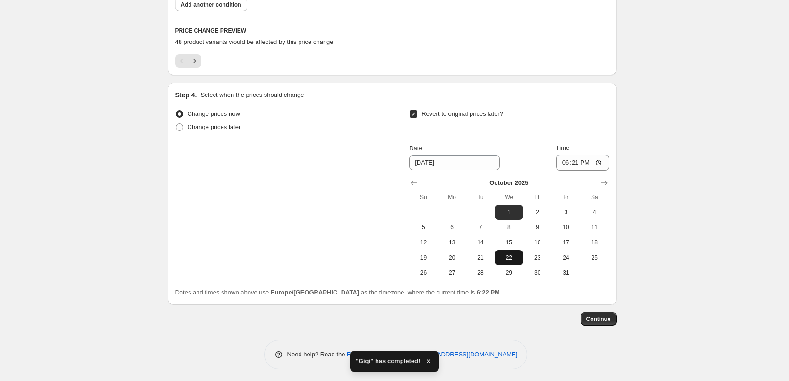
scroll to position [614, 0]
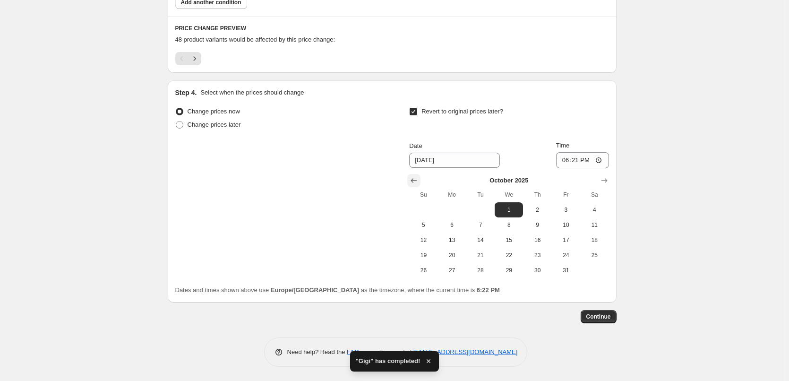
click at [416, 175] on button "Show previous month, September 2025" at bounding box center [413, 180] width 13 height 13
click at [537, 256] on span "25" at bounding box center [537, 255] width 21 height 8
type input "[DATE]"
click at [566, 163] on input "18:21" at bounding box center [582, 160] width 53 height 16
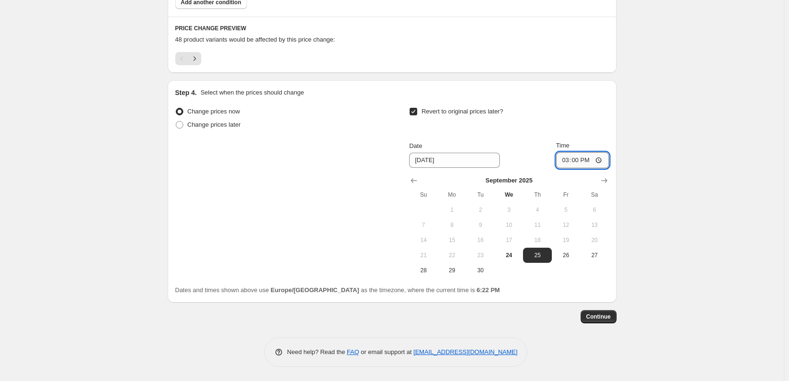
click at [601, 159] on input "15:00" at bounding box center [582, 160] width 53 height 16
type input "03:00"
click at [593, 315] on span "Continue" at bounding box center [598, 317] width 25 height 8
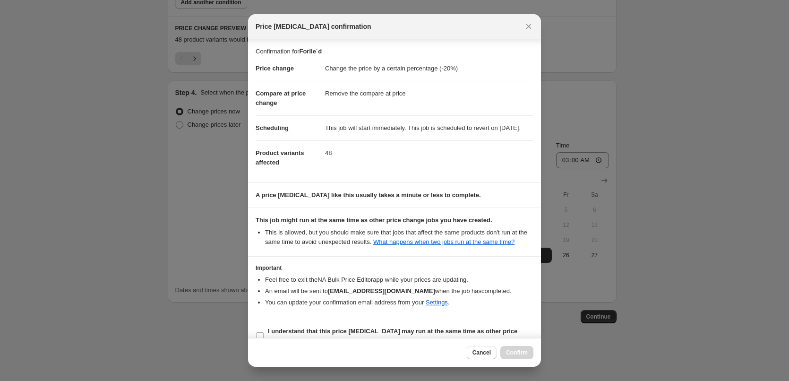
scroll to position [26, 0]
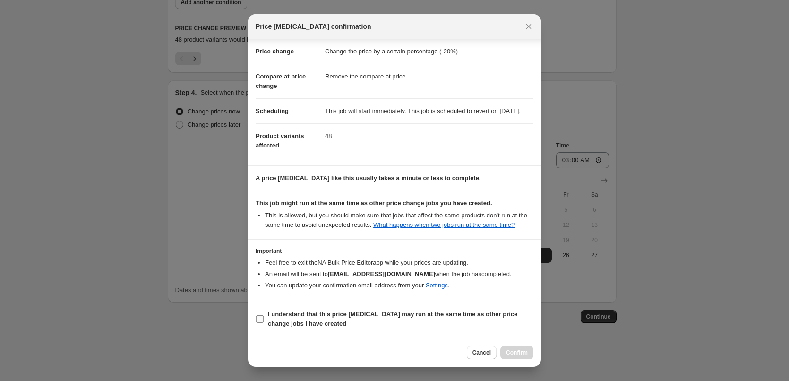
click at [281, 322] on b "I understand that this price [MEDICAL_DATA] may run at the same time as other p…" at bounding box center [392, 318] width 249 height 17
click at [263, 322] on input "I understand that this price [MEDICAL_DATA] may run at the same time as other p…" at bounding box center [260, 319] width 8 height 8
checkbox input "true"
click at [525, 349] on span "Confirm" at bounding box center [517, 352] width 22 height 8
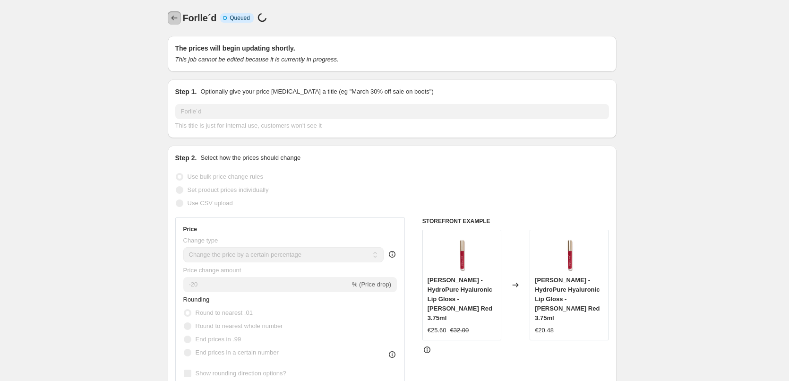
click at [177, 17] on icon "Price change jobs" at bounding box center [174, 17] width 9 height 9
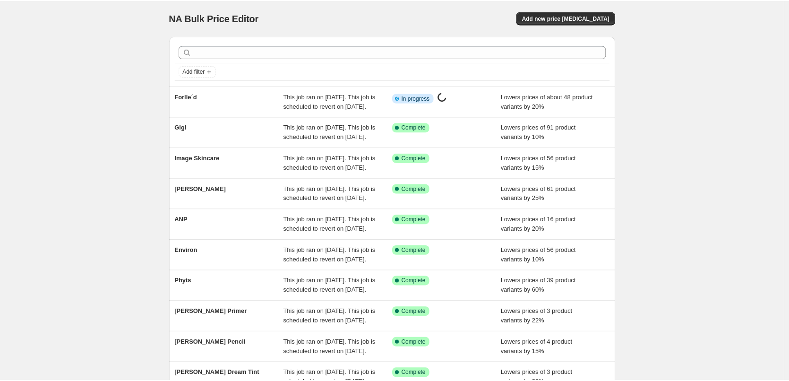
scroll to position [200, 0]
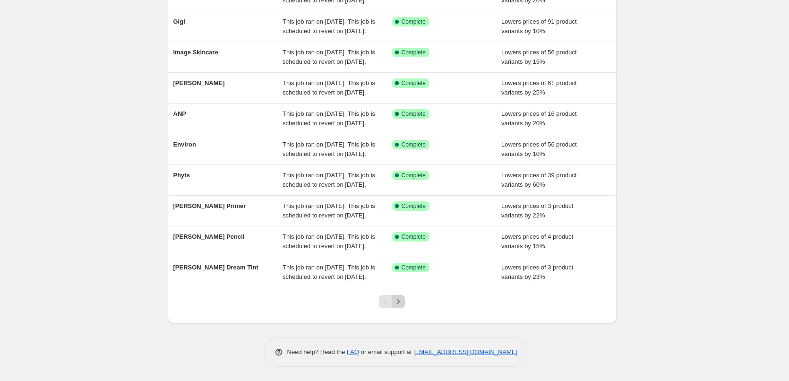
click at [399, 300] on icon "Next" at bounding box center [397, 301] width 9 height 9
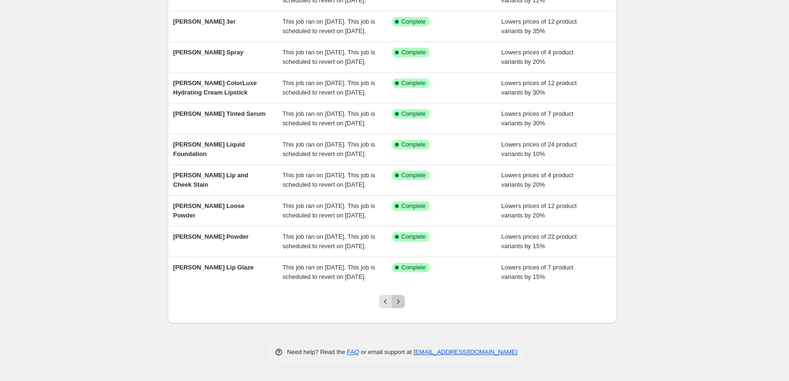
click at [404, 307] on button "Next" at bounding box center [397, 301] width 13 height 13
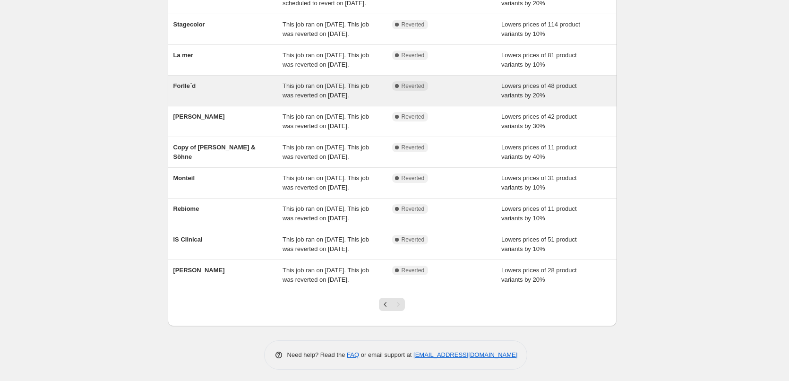
scroll to position [142, 0]
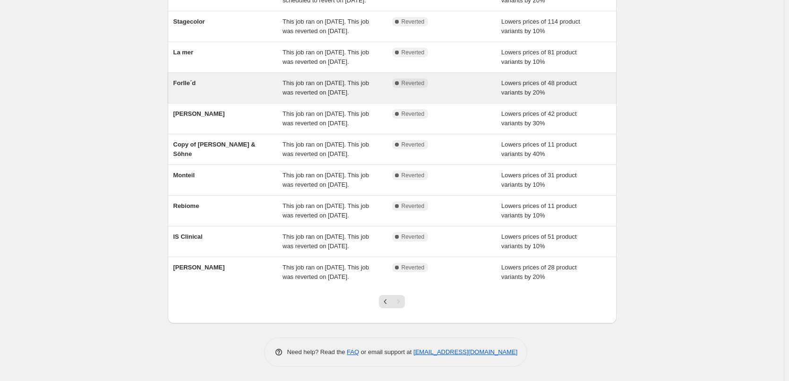
click at [317, 87] on span "This job ran on [DATE]. This job was reverted on [DATE]." at bounding box center [325, 87] width 86 height 17
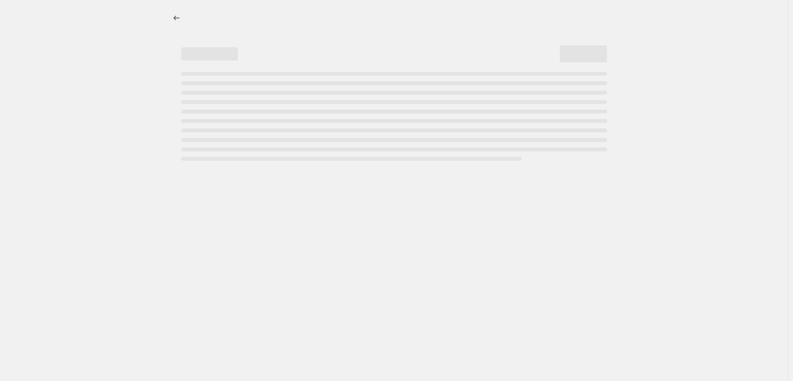
select select "percentage"
select select "remove"
select select "vendor"
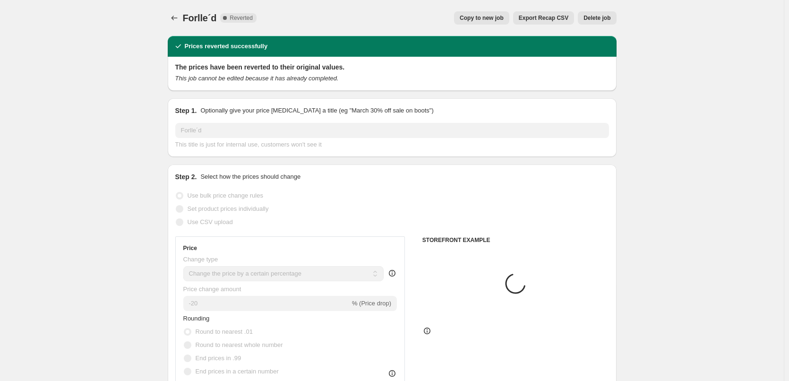
click at [600, 16] on span "Delete job" at bounding box center [596, 18] width 27 height 8
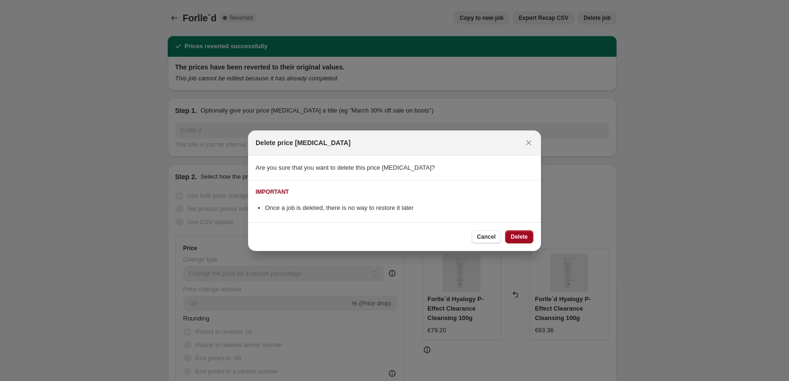
click at [522, 230] on button "Delete" at bounding box center [519, 236] width 28 height 13
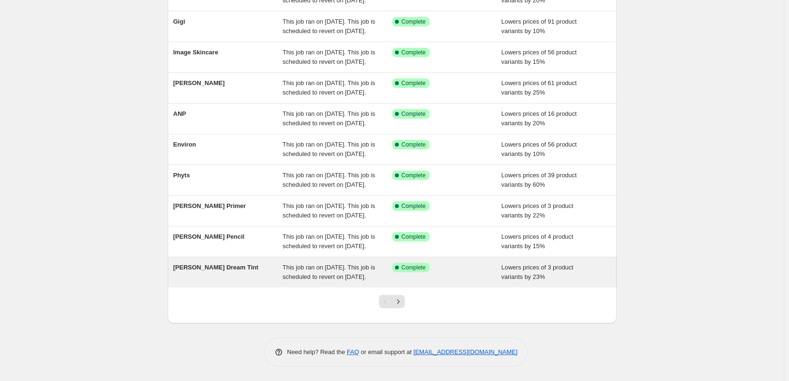
scroll to position [200, 0]
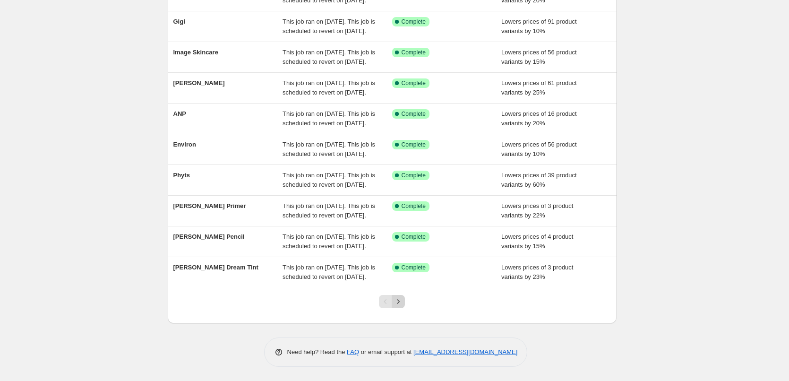
click at [402, 303] on icon "Next" at bounding box center [397, 301] width 9 height 9
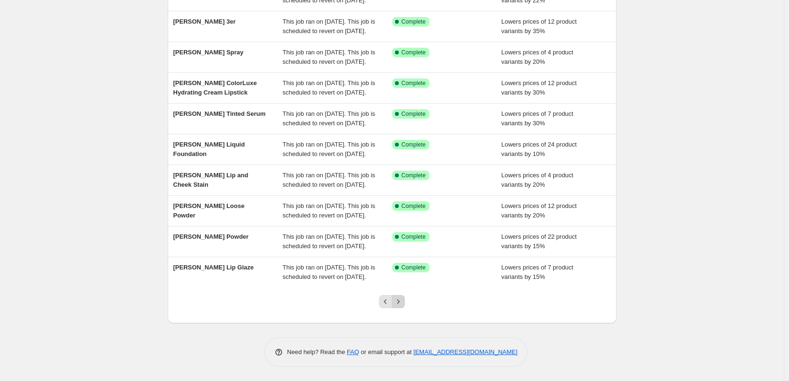
click at [398, 300] on icon "Next" at bounding box center [397, 301] width 9 height 9
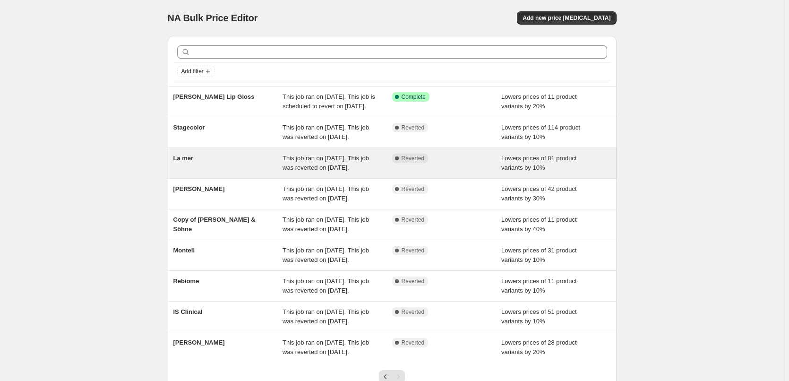
click at [390, 172] on div "This job ran on [DATE]. This job was reverted on [DATE]." at bounding box center [337, 162] width 110 height 19
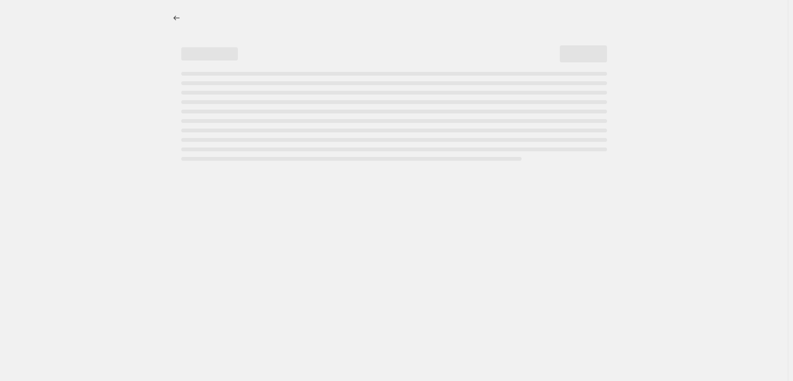
select select "percentage"
select select "vendor"
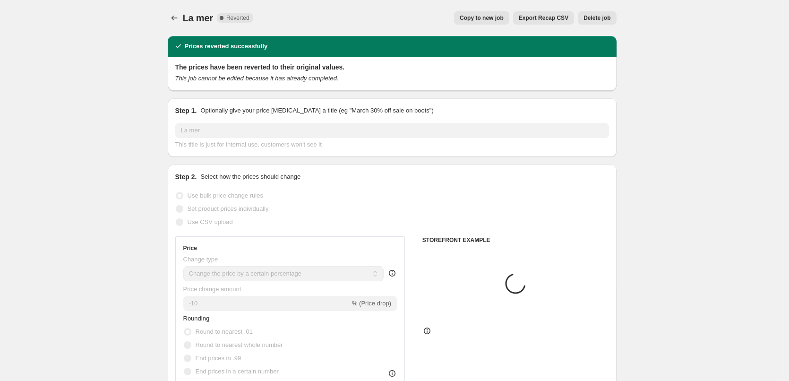
click at [476, 18] on span "Copy to new job" at bounding box center [481, 18] width 44 height 8
select select "percentage"
select select "vendor"
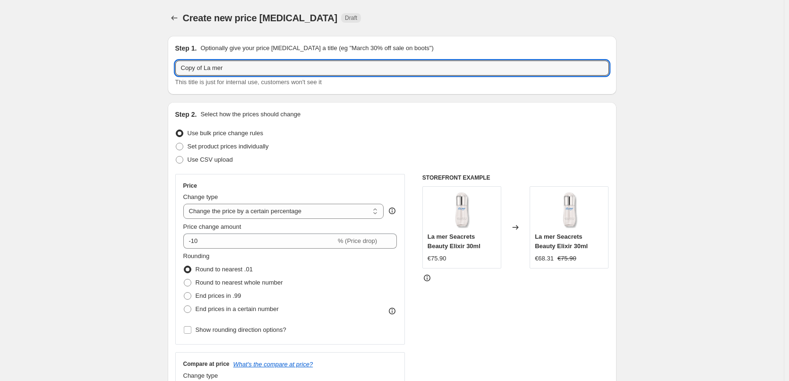
drag, startPoint x: 204, startPoint y: 68, endPoint x: -14, endPoint y: 69, distance: 218.6
click at [0, 69] on html "Home Settings Plans Skip to content Create new price change job. This page is r…" at bounding box center [394, 190] width 789 height 381
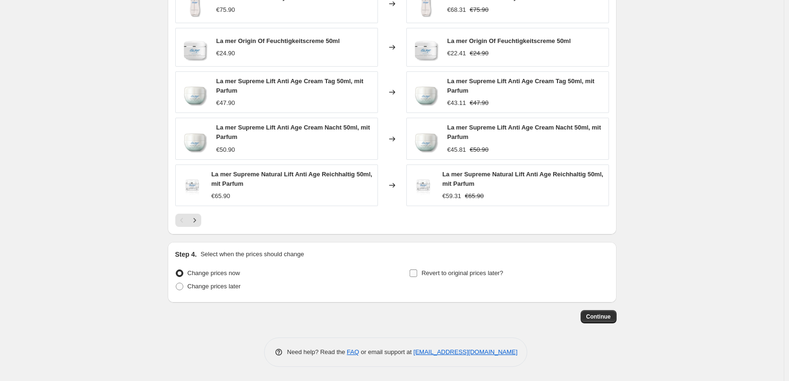
type input "La mer"
click at [432, 269] on span "Revert to original prices later?" at bounding box center [462, 272] width 82 height 7
click at [417, 272] on span at bounding box center [413, 273] width 8 height 8
click at [417, 272] on input "Revert to original prices later?" at bounding box center [413, 273] width 8 height 8
checkbox input "true"
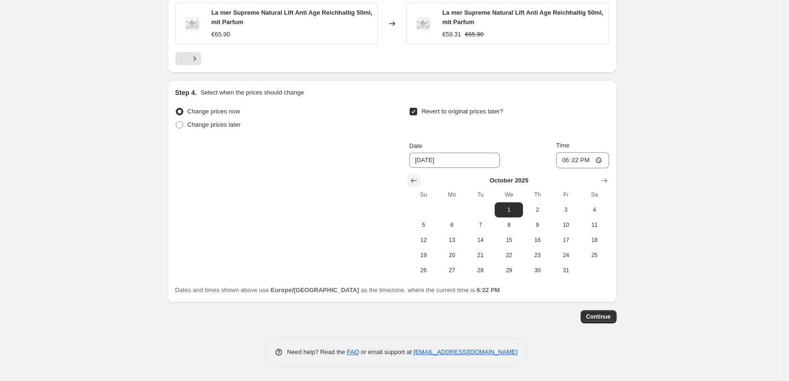
click at [413, 179] on icon "Show previous month, September 2025" at bounding box center [413, 180] width 9 height 9
click at [533, 255] on span "25" at bounding box center [537, 255] width 21 height 8
type input "[DATE]"
click at [565, 157] on input "18:22" at bounding box center [582, 160] width 53 height 16
click at [600, 159] on input "15:00" at bounding box center [582, 160] width 53 height 16
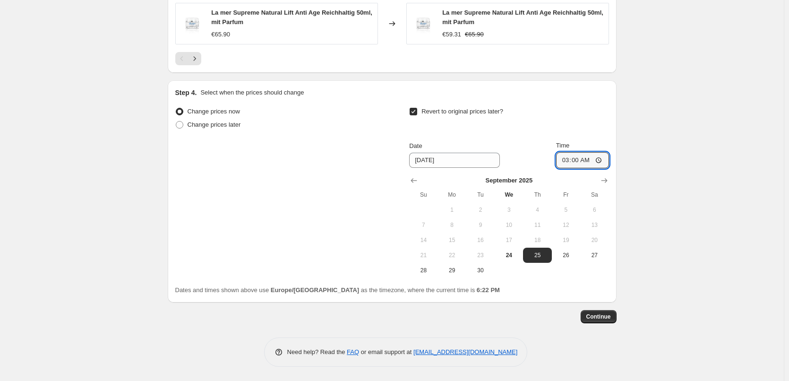
type input "03:00"
click at [595, 310] on button "Continue" at bounding box center [598, 316] width 36 height 13
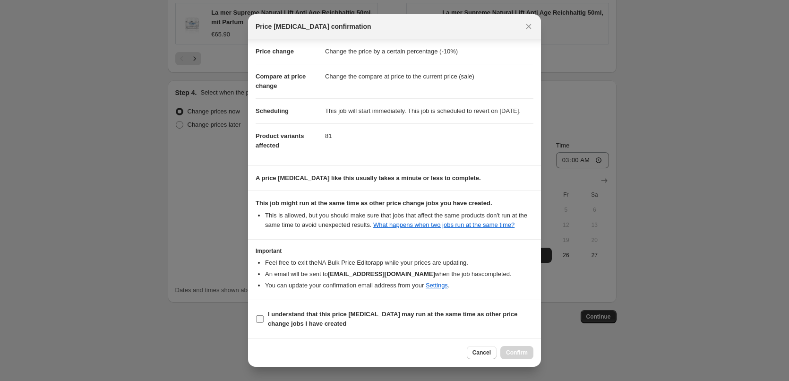
click at [299, 321] on b "I understand that this price [MEDICAL_DATA] may run at the same time as other p…" at bounding box center [392, 318] width 249 height 17
click at [263, 321] on input "I understand that this price [MEDICAL_DATA] may run at the same time as other p…" at bounding box center [260, 319] width 8 height 8
checkbox input "true"
click at [526, 347] on button "Confirm" at bounding box center [516, 352] width 33 height 13
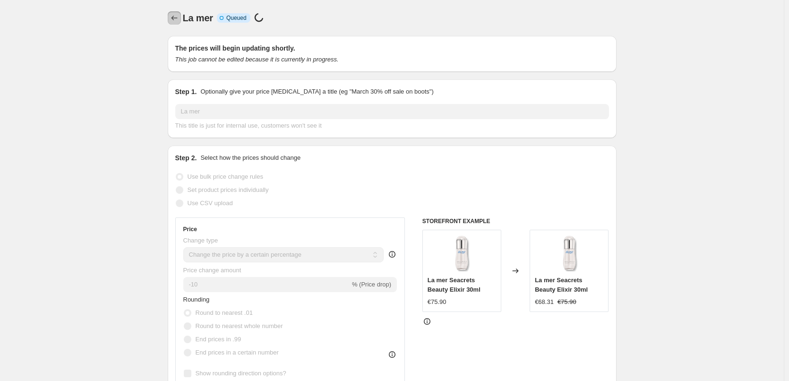
click at [173, 16] on icon "Price change jobs" at bounding box center [174, 17] width 9 height 9
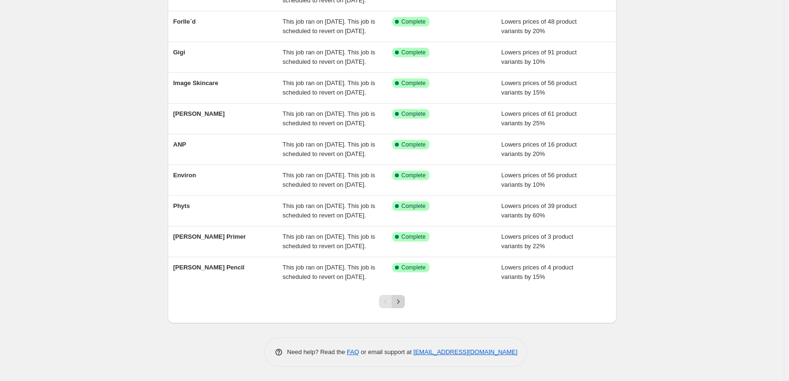
click at [398, 304] on icon "Next" at bounding box center [397, 301] width 9 height 9
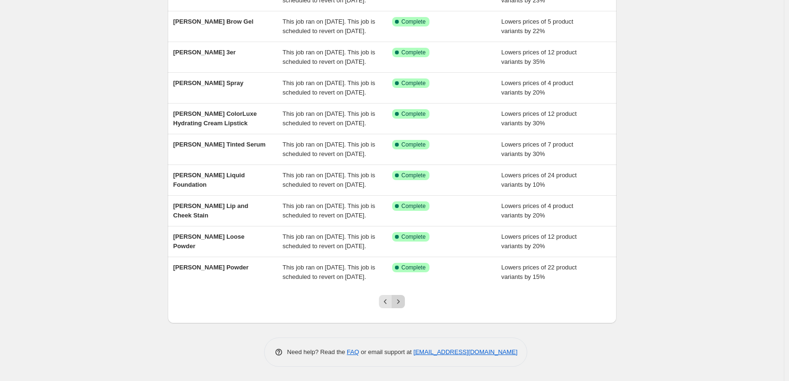
click at [403, 302] on icon "Next" at bounding box center [397, 301] width 9 height 9
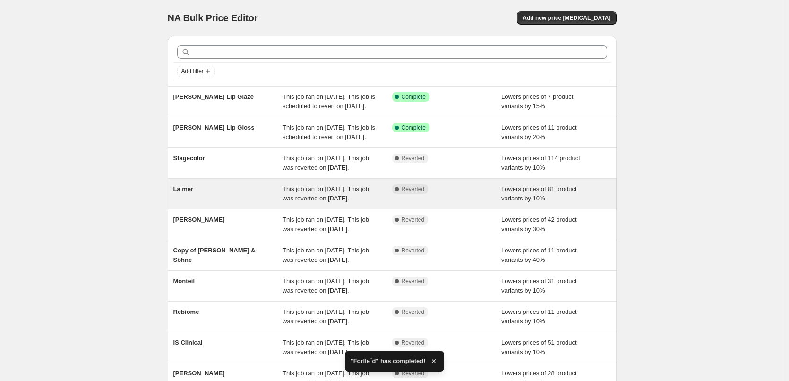
click at [276, 203] on div "La mer" at bounding box center [228, 193] width 110 height 19
select select "percentage"
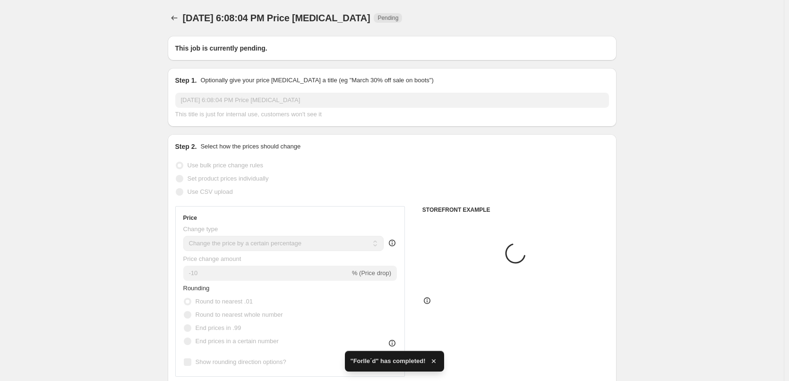
type input "La mer"
radio input "false"
radio input "true"
checkbox input "true"
select select "vendor"
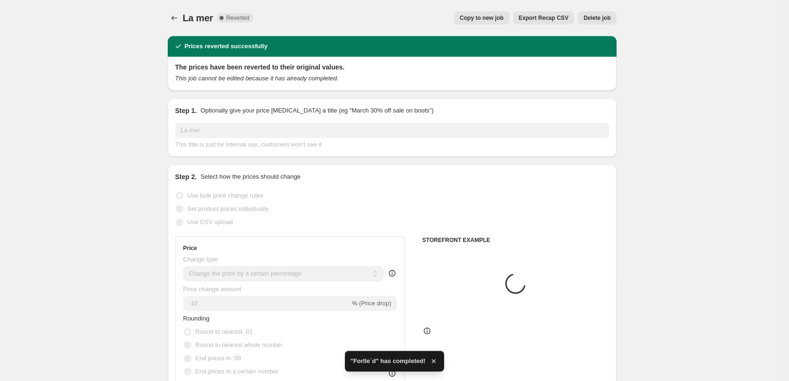
click at [597, 20] on span "Delete job" at bounding box center [596, 18] width 27 height 8
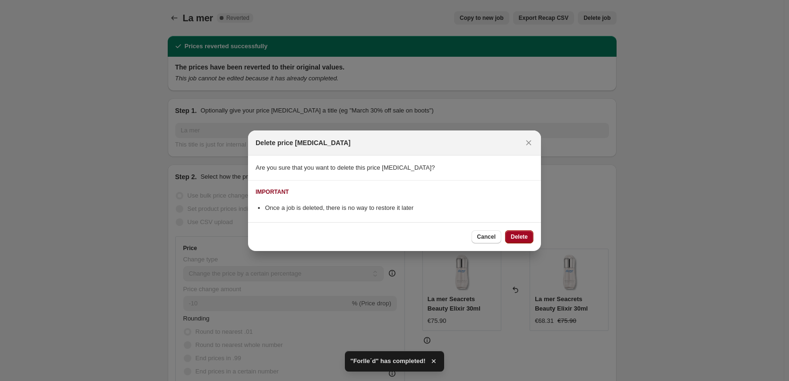
click at [522, 236] on span "Delete" at bounding box center [518, 237] width 17 height 8
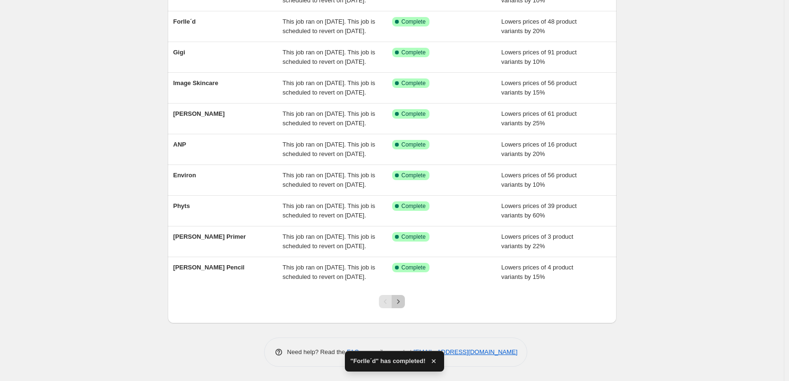
click at [400, 304] on icon "Next" at bounding box center [397, 301] width 9 height 9
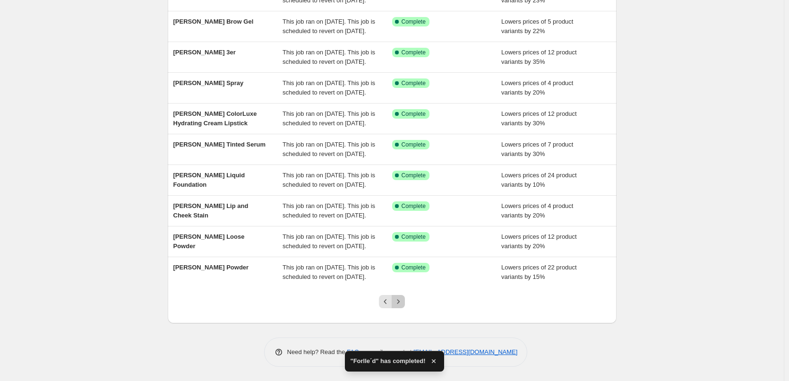
click at [403, 303] on icon "Next" at bounding box center [397, 301] width 9 height 9
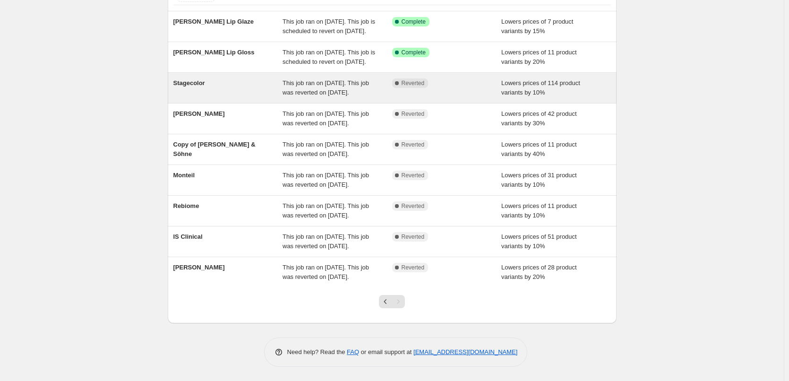
click at [353, 97] on div "This job ran on [DATE]. This job was reverted on [DATE]." at bounding box center [337, 87] width 110 height 19
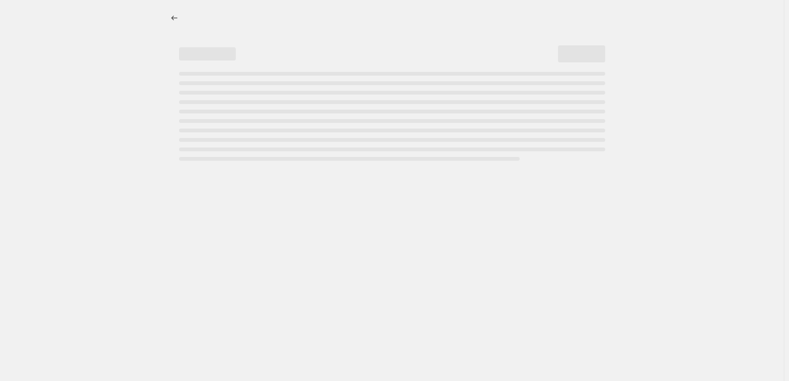
select select "percentage"
select select "vendor"
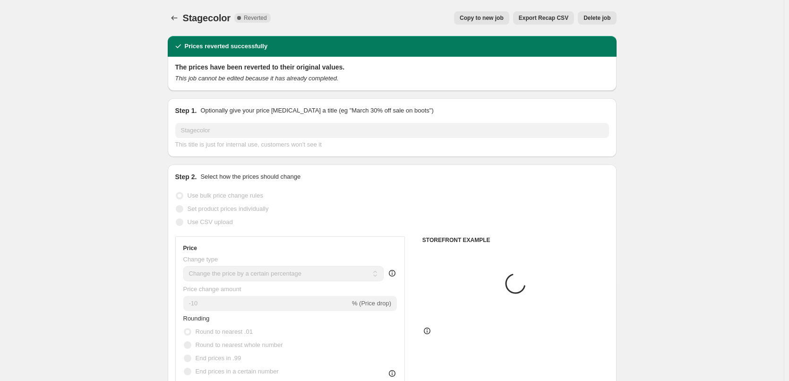
click at [493, 14] on button "Copy to new job" at bounding box center [481, 17] width 55 height 13
select select "percentage"
select select "vendor"
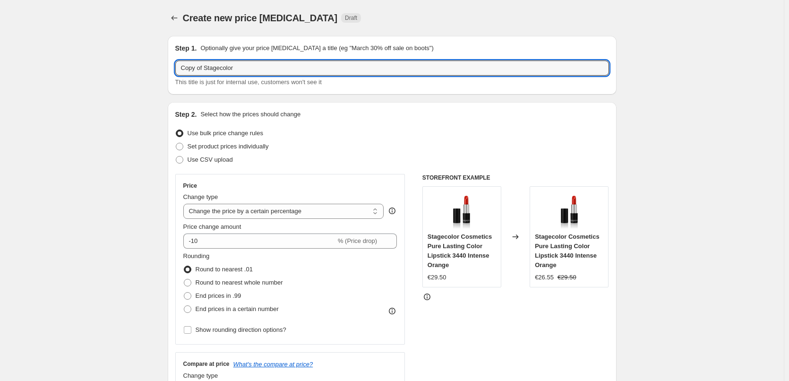
drag, startPoint x: 205, startPoint y: 67, endPoint x: 59, endPoint y: 64, distance: 146.4
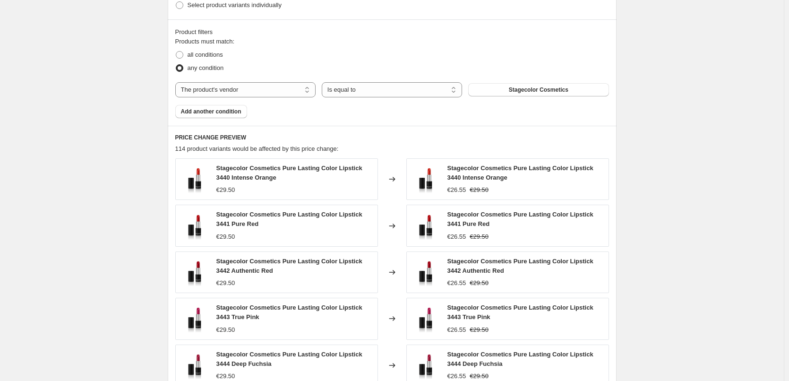
scroll to position [685, 0]
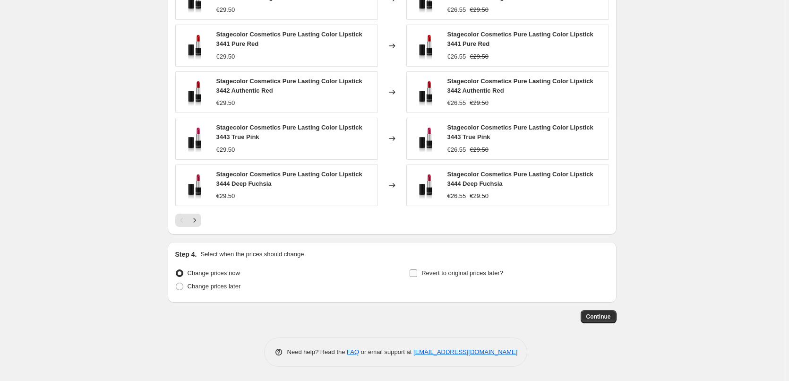
type input "Stagecolor"
click at [434, 276] on span "Revert to original prices later?" at bounding box center [462, 272] width 82 height 7
click at [417, 276] on input "Revert to original prices later?" at bounding box center [413, 273] width 8 height 8
checkbox input "true"
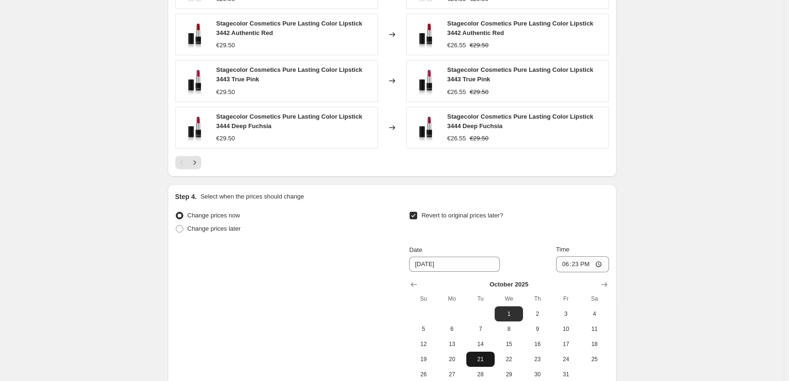
scroll to position [847, 0]
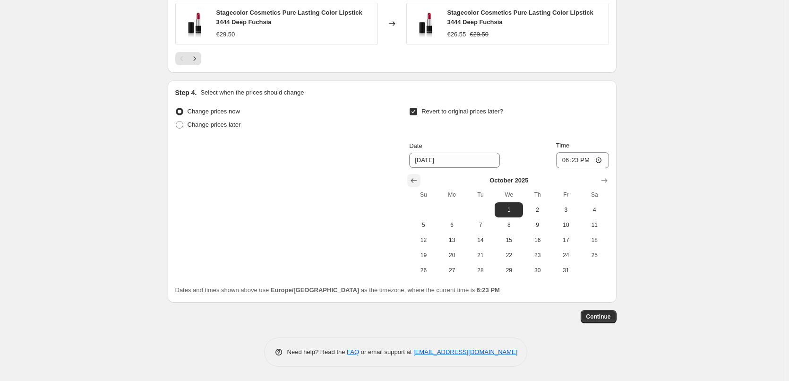
click at [413, 180] on icon "Show previous month, September 2025" at bounding box center [413, 180] width 9 height 9
click at [536, 259] on button "25" at bounding box center [537, 254] width 28 height 15
type input "[DATE]"
click at [565, 161] on input "18:23" at bounding box center [582, 160] width 53 height 16
click at [600, 160] on input "15:00" at bounding box center [582, 160] width 53 height 16
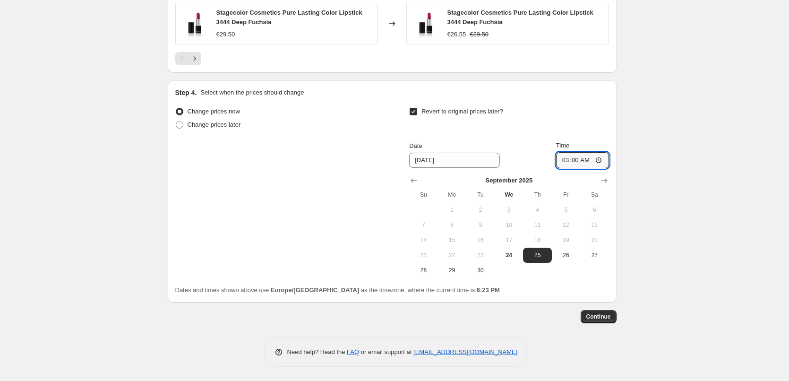
type input "03:00"
click at [607, 320] on button "Continue" at bounding box center [598, 316] width 36 height 13
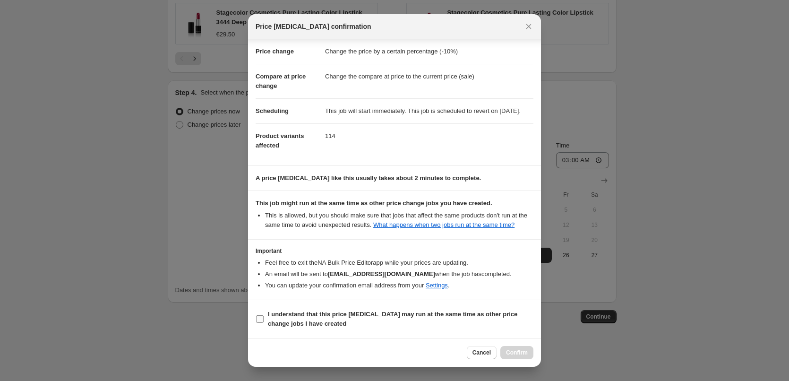
scroll to position [26, 0]
click at [270, 325] on b "I understand that this price [MEDICAL_DATA] may run at the same time as other p…" at bounding box center [392, 318] width 249 height 17
click at [318, 323] on b "I understand that this price [MEDICAL_DATA] may run at the same time as other p…" at bounding box center [392, 318] width 249 height 17
click at [263, 323] on input "I understand that this price [MEDICAL_DATA] may run at the same time as other p…" at bounding box center [260, 319] width 8 height 8
checkbox input "true"
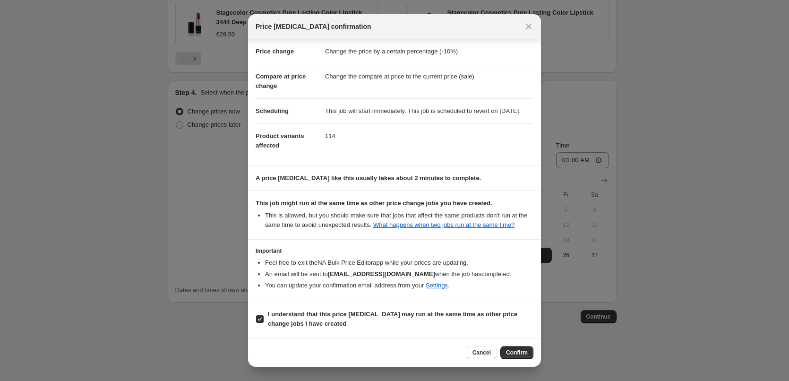
click at [521, 351] on span "Confirm" at bounding box center [517, 352] width 22 height 8
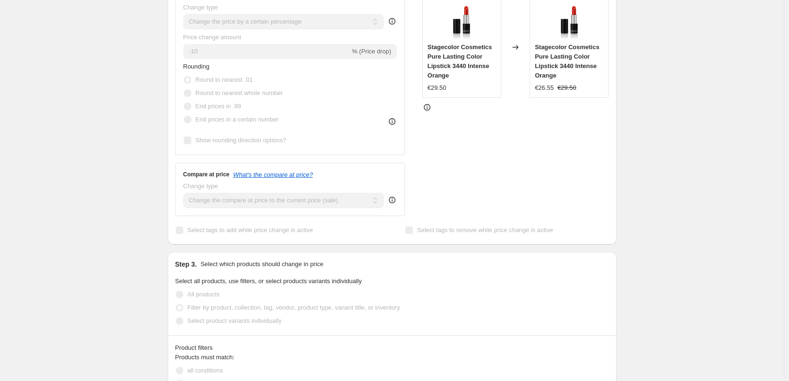
scroll to position [97, 0]
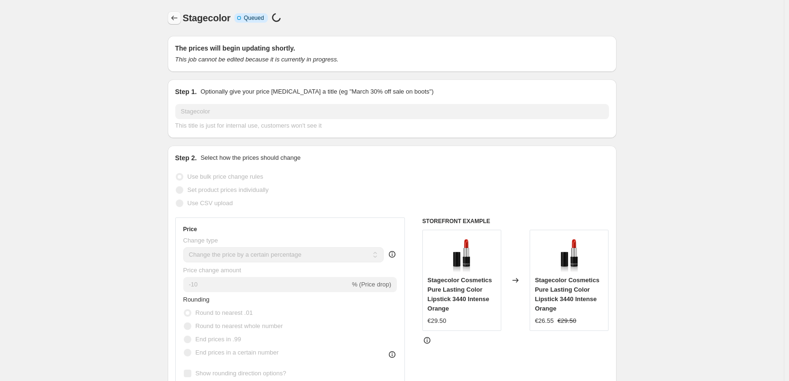
click at [178, 23] on button "Price change jobs" at bounding box center [174, 17] width 13 height 13
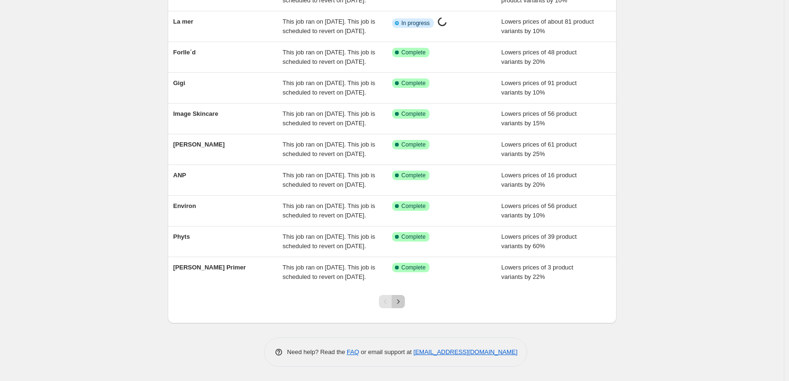
click at [403, 299] on icon "Next" at bounding box center [397, 301] width 9 height 9
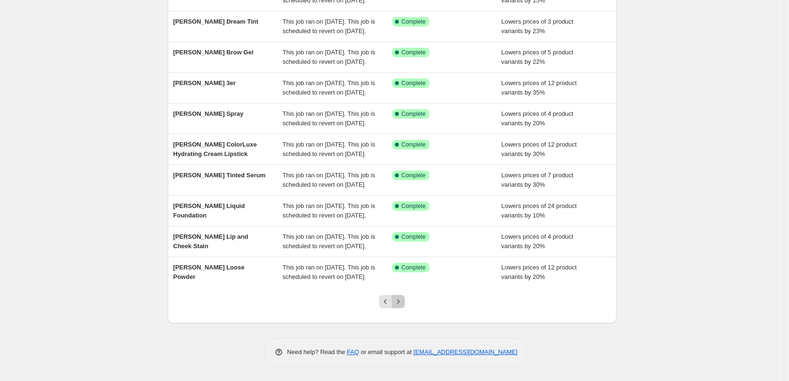
click at [401, 304] on icon "Next" at bounding box center [397, 301] width 9 height 9
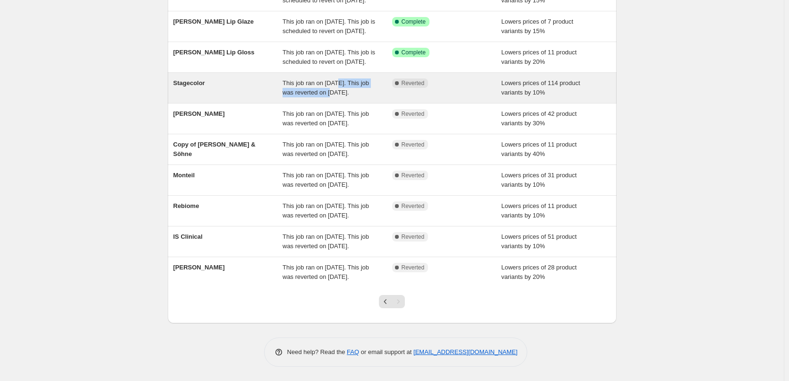
click at [339, 97] on div "This job ran on [DATE]. This job was reverted on [DATE]." at bounding box center [337, 87] width 110 height 19
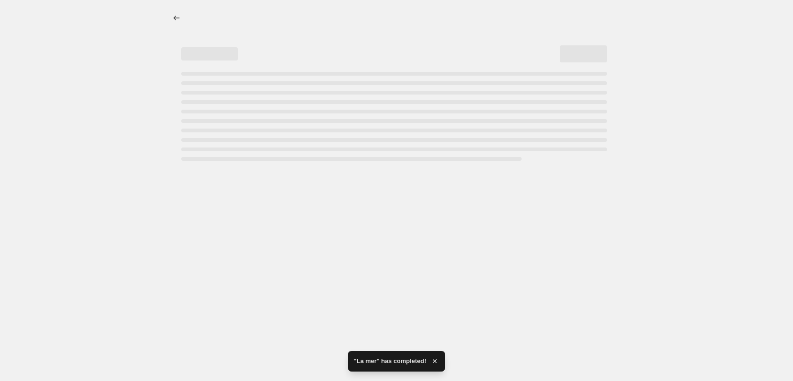
select select "percentage"
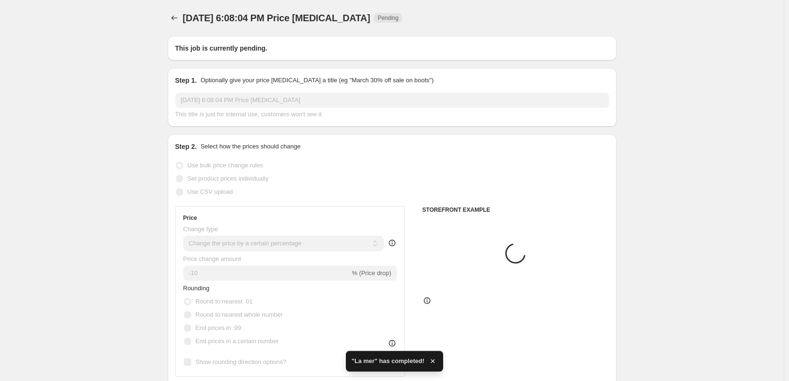
type input "Stagecolor"
radio input "false"
radio input "true"
checkbox input "true"
select select "vendor"
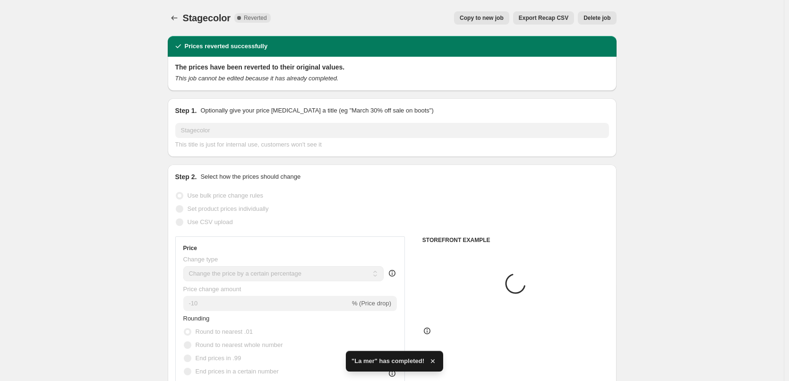
click at [606, 16] on span "Delete job" at bounding box center [596, 18] width 27 height 8
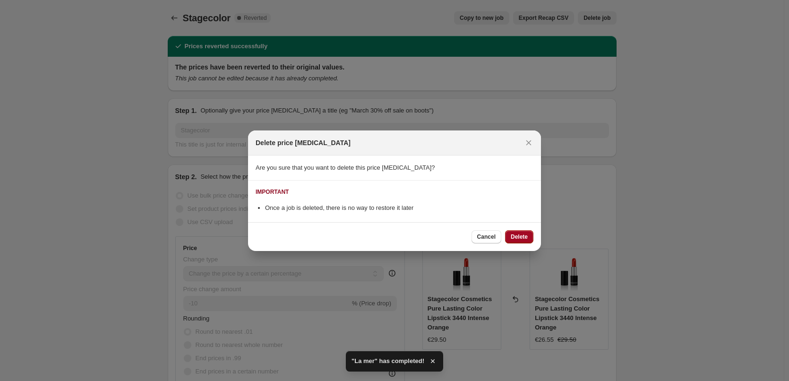
click at [516, 235] on span "Delete" at bounding box center [518, 237] width 17 height 8
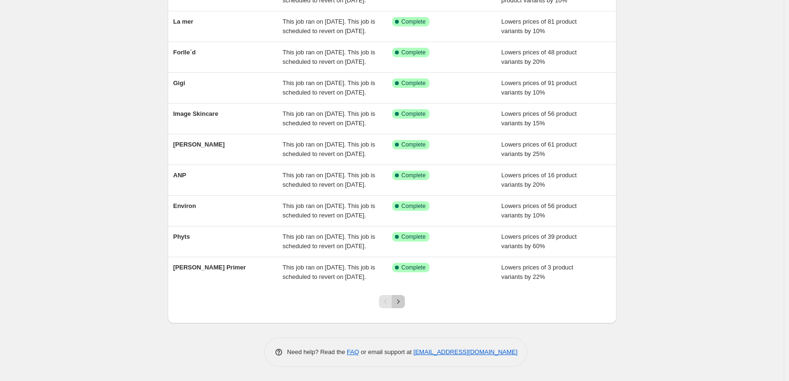
click at [398, 302] on icon "Next" at bounding box center [397, 301] width 9 height 9
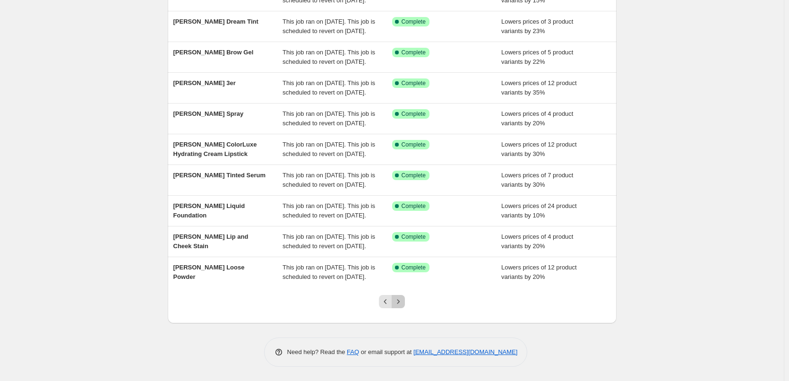
click at [403, 298] on icon "Next" at bounding box center [397, 301] width 9 height 9
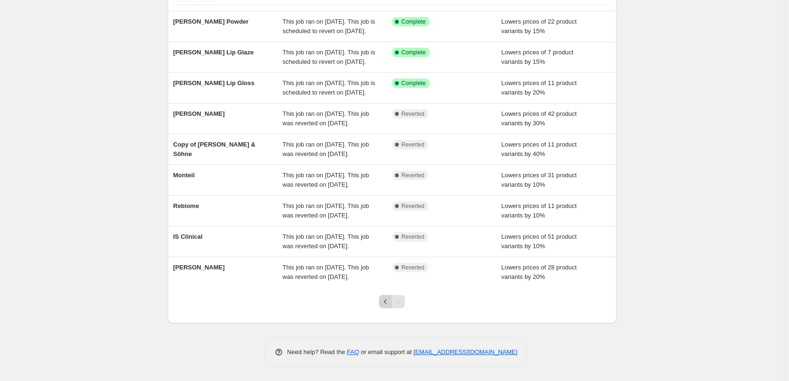
drag, startPoint x: 402, startPoint y: 301, endPoint x: 386, endPoint y: 301, distance: 16.5
click at [402, 301] on div "Pagination" at bounding box center [397, 301] width 13 height 13
